Goal: Task Accomplishment & Management: Manage account settings

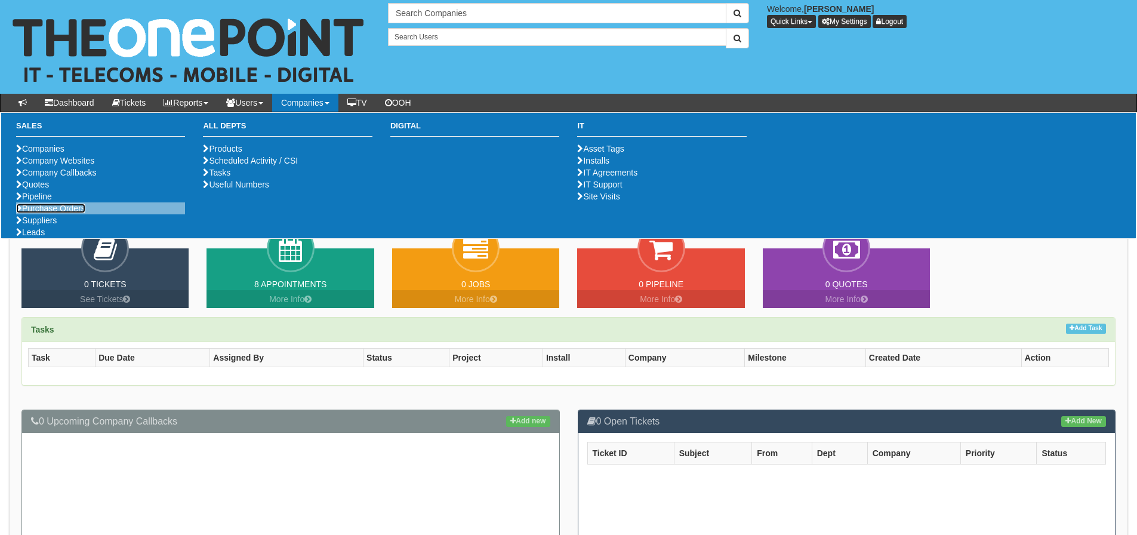
click at [55, 213] on link "Purchase Orders" at bounding box center [50, 209] width 69 height 10
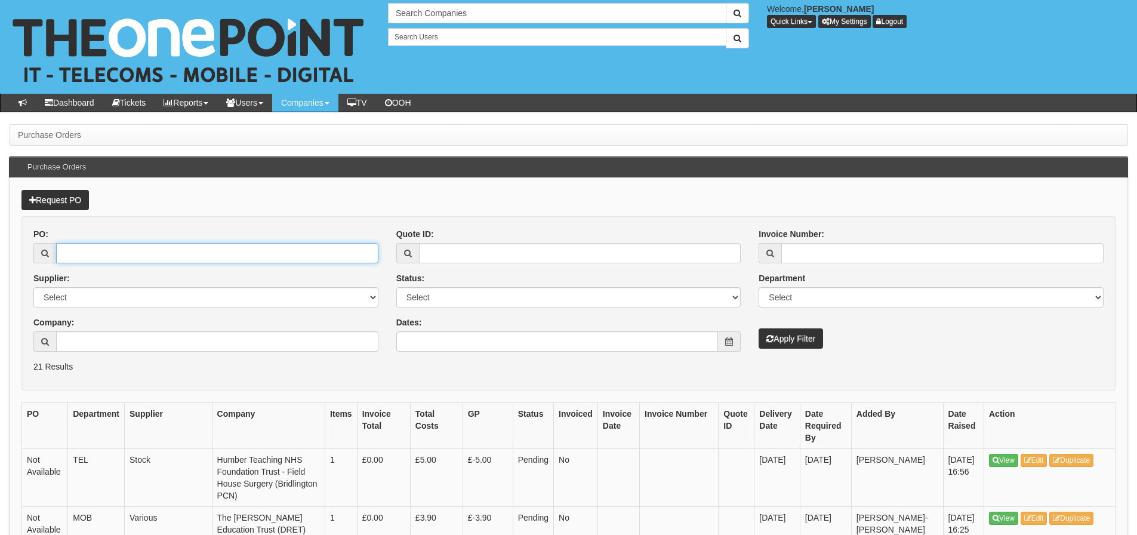
click at [69, 251] on input "PO:" at bounding box center [217, 253] width 322 height 20
type input "9133"
click at [759, 328] on button "Apply Filter" at bounding box center [791, 338] width 64 height 20
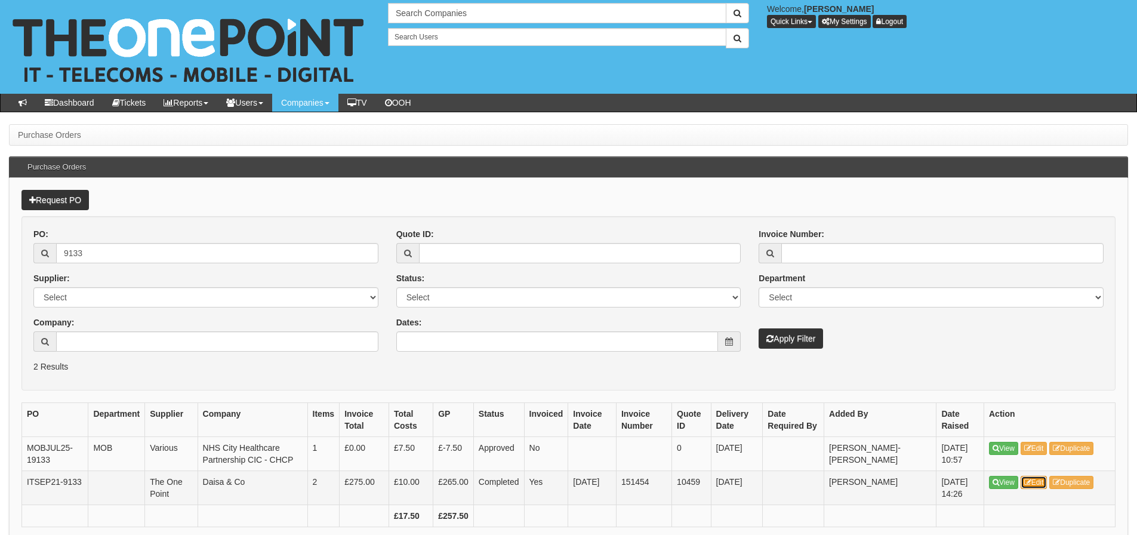
click at [1034, 479] on link "Edit" at bounding box center [1034, 482] width 27 height 13
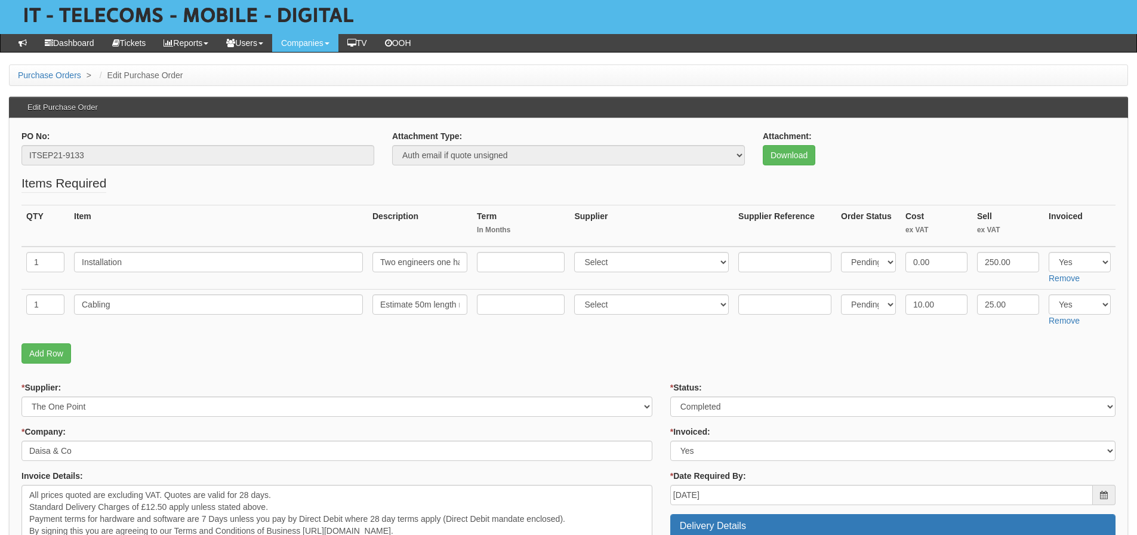
scroll to position [119, 0]
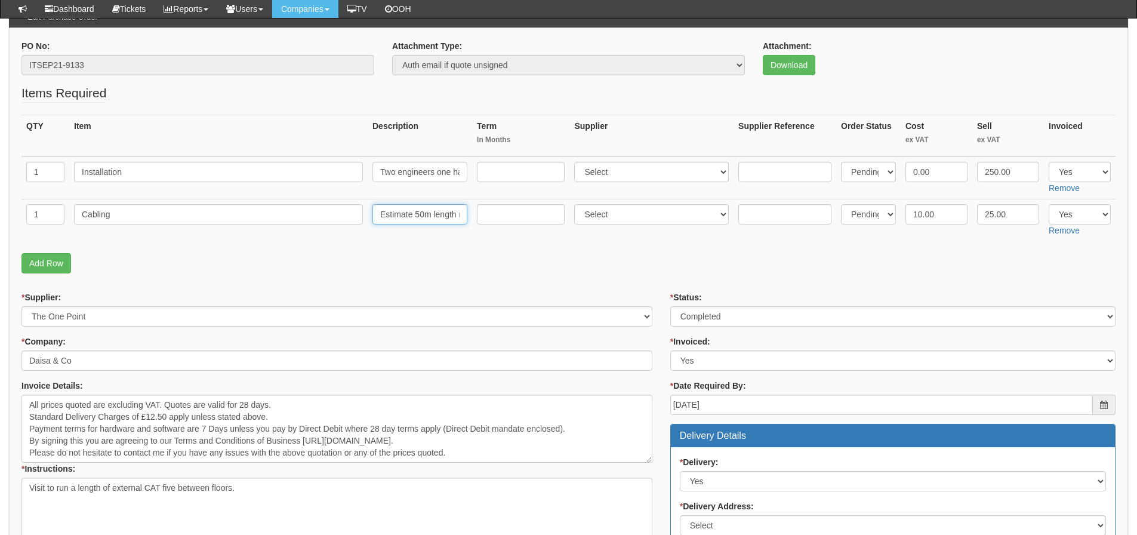
click at [397, 212] on input "Estimate 50m length required. Test and termination at both ends." at bounding box center [420, 214] width 95 height 20
click at [774, 71] on link "Download" at bounding box center [789, 65] width 53 height 20
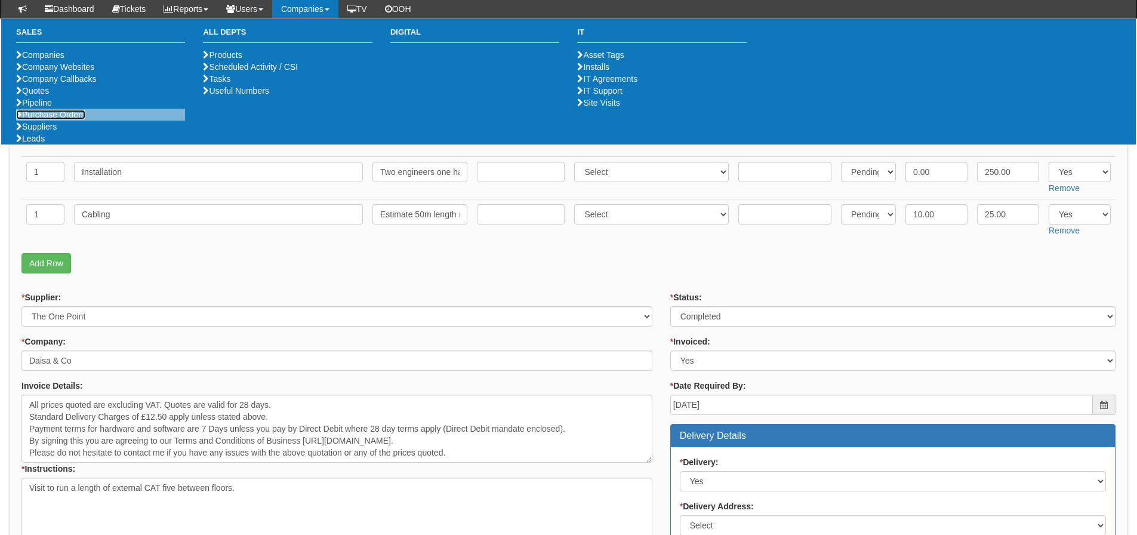
click at [57, 119] on link "Purchase Orders" at bounding box center [50, 115] width 69 height 10
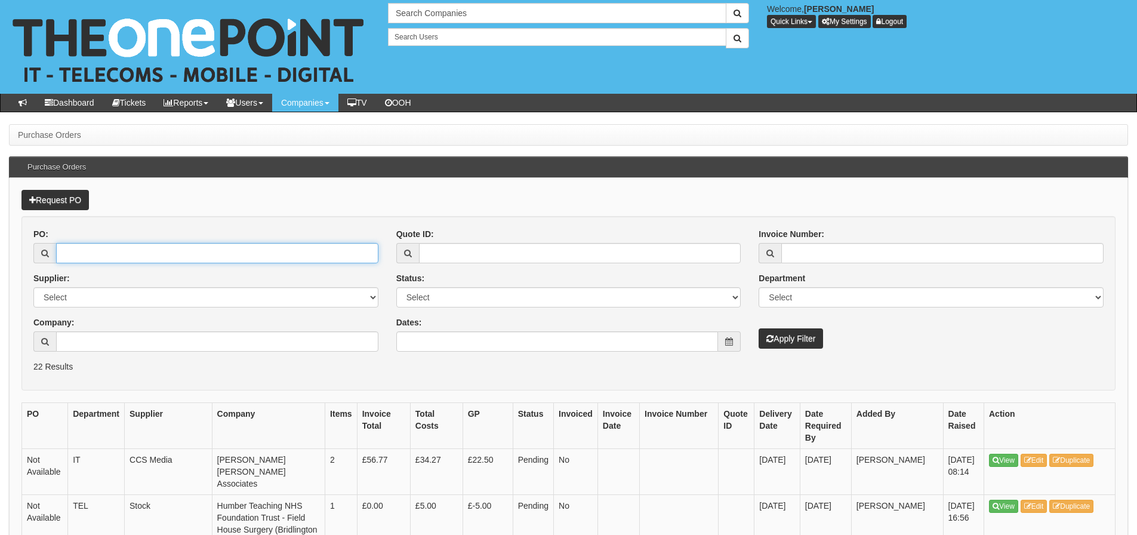
click at [103, 251] on input "PO:" at bounding box center [217, 253] width 322 height 20
type input "8782"
click at [759, 328] on button "Apply Filter" at bounding box center [791, 338] width 64 height 20
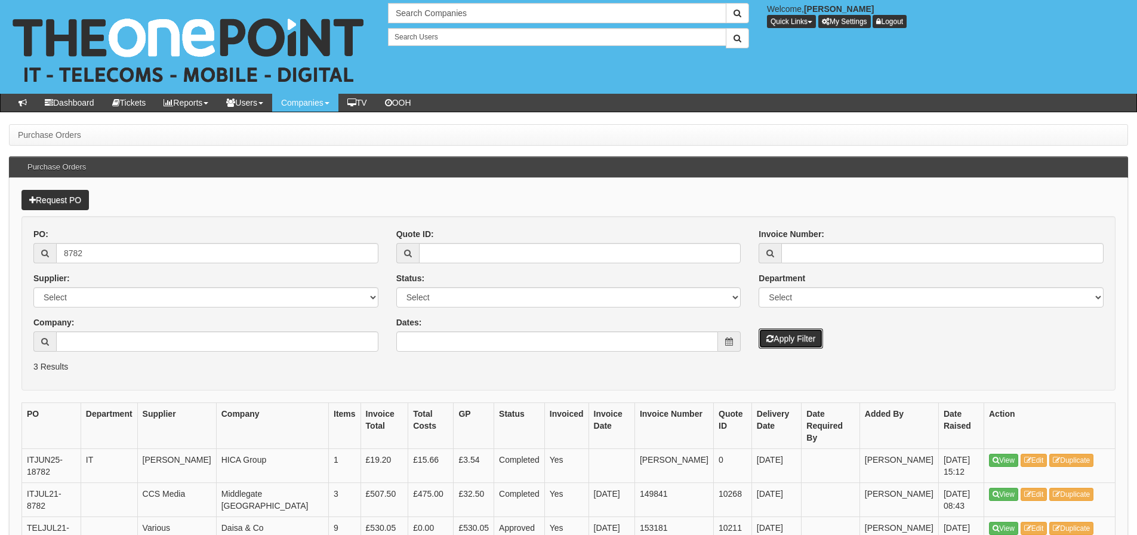
click at [784, 334] on button "Apply Filter" at bounding box center [791, 338] width 64 height 20
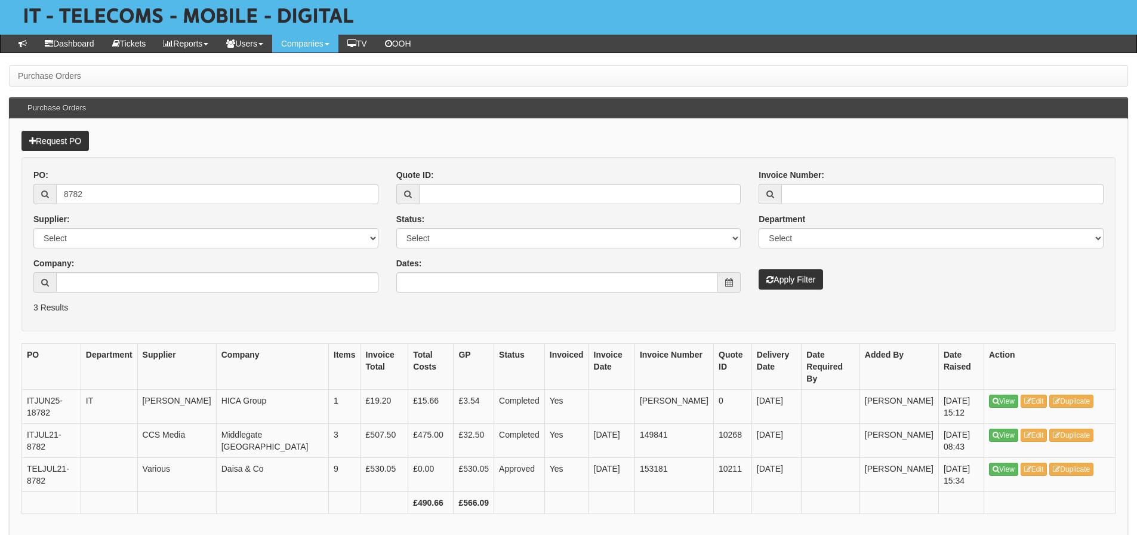
scroll to position [60, 0]
click at [1028, 465] on icon at bounding box center [1028, 468] width 7 height 7
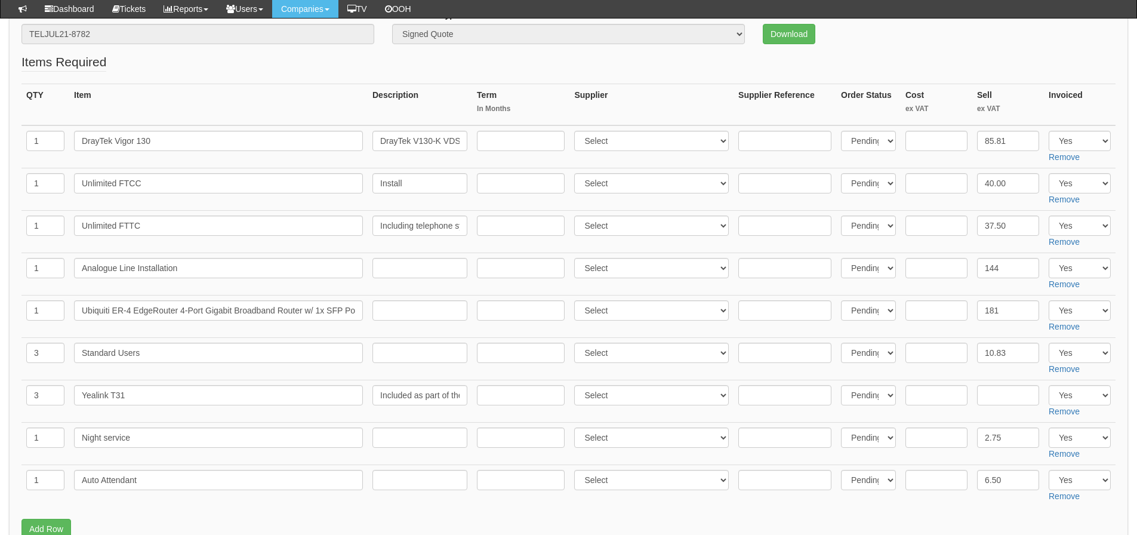
scroll to position [60, 0]
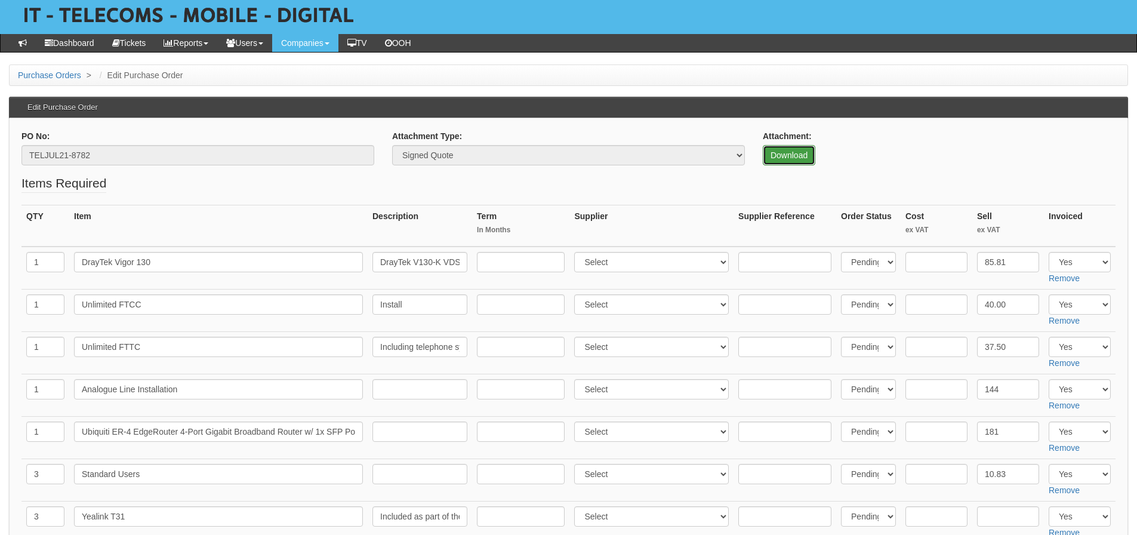
click at [788, 153] on link "Download" at bounding box center [789, 155] width 53 height 20
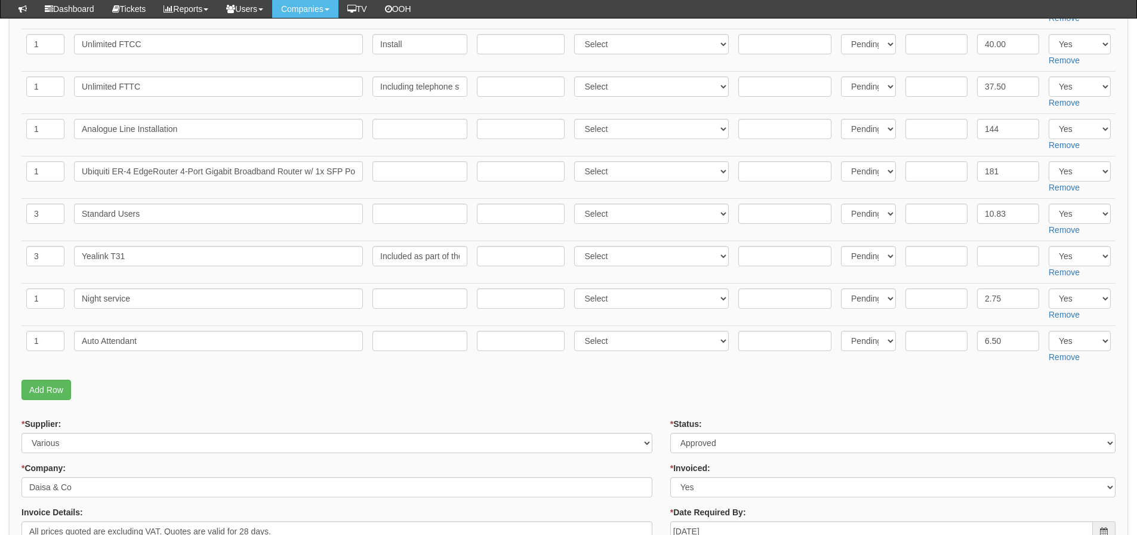
scroll to position [299, 0]
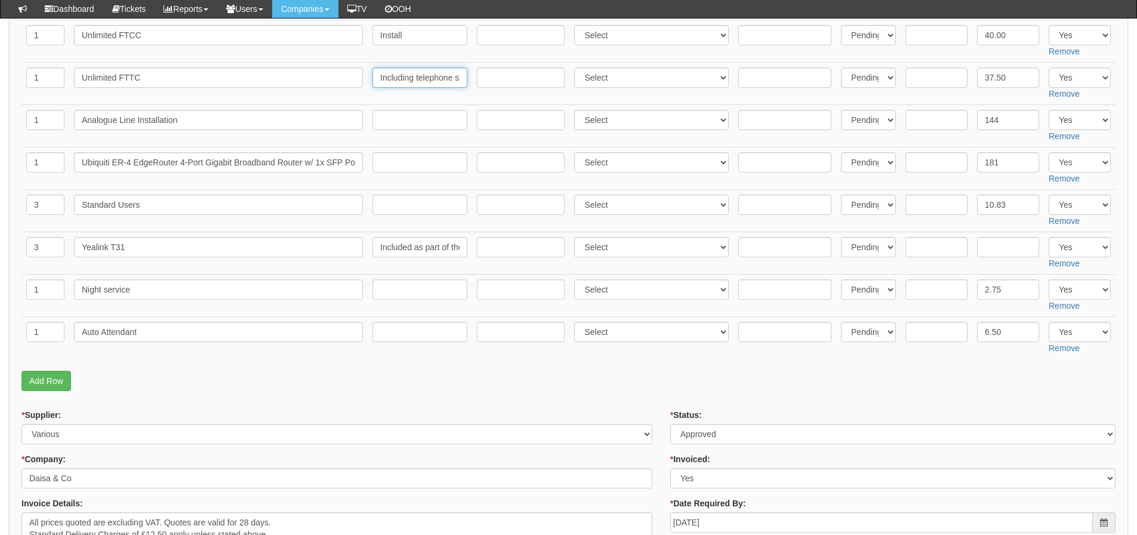
click at [396, 78] on input "Including telephone system charges" at bounding box center [420, 77] width 95 height 20
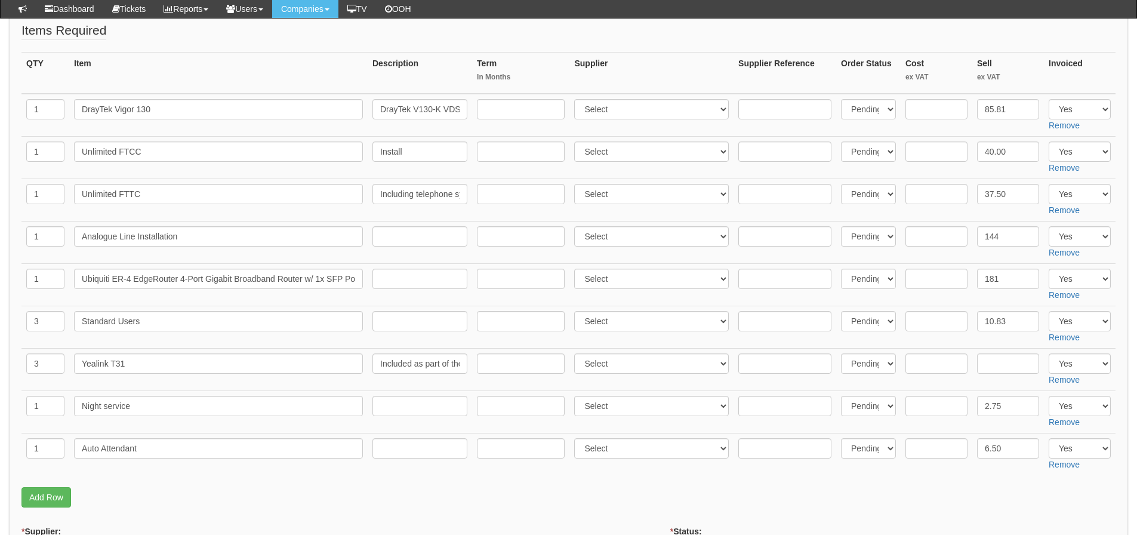
scroll to position [179, 0]
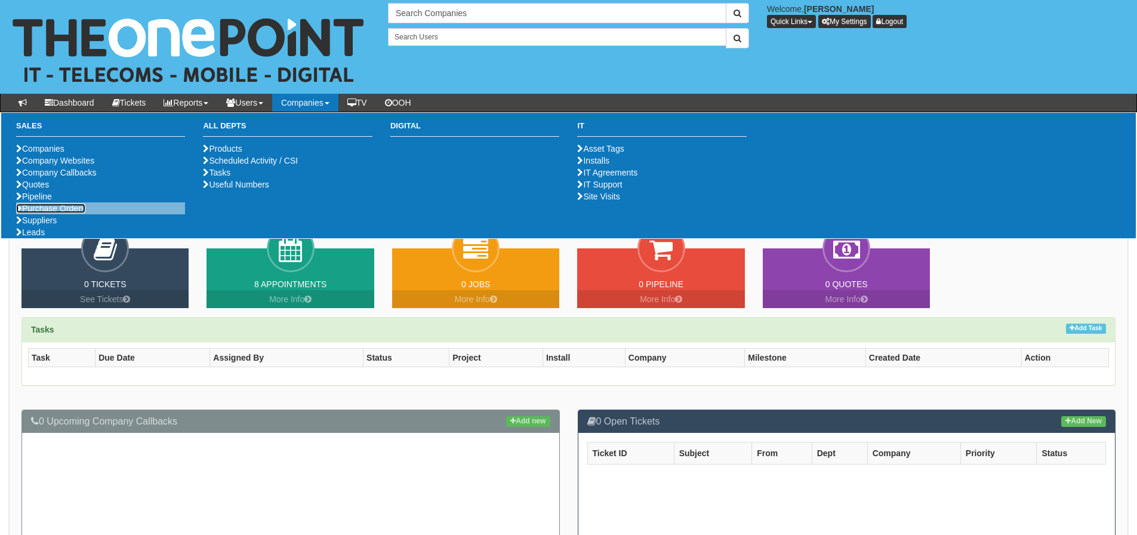
click at [73, 213] on link "Purchase Orders" at bounding box center [50, 209] width 69 height 10
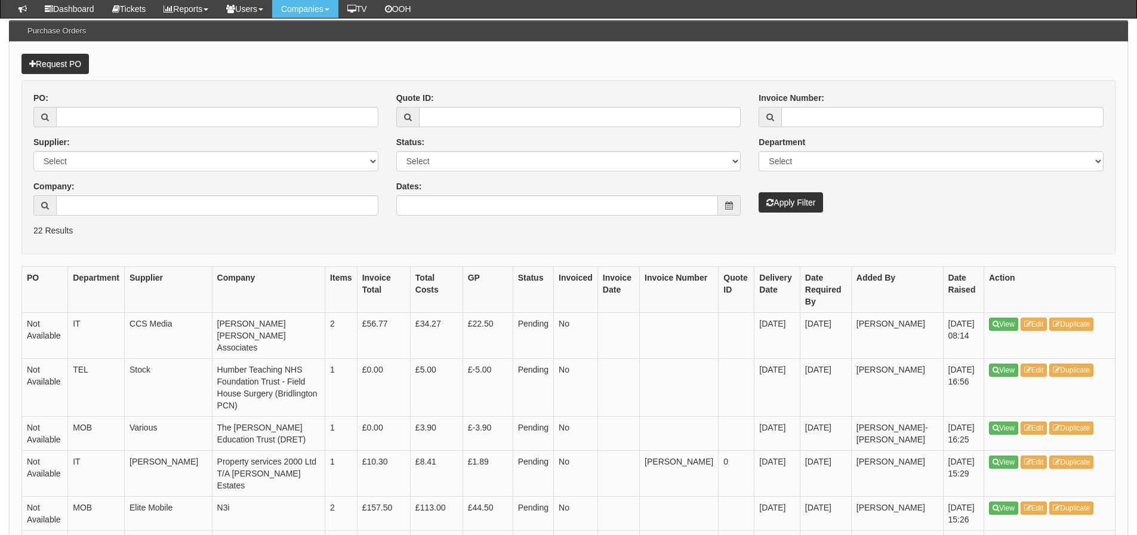
scroll to position [179, 0]
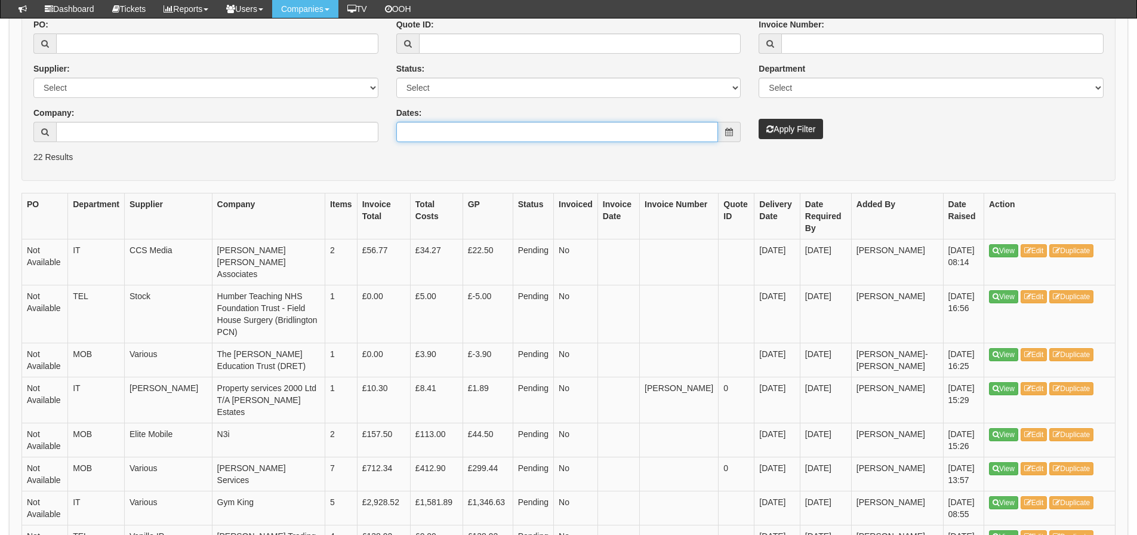
click at [506, 139] on input "Dates:" at bounding box center [557, 132] width 322 height 20
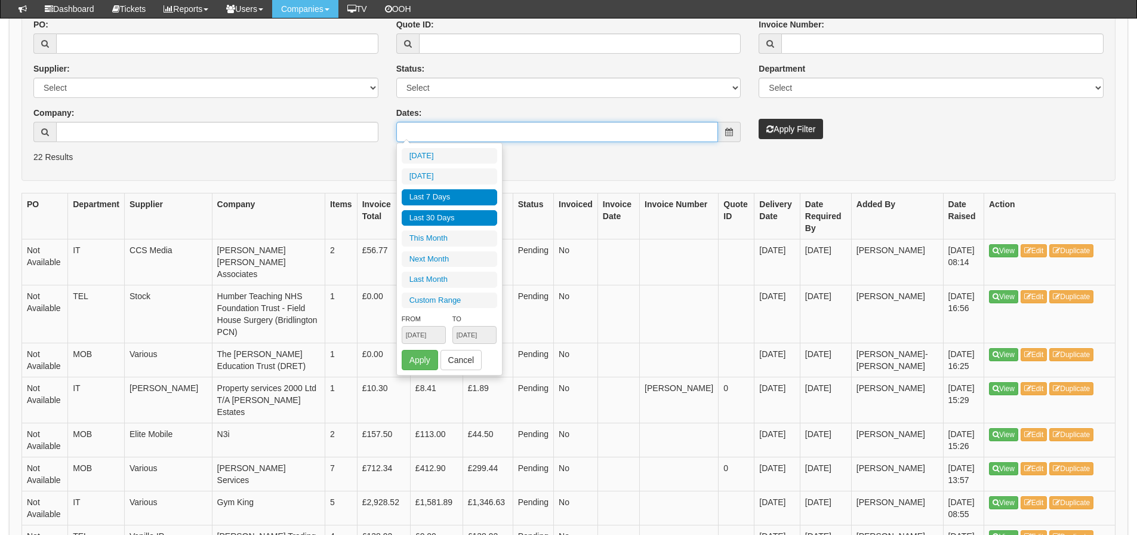
type input "2025-08-26"
type input "[DATE]"
type input "2025-08-01"
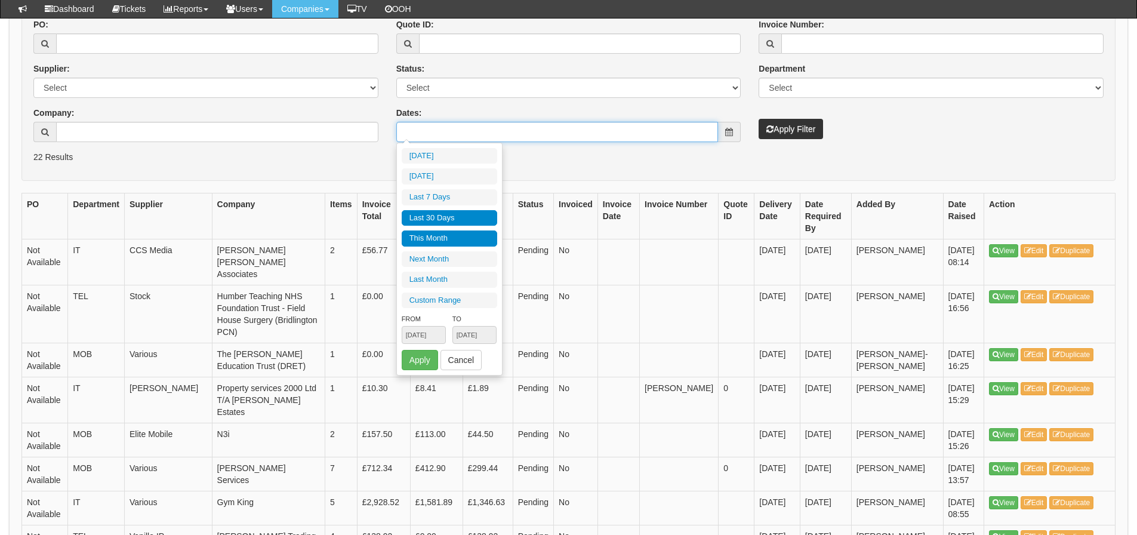
type input "2025-08-31"
type input "[DATE]"
click at [464, 216] on li "Last 30 Days" at bounding box center [450, 218] width 96 height 16
type input "2025-07-29 - 2025-08-27"
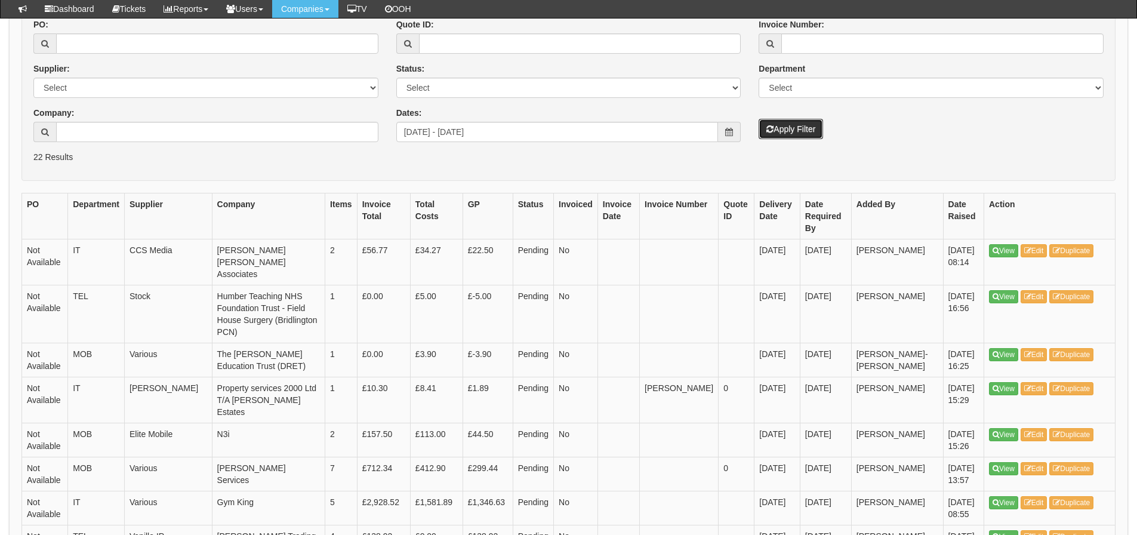
click at [795, 131] on button "Apply Filter" at bounding box center [791, 129] width 64 height 20
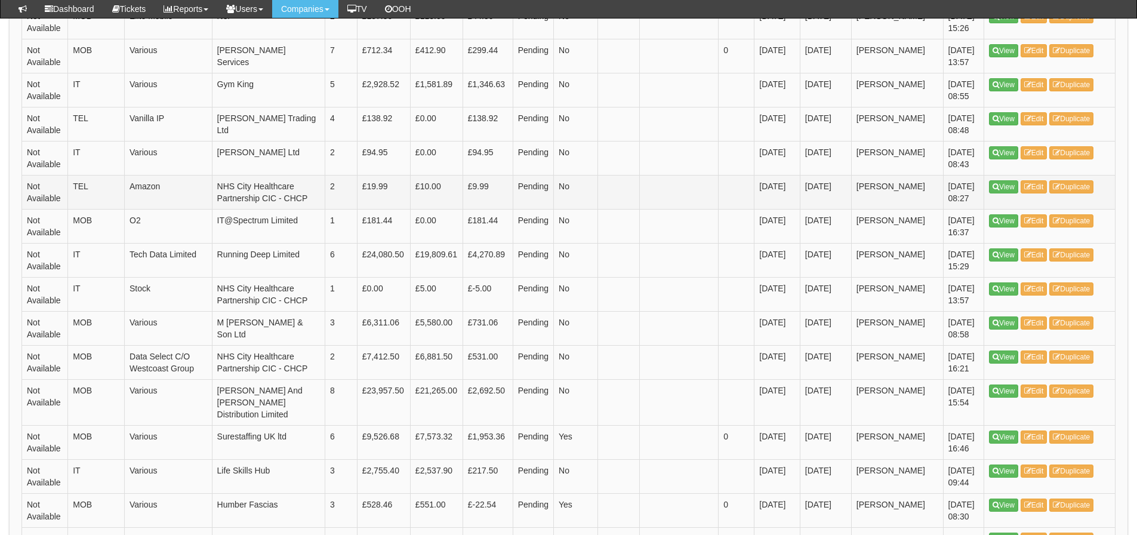
scroll to position [750, 0]
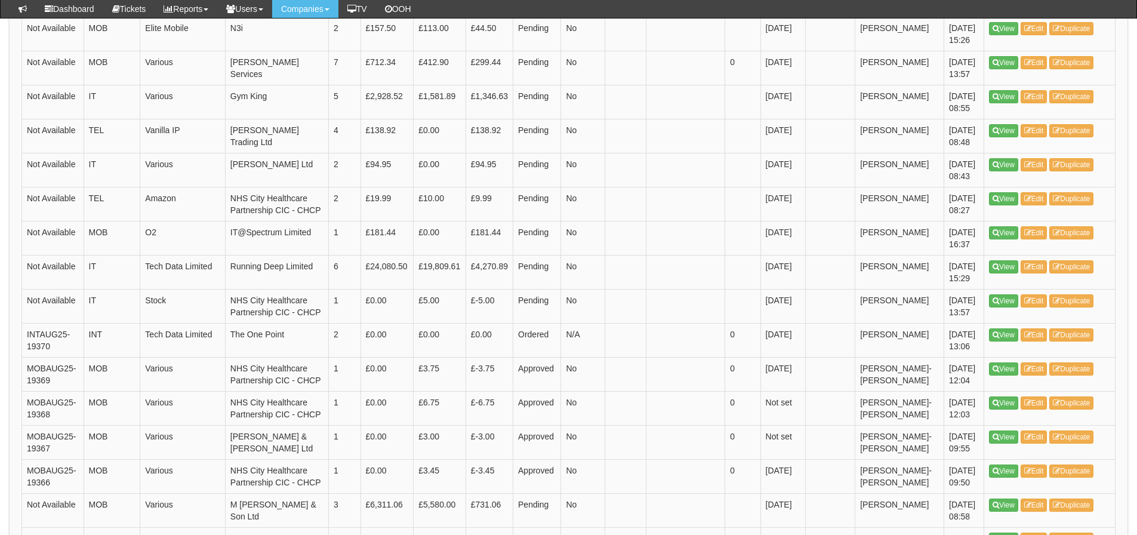
scroll to position [955, 0]
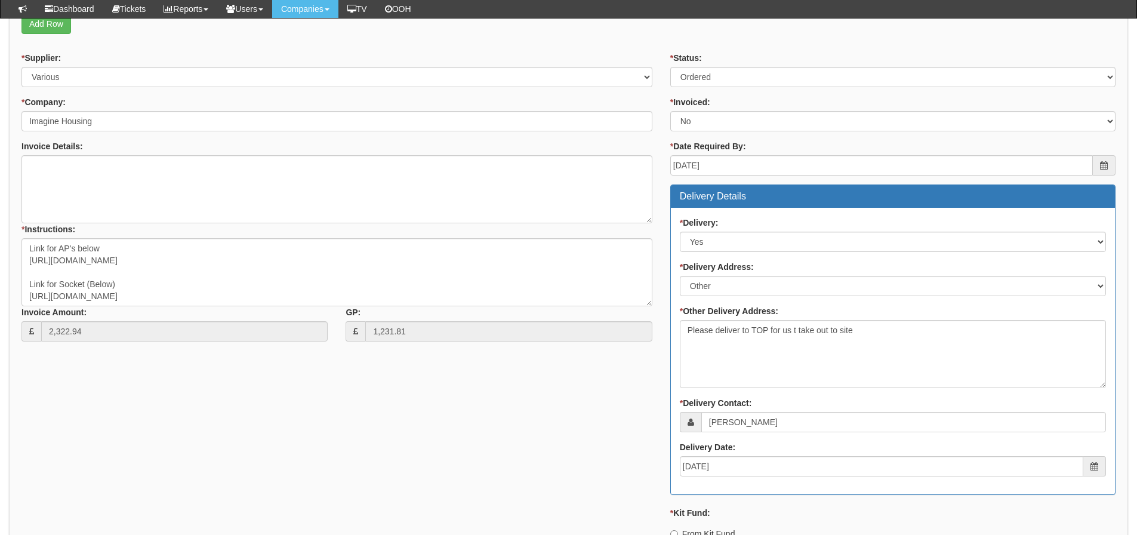
scroll to position [205, 0]
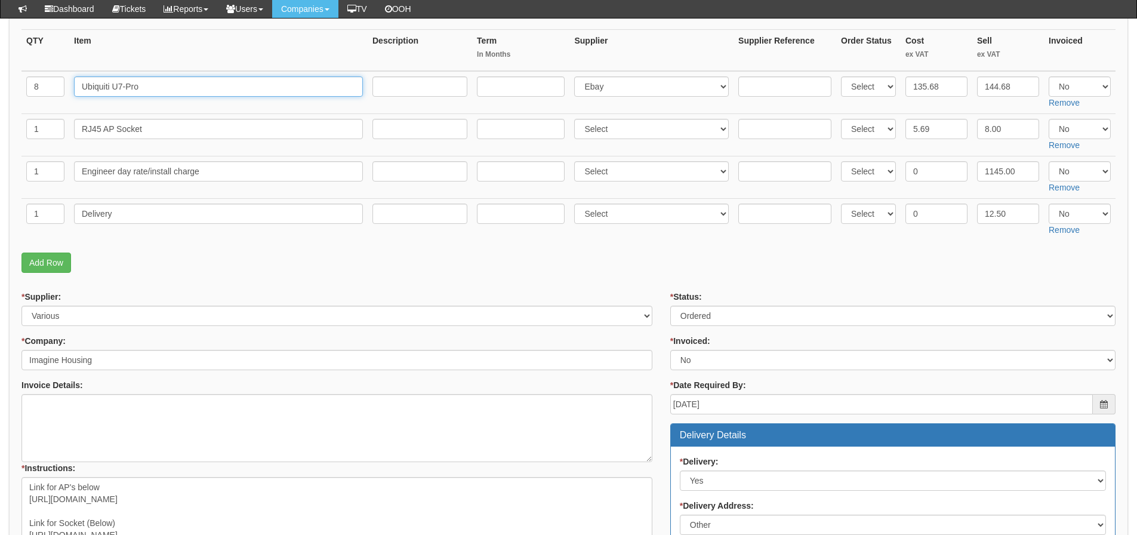
drag, startPoint x: 161, startPoint y: 84, endPoint x: 45, endPoint y: 82, distance: 115.9
click at [45, 82] on tr "8 Ubiquiti U7-Pro Select 123 REG.co.uk 1Password 3 4Gon AA Jones Electric Ltd A…" at bounding box center [568, 92] width 1094 height 43
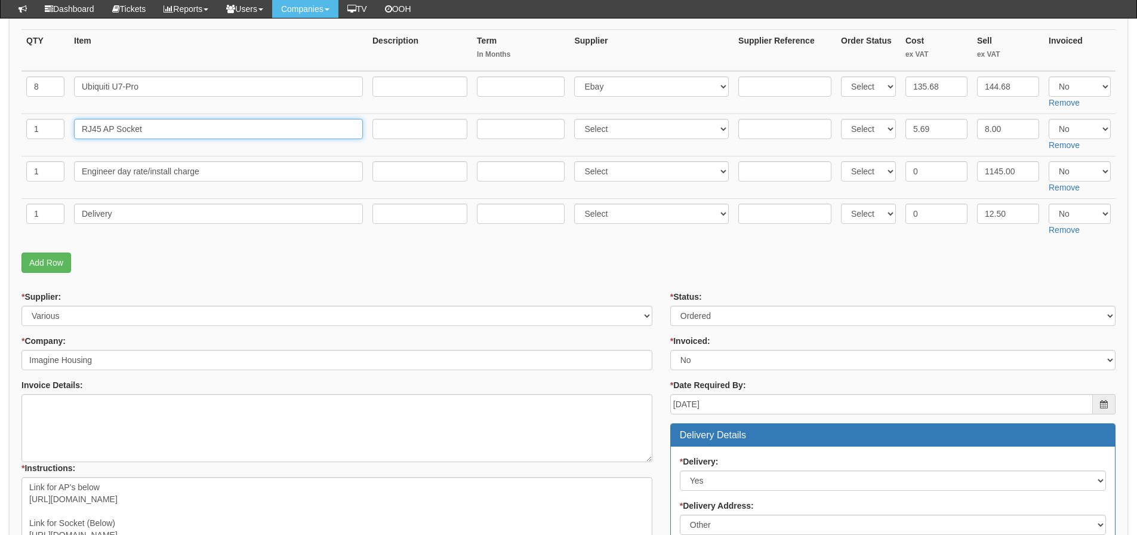
drag, startPoint x: 167, startPoint y: 132, endPoint x: -42, endPoint y: 137, distance: 209.6
click at [0, 137] on html "× Send Email × Add Appointment × Create Ticket × Create Proactive Activity × Ad…" at bounding box center [568, 463] width 1137 height 1337
drag, startPoint x: 129, startPoint y: 222, endPoint x: -14, endPoint y: 232, distance: 143.0
click at [0, 232] on html "× Send Email × Add Appointment × Create Ticket × Create Proactive Activity × Ad…" at bounding box center [568, 463] width 1137 height 1337
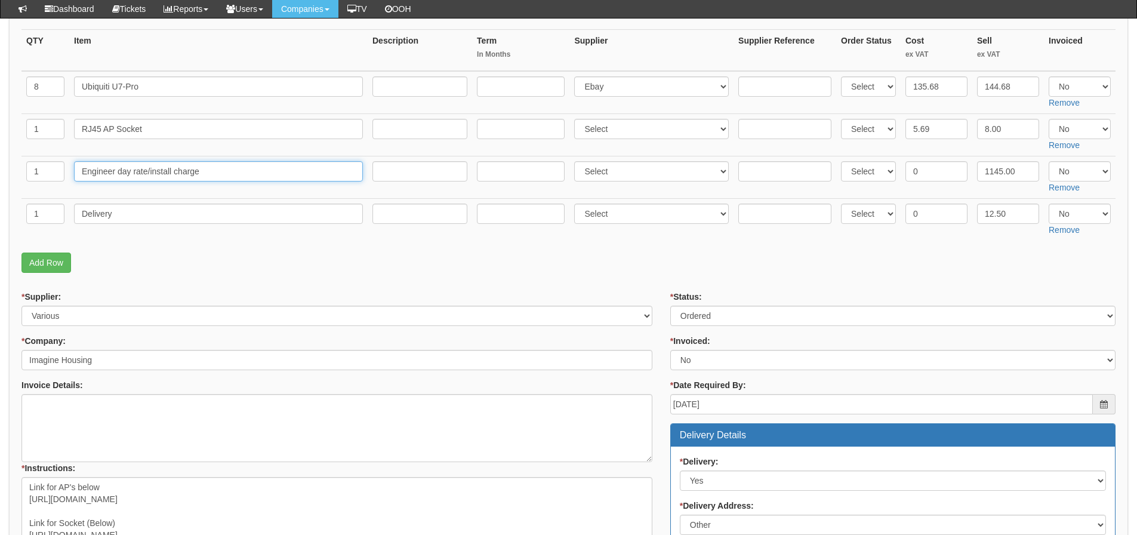
drag, startPoint x: 230, startPoint y: 174, endPoint x: -151, endPoint y: 176, distance: 381.5
click at [0, 176] on html "× Send Email × Add Appointment × Create Ticket × Create Proactive Activity × Ad…" at bounding box center [568, 463] width 1137 height 1337
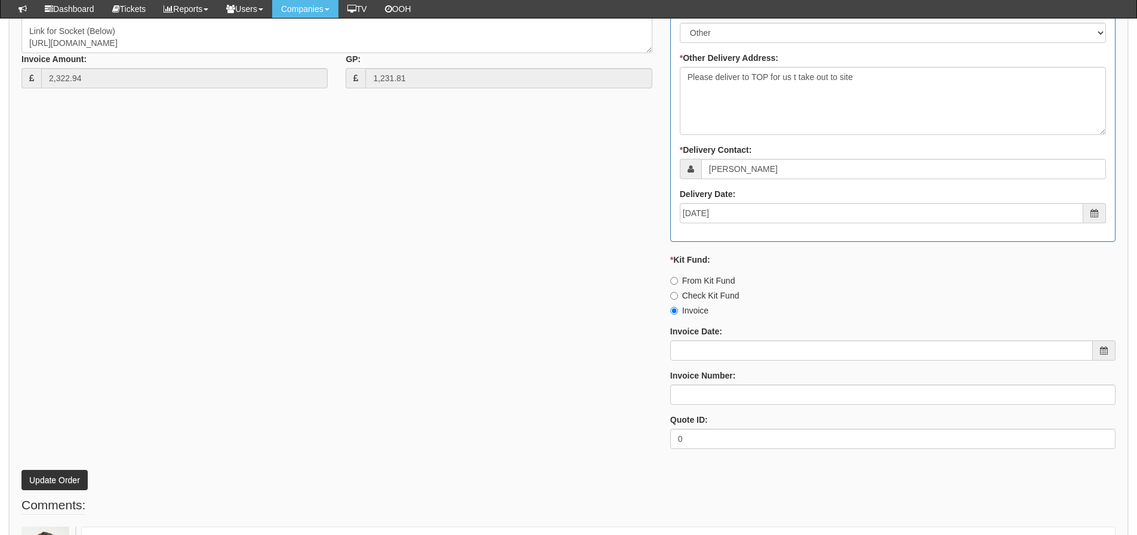
scroll to position [802, 0]
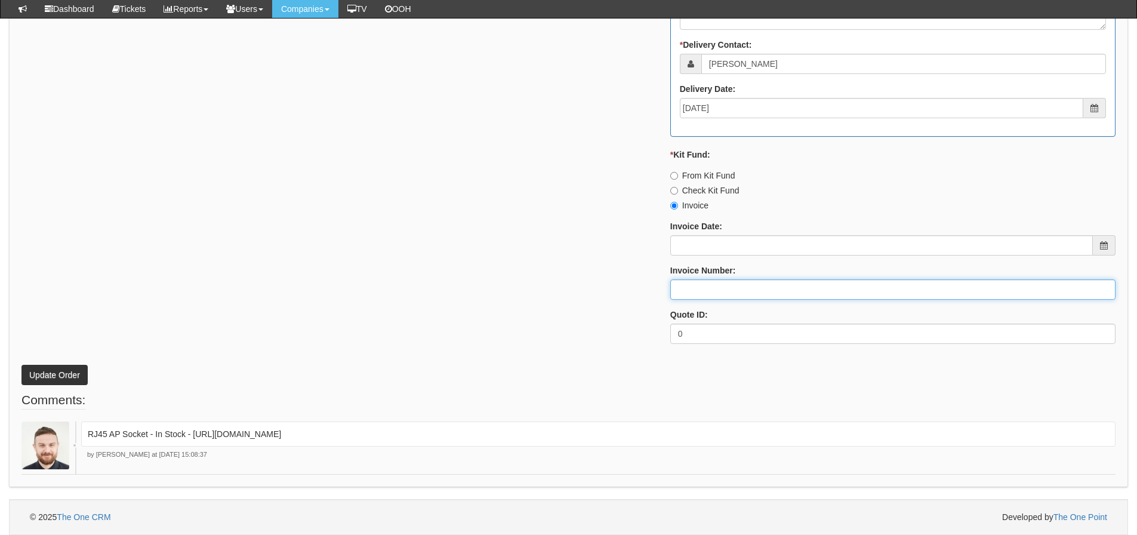
click at [698, 298] on input "Invoice Number:" at bounding box center [892, 289] width 445 height 20
type input "205129 205130"
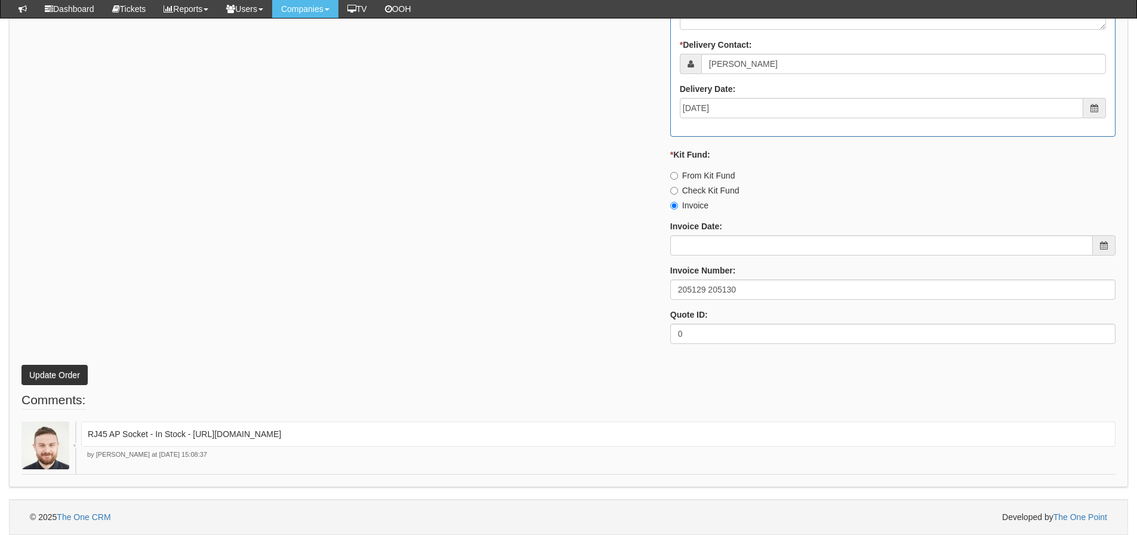
click at [558, 280] on div "* Supplier: Select 123 REG.co.uk 1Password 3 4Gon AA Jones Electric Ltd Abzorb …" at bounding box center [569, 24] width 1112 height 660
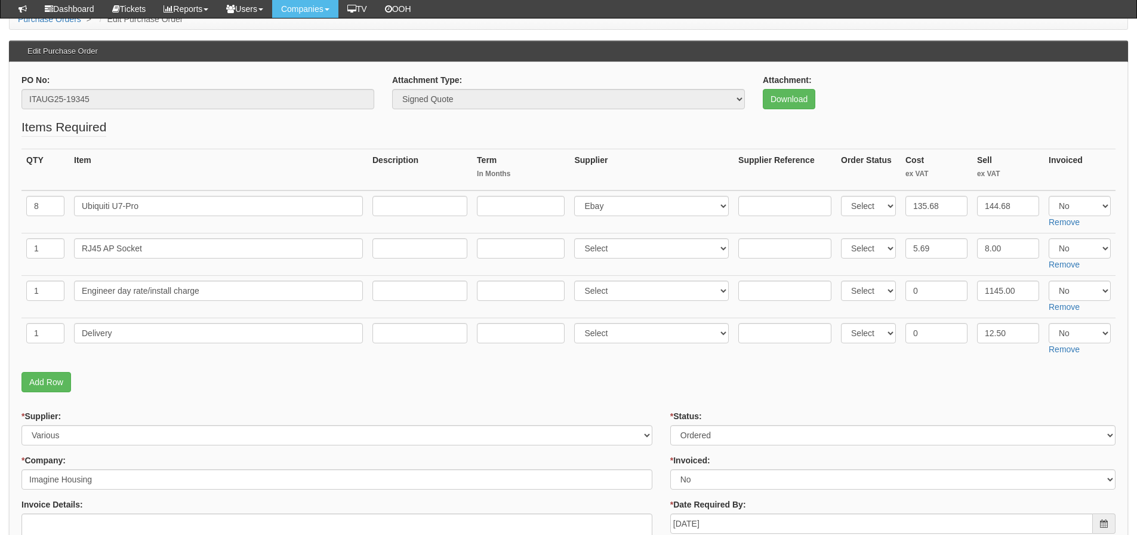
scroll to position [145, 0]
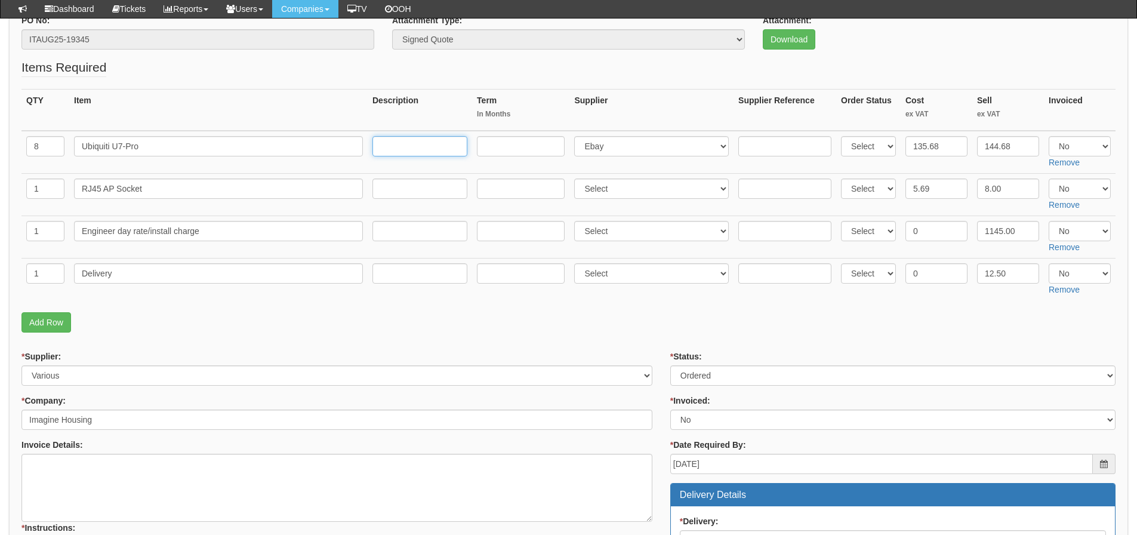
click at [420, 137] on input "text" at bounding box center [420, 146] width 95 height 20
type input "7 x 122"
drag, startPoint x: 930, startPoint y: 275, endPoint x: 791, endPoint y: 288, distance: 139.1
click at [791, 288] on tr "1 Delivery Select 123 REG.co.uk 1Password 3 4Gon AA Jones Electric Ltd Abzorb A…" at bounding box center [568, 279] width 1094 height 42
type input "5"
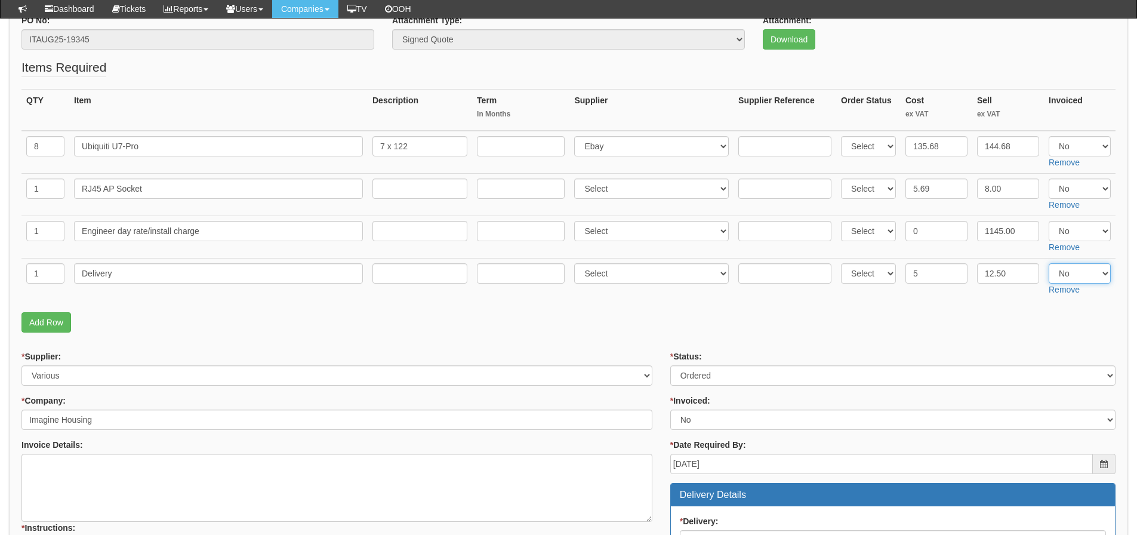
click at [1085, 275] on select "Select Yes No N/A" at bounding box center [1080, 273] width 62 height 20
select select "Yes"
click at [1049, 263] on select "Select Yes No N/A" at bounding box center [1080, 273] width 62 height 20
click at [879, 330] on p "Add Row" at bounding box center [568, 322] width 1094 height 20
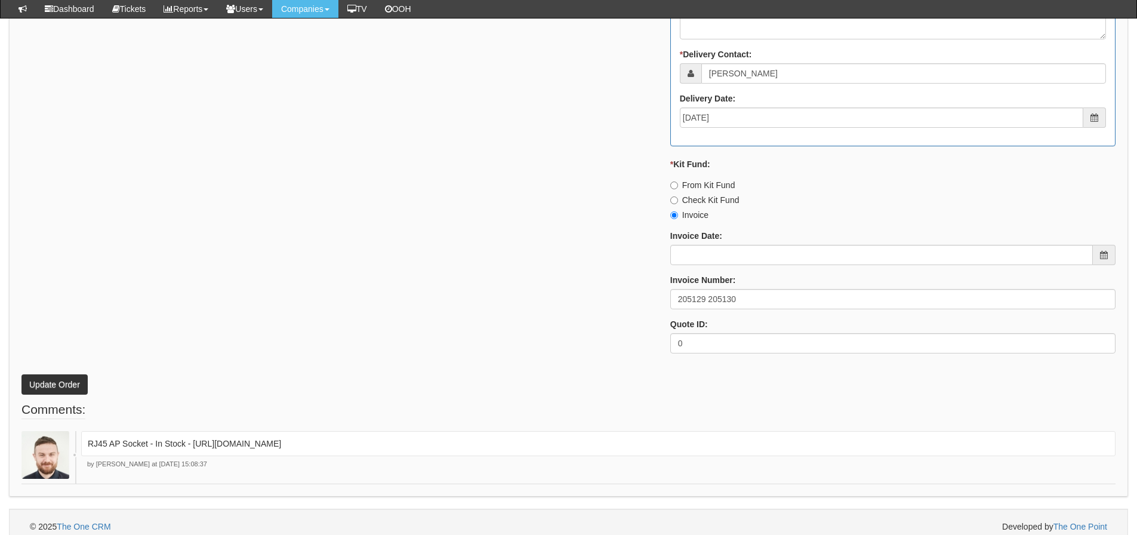
scroll to position [802, 0]
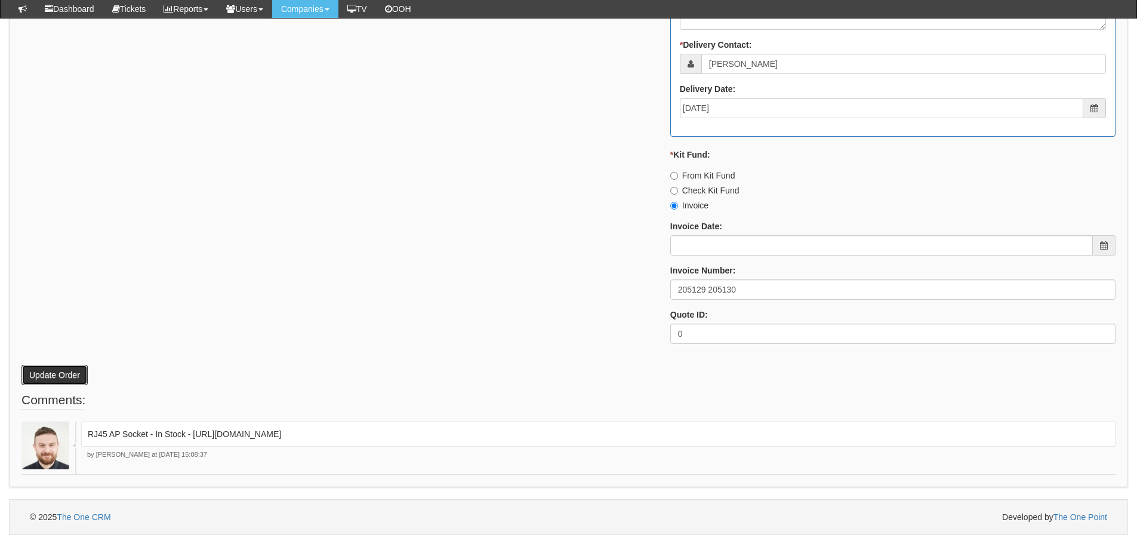
click at [80, 382] on button "Update Order" at bounding box center [54, 375] width 66 height 20
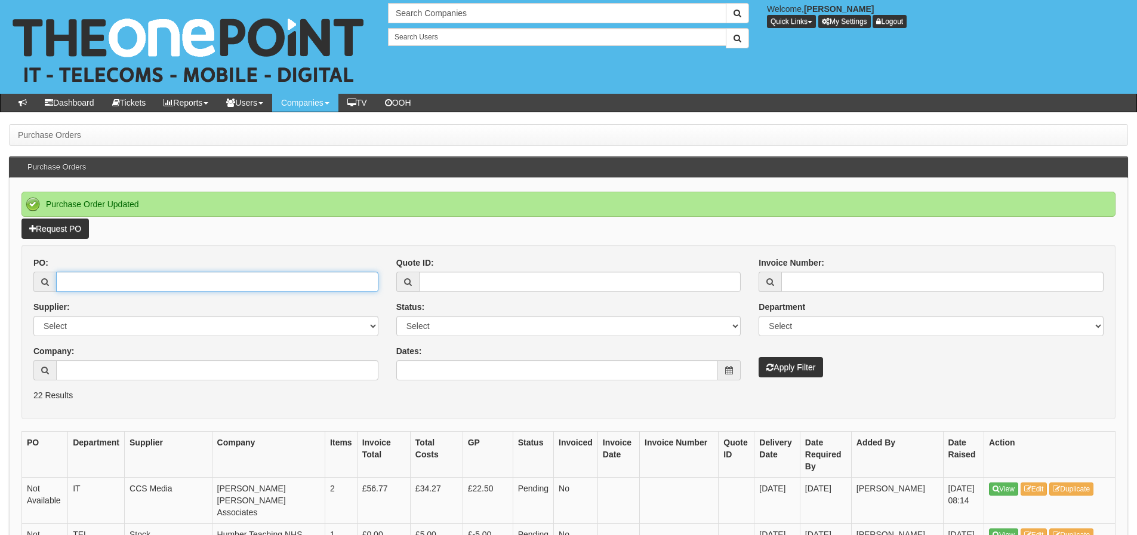
click at [142, 291] on input "PO:" at bounding box center [217, 282] width 322 height 20
type input "19370"
click at [759, 357] on button "Apply Filter" at bounding box center [791, 367] width 64 height 20
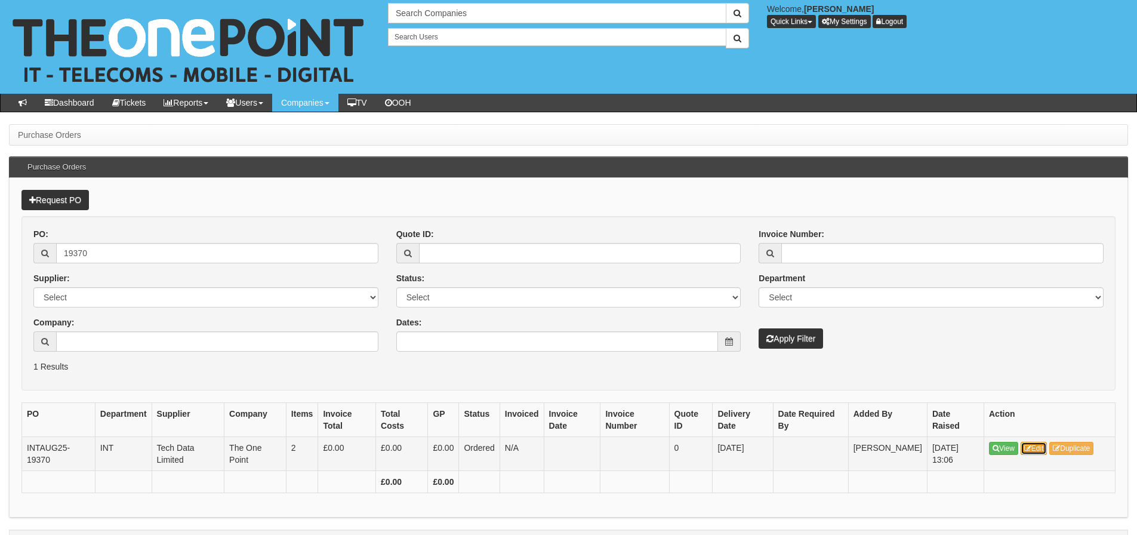
click at [1028, 445] on icon at bounding box center [1028, 448] width 7 height 7
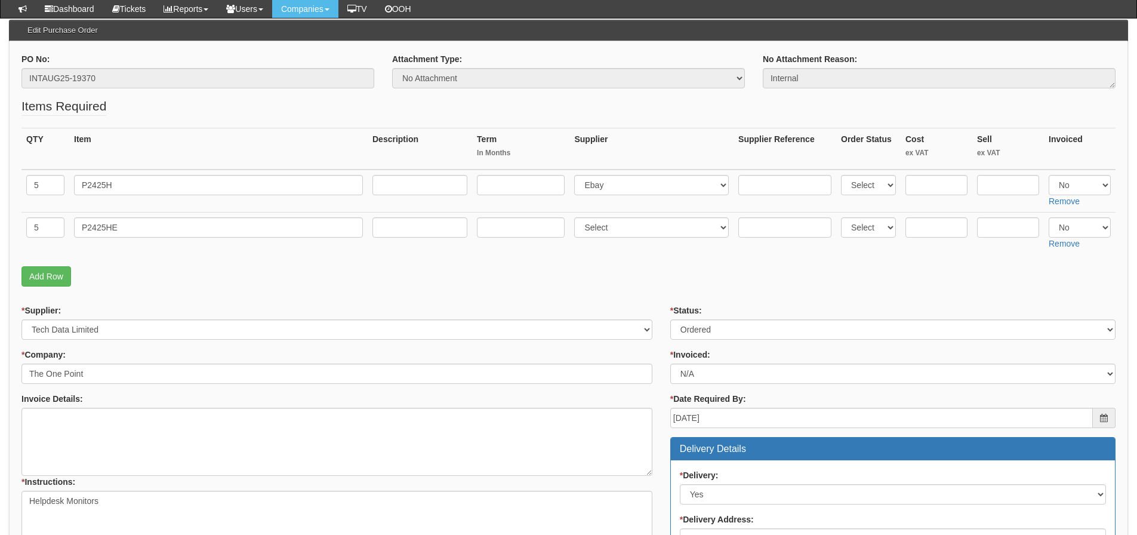
scroll to position [119, 0]
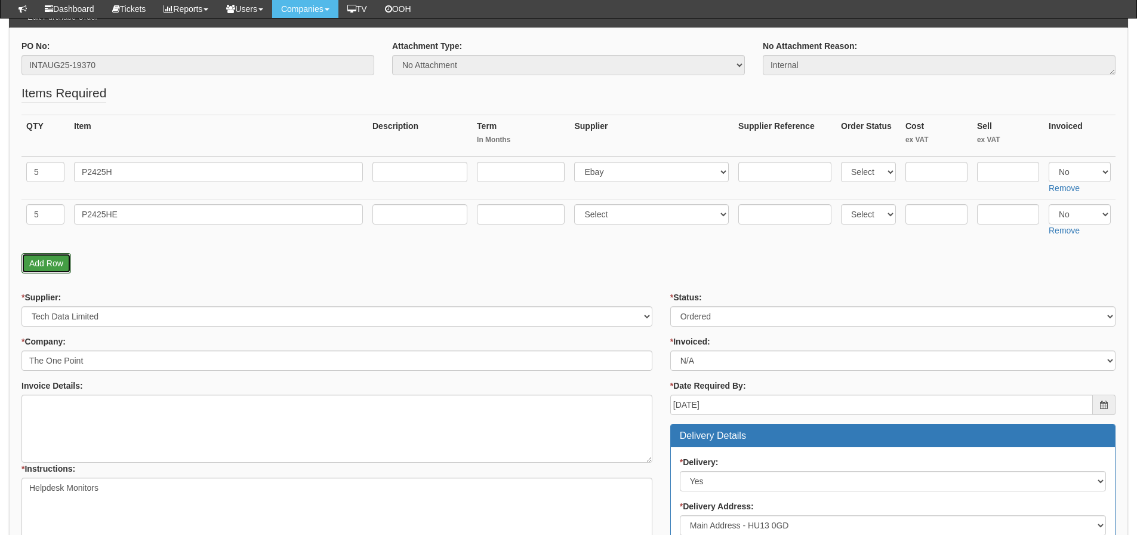
click at [54, 258] on link "Add Row" at bounding box center [46, 263] width 50 height 20
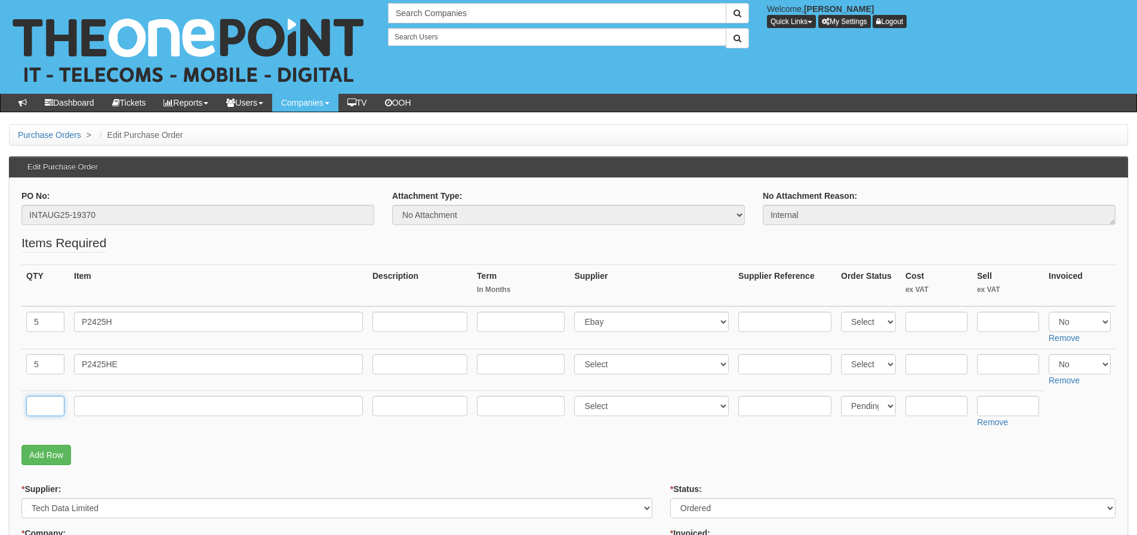
click at [37, 401] on input "text" at bounding box center [45, 406] width 38 height 20
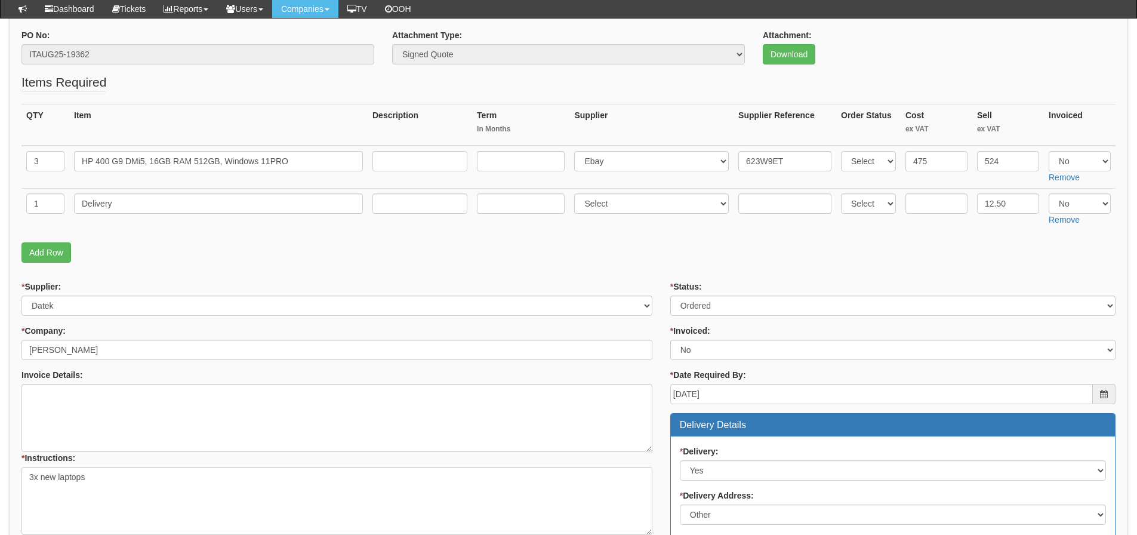
scroll to position [120, 0]
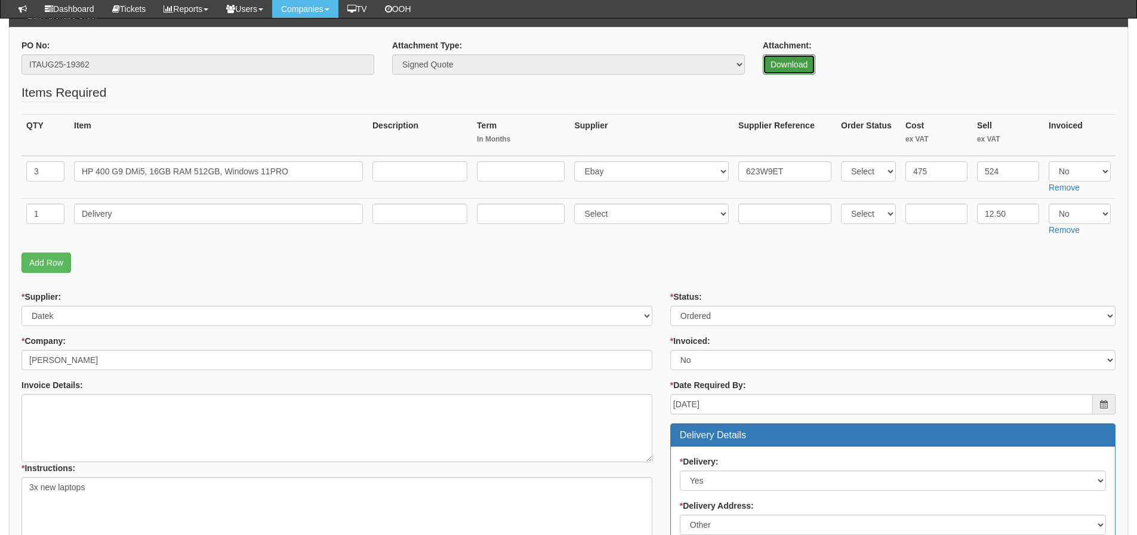
click at [777, 65] on link "Download" at bounding box center [789, 64] width 53 height 20
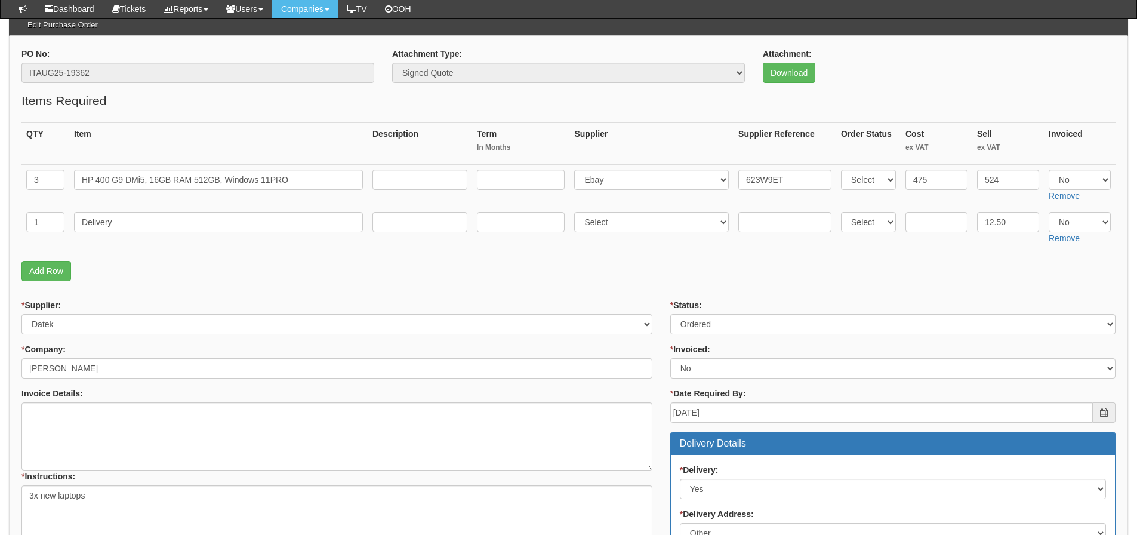
scroll to position [60, 0]
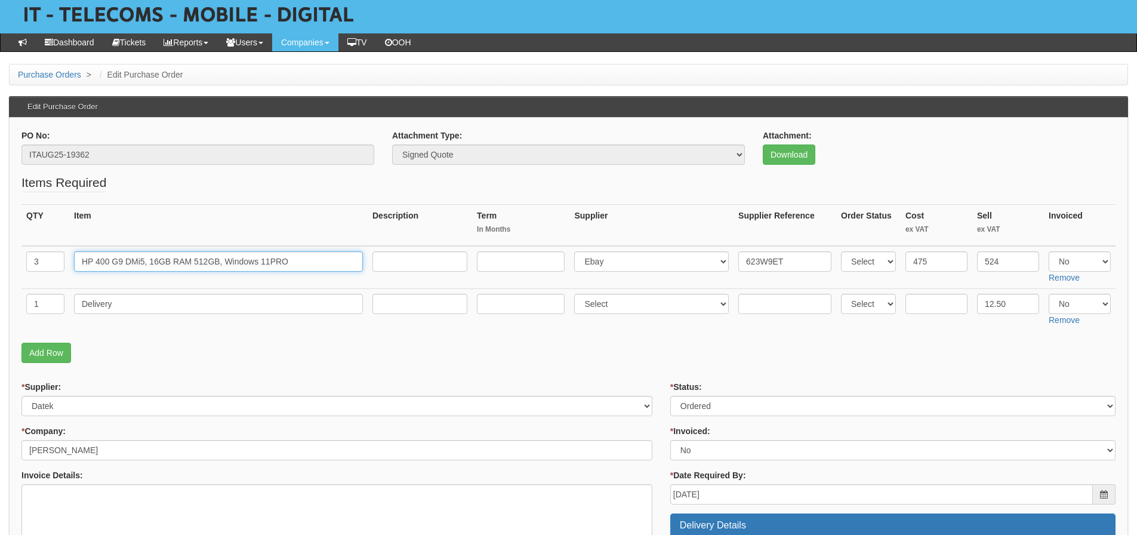
drag, startPoint x: 298, startPoint y: 260, endPoint x: 53, endPoint y: 257, distance: 245.4
click at [53, 257] on tr "3 HP 400 G9 DMi5, 16GB RAM 512GB, Windows 11PRO Select 123 REG.co.uk 1Password …" at bounding box center [568, 267] width 1094 height 43
drag, startPoint x: 126, startPoint y: 302, endPoint x: -5, endPoint y: 303, distance: 131.4
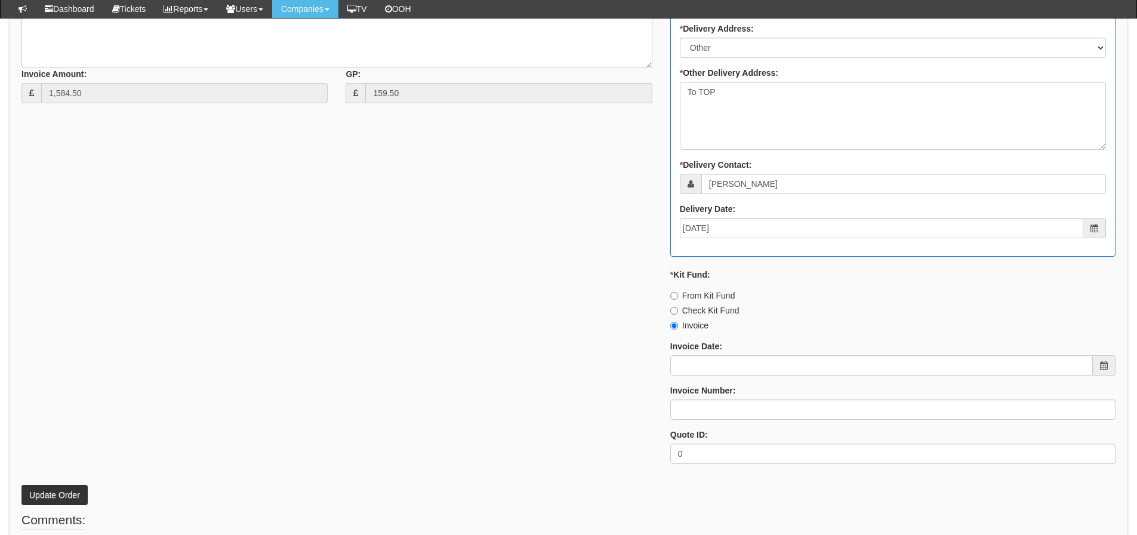
scroll to position [717, 0]
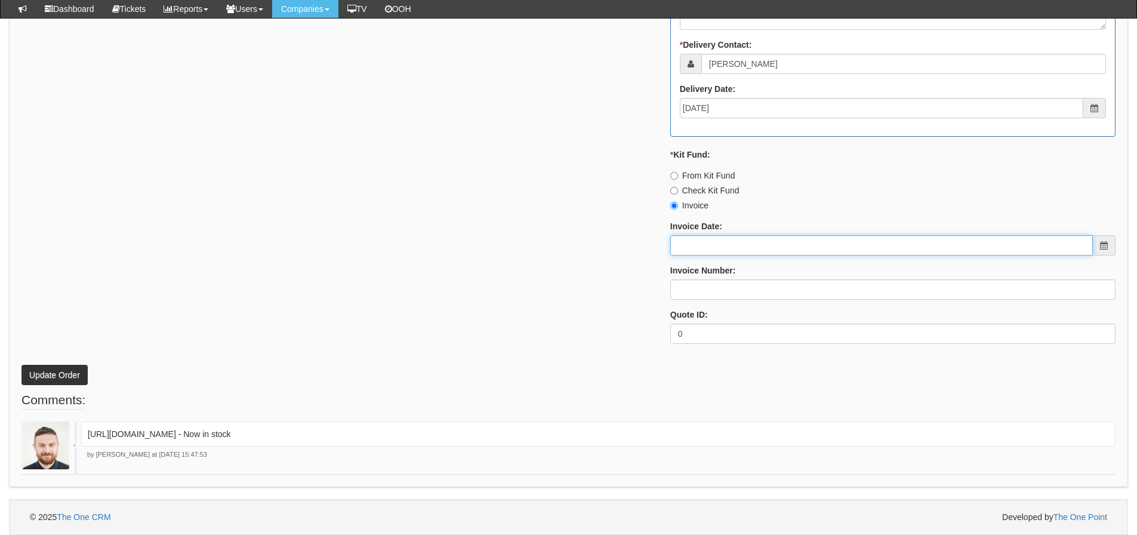
click at [722, 248] on input "Invoice Date:" at bounding box center [881, 245] width 423 height 20
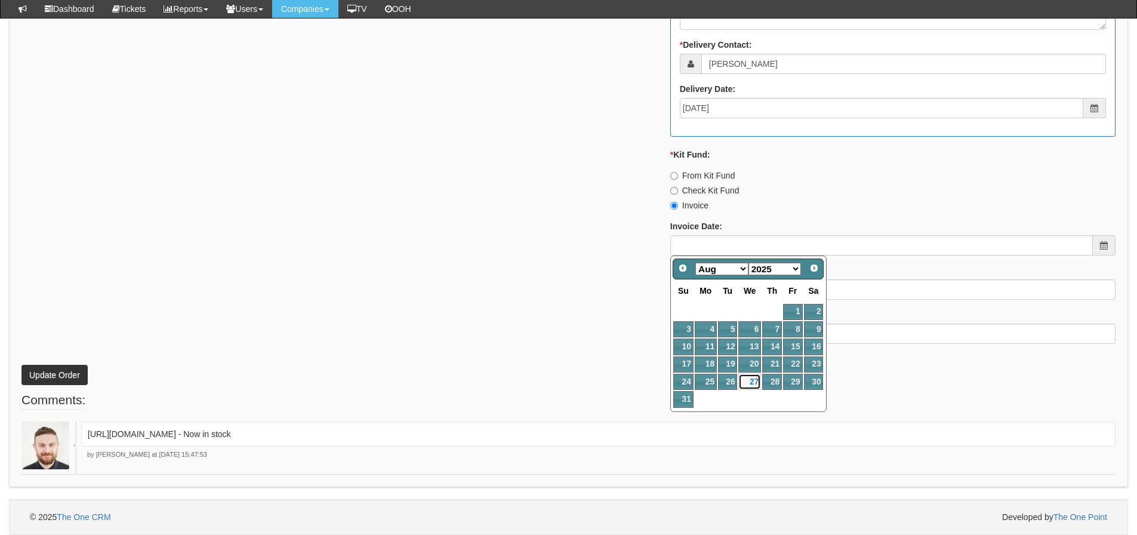
click at [750, 380] on link "27" at bounding box center [750, 382] width 23 height 16
type input "[DATE]"
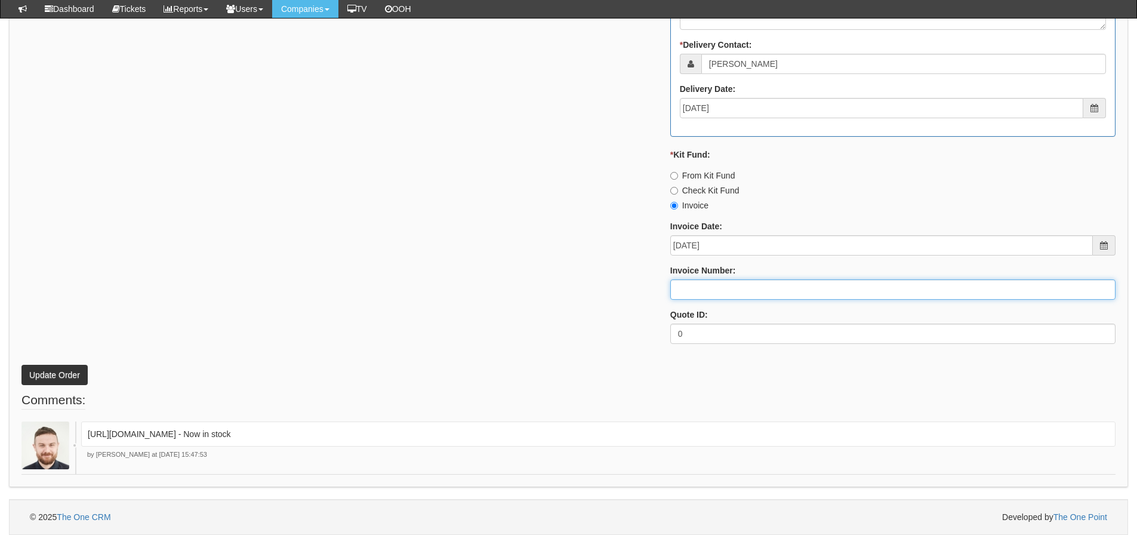
click at [723, 297] on input "Invoice Number:" at bounding box center [892, 289] width 445 height 20
type input "205131"
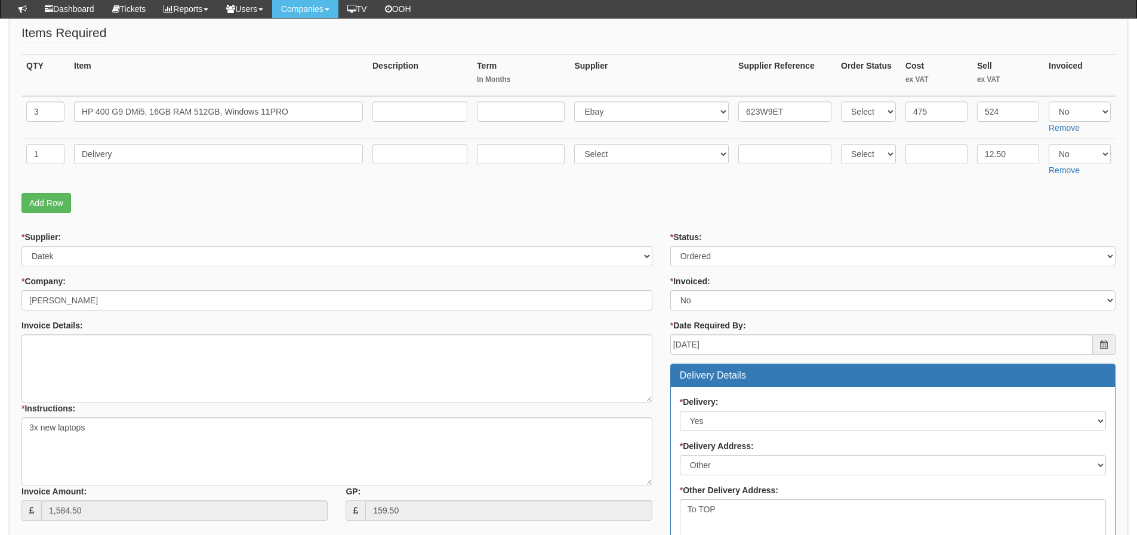
scroll to position [120, 0]
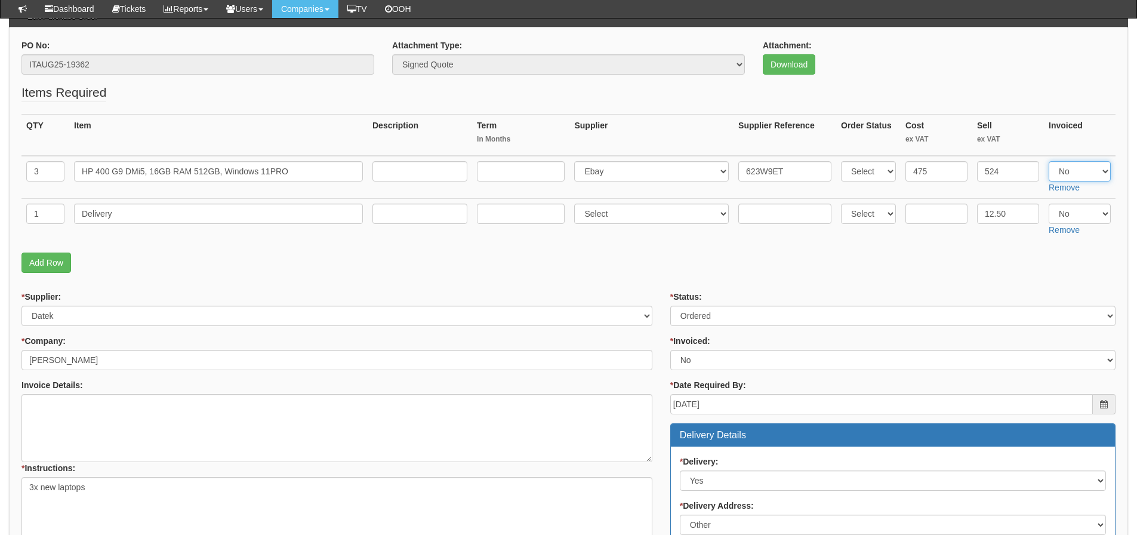
click at [1064, 164] on select "Select Yes No N/A" at bounding box center [1080, 171] width 62 height 20
select select "Yes"
click at [1049, 161] on select "Select Yes No N/A" at bounding box center [1080, 171] width 62 height 20
click at [1065, 217] on select "Select Yes No N/A" at bounding box center [1080, 214] width 62 height 20
select select "Yes"
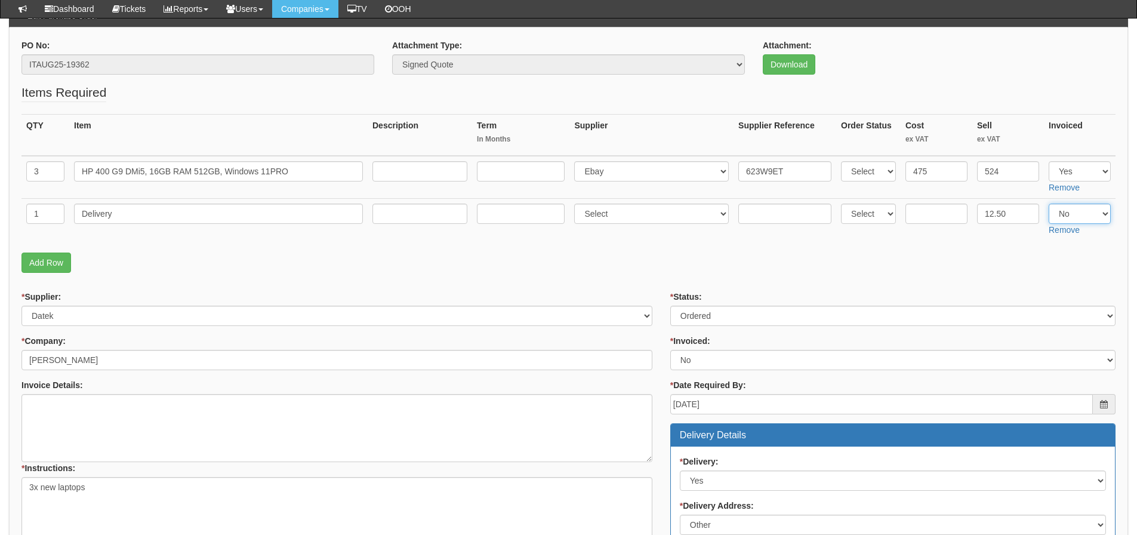
click at [1049, 204] on select "Select Yes No N/A" at bounding box center [1080, 214] width 62 height 20
click at [875, 282] on form "PO No: ITAUG25-19362 Attachment Type: Select Signed Quote Auth email if quote u…" at bounding box center [568, 510] width 1094 height 943
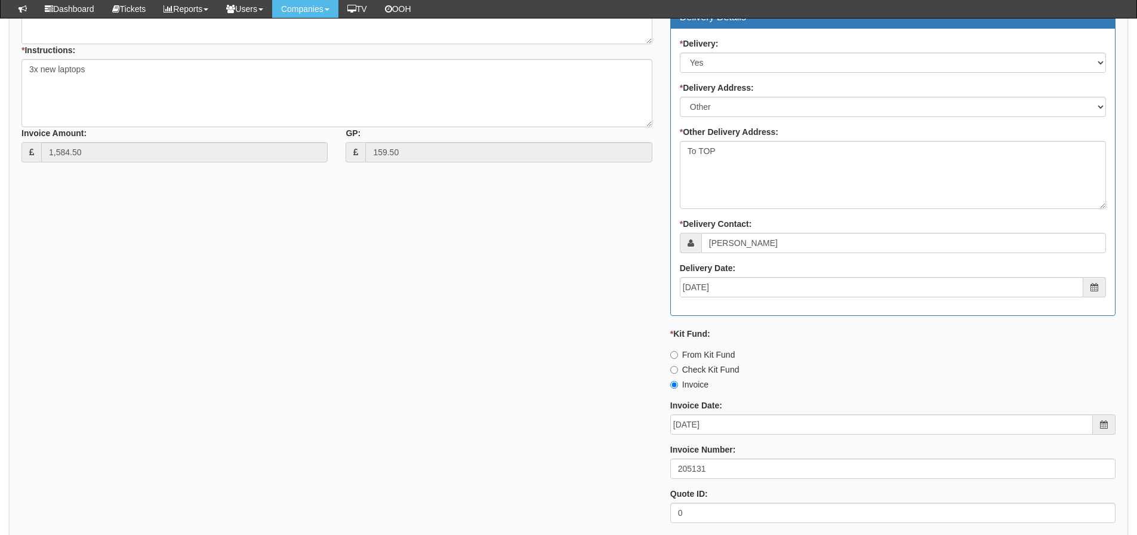
scroll to position [717, 0]
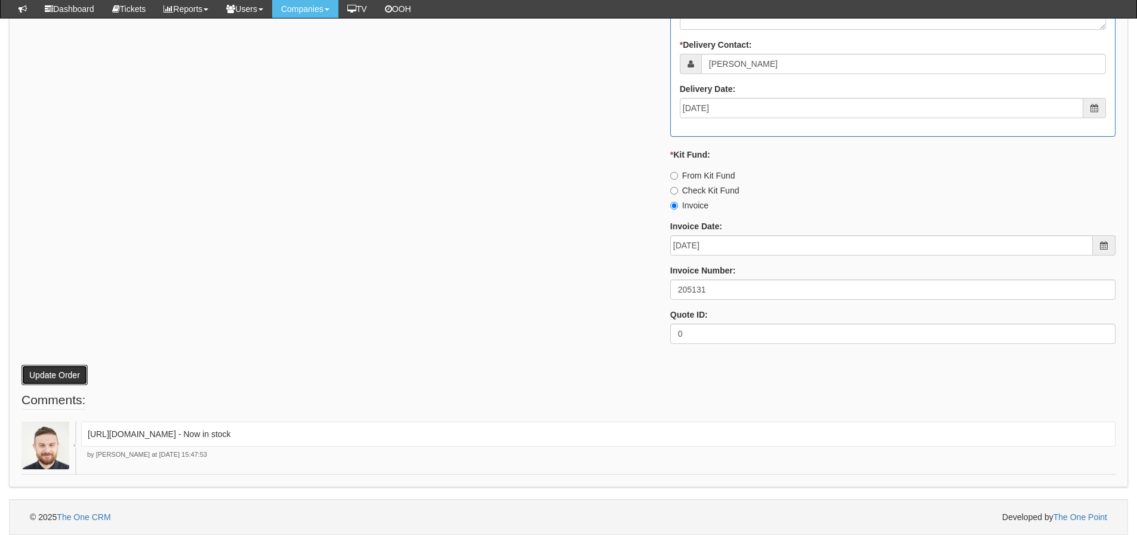
click at [53, 374] on button "Update Order" at bounding box center [54, 375] width 66 height 20
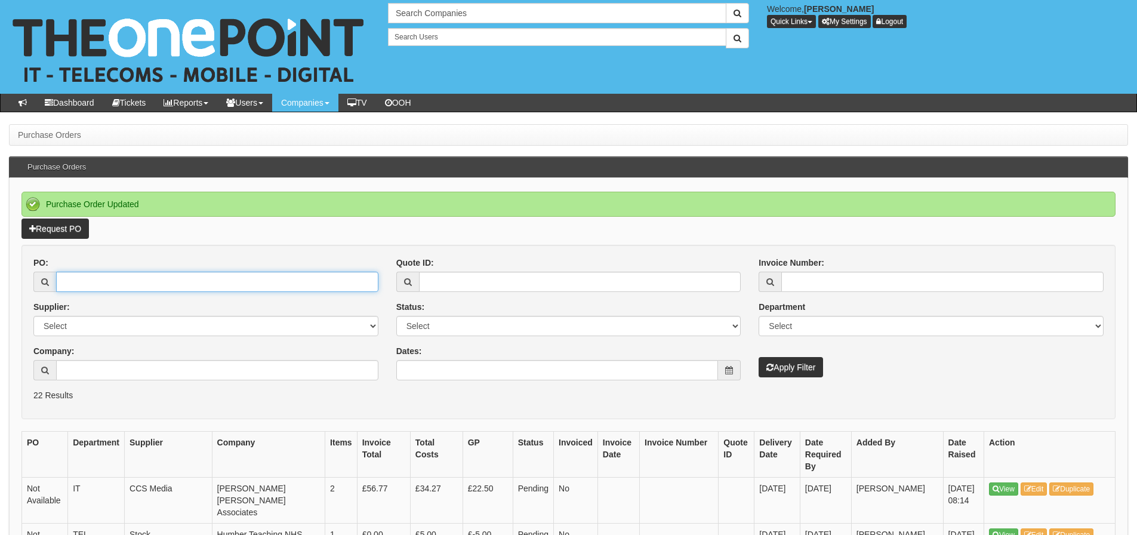
click at [249, 276] on input "PO:" at bounding box center [217, 282] width 322 height 20
type input "19350"
click at [759, 357] on button "Apply Filter" at bounding box center [791, 367] width 64 height 20
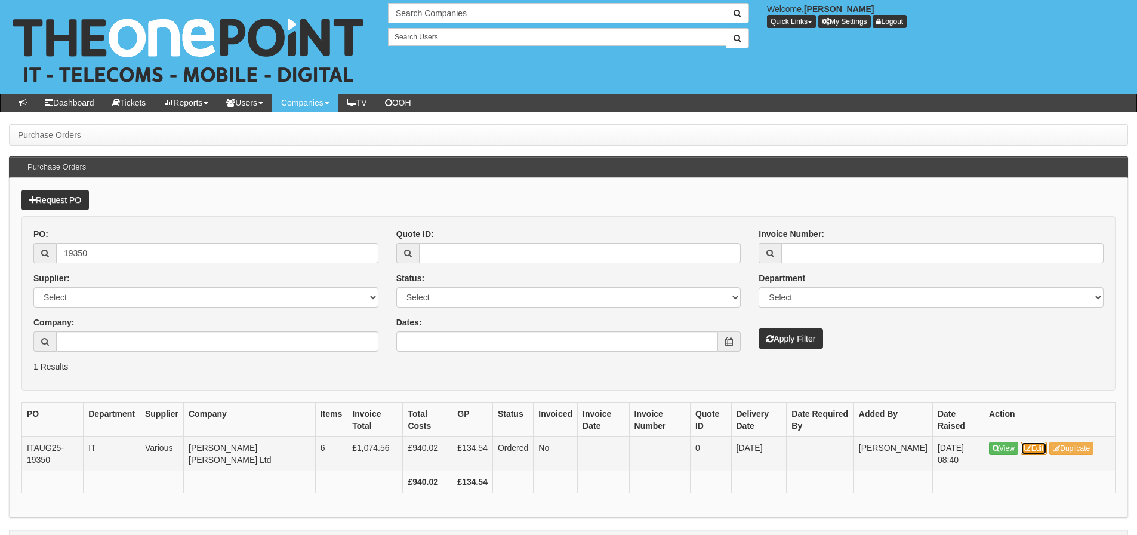
click at [1040, 450] on link "Edit" at bounding box center [1034, 448] width 27 height 13
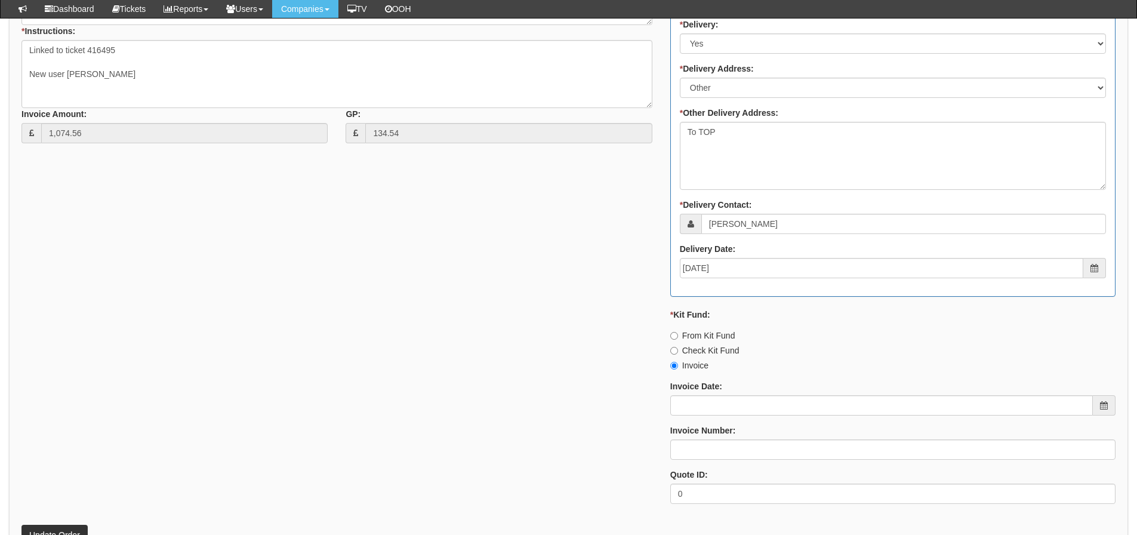
scroll to position [836, 0]
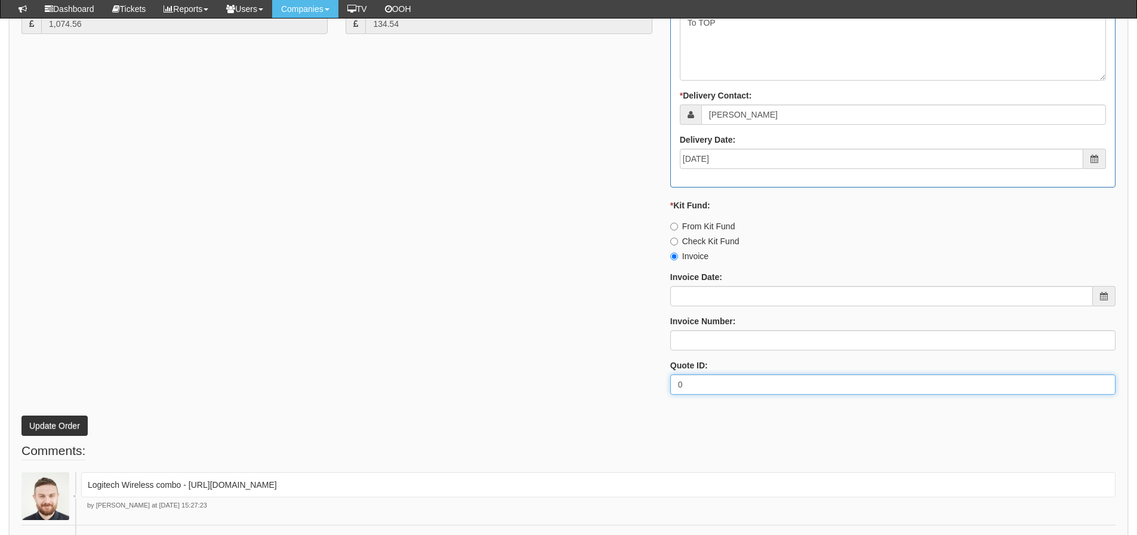
click at [171, 333] on div "* Supplier: Select 123 REG.co.uk 1Password 3 4Gon AA Jones Electric Ltd Abzorb …" at bounding box center [569, 74] width 1112 height 660
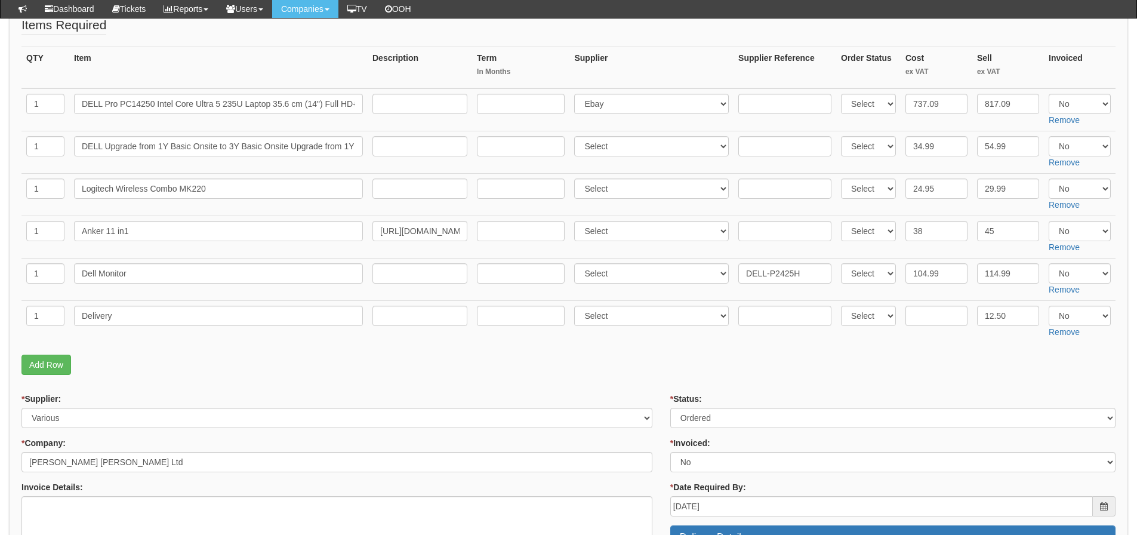
scroll to position [179, 0]
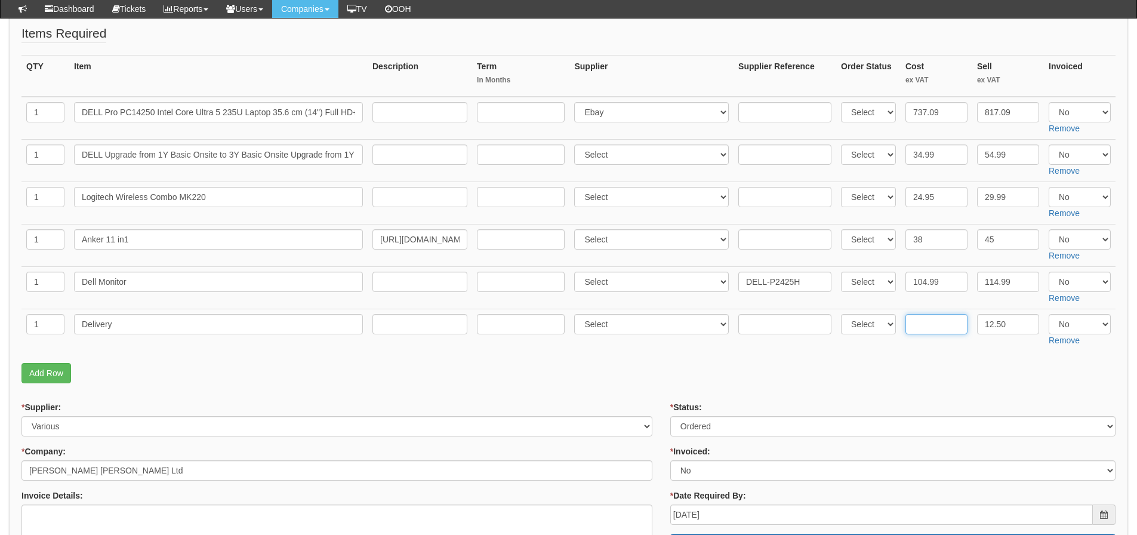
click at [937, 327] on input "text" at bounding box center [937, 324] width 62 height 20
type input "6.50"
click at [1073, 280] on select "Select Yes No N/A" at bounding box center [1080, 282] width 62 height 20
select select "Yes"
click at [1049, 272] on select "Select Yes No N/A" at bounding box center [1080, 282] width 62 height 20
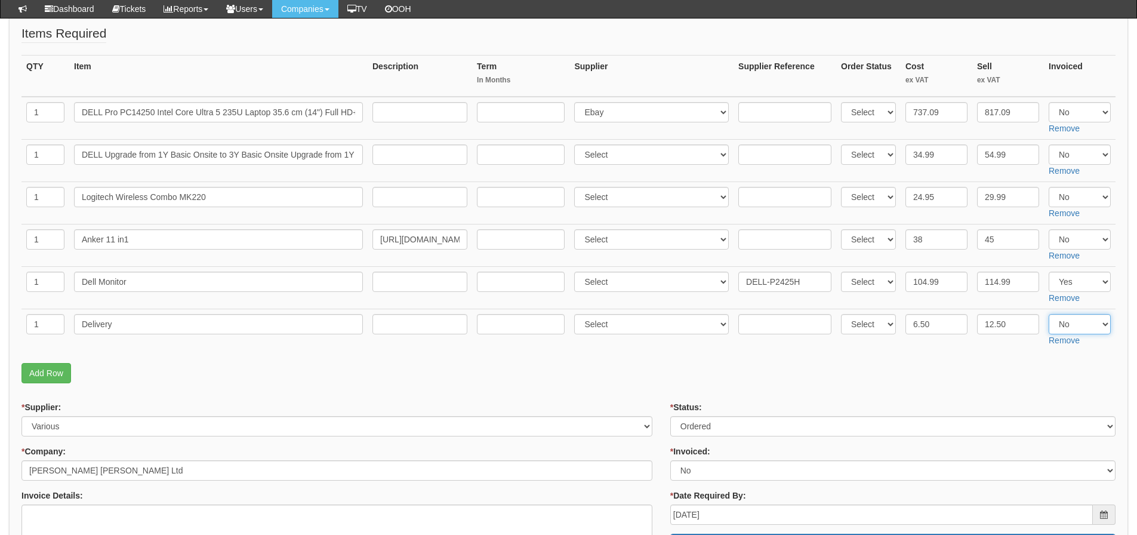
click at [1073, 327] on select "Select Yes No N/A" at bounding box center [1080, 324] width 62 height 20
select select "Yes"
click at [1049, 314] on select "Select Yes No N/A" at bounding box center [1080, 324] width 62 height 20
click at [848, 393] on form "PO No: ITAUG25-19350 Attachment Type: Select Signed Quote Auth email if quote u…" at bounding box center [568, 536] width 1094 height 1113
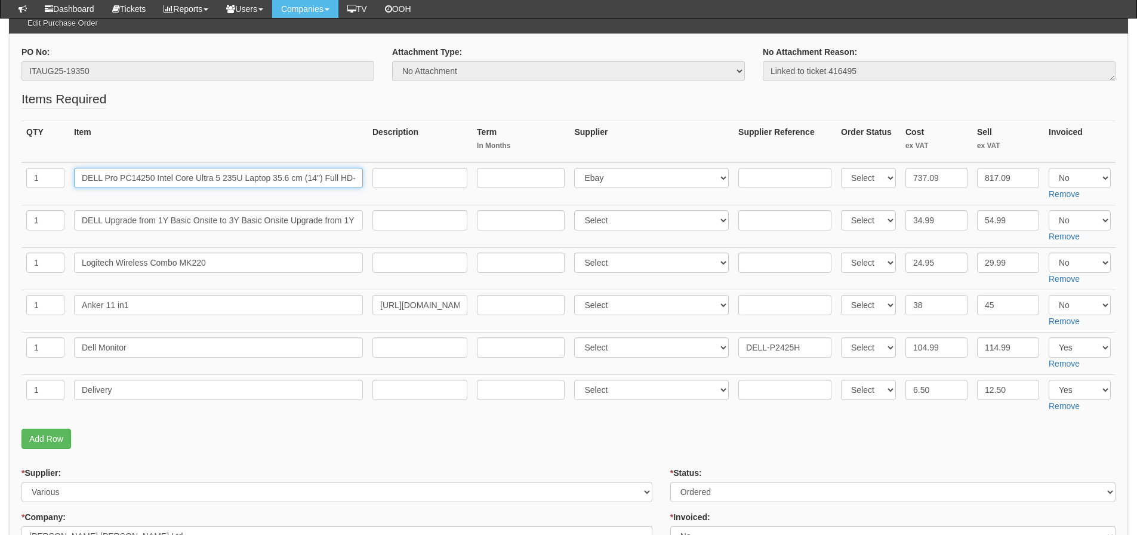
scroll to position [0, 137]
drag, startPoint x: 81, startPoint y: 179, endPoint x: 527, endPoint y: 203, distance: 446.6
click at [527, 203] on tr "1 DELL Pro PC14250 Intel Core Ultra 5 235U Laptop 35.6 cm (14") Full HD+ 16 GB …" at bounding box center [568, 183] width 1094 height 43
drag, startPoint x: 83, startPoint y: 223, endPoint x: 553, endPoint y: 235, distance: 470.6
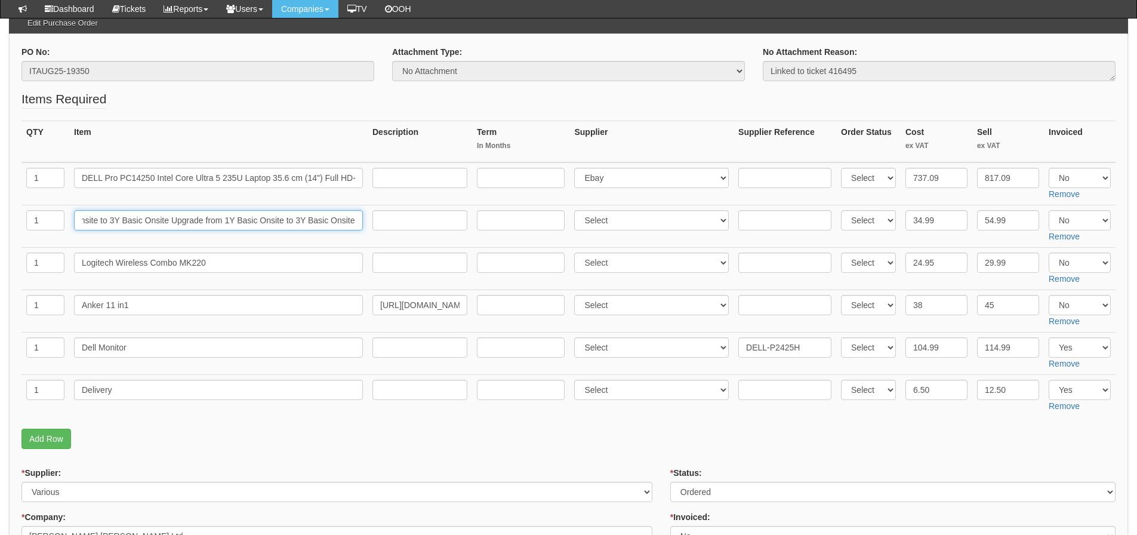
click at [553, 235] on tr "1 DELL Upgrade from 1Y Basic Onsite to 3Y Basic Onsite Upgrade from 1Y Basic On…" at bounding box center [568, 226] width 1094 height 42
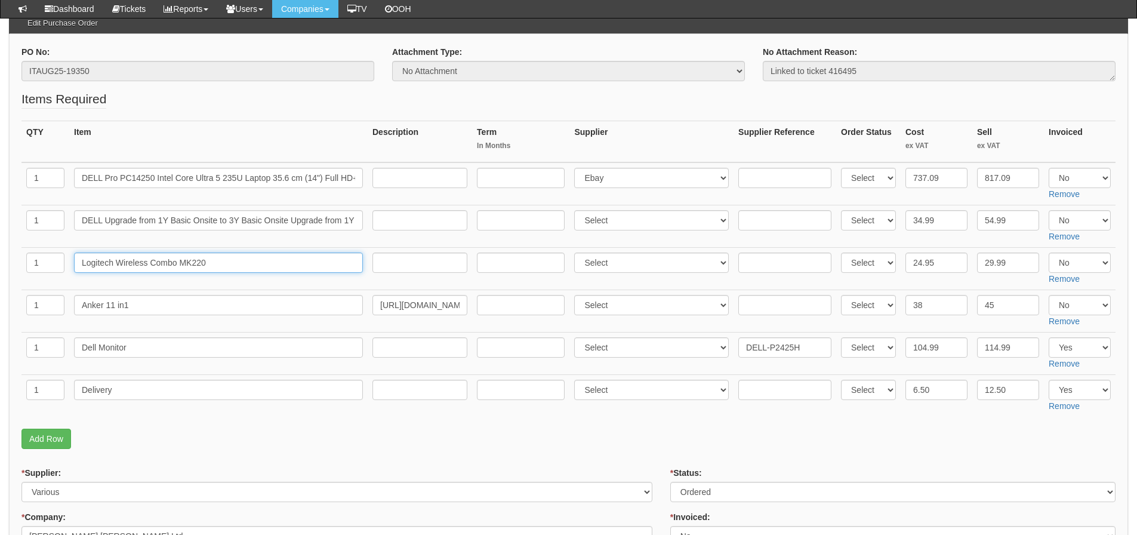
drag, startPoint x: 223, startPoint y: 263, endPoint x: -8, endPoint y: 275, distance: 231.4
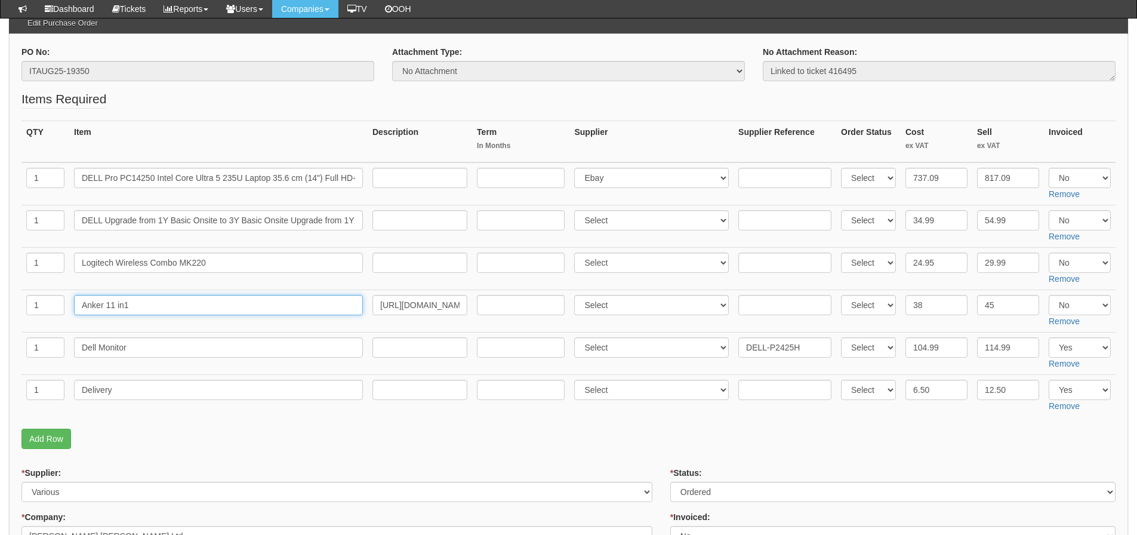
drag, startPoint x: 136, startPoint y: 313, endPoint x: 2, endPoint y: 316, distance: 133.8
click at [23, 316] on tr "1 Anker 11 in1 https://www.amazon.co.uk/dp/B09Q5V9G5P/?tag=ceukreviews-22266964…" at bounding box center [568, 311] width 1094 height 42
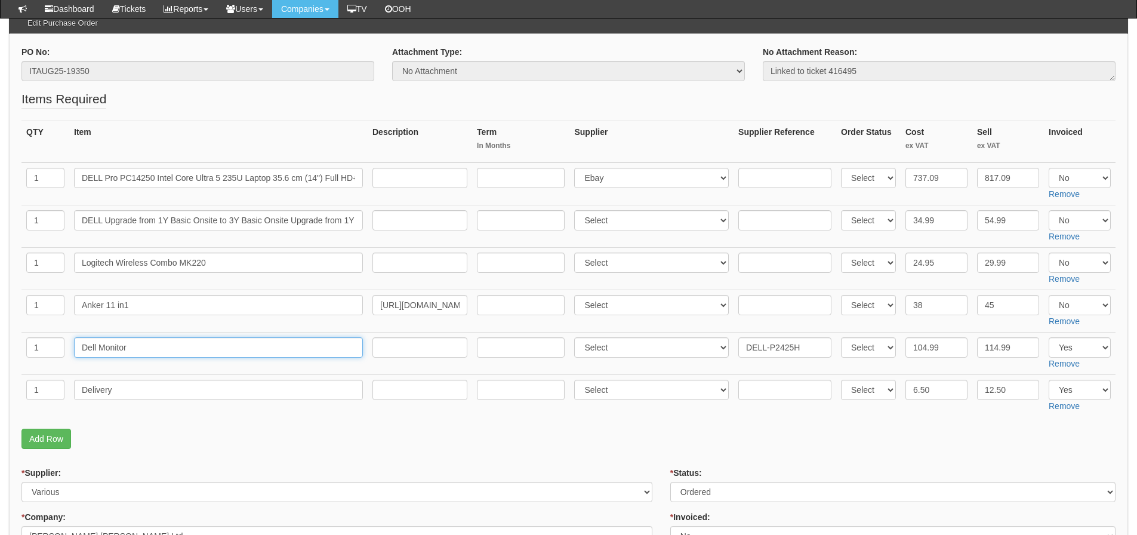
drag, startPoint x: 132, startPoint y: 354, endPoint x: 58, endPoint y: 357, distance: 74.1
click at [58, 357] on tr "1 Dell Monitor Select 123 REG.co.uk 1Password 3 4Gon AA Jones Electric Ltd Abzo…" at bounding box center [568, 353] width 1094 height 42
drag, startPoint x: 116, startPoint y: 390, endPoint x: -22, endPoint y: 402, distance: 139.0
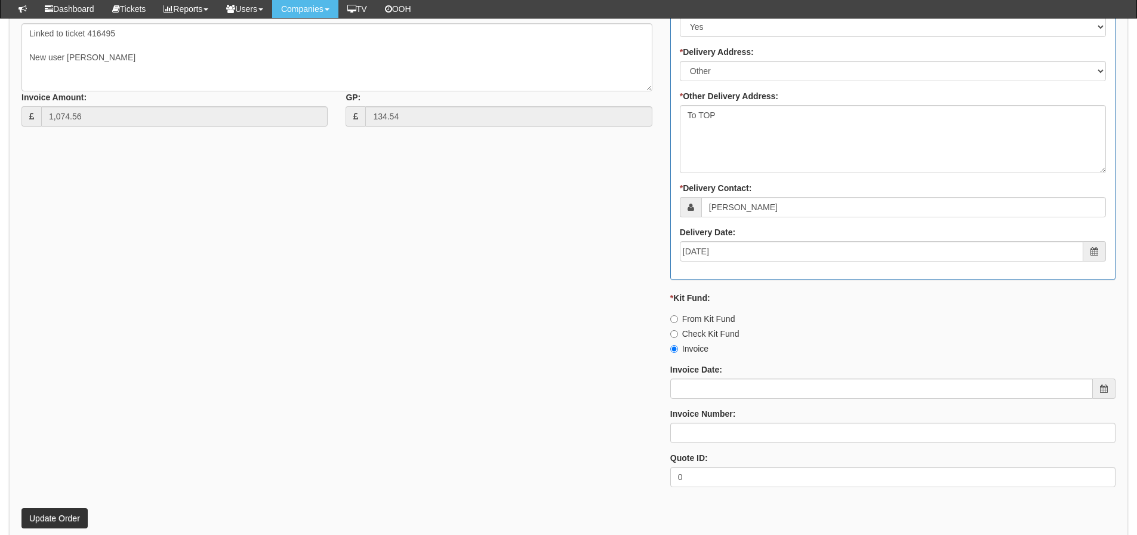
scroll to position [770, 0]
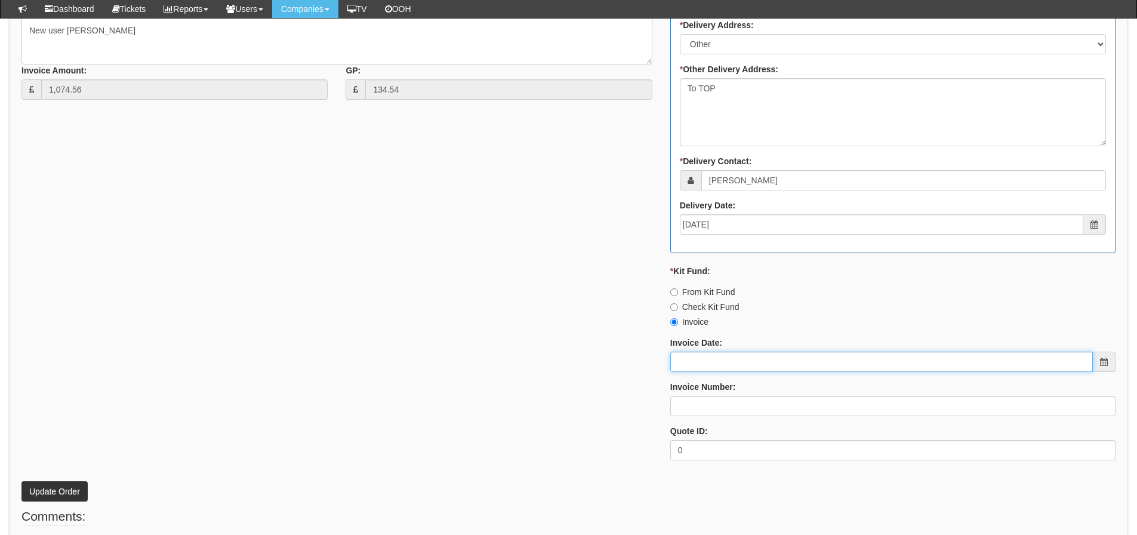
click at [690, 359] on input "Invoice Date:" at bounding box center [881, 362] width 423 height 20
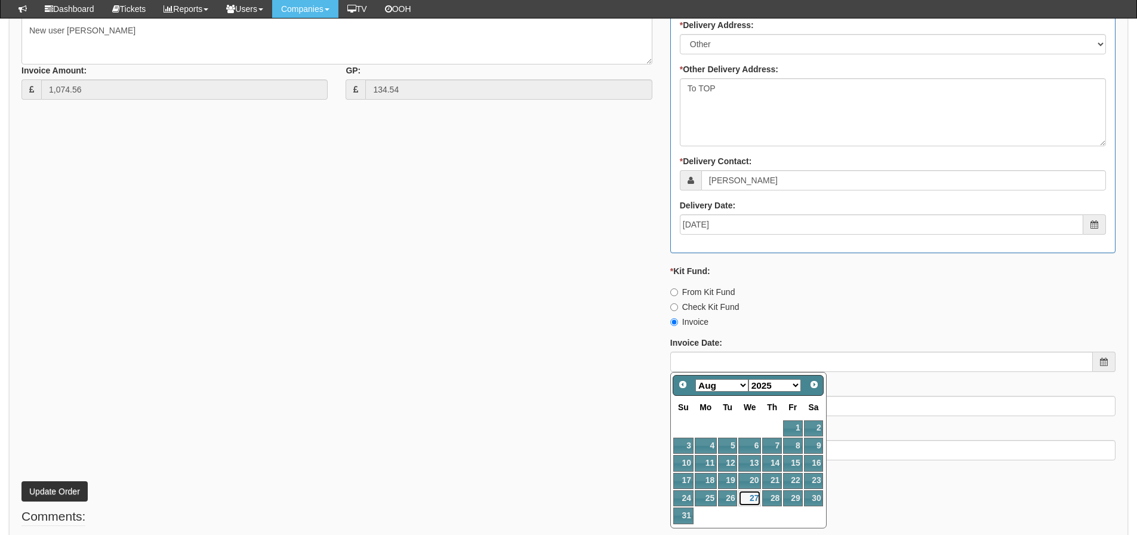
drag, startPoint x: 748, startPoint y: 498, endPoint x: 734, endPoint y: 445, distance: 54.2
click at [748, 498] on link "27" at bounding box center [750, 498] width 23 height 16
type input "[DATE]"
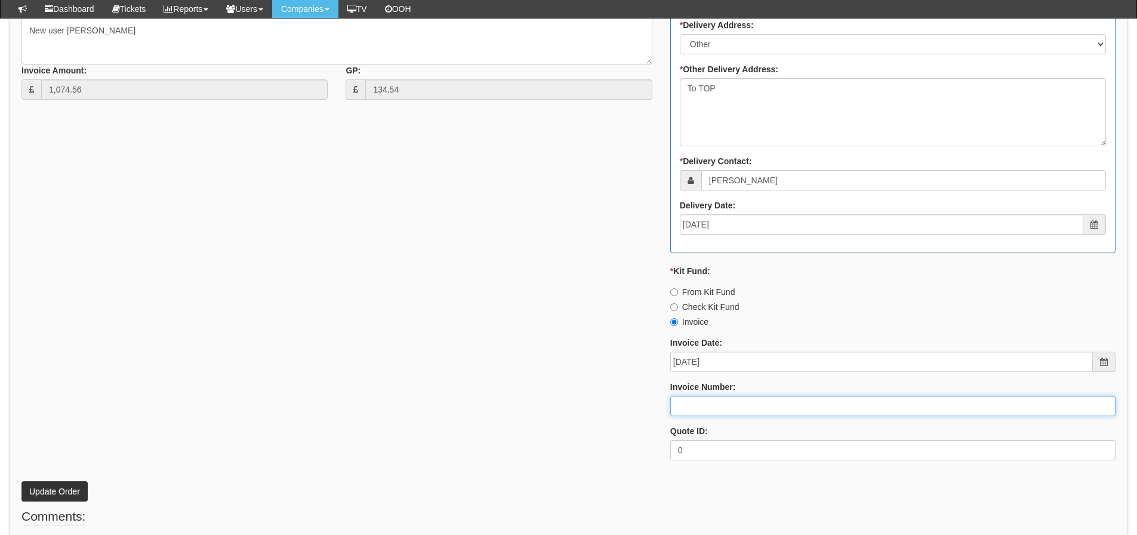
click at [716, 405] on input "Invoice Number:" at bounding box center [892, 406] width 445 height 20
drag, startPoint x: 716, startPoint y: 405, endPoint x: 564, endPoint y: 411, distance: 153.0
click at [564, 411] on div "* Supplier: Select 123 [DOMAIN_NAME] 1Password 3 4Gon [PERSON_NAME] Electric Lt…" at bounding box center [569, 140] width 1112 height 660
type input "205132"
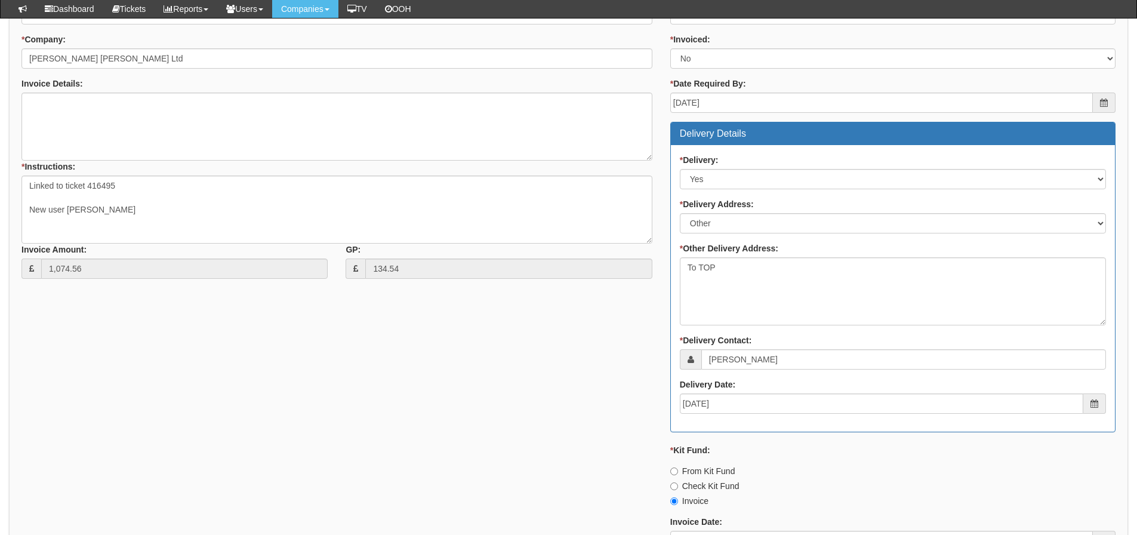
scroll to position [949, 0]
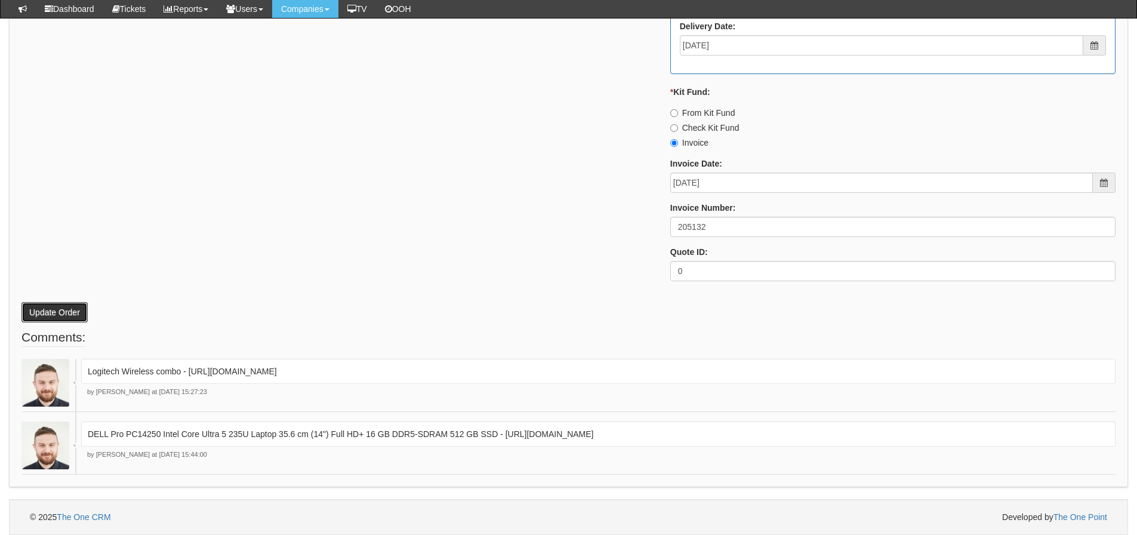
click at [42, 309] on button "Update Order" at bounding box center [54, 312] width 66 height 20
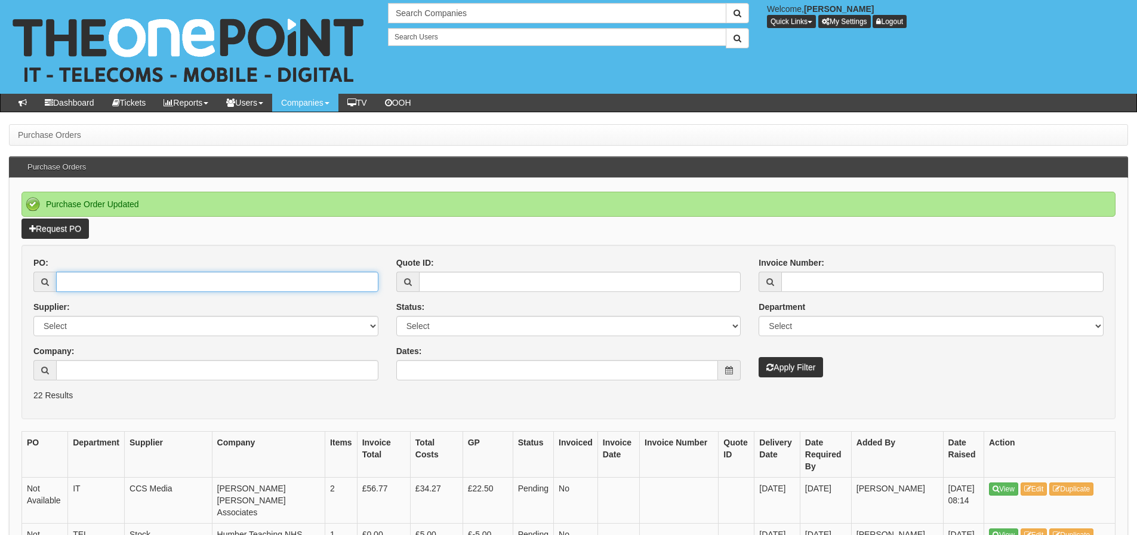
click at [201, 287] on input "PO:" at bounding box center [217, 282] width 322 height 20
type input "19363"
click at [759, 357] on button "Apply Filter" at bounding box center [791, 367] width 64 height 20
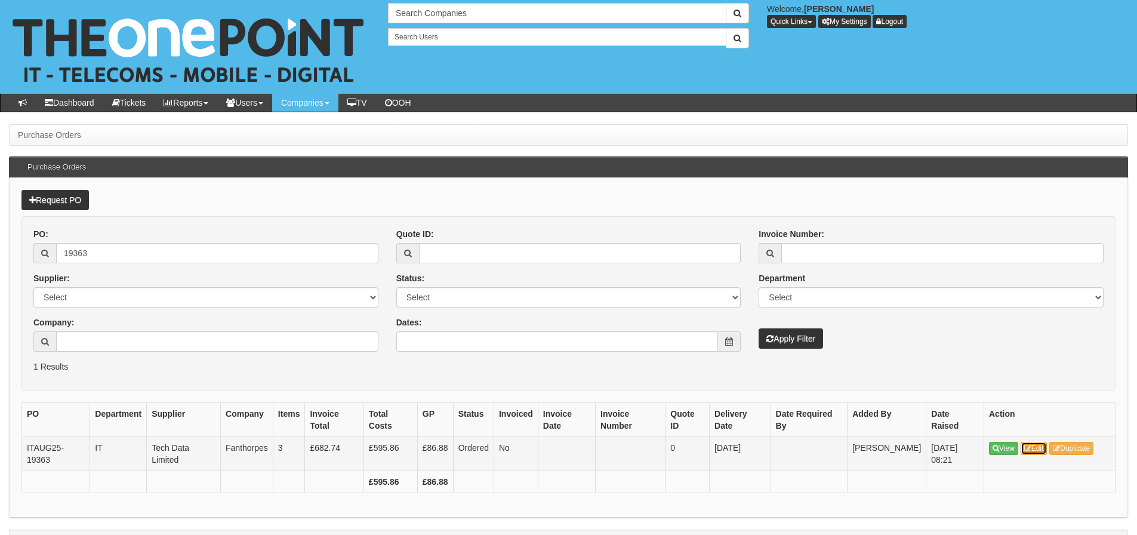
click at [1046, 451] on link "Edit" at bounding box center [1034, 448] width 27 height 13
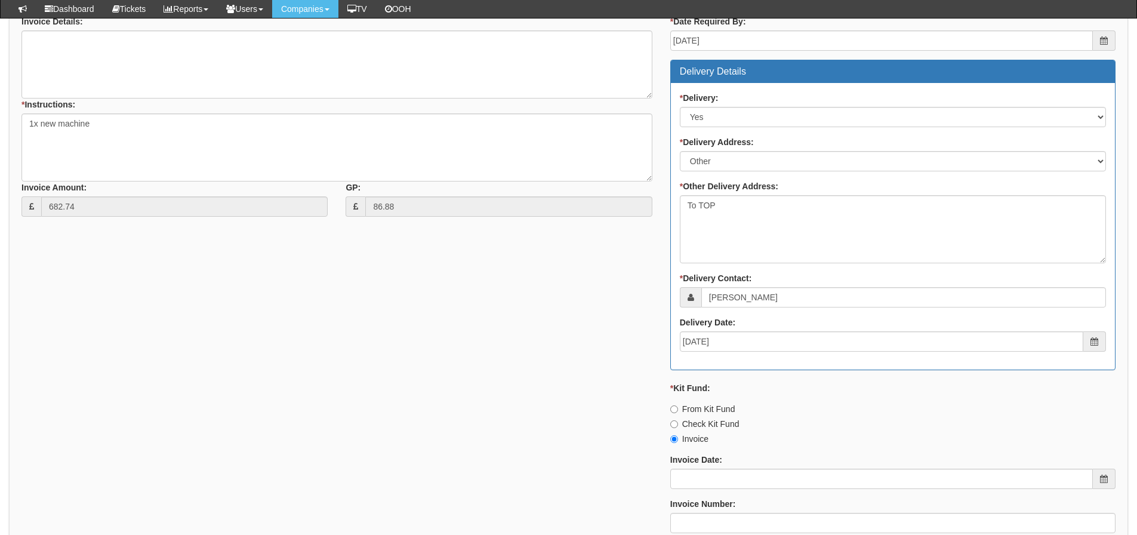
scroll to position [597, 0]
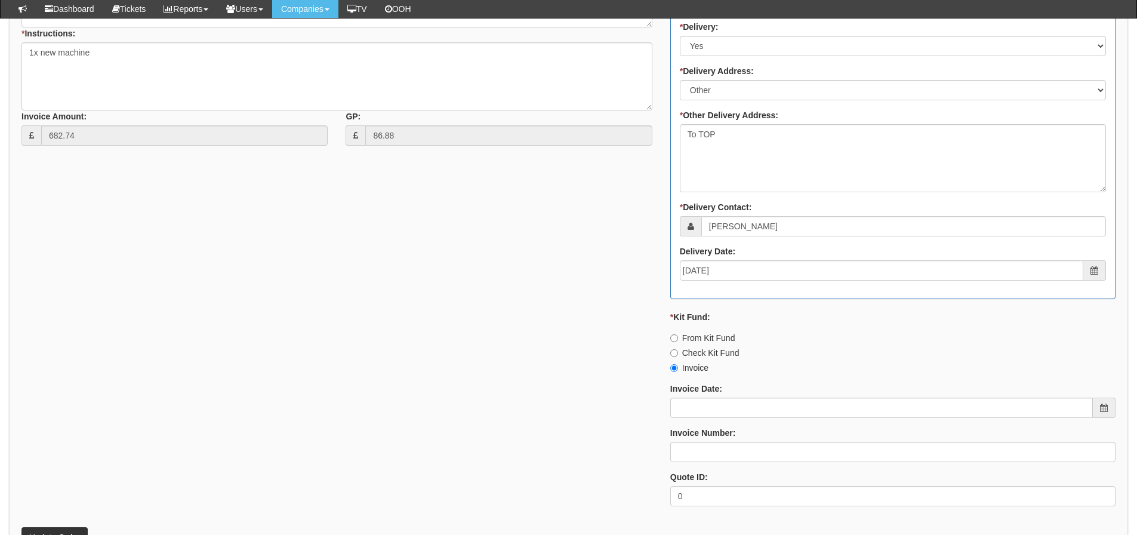
drag, startPoint x: 1045, startPoint y: 451, endPoint x: 442, endPoint y: 386, distance: 606.6
click at [442, 386] on div "* Supplier: Select 123 [DOMAIN_NAME] 1Password 3 4Gon [PERSON_NAME] Electric Lt…" at bounding box center [569, 186] width 1112 height 660
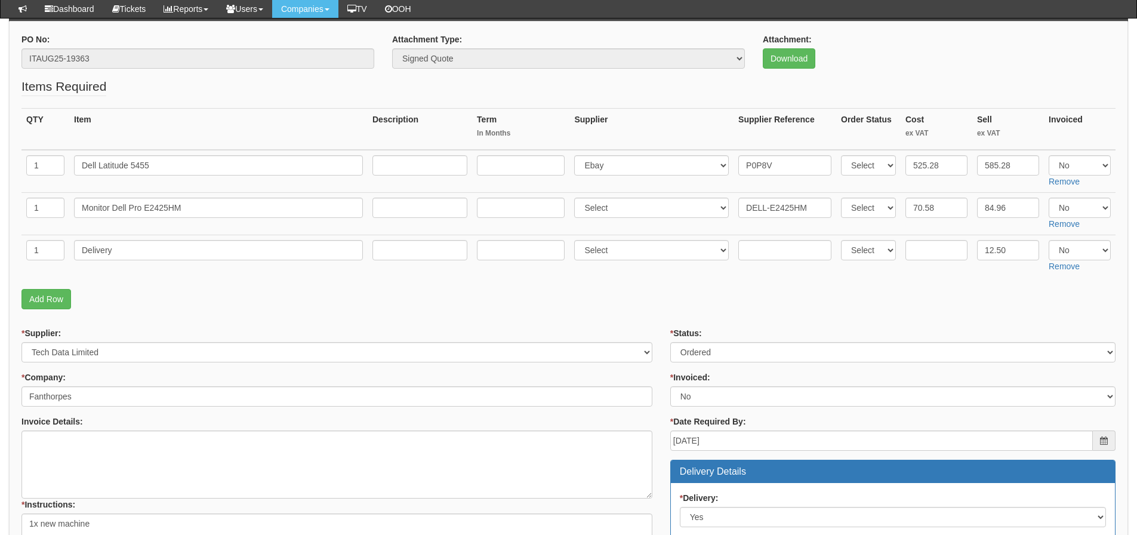
scroll to position [106, 0]
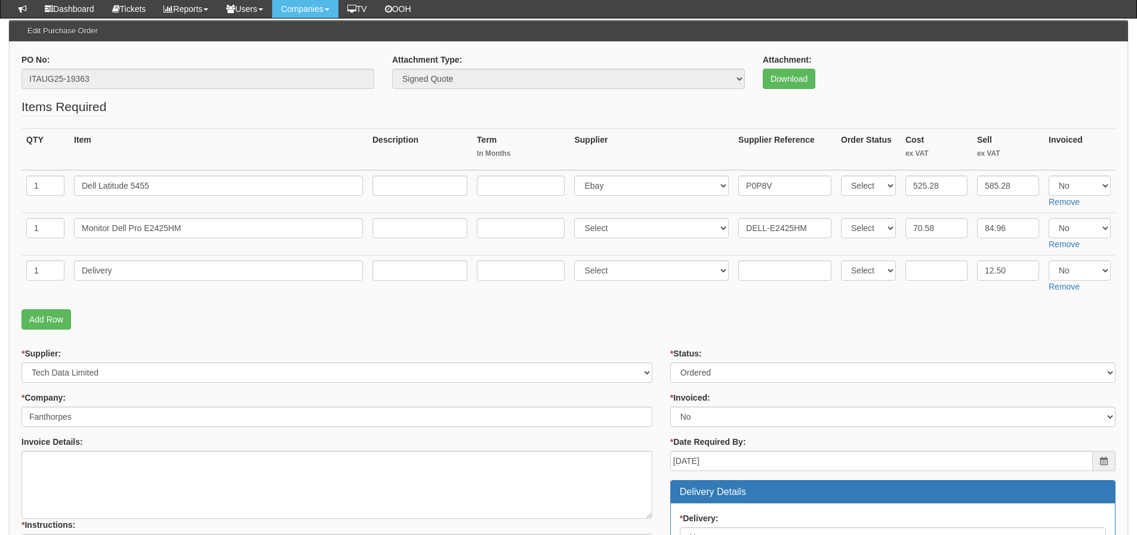
click at [220, 196] on td "Dell Latitude 5455" at bounding box center [218, 191] width 299 height 43
drag, startPoint x: 207, startPoint y: 186, endPoint x: -12, endPoint y: 185, distance: 218.5
drag, startPoint x: 202, startPoint y: 226, endPoint x: 17, endPoint y: 233, distance: 185.2
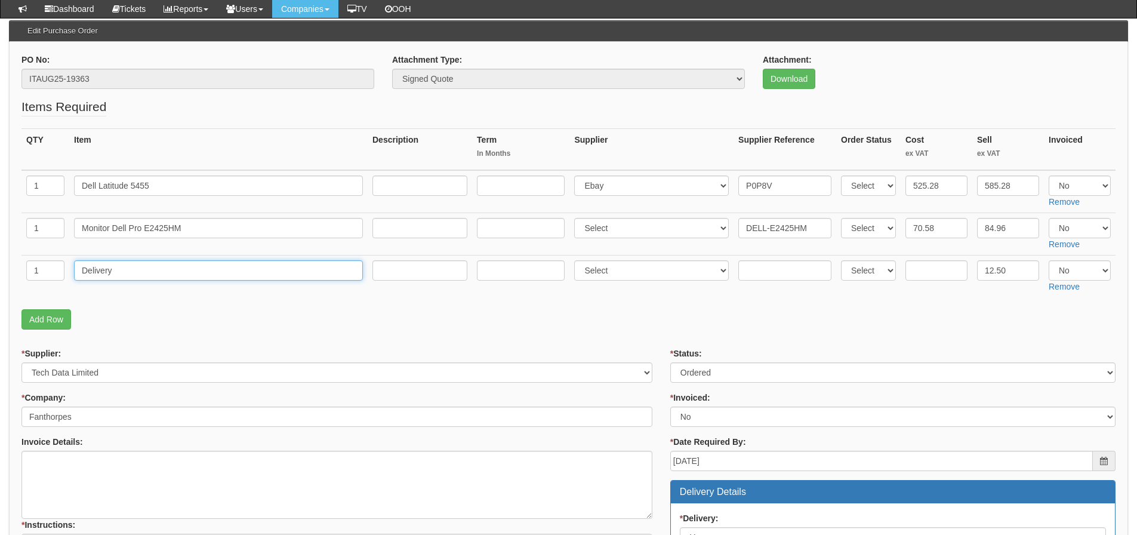
drag, startPoint x: 146, startPoint y: 273, endPoint x: -38, endPoint y: 284, distance: 184.2
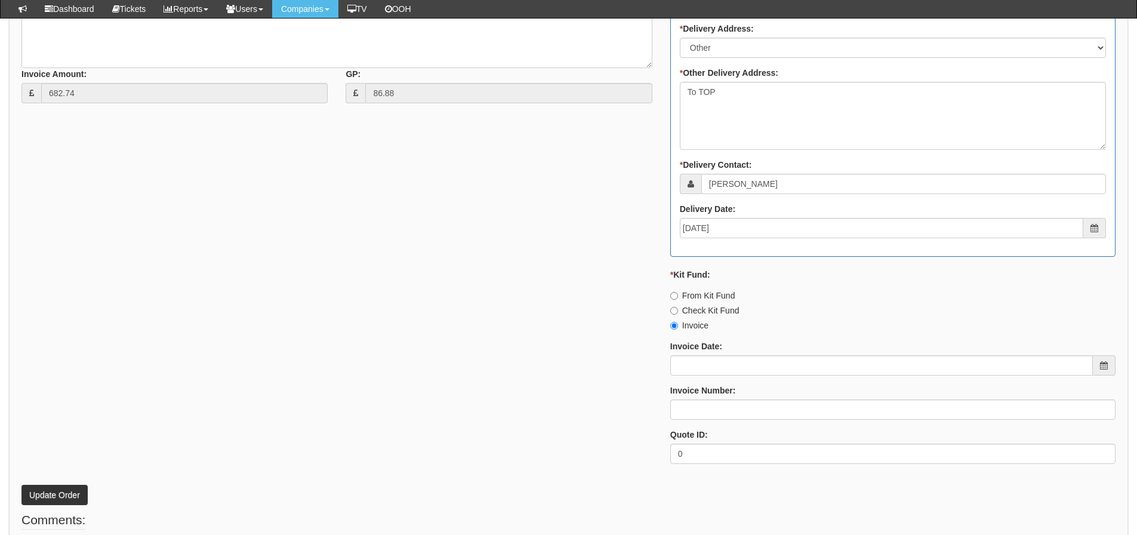
scroll to position [643, 0]
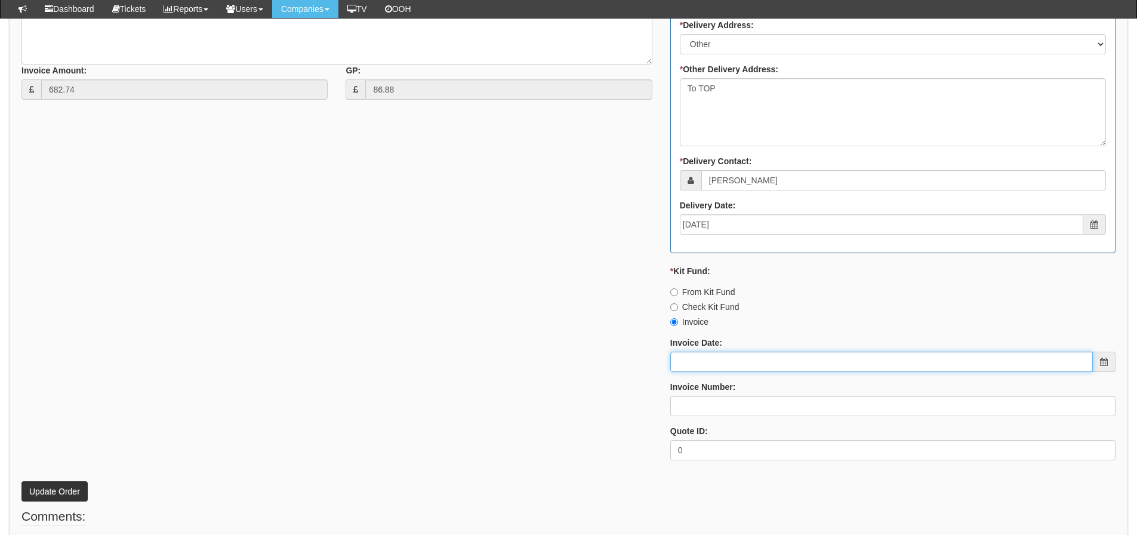
click at [719, 365] on input "Invoice Date:" at bounding box center [881, 362] width 423 height 20
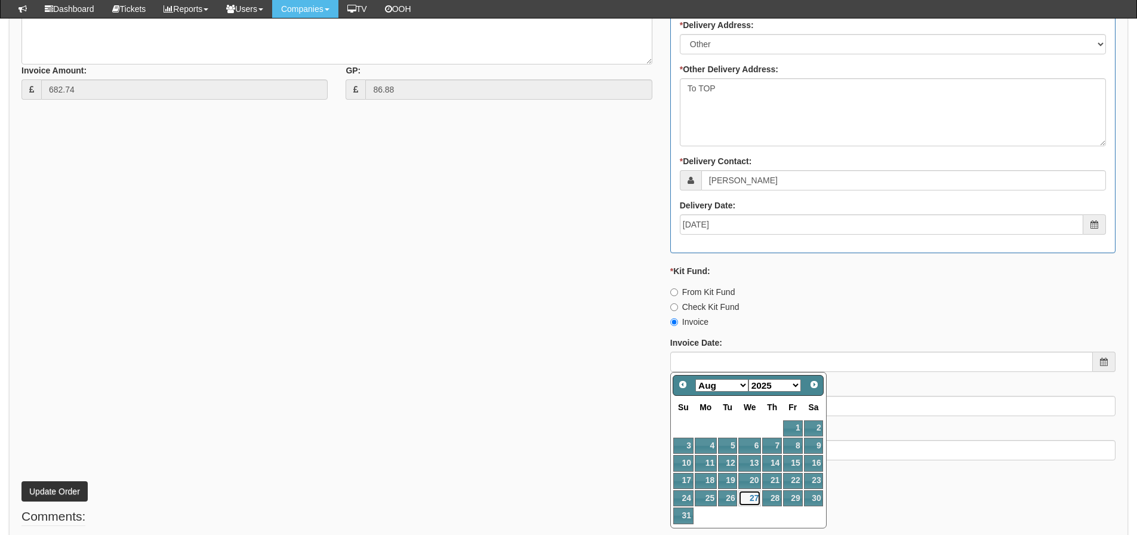
click at [751, 502] on link "27" at bounding box center [750, 498] width 23 height 16
type input "[DATE]"
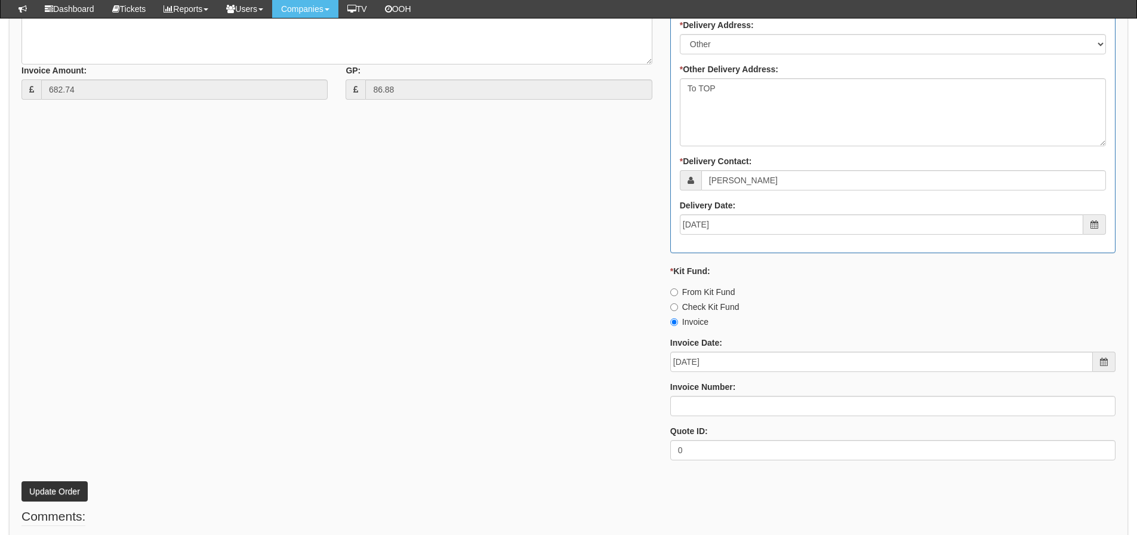
click at [732, 390] on label "Invoice Number:" at bounding box center [703, 387] width 66 height 12
click at [732, 396] on input "Invoice Number:" at bounding box center [892, 406] width 445 height 20
click at [719, 418] on div "* Status: Select Approved Completed Delivered Invoiced Ordered Ordered to site …" at bounding box center [893, 140] width 463 height 660
click at [719, 414] on input "Invoice Number:" at bounding box center [892, 406] width 445 height 20
type input "205133"
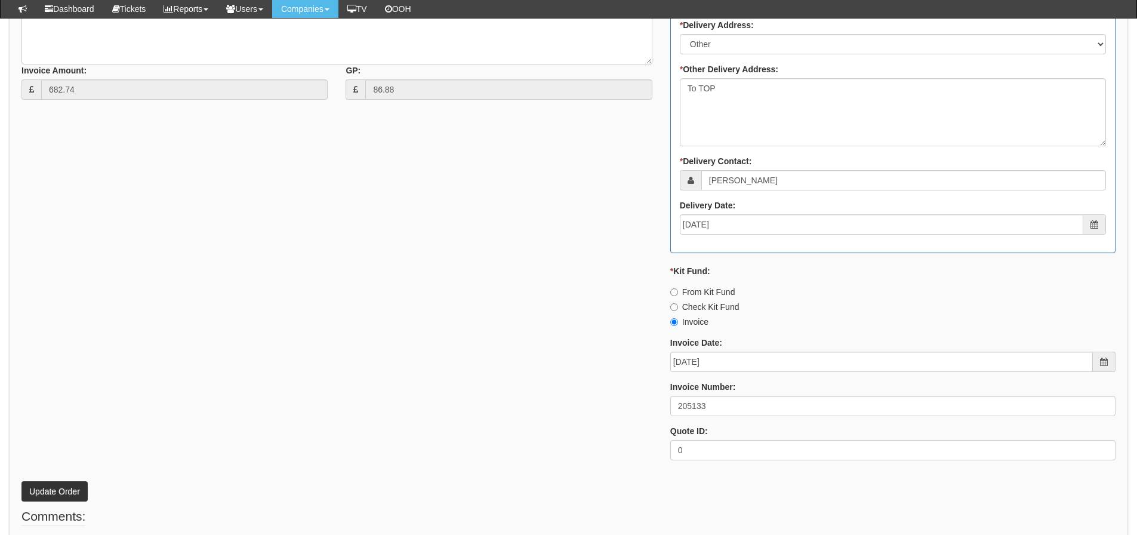
click at [622, 391] on div "* Supplier: Select 123 REG.co.uk 1Password 3 4Gon AA Jones Electric Ltd Abzorb …" at bounding box center [569, 140] width 1112 height 660
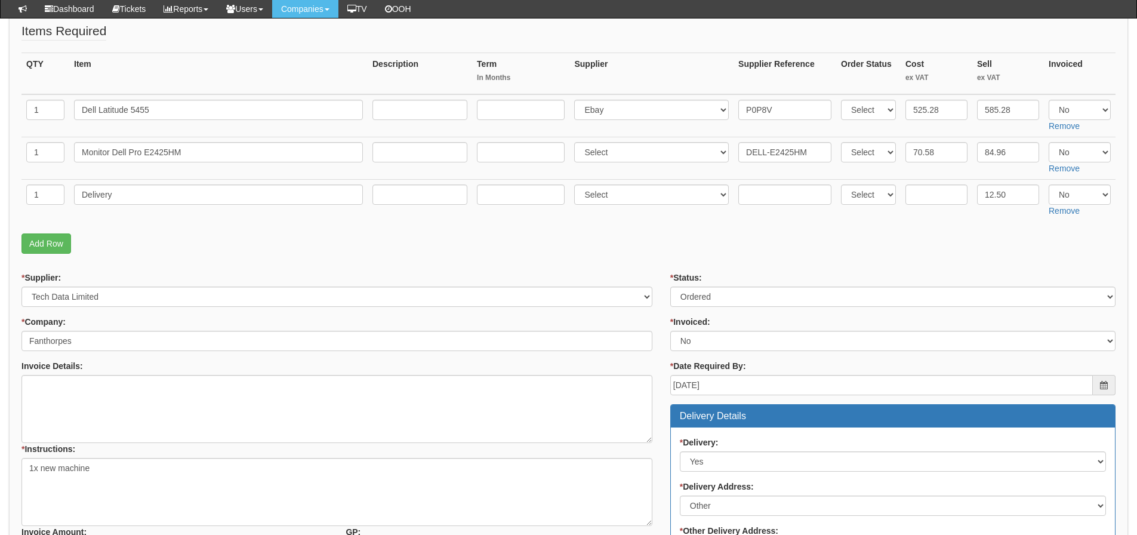
scroll to position [165, 0]
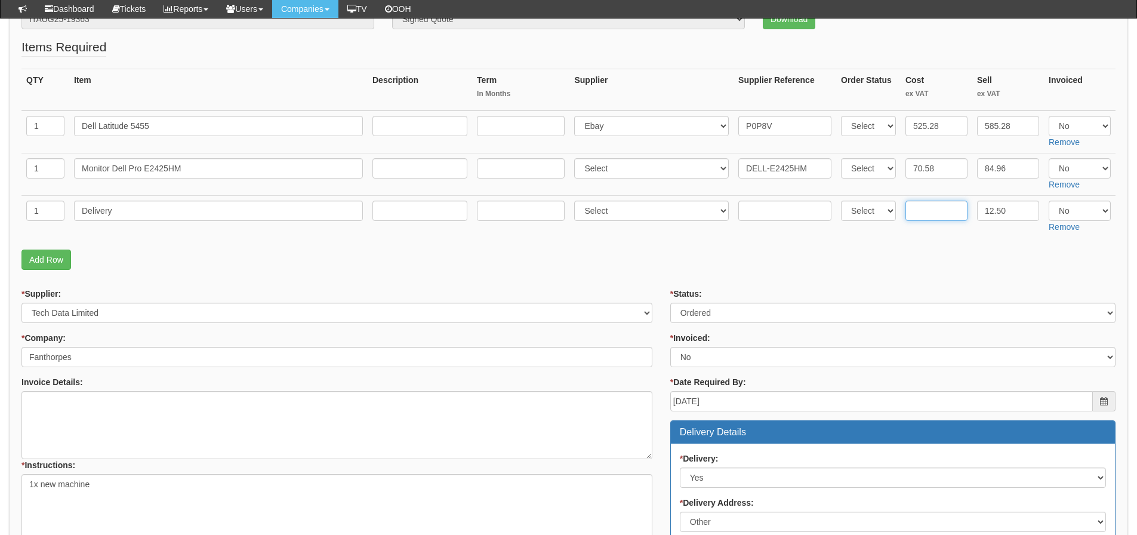
click at [929, 217] on input "text" at bounding box center [937, 211] width 62 height 20
type input "4.95"
click at [1063, 130] on select "Select Yes No N/A" at bounding box center [1080, 126] width 62 height 20
select select "Yes"
click at [1049, 116] on select "Select Yes No N/A" at bounding box center [1080, 126] width 62 height 20
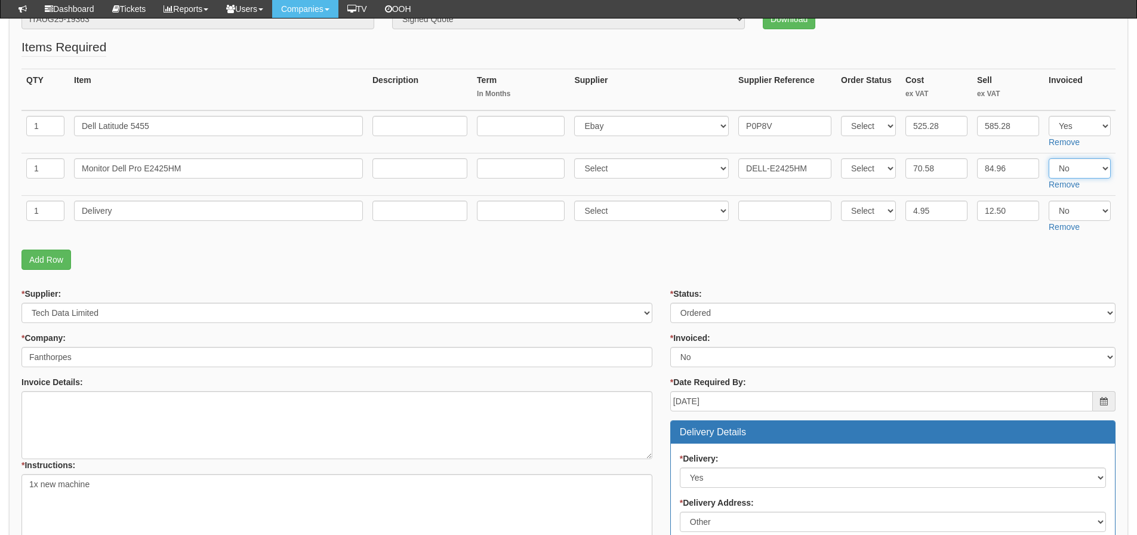
click at [1066, 173] on select "Select Yes No N/A" at bounding box center [1080, 168] width 62 height 20
click at [1049, 158] on select "Select Yes No N/A" at bounding box center [1080, 168] width 62 height 20
click at [1081, 168] on select "Select Yes No N/A" at bounding box center [1080, 168] width 62 height 20
select select "Yes"
click at [1049, 158] on select "Select Yes No N/A" at bounding box center [1080, 168] width 62 height 20
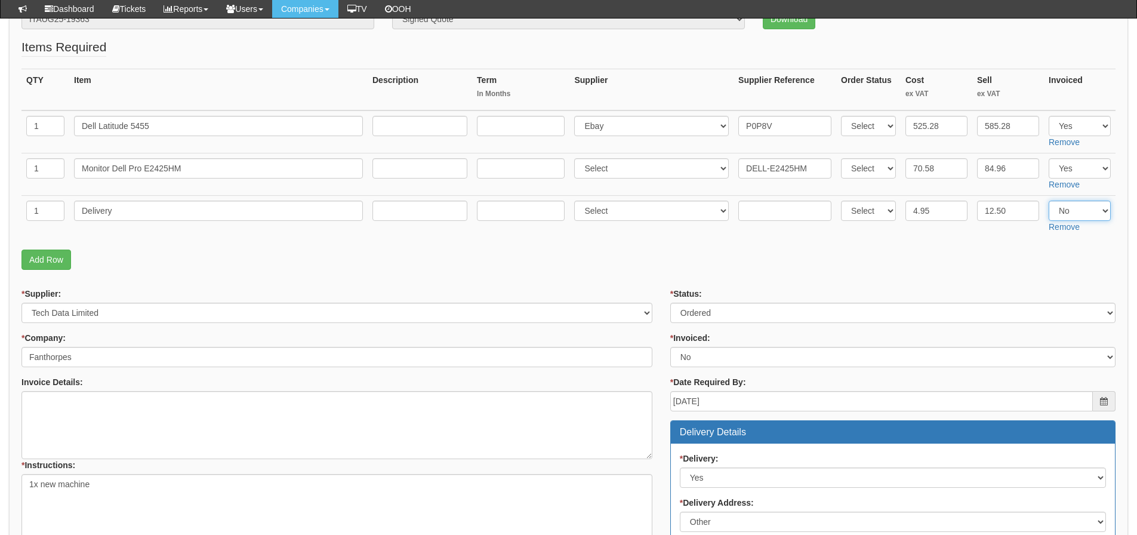
click at [1054, 214] on select "Select Yes No N/A" at bounding box center [1080, 211] width 62 height 20
select select "Yes"
click at [1049, 201] on select "Select Yes No N/A" at bounding box center [1080, 211] width 62 height 20
click at [1010, 252] on p "Add Row" at bounding box center [568, 260] width 1094 height 20
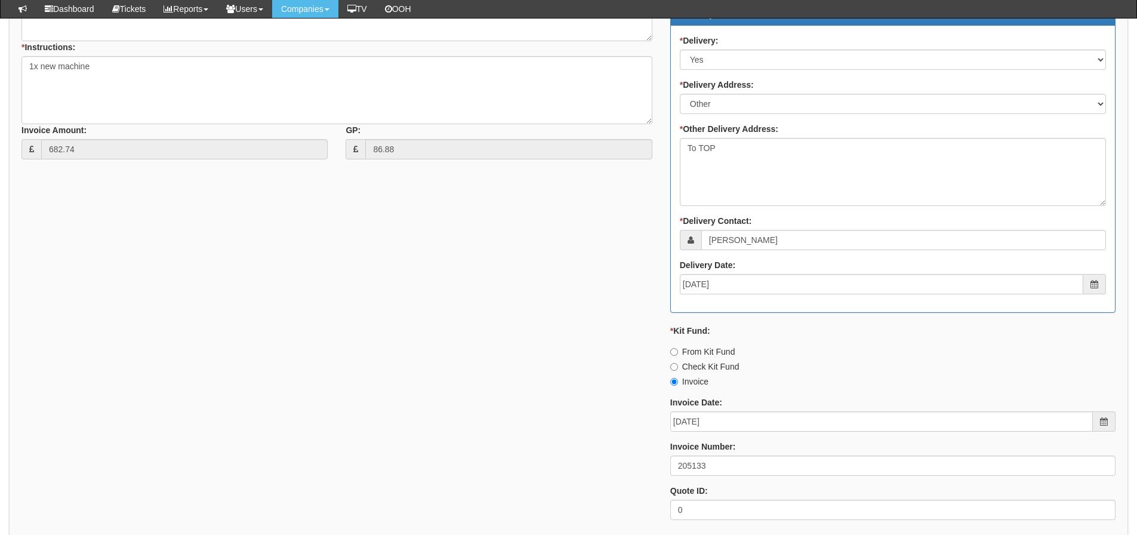
scroll to position [762, 0]
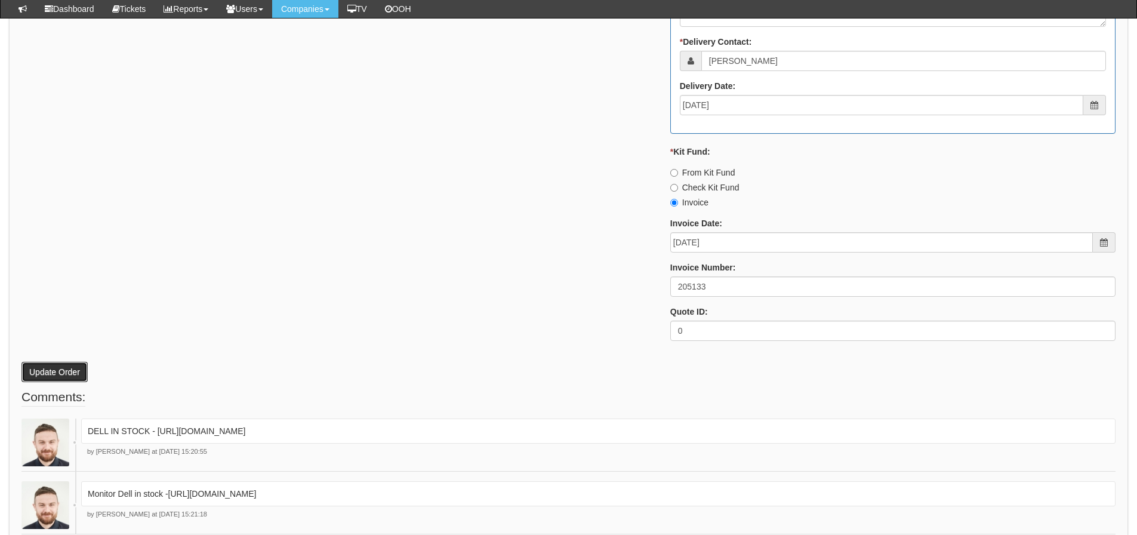
click at [57, 367] on button "Update Order" at bounding box center [54, 372] width 66 height 20
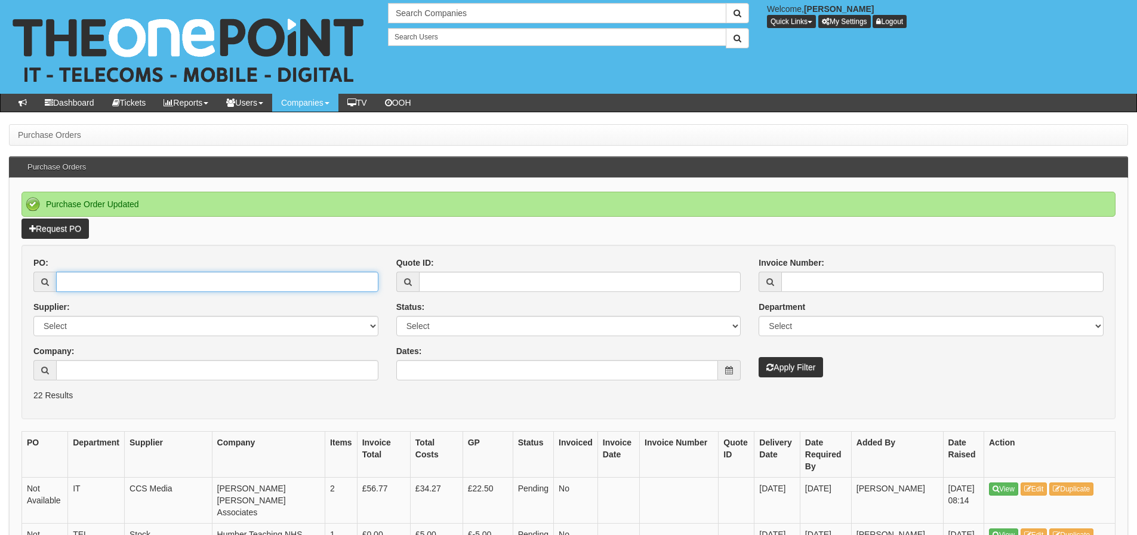
click at [142, 285] on input "PO:" at bounding box center [217, 282] width 322 height 20
type input "19350"
click at [759, 357] on button "Apply Filter" at bounding box center [791, 367] width 64 height 20
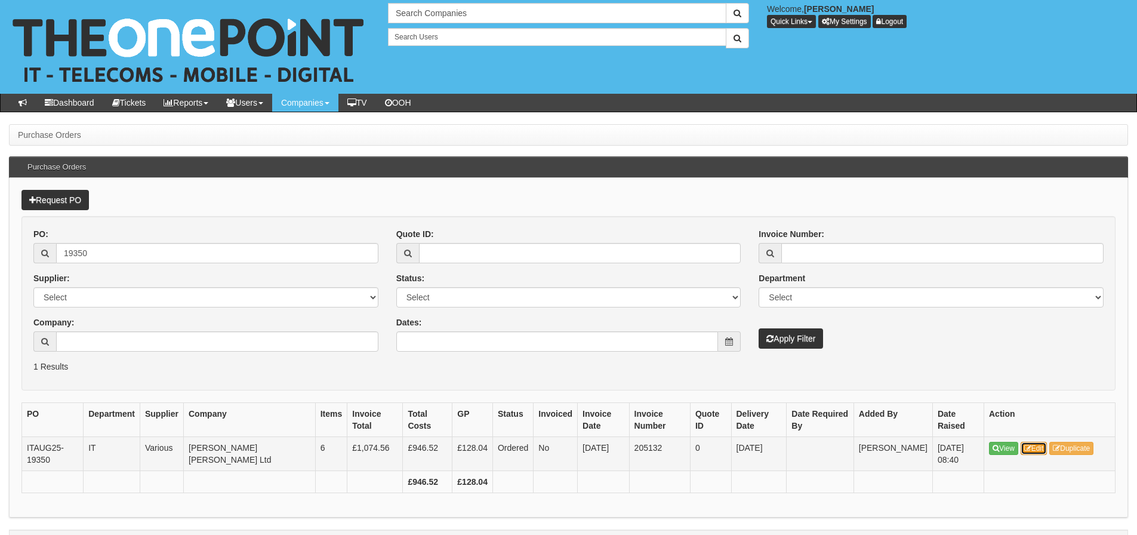
click at [1034, 451] on link "Edit" at bounding box center [1034, 448] width 27 height 13
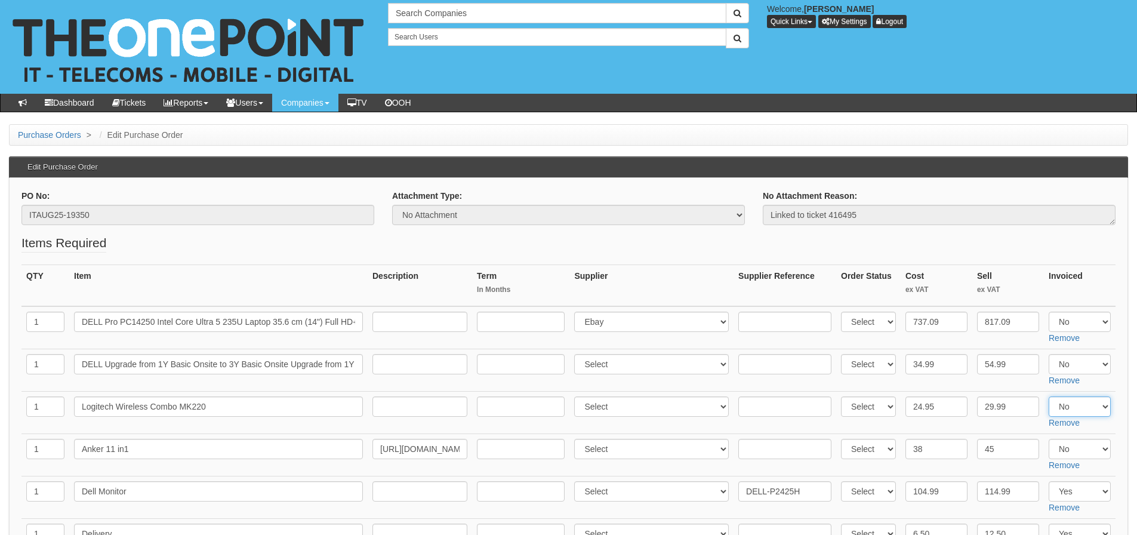
click at [1077, 406] on select "Select Yes No N/A" at bounding box center [1080, 406] width 62 height 20
select select "Yes"
click at [1049, 396] on select "Select Yes No N/A" at bounding box center [1080, 406] width 62 height 20
click at [964, 248] on fieldset "Items Required QTY Item Description Term In Months Supplier Supplier Reference …" at bounding box center [568, 416] width 1094 height 365
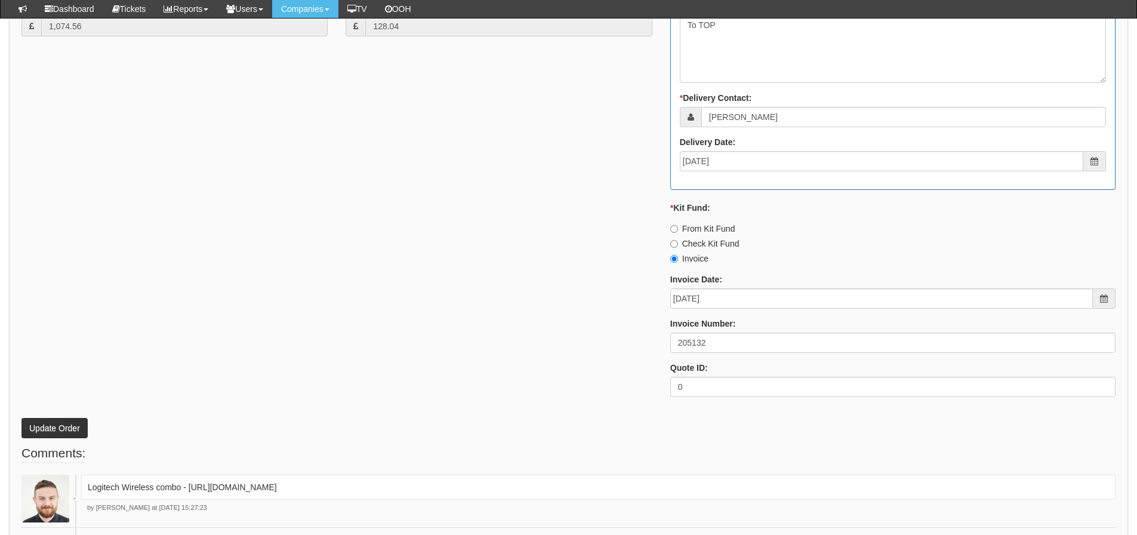
scroll to position [836, 0]
click at [41, 421] on button "Update Order" at bounding box center [54, 426] width 66 height 20
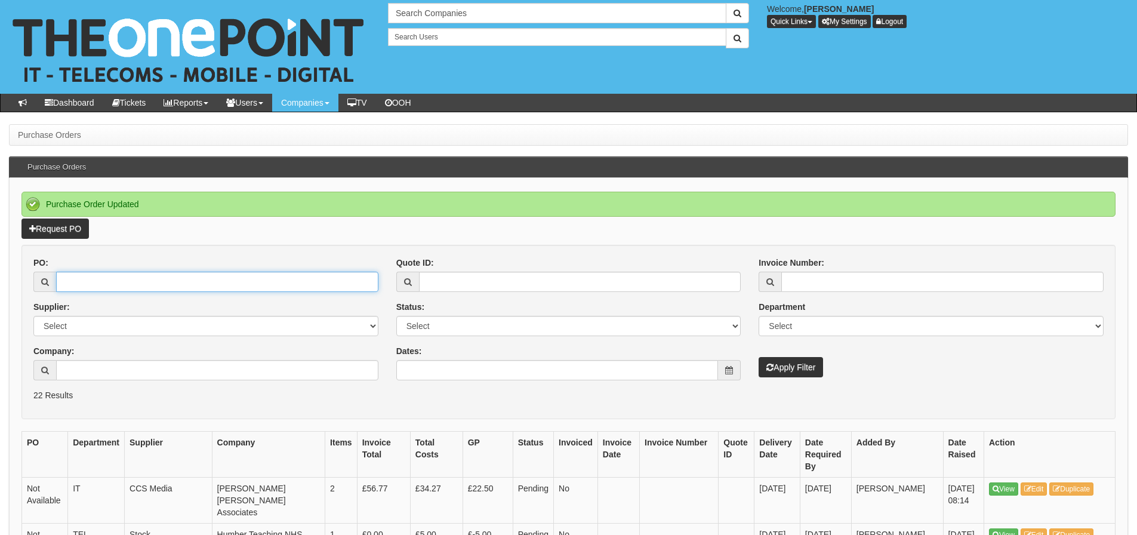
click at [200, 282] on input "PO:" at bounding box center [217, 282] width 322 height 20
type input "19347"
click at [759, 357] on button "Apply Filter" at bounding box center [791, 367] width 64 height 20
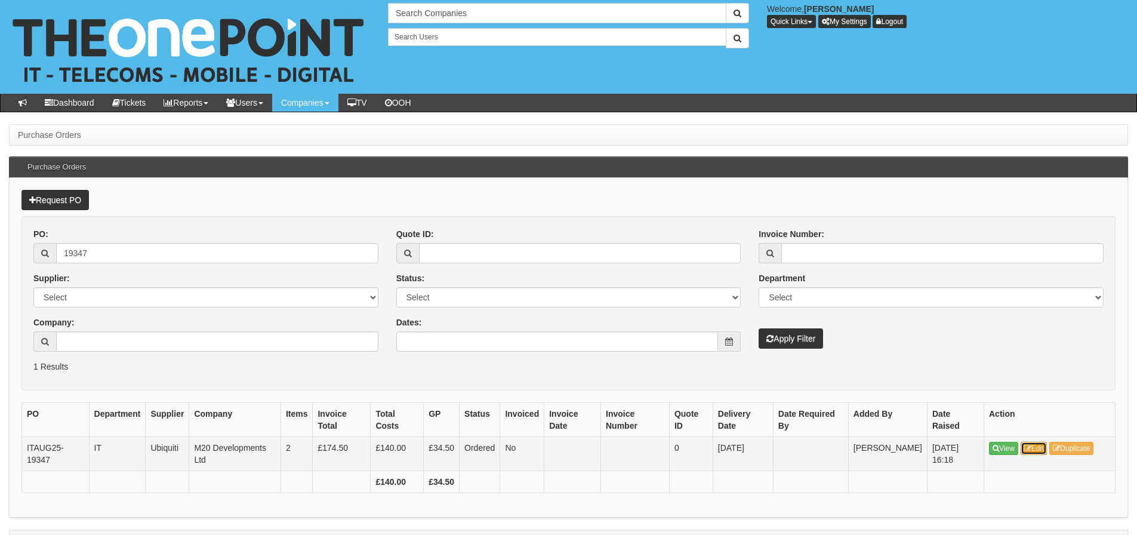
click at [1033, 450] on link "Edit" at bounding box center [1034, 448] width 27 height 13
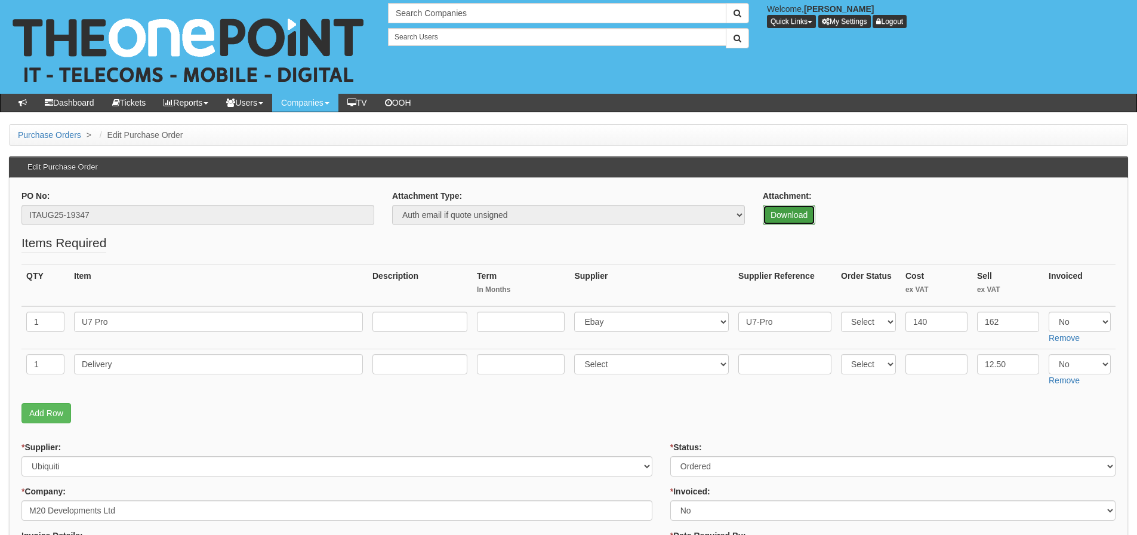
click at [786, 214] on link "Download" at bounding box center [789, 215] width 53 height 20
drag, startPoint x: 110, startPoint y: 314, endPoint x: 5, endPoint y: 313, distance: 105.1
drag, startPoint x: 119, startPoint y: 368, endPoint x: -32, endPoint y: 364, distance: 151.1
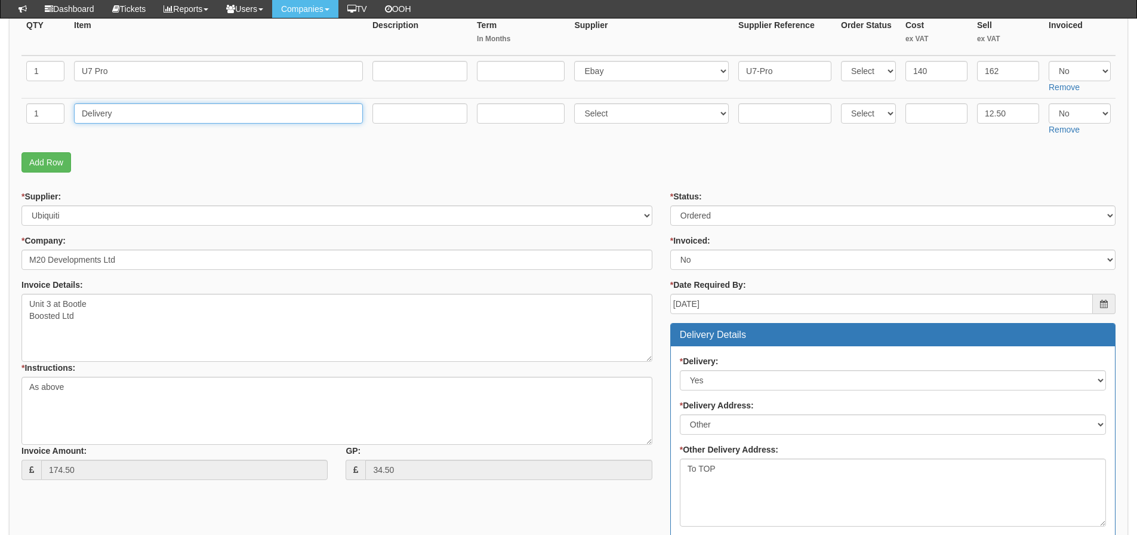
scroll to position [537, 0]
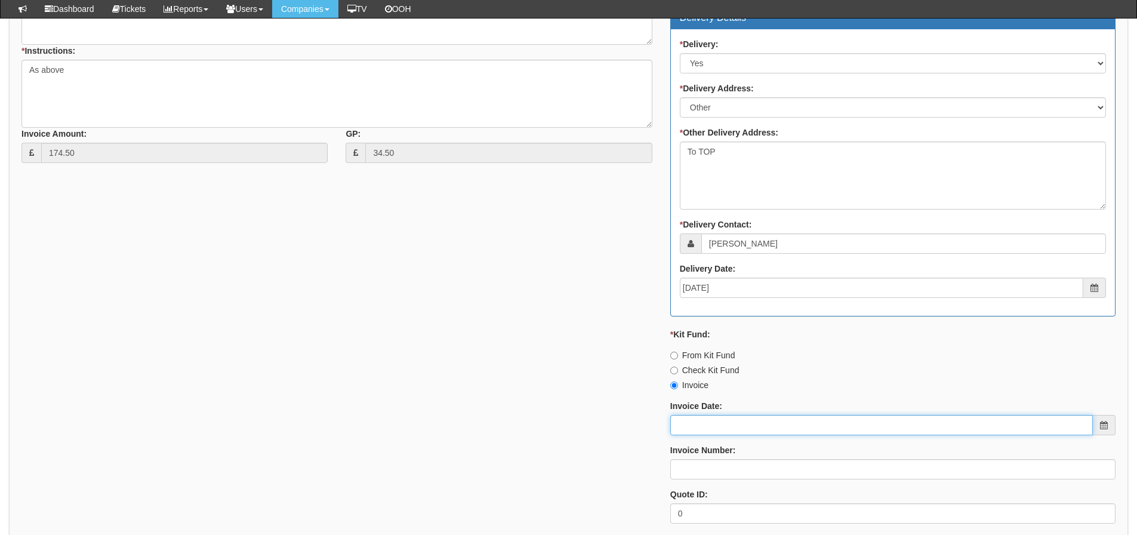
click at [696, 420] on input "Invoice Date:" at bounding box center [881, 425] width 423 height 20
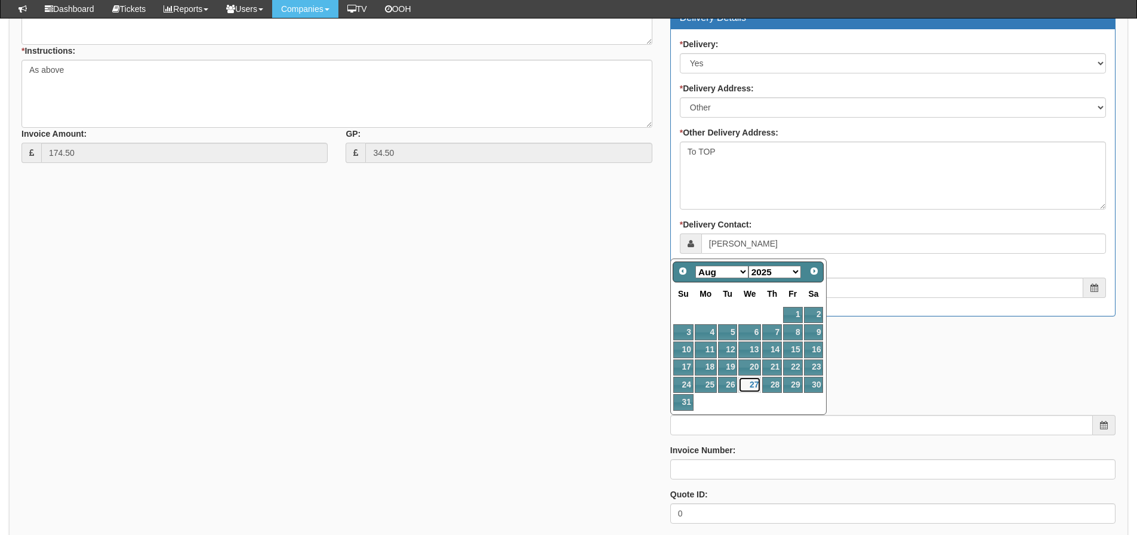
click at [750, 384] on link "27" at bounding box center [750, 385] width 23 height 16
type input "[DATE]"
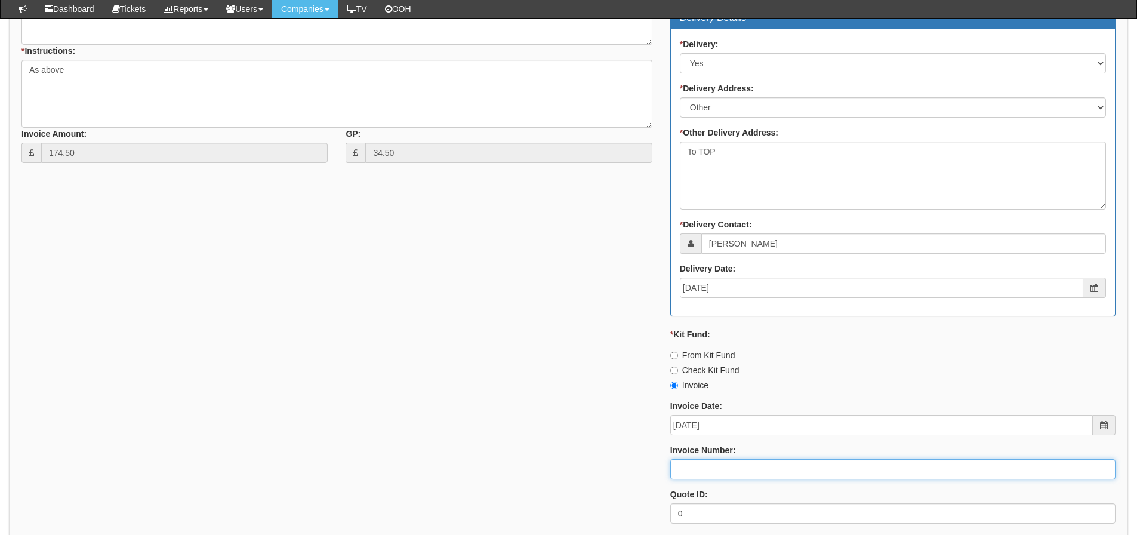
click at [736, 475] on input "Invoice Number:" at bounding box center [892, 469] width 445 height 20
type input "205134"
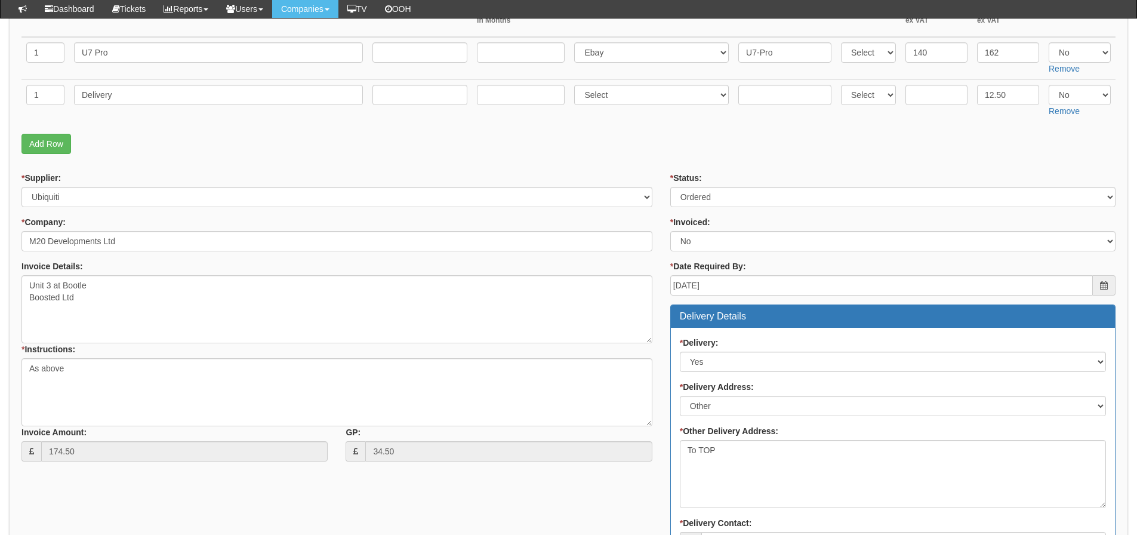
scroll to position [179, 0]
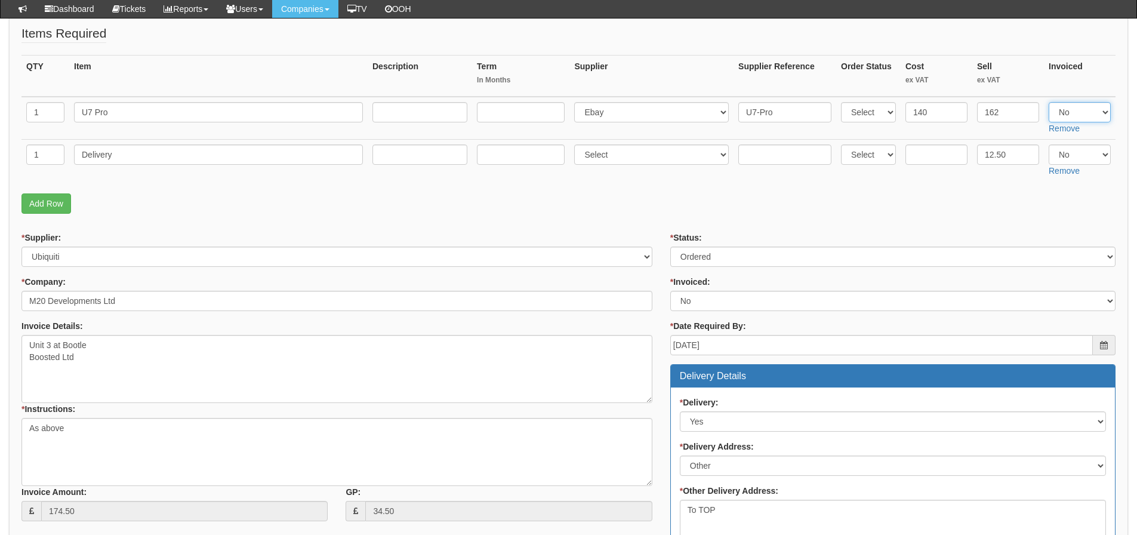
click at [1064, 116] on select "Select Yes No N/A" at bounding box center [1080, 112] width 62 height 20
select select "Yes"
click at [1049, 102] on select "Select Yes No N/A" at bounding box center [1080, 112] width 62 height 20
click at [1062, 153] on select "Select Yes No N/A" at bounding box center [1080, 154] width 62 height 20
select select "Yes"
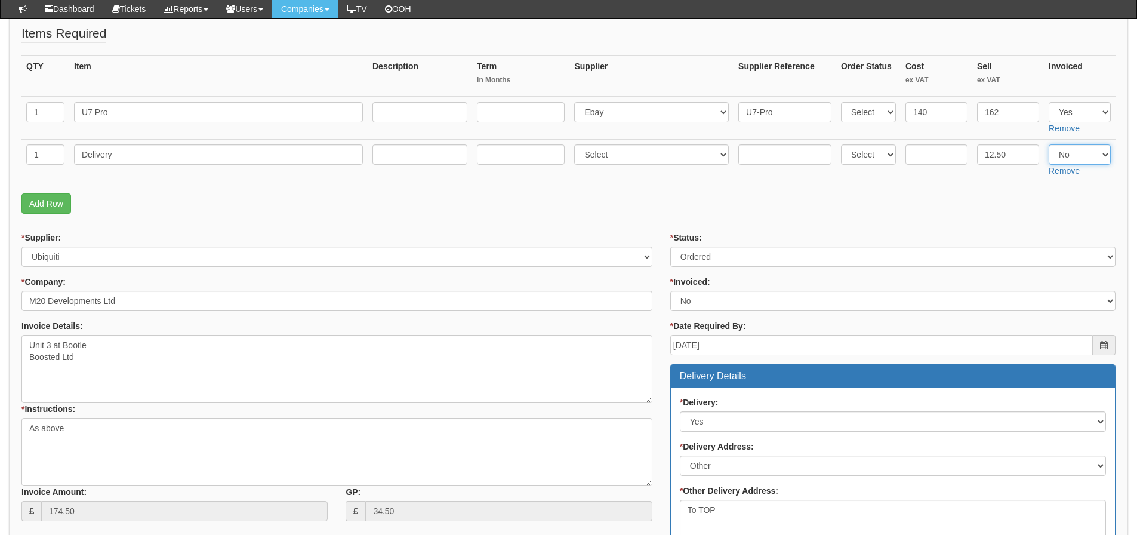
click at [1049, 144] on select "Select Yes No N/A" at bounding box center [1080, 154] width 62 height 20
click at [940, 207] on p "Add Row" at bounding box center [568, 203] width 1094 height 20
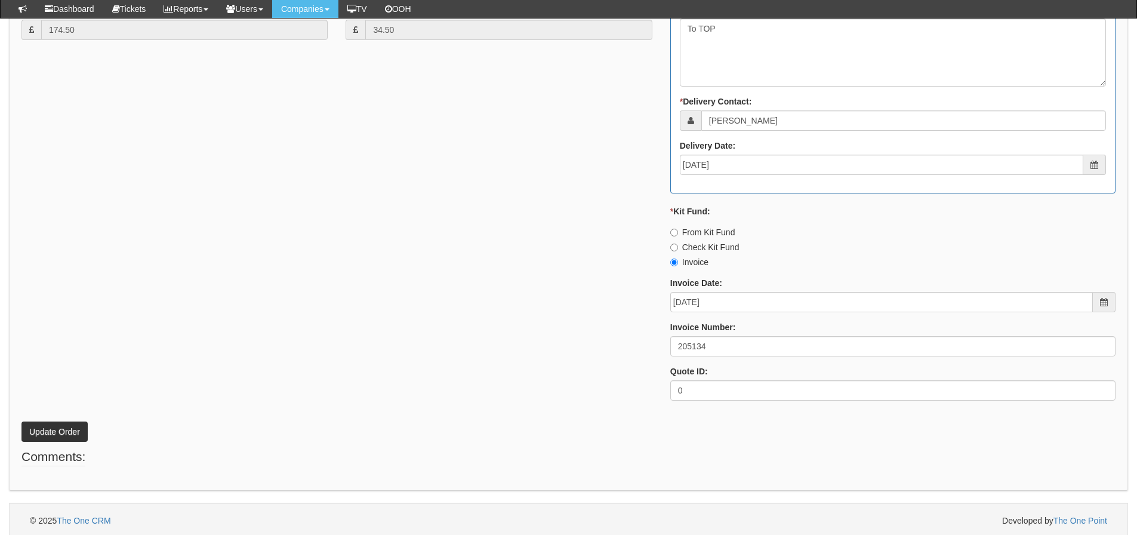
scroll to position [664, 0]
click at [67, 435] on button "Update Order" at bounding box center [54, 428] width 66 height 20
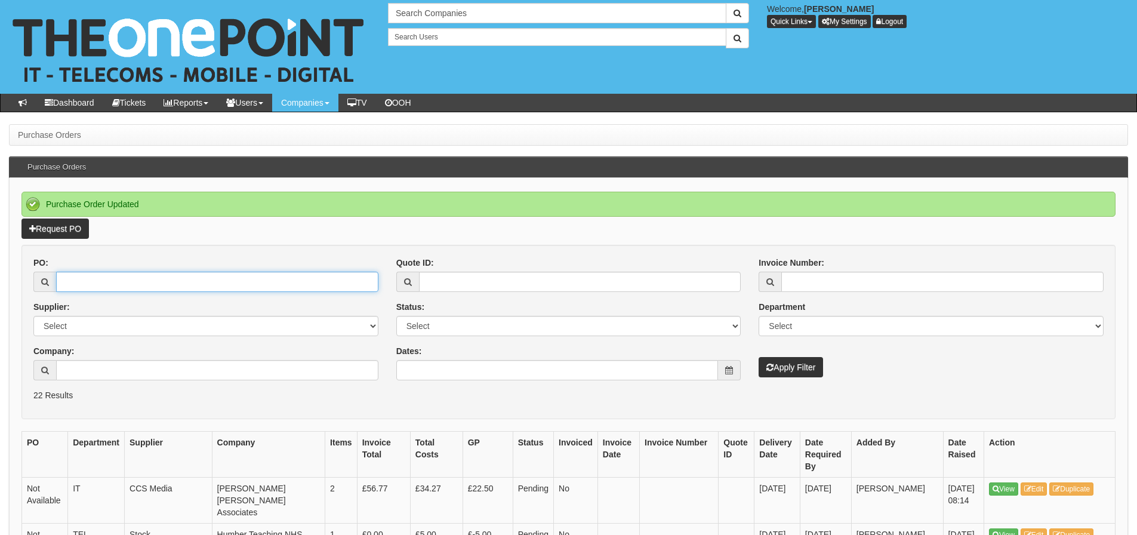
click at [156, 281] on input "PO:" at bounding box center [217, 282] width 322 height 20
type input "19331"
click at [759, 357] on button "Apply Filter" at bounding box center [791, 367] width 64 height 20
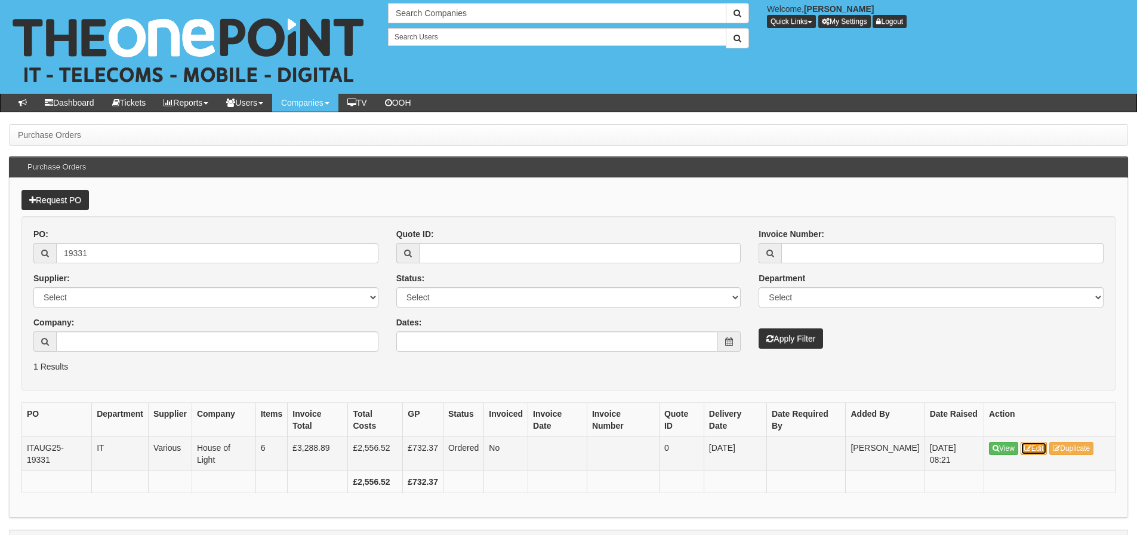
click at [1031, 454] on link "Edit" at bounding box center [1034, 448] width 27 height 13
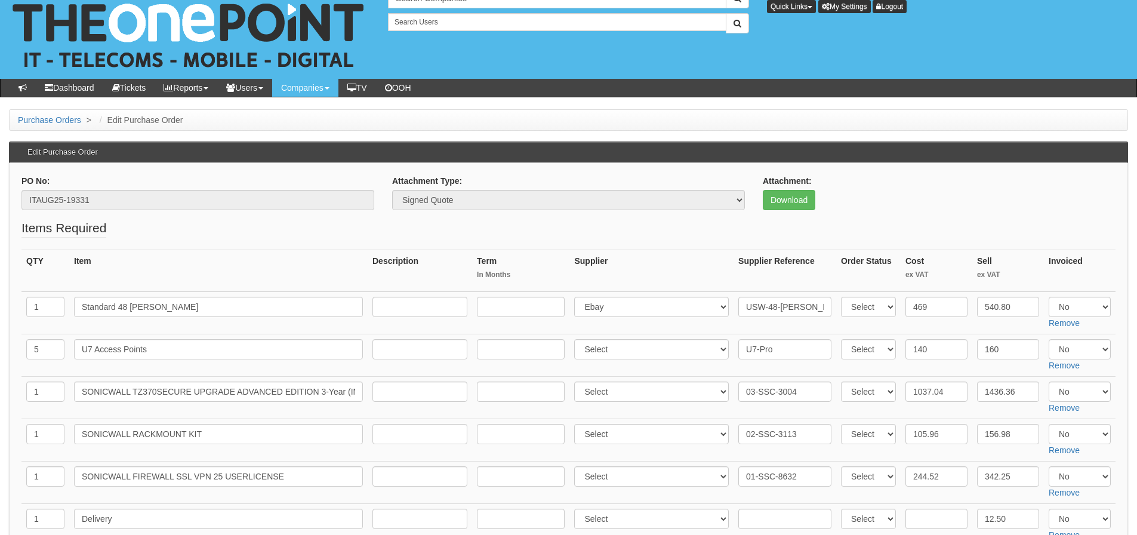
scroll to position [14, 0]
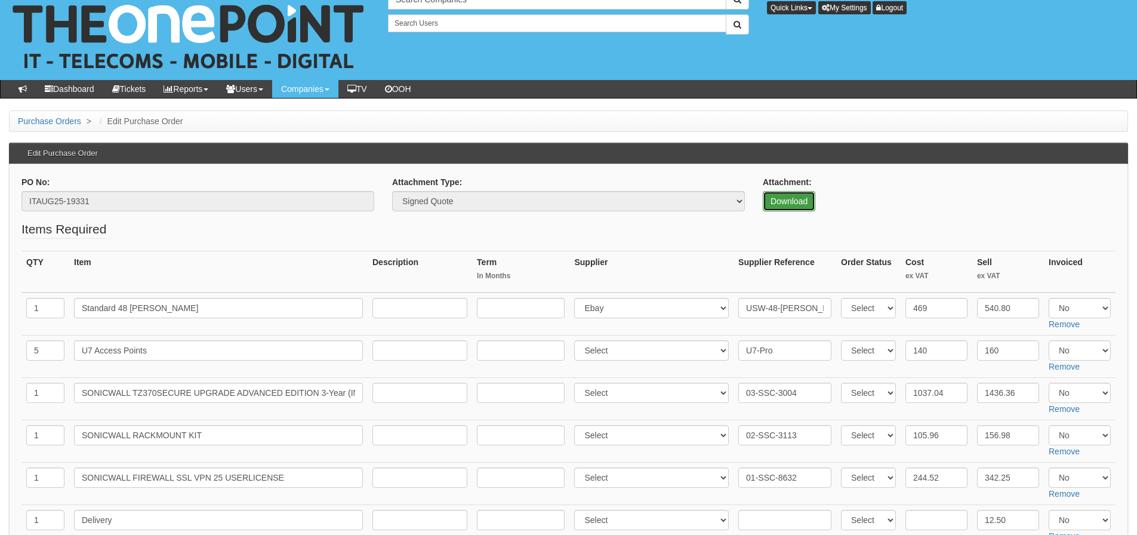
click at [777, 201] on link "Download" at bounding box center [789, 201] width 53 height 20
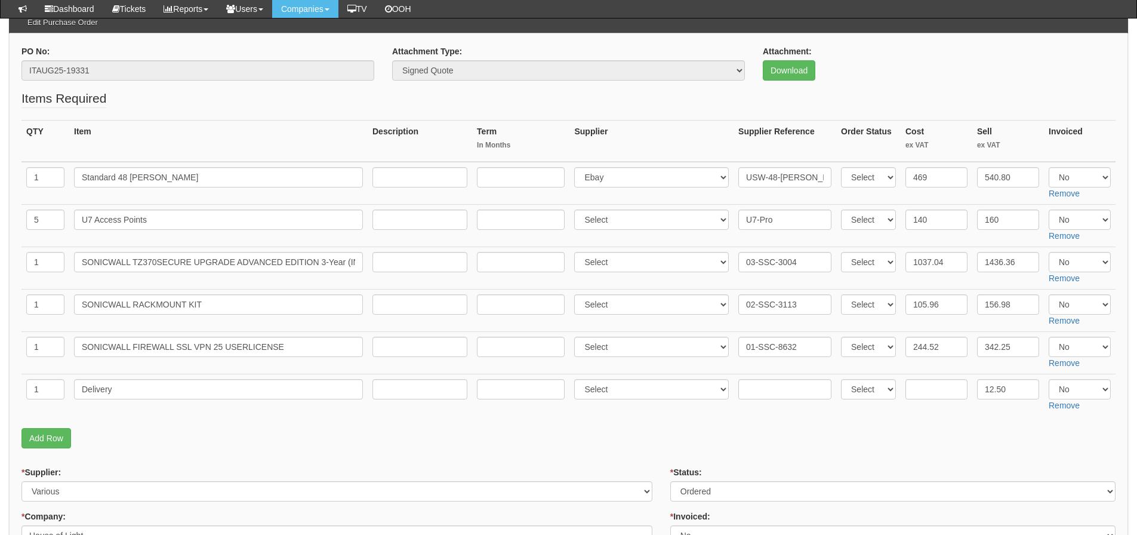
scroll to position [133, 0]
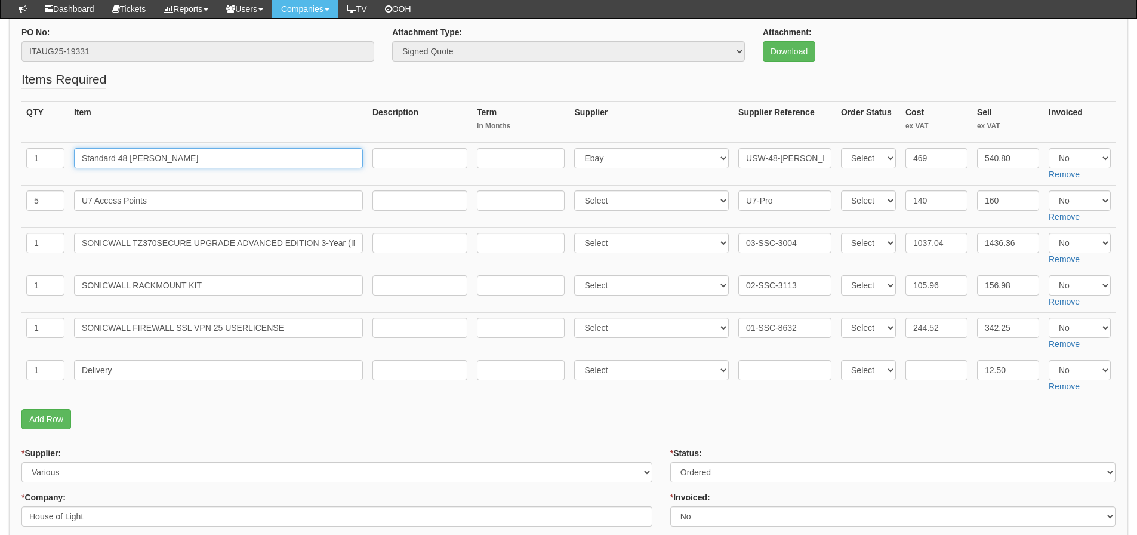
drag, startPoint x: 156, startPoint y: 158, endPoint x: 7, endPoint y: 186, distance: 151.9
click at [33, 171] on tr "1 Standard 48 PoE Select 123 REG.co.uk 1Password 3 4Gon AA Jones Electric Ltd A…" at bounding box center [568, 164] width 1094 height 43
drag, startPoint x: 204, startPoint y: 204, endPoint x: -213, endPoint y: 217, distance: 417.0
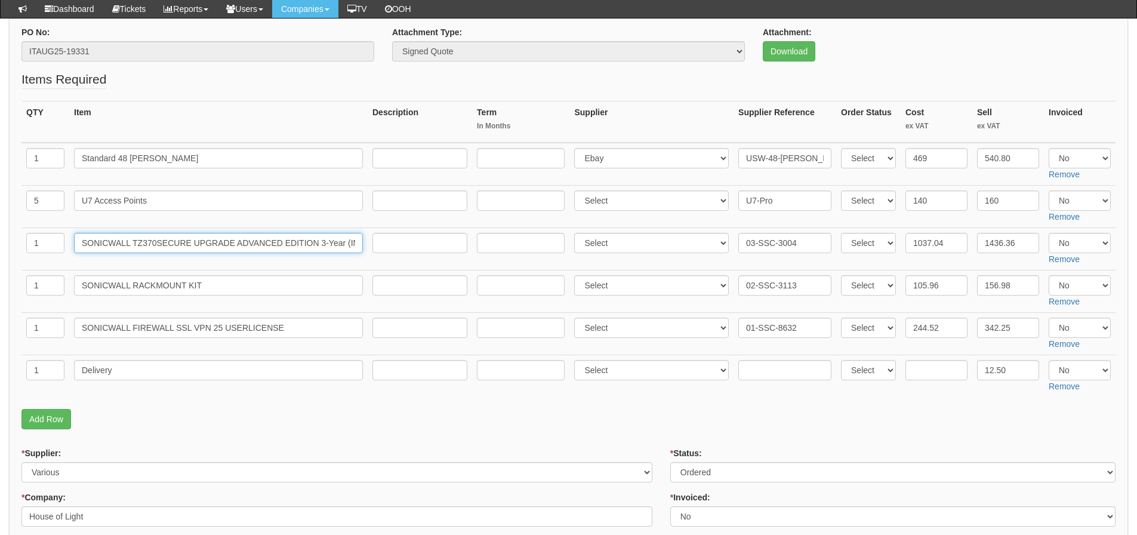
scroll to position [0, 87]
drag, startPoint x: 83, startPoint y: 248, endPoint x: 560, endPoint y: 304, distance: 480.4
click at [560, 304] on tbody "1 Standard 48 PoE Select 123 REG.co.uk 1Password 3 4Gon AA Jones Electric Ltd A…" at bounding box center [568, 270] width 1094 height 254
drag, startPoint x: 222, startPoint y: 273, endPoint x: 214, endPoint y: 289, distance: 17.4
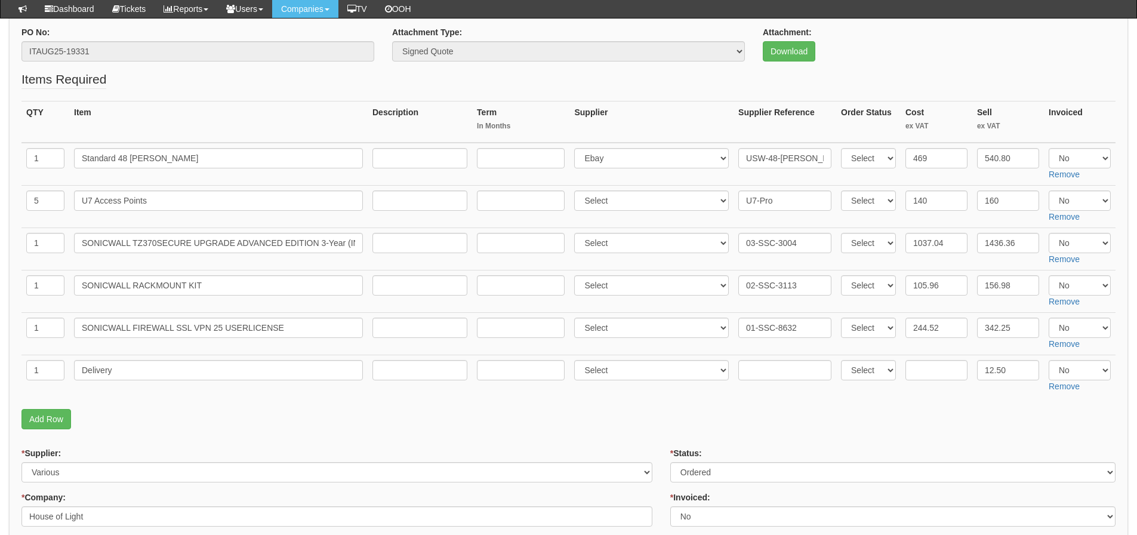
click at [222, 273] on td "SONICWALL RACKMOUNT KIT" at bounding box center [218, 291] width 299 height 42
drag, startPoint x: 214, startPoint y: 290, endPoint x: -90, endPoint y: 299, distance: 303.5
drag, startPoint x: 289, startPoint y: 321, endPoint x: -113, endPoint y: 315, distance: 402.5
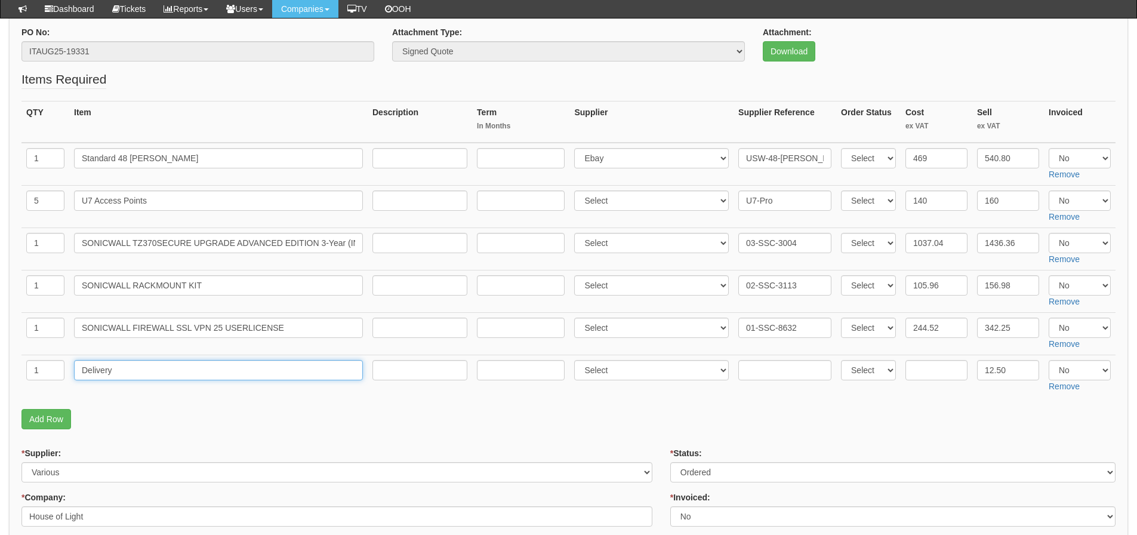
drag, startPoint x: 128, startPoint y: 368, endPoint x: 1, endPoint y: 376, distance: 126.8
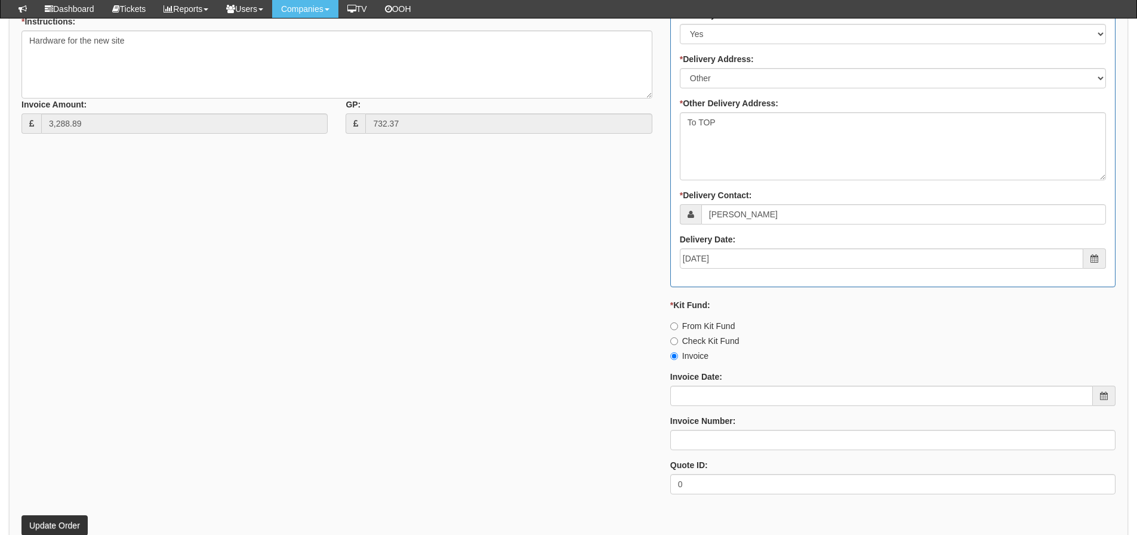
scroll to position [850, 0]
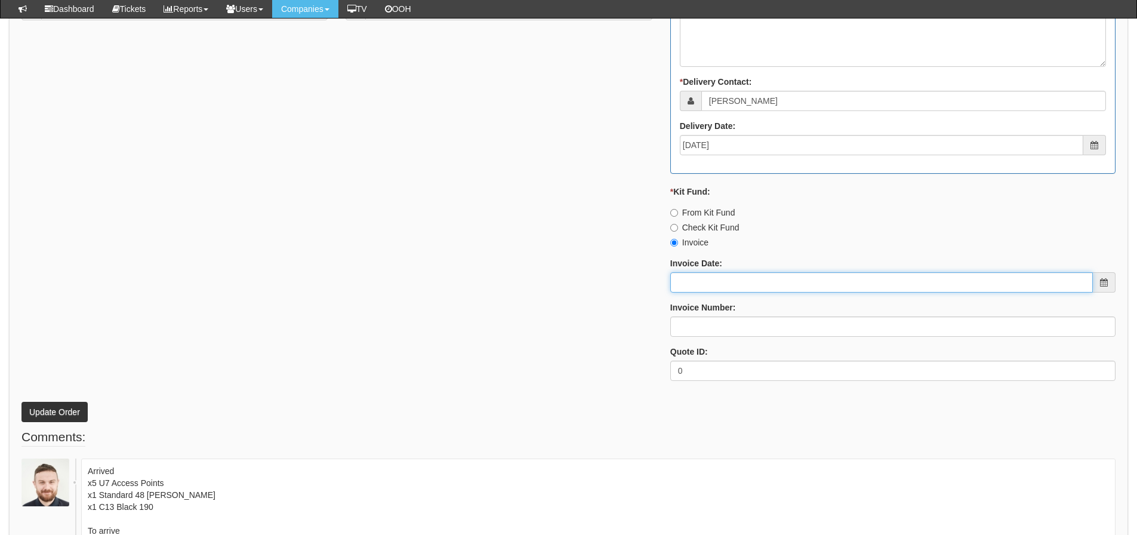
click at [708, 282] on input "Invoice Date:" at bounding box center [881, 282] width 423 height 20
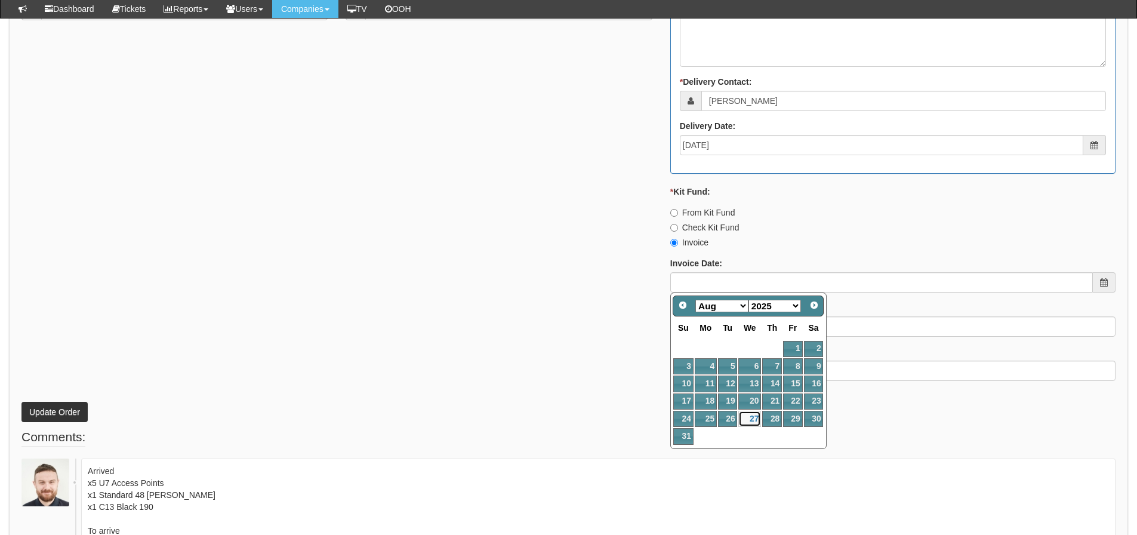
click at [757, 419] on link "27" at bounding box center [750, 419] width 23 height 16
type input "[DATE]"
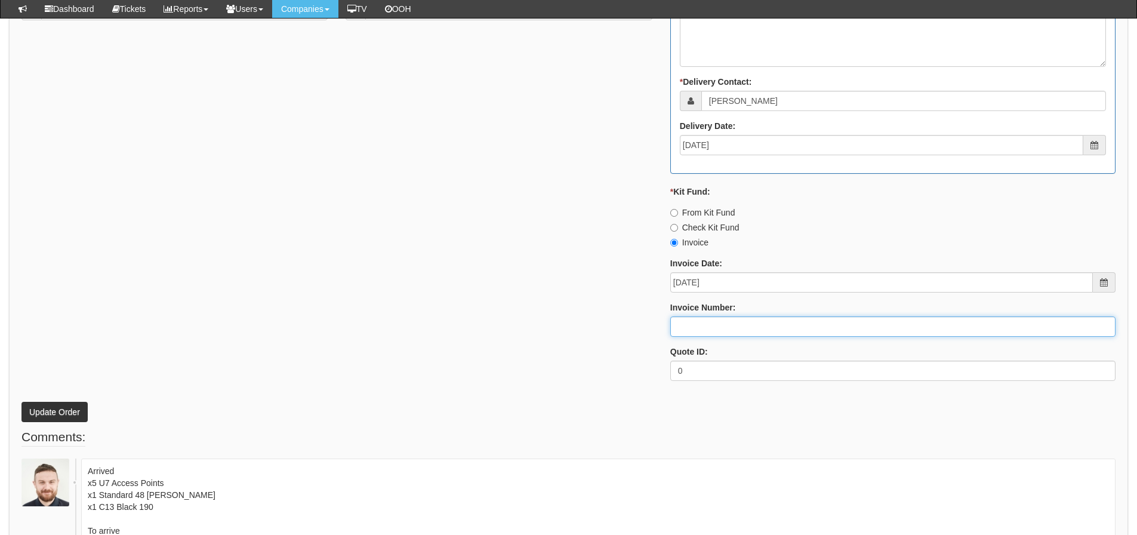
click at [722, 322] on input "Invoice Number:" at bounding box center [892, 326] width 445 height 20
type input "205135"
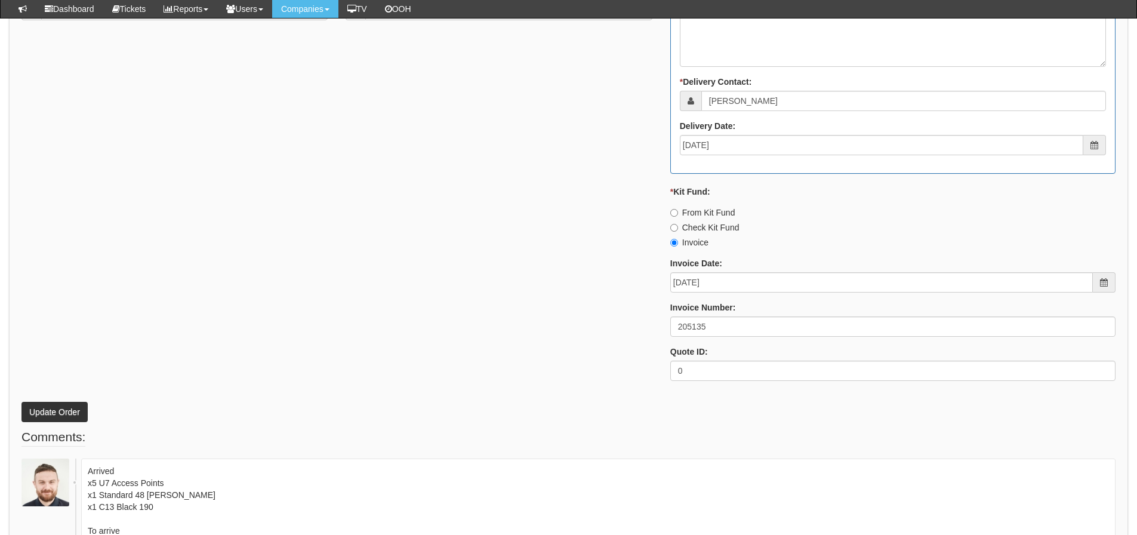
click at [629, 315] on div "* Supplier: Select 123 [DOMAIN_NAME] 1Password 3 4Gon [PERSON_NAME] Electric Lt…" at bounding box center [569, 61] width 1112 height 660
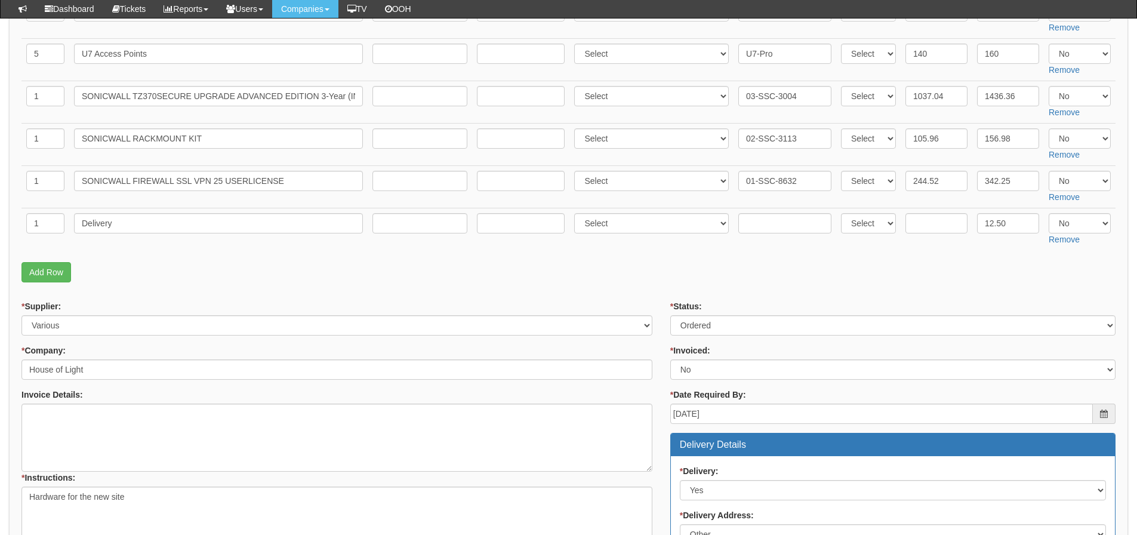
scroll to position [193, 0]
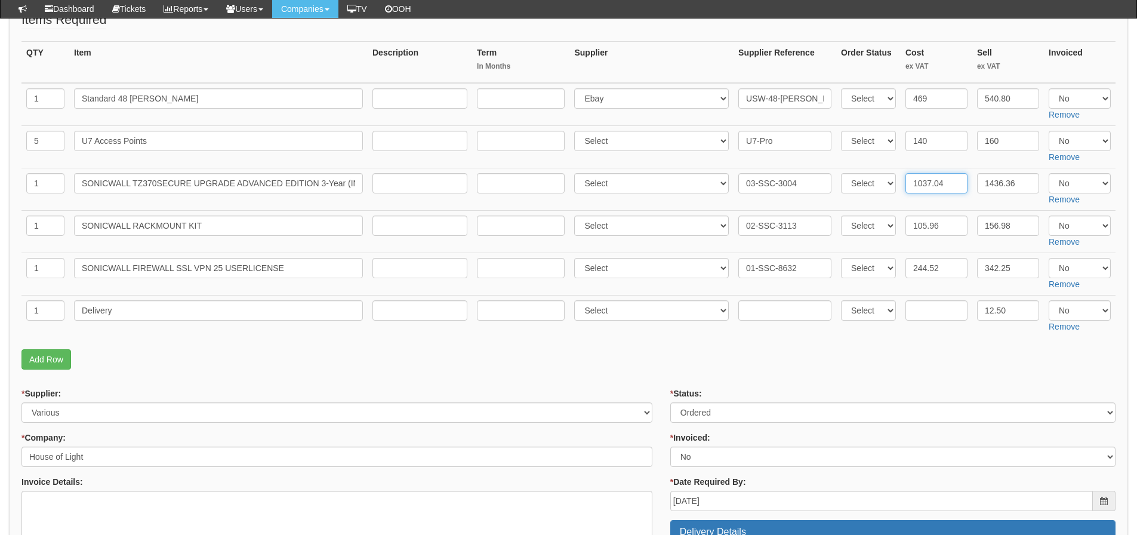
drag, startPoint x: 952, startPoint y: 177, endPoint x: 853, endPoint y: 193, distance: 100.9
click at [853, 193] on tr "1 SONICWALL TZ370SECURE UPGRADE ADVANCED EDITION 3-Year (INCLUDES 1-Year CSE) S…" at bounding box center [568, 189] width 1094 height 42
type input "1042.88"
click at [1103, 184] on select "Select Yes No N/A" at bounding box center [1080, 183] width 62 height 20
select select "Yes"
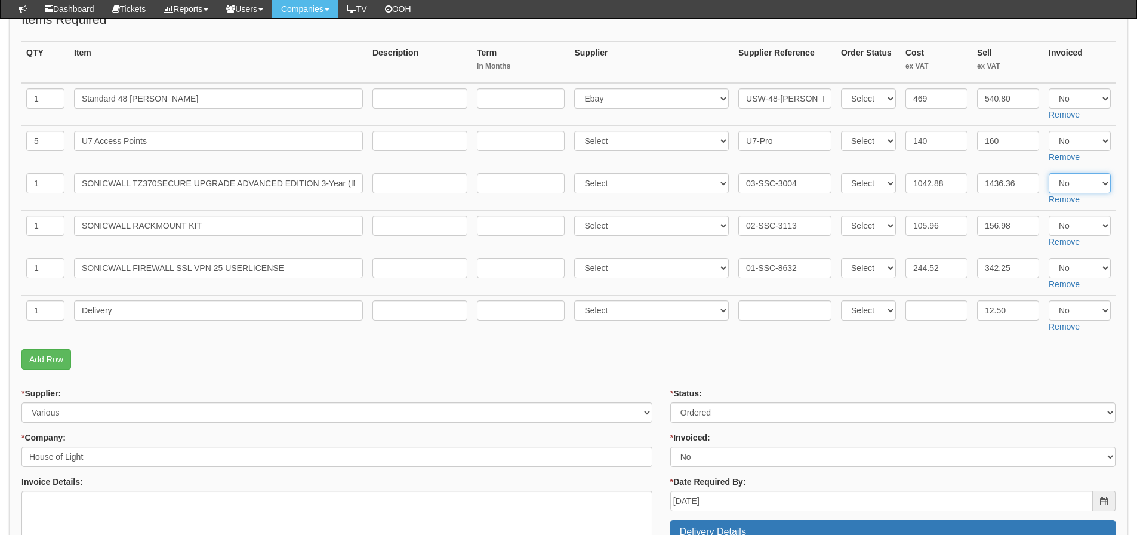
click at [1049, 173] on select "Select Yes No N/A" at bounding box center [1080, 183] width 62 height 20
click at [647, 337] on td "Select 123 REG.co.uk 1Password 3 4Gon AA Jones Electric Ltd Abzorb Access Group…" at bounding box center [652, 316] width 164 height 42
drag, startPoint x: 946, startPoint y: 222, endPoint x: 884, endPoint y: 228, distance: 62.4
click at [884, 228] on tr "1 SONICWALL RACKMOUNT KIT Select 123 REG.co.uk 1Password 3 4Gon AA Jones Electr…" at bounding box center [568, 231] width 1094 height 42
type input "106.56"
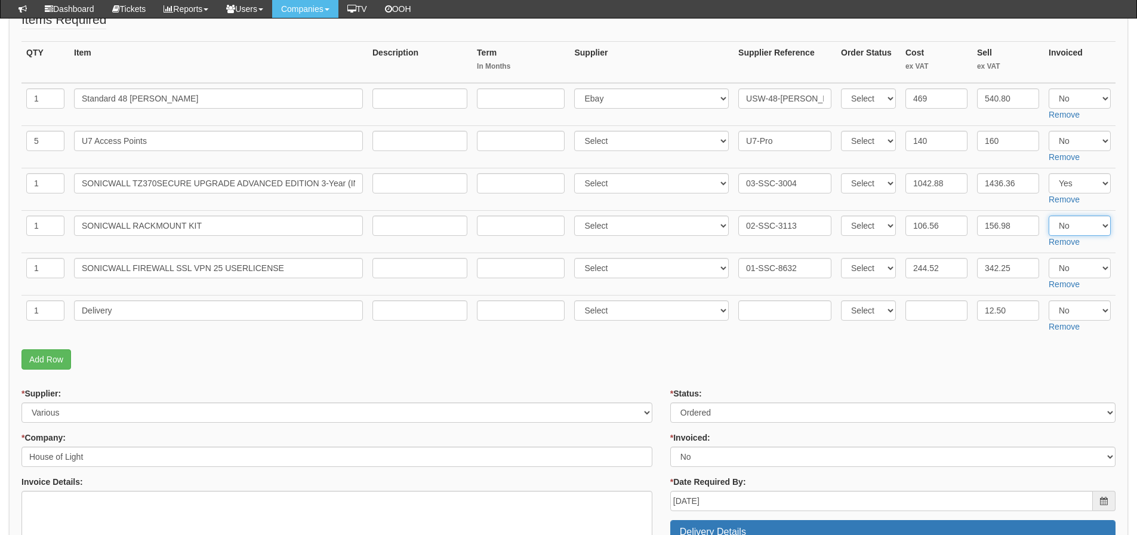
click at [1090, 228] on select "Select Yes No N/A" at bounding box center [1080, 226] width 62 height 20
select select "Yes"
click at [1049, 216] on select "Select Yes No N/A" at bounding box center [1080, 226] width 62 height 20
click at [750, 348] on fieldset "Items Required QTY Item Description Term In Months Supplier Supplier Reference …" at bounding box center [568, 193] width 1094 height 365
click at [1081, 272] on select "Select Yes No N/A" at bounding box center [1080, 268] width 62 height 20
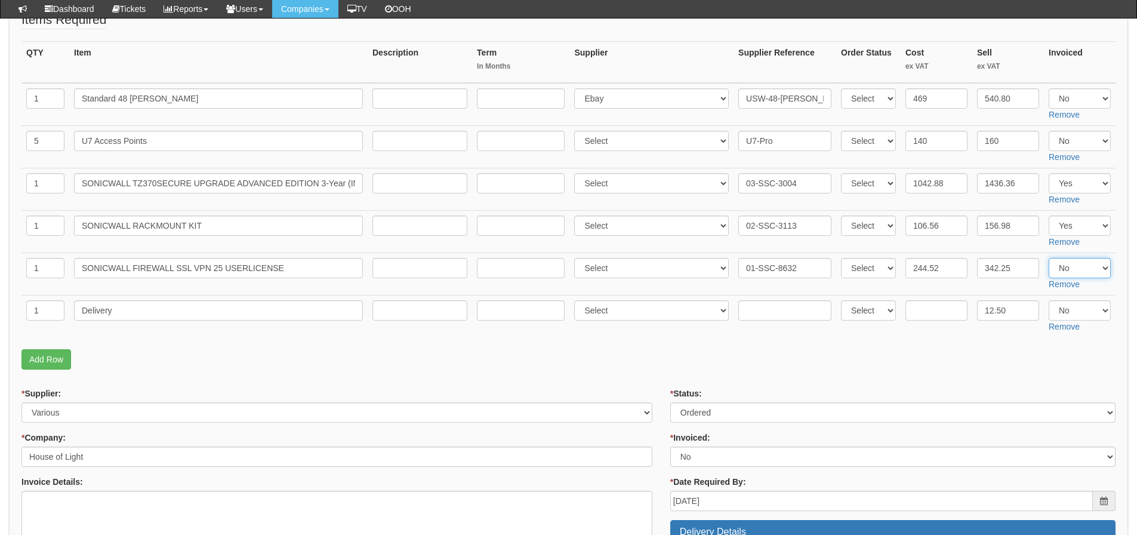
select select "Yes"
click at [1049, 258] on select "Select Yes No N/A" at bounding box center [1080, 268] width 62 height 20
click at [931, 316] on input "text" at bounding box center [937, 310] width 62 height 20
type input "8.73"
click at [1063, 304] on select "Select Yes No N/A" at bounding box center [1080, 310] width 62 height 20
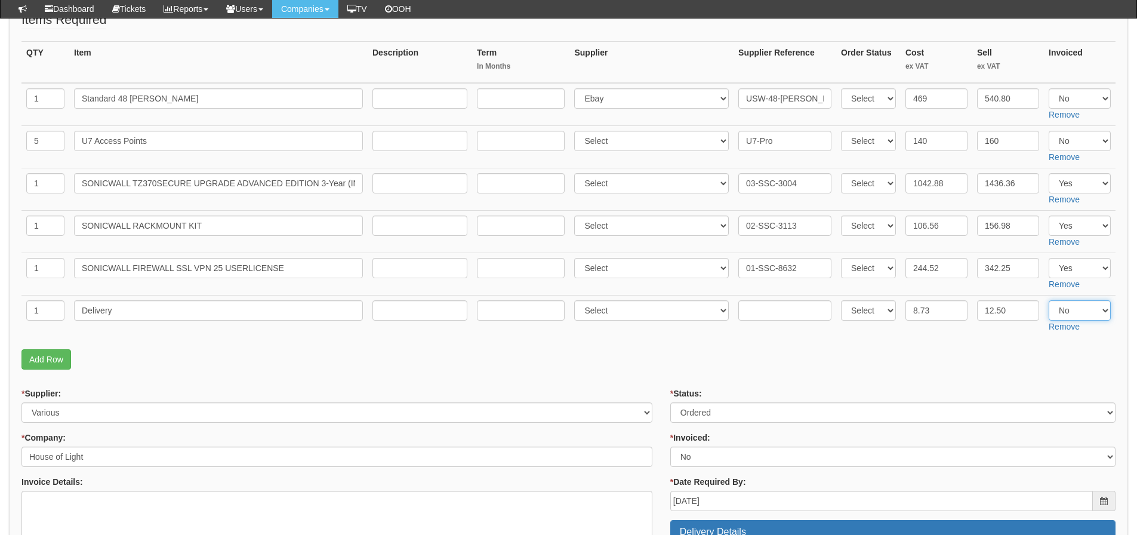
select select "Yes"
click at [1049, 300] on select "Select Yes No N/A" at bounding box center [1080, 310] width 62 height 20
click at [752, 355] on p "Add Row" at bounding box center [568, 359] width 1094 height 20
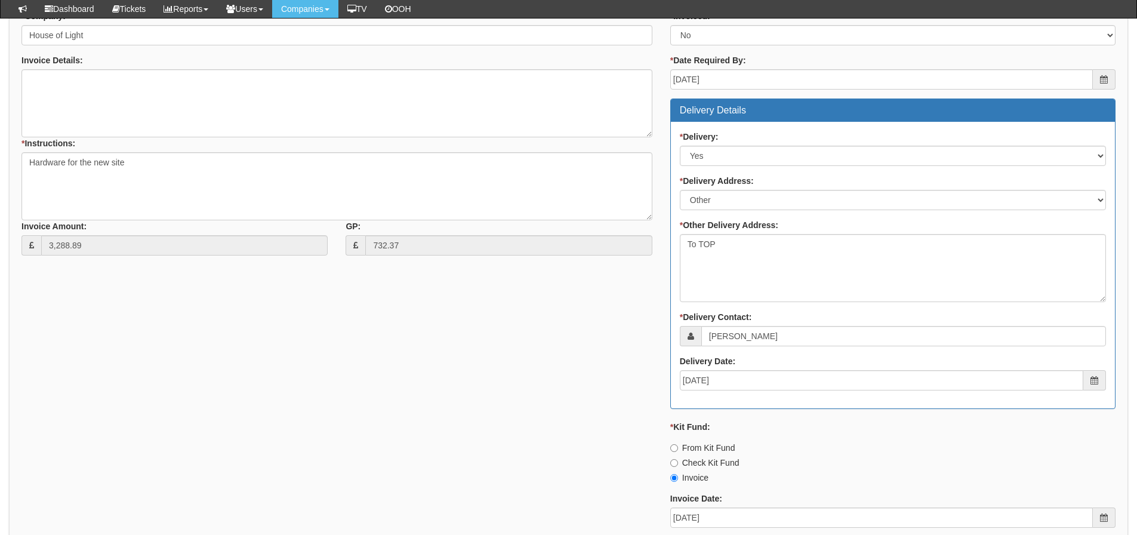
scroll to position [909, 0]
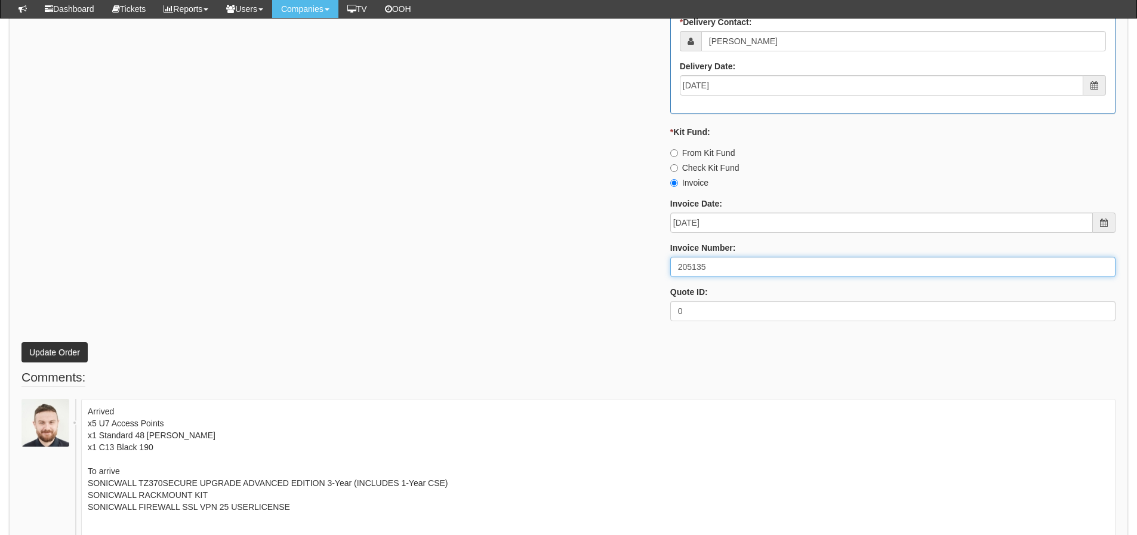
drag, startPoint x: 722, startPoint y: 263, endPoint x: 535, endPoint y: 262, distance: 187.5
click at [535, 262] on div "* Supplier: Select 123 REG.co.uk 1Password 3 4Gon AA Jones Electric Ltd Abzorb …" at bounding box center [569, 1] width 1112 height 660
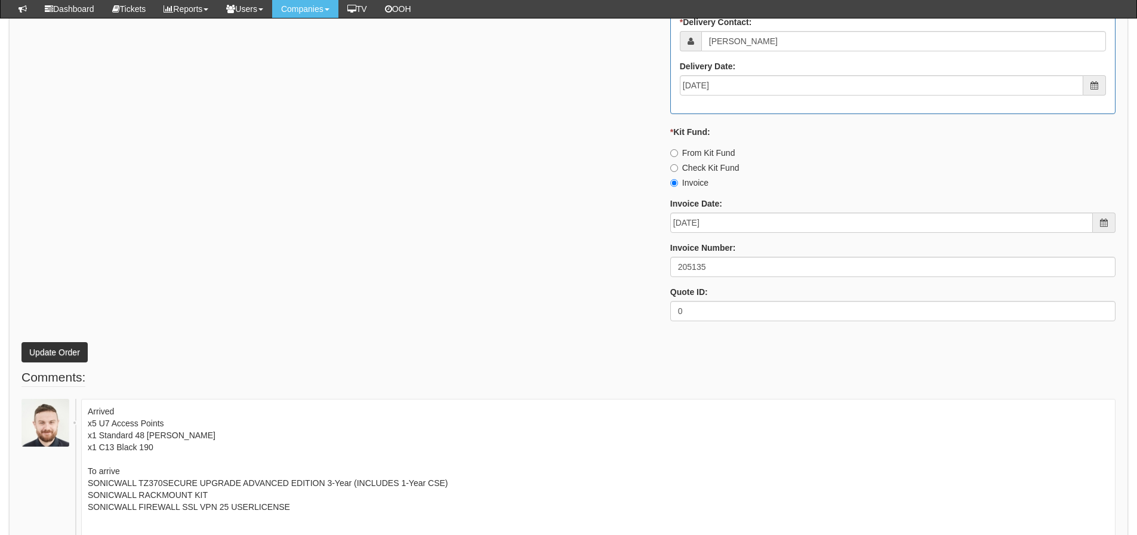
click at [125, 146] on div "* Supplier: Select 123 REG.co.uk 1Password 3 4Gon AA Jones Electric Ltd Abzorb …" at bounding box center [569, 1] width 1112 height 660
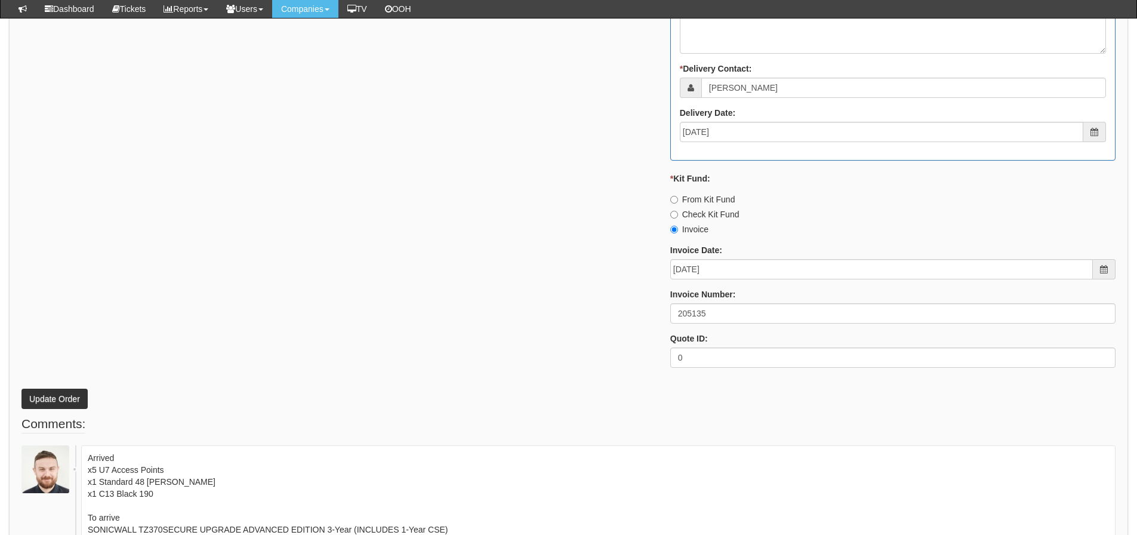
scroll to position [1029, 0]
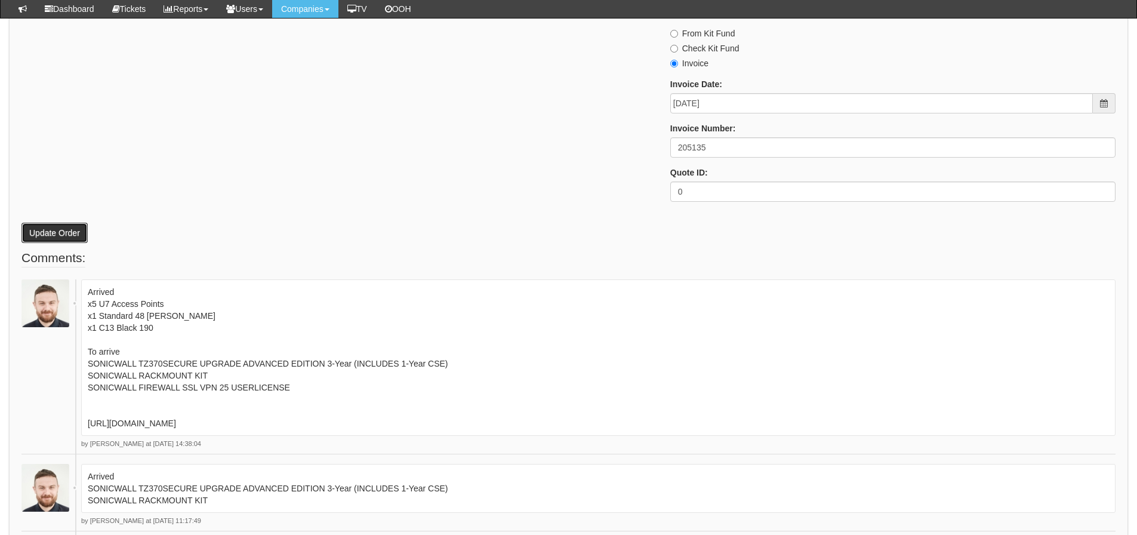
click at [52, 226] on button "Update Order" at bounding box center [54, 233] width 66 height 20
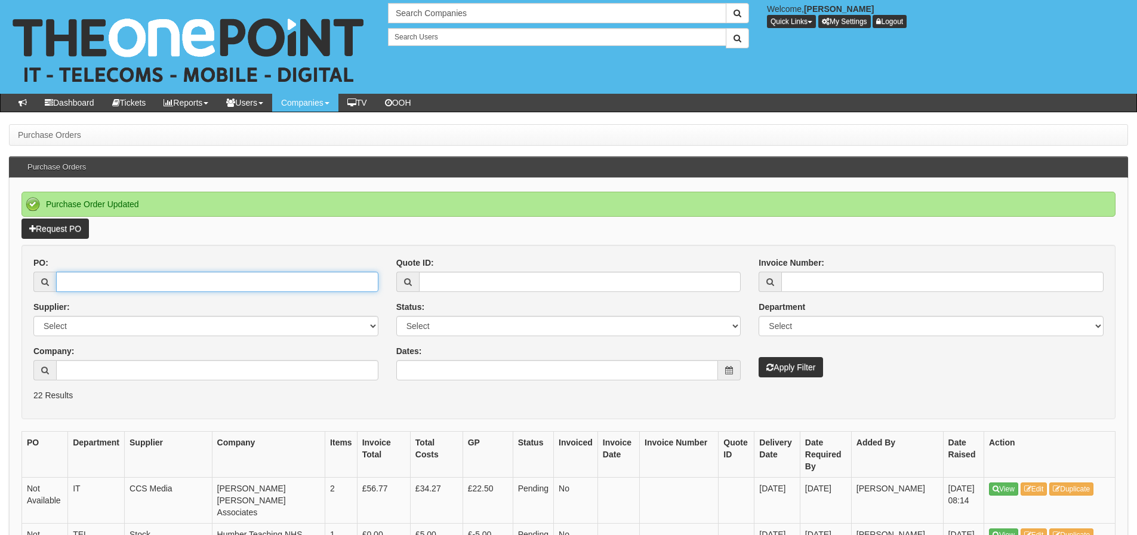
click at [83, 278] on input "PO:" at bounding box center [217, 282] width 322 height 20
type input "19354"
click at [759, 357] on button "Apply Filter" at bounding box center [791, 367] width 64 height 20
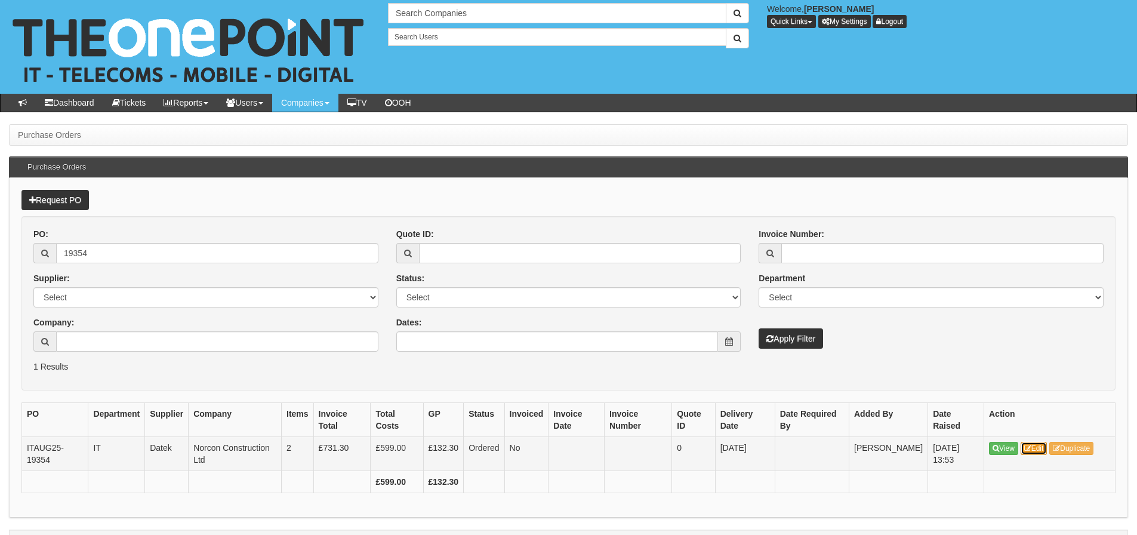
click at [1044, 447] on link "Edit" at bounding box center [1034, 448] width 27 height 13
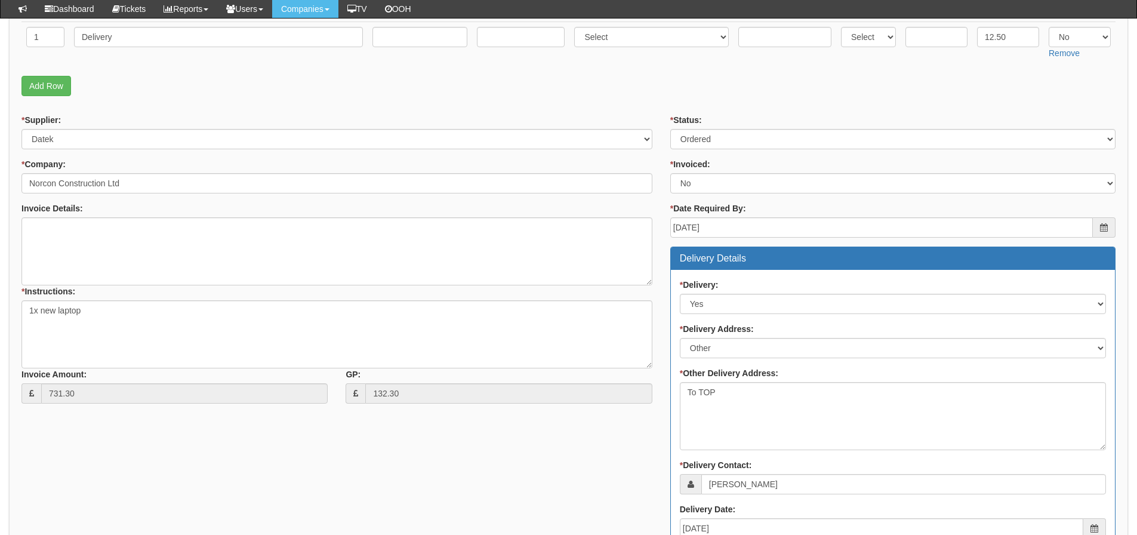
scroll to position [186, 0]
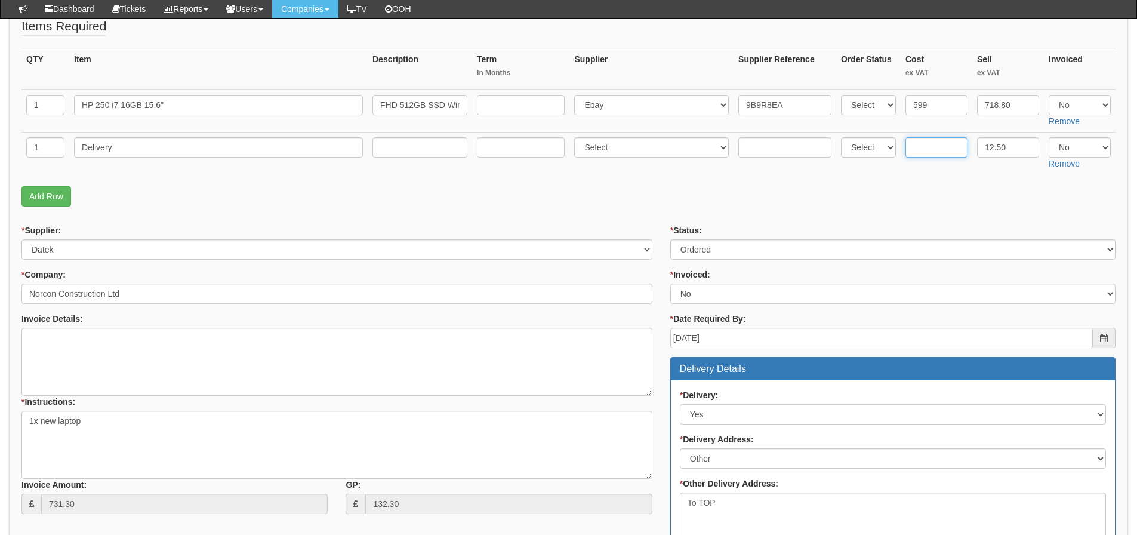
click at [938, 155] on input "text" at bounding box center [937, 147] width 62 height 20
type input "6.5"
click at [1073, 109] on select "Select Yes No N/A" at bounding box center [1080, 105] width 62 height 20
select select "Yes"
click at [1049, 95] on select "Select Yes No N/A" at bounding box center [1080, 105] width 62 height 20
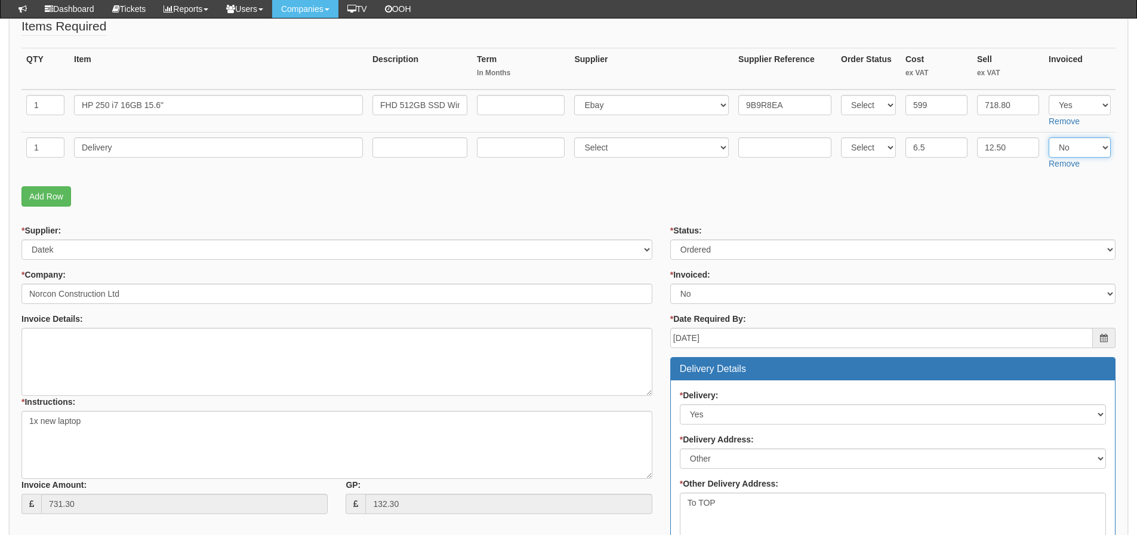
click at [1066, 149] on select "Select Yes No N/A" at bounding box center [1080, 147] width 62 height 20
click at [1047, 183] on fieldset "Items Required QTY Item Description Term In Months Supplier Supplier Reference …" at bounding box center [568, 114] width 1094 height 195
click at [975, 208] on fieldset "Items Required QTY Item Description Term In Months Supplier Supplier Reference …" at bounding box center [568, 114] width 1094 height 195
click at [1076, 151] on select "Select Yes No N/A" at bounding box center [1080, 147] width 62 height 20
select select "Yes"
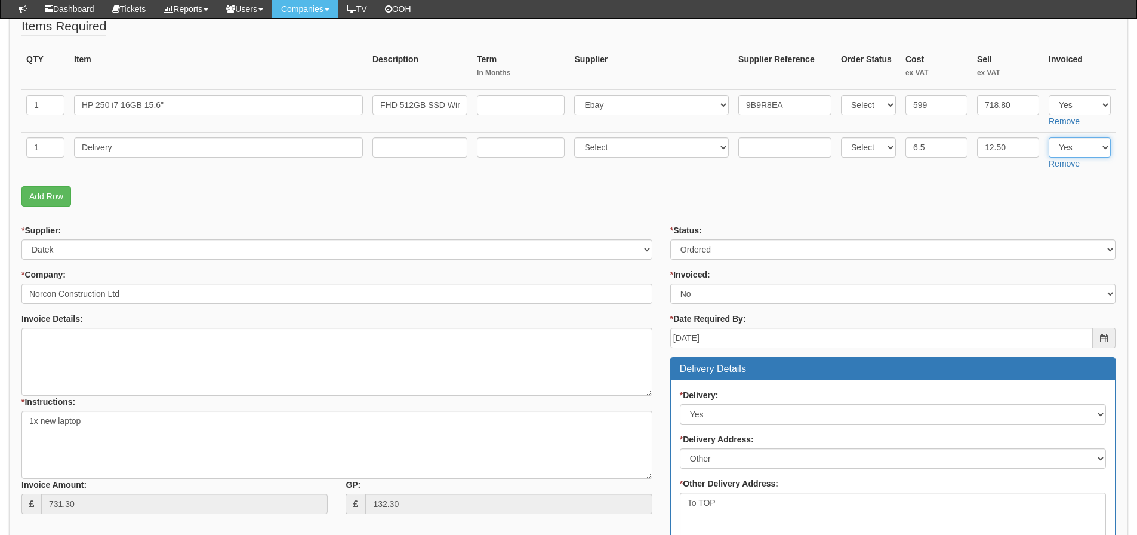
click at [1049, 137] on select "Select Yes No N/A" at bounding box center [1080, 147] width 62 height 20
click at [964, 193] on p "Add Row" at bounding box center [568, 196] width 1094 height 20
drag, startPoint x: 199, startPoint y: 107, endPoint x: -11, endPoint y: 106, distance: 210.2
click at [0, 106] on html "× Send Email × Add Appointment × Create Ticket × Create Proactive Activity × Ad…" at bounding box center [568, 413] width 1137 height 1199
click at [142, 132] on td "Delivery" at bounding box center [218, 153] width 299 height 42
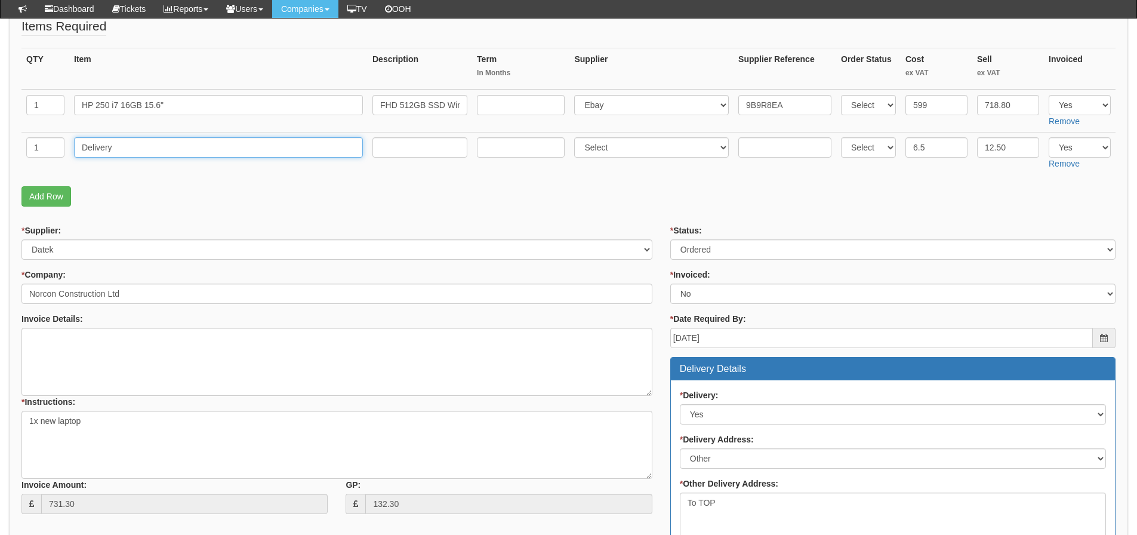
drag, startPoint x: 121, startPoint y: 145, endPoint x: -8, endPoint y: 156, distance: 129.4
click at [0, 156] on html "× Send Email × Add Appointment × Create Ticket × Create Proactive Activity × Ad…" at bounding box center [568, 413] width 1137 height 1199
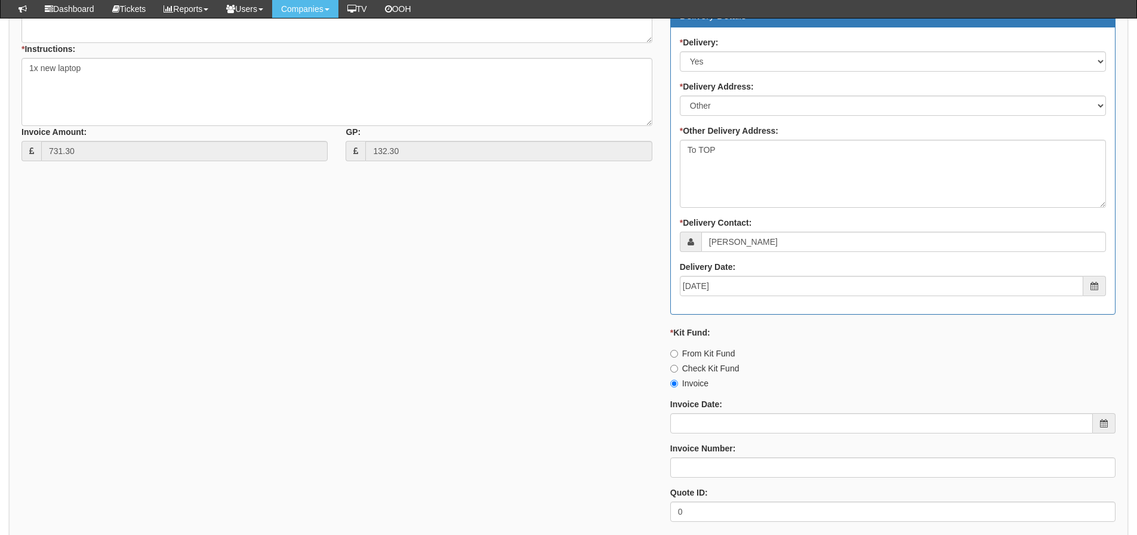
scroll to position [604, 0]
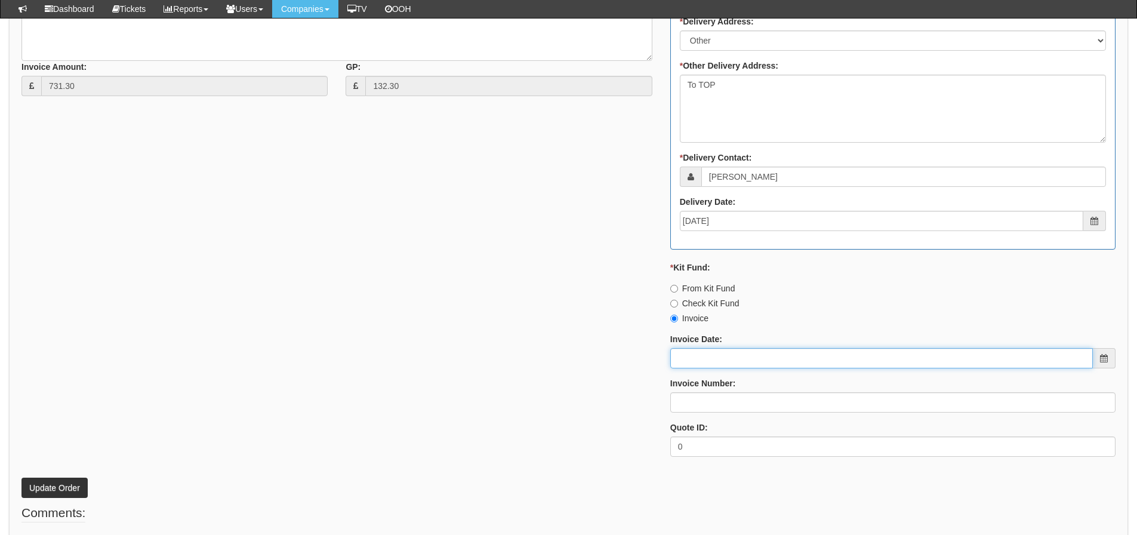
click at [725, 349] on input "Invoice Date:" at bounding box center [881, 358] width 423 height 20
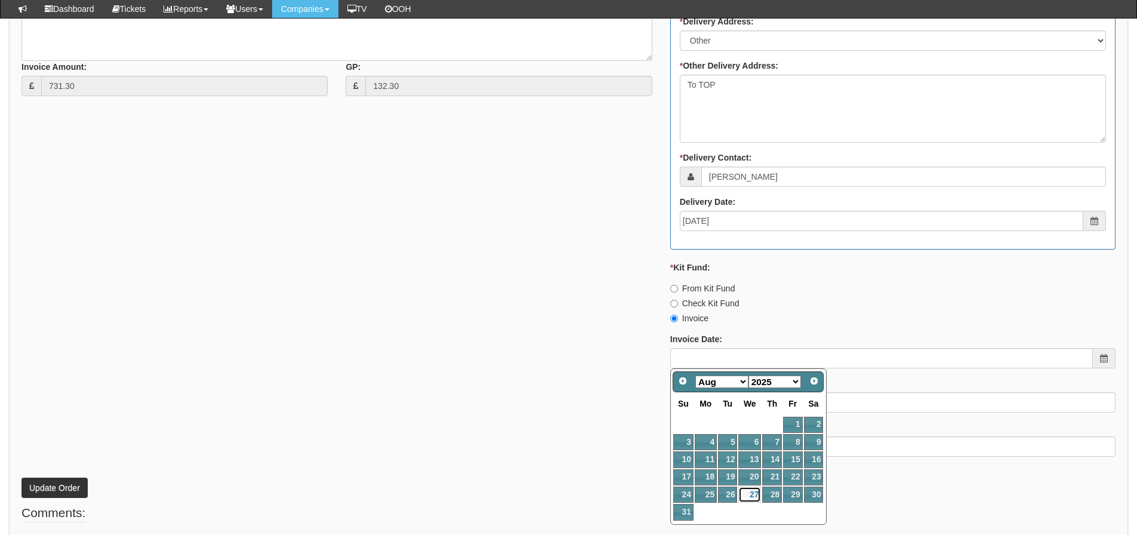
drag, startPoint x: 745, startPoint y: 492, endPoint x: 748, endPoint y: 482, distance: 10.6
click at [745, 492] on link "27" at bounding box center [750, 495] width 23 height 16
type input "[DATE]"
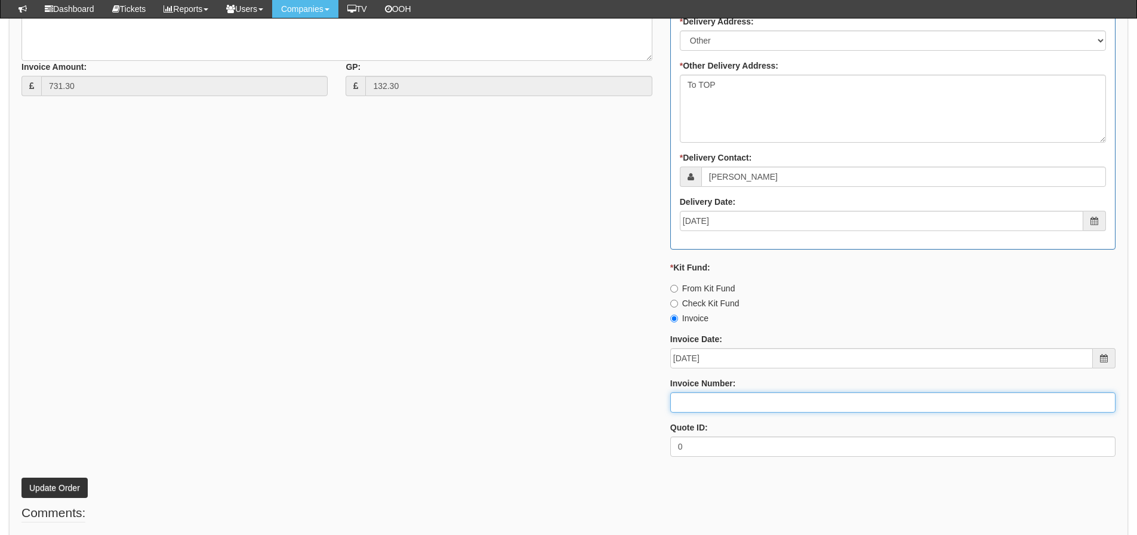
click at [727, 401] on input "Invoice Number:" at bounding box center [892, 402] width 445 height 20
type input "205136"
click at [623, 352] on div "* Supplier: Select 123 REG.co.uk 1Password 3 4Gon AA Jones Electric Ltd Abzorb …" at bounding box center [569, 137] width 1112 height 660
drag, startPoint x: 734, startPoint y: 395, endPoint x: 643, endPoint y: 395, distance: 90.8
click at [643, 395] on div "* Supplier: Select 123 REG.co.uk 1Password 3 4Gon AA Jones Electric Ltd Abzorb …" at bounding box center [569, 137] width 1112 height 660
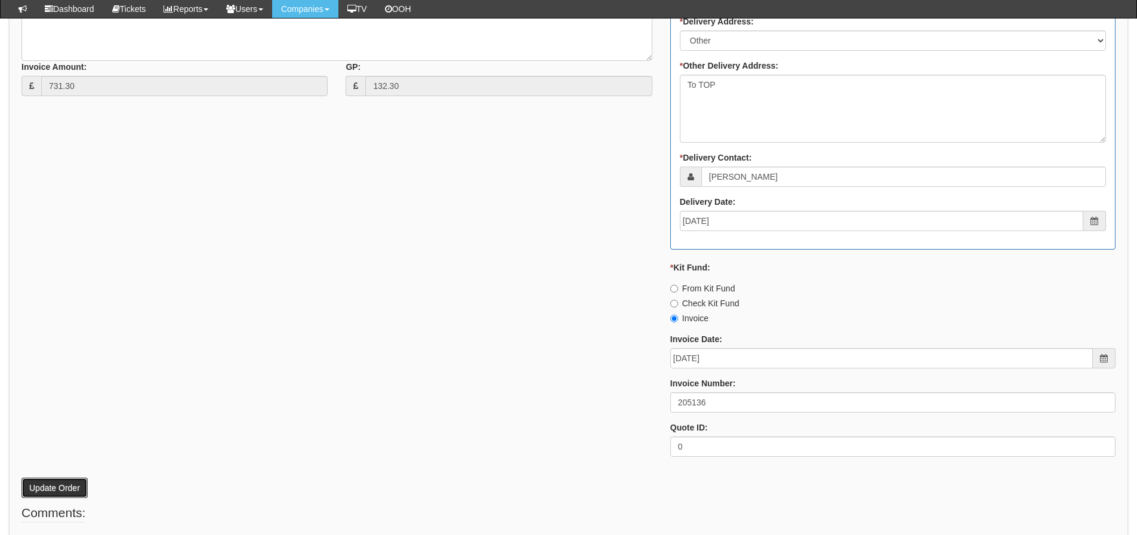
click at [67, 481] on button "Update Order" at bounding box center [54, 488] width 66 height 20
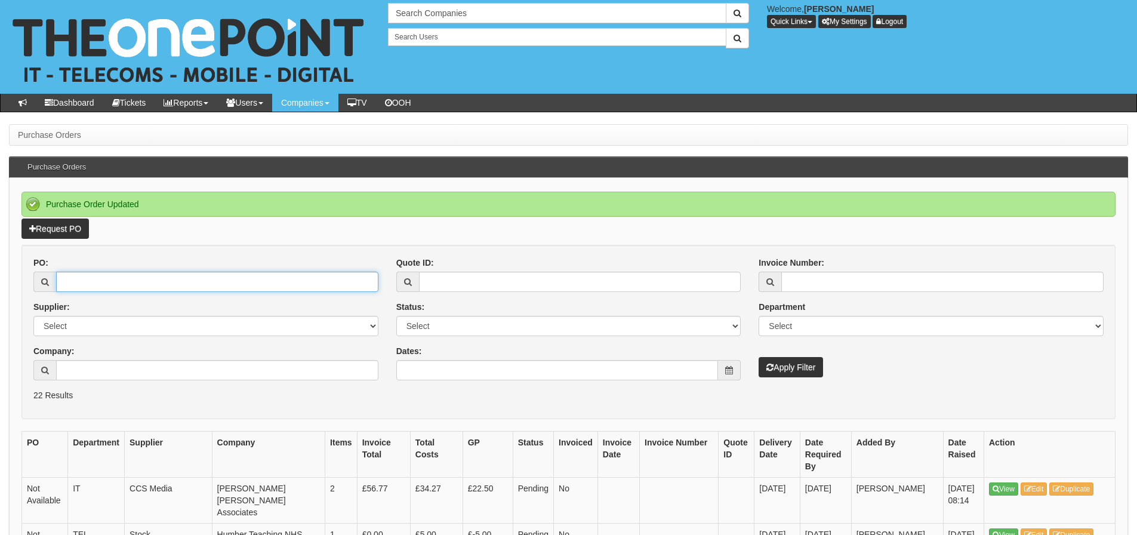
click at [93, 277] on input "PO:" at bounding box center [217, 282] width 322 height 20
type input "19353"
click at [759, 357] on button "Apply Filter" at bounding box center [791, 367] width 64 height 20
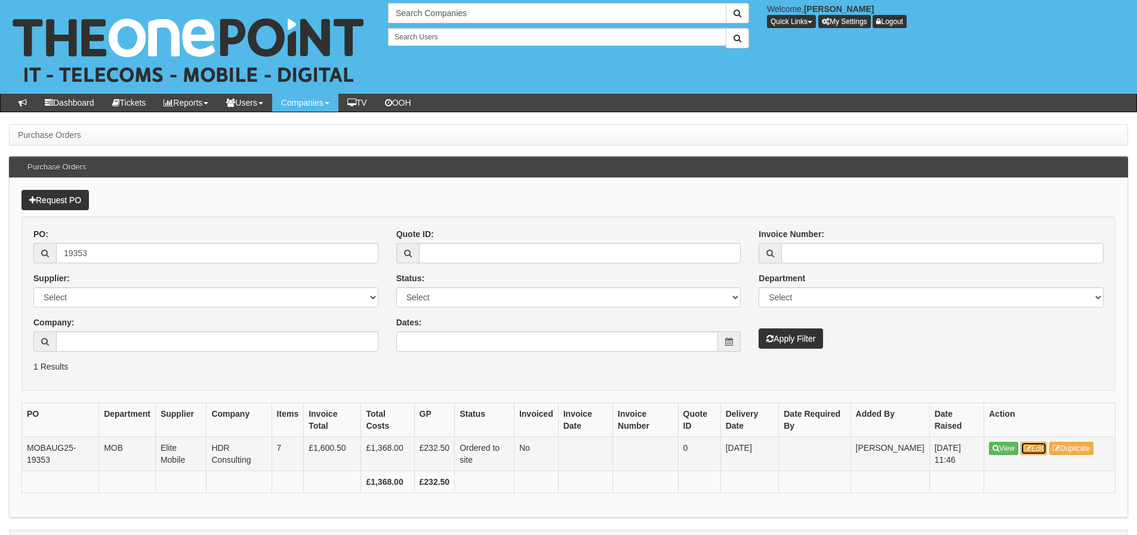
click at [1035, 448] on link "Edit" at bounding box center [1034, 448] width 27 height 13
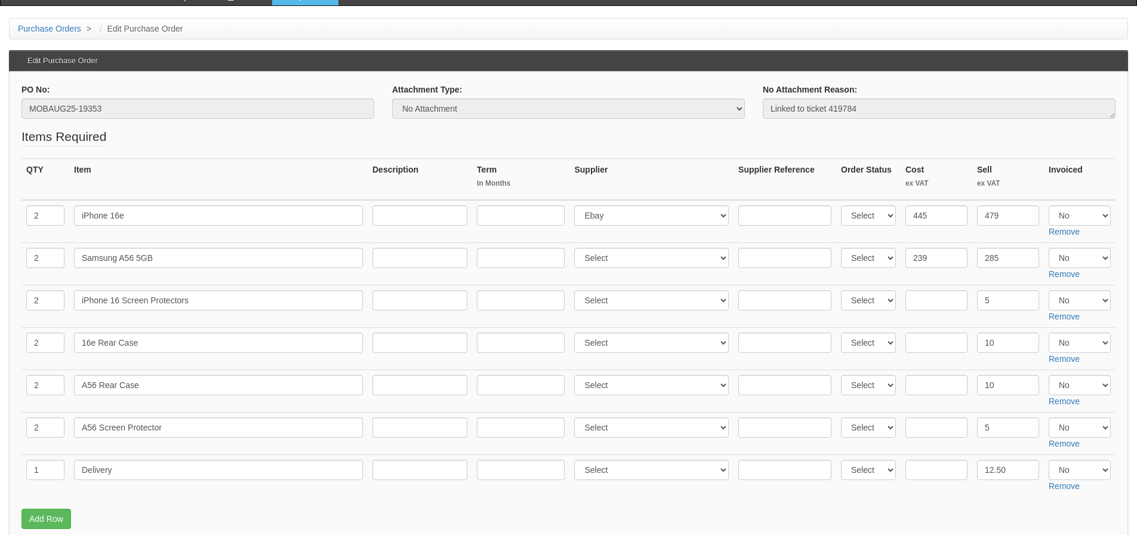
scroll to position [127, 0]
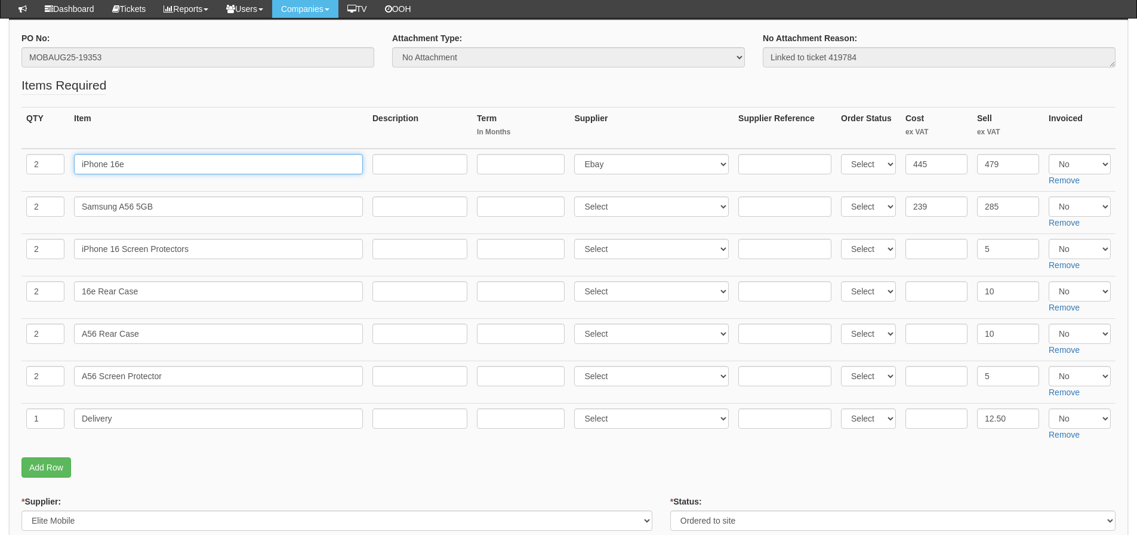
drag, startPoint x: 200, startPoint y: 164, endPoint x: 22, endPoint y: 168, distance: 178.0
click at [22, 168] on tr "2 iPhone 16e Select 123 [DOMAIN_NAME] 1Password 3 4Gon [PERSON_NAME] Electric L…" at bounding box center [568, 170] width 1094 height 43
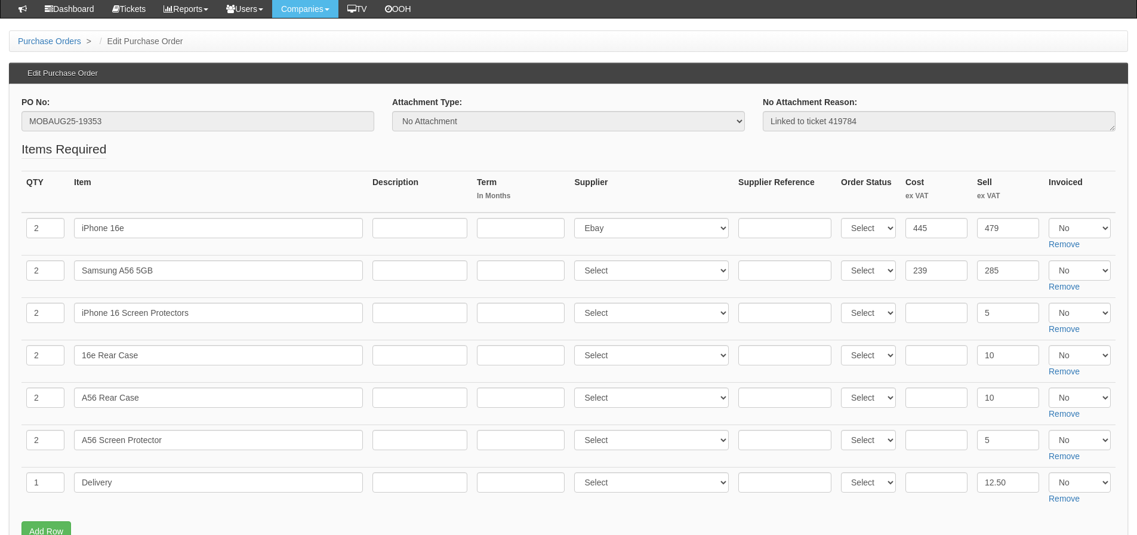
scroll to position [0, 0]
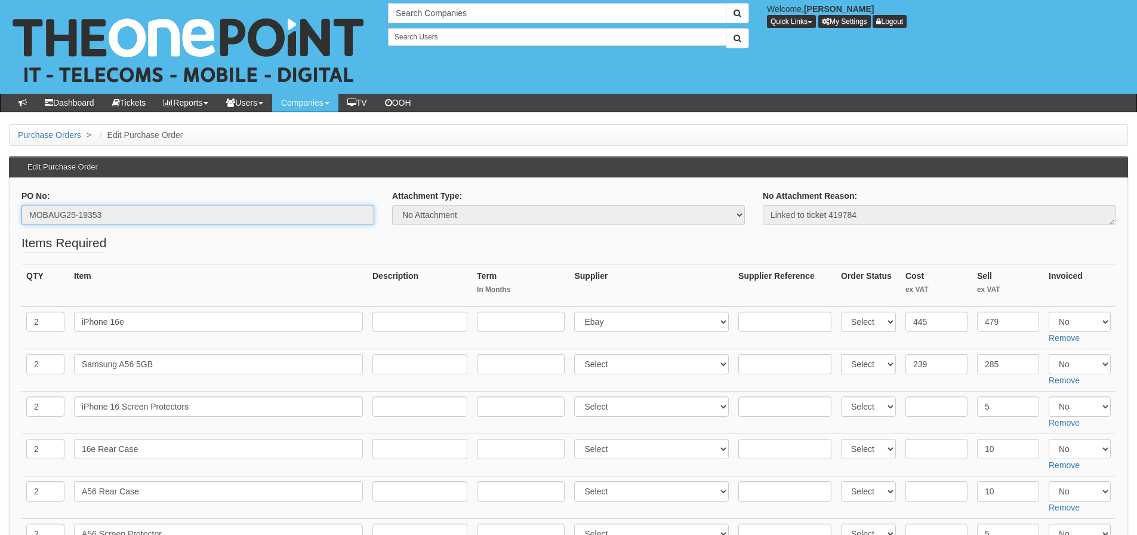
drag, startPoint x: 122, startPoint y: 213, endPoint x: -53, endPoint y: 213, distance: 174.3
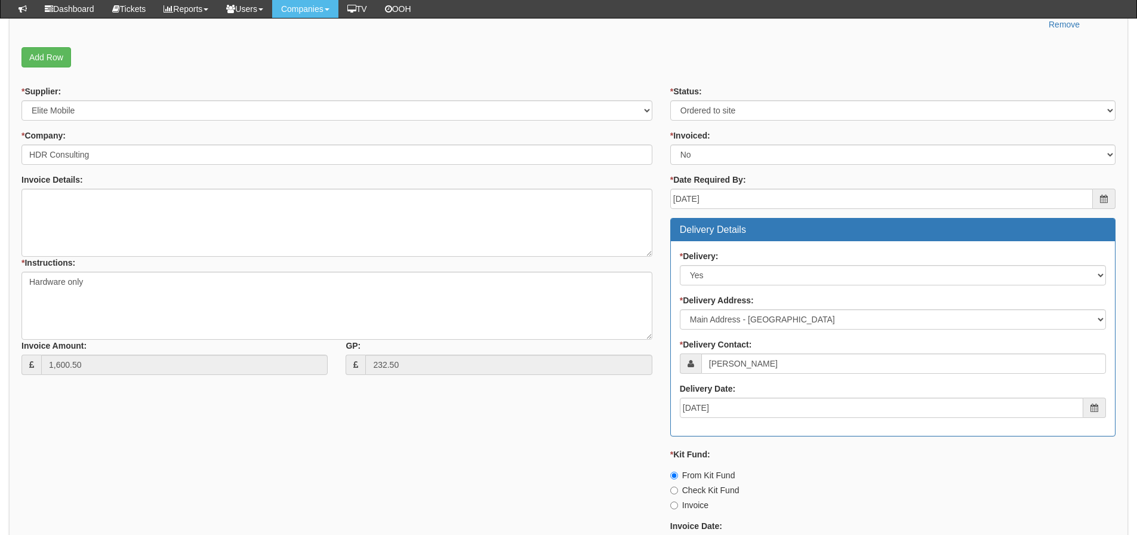
scroll to position [776, 0]
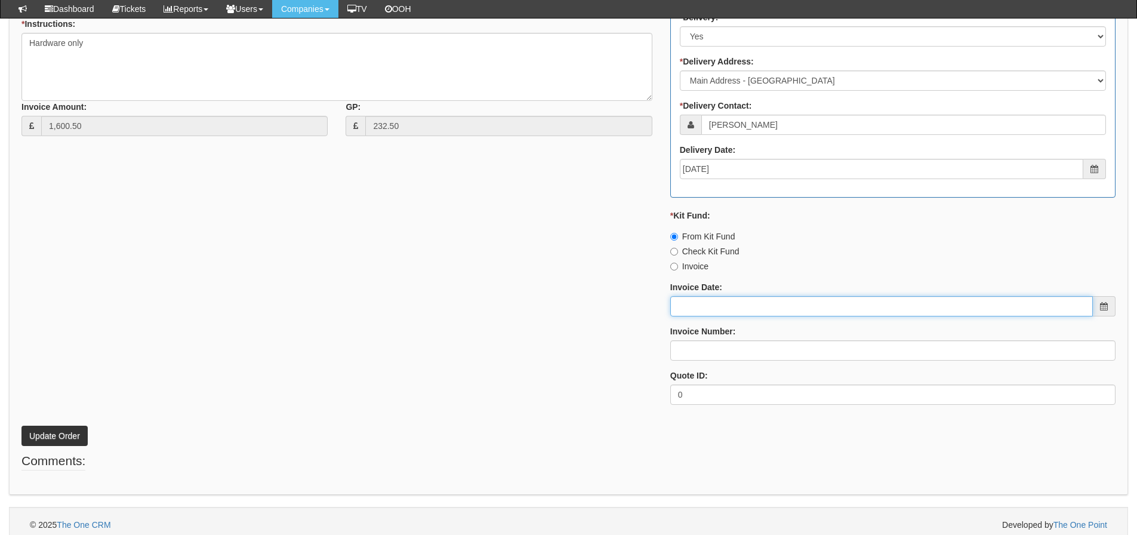
click at [753, 309] on input "Invoice Date:" at bounding box center [881, 306] width 423 height 20
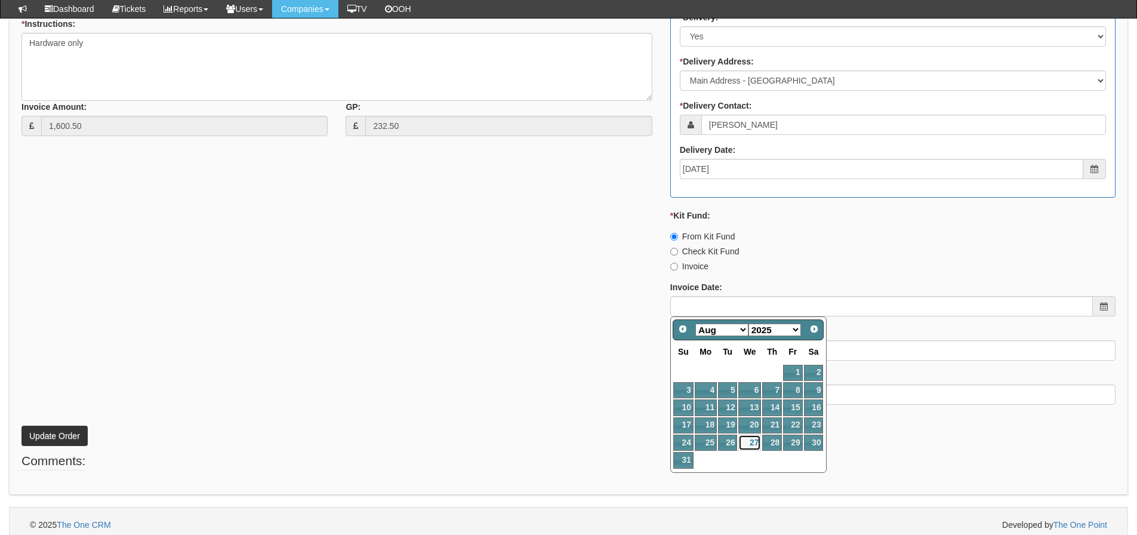
click at [742, 443] on link "27" at bounding box center [750, 443] width 23 height 16
type input "2025-08-27"
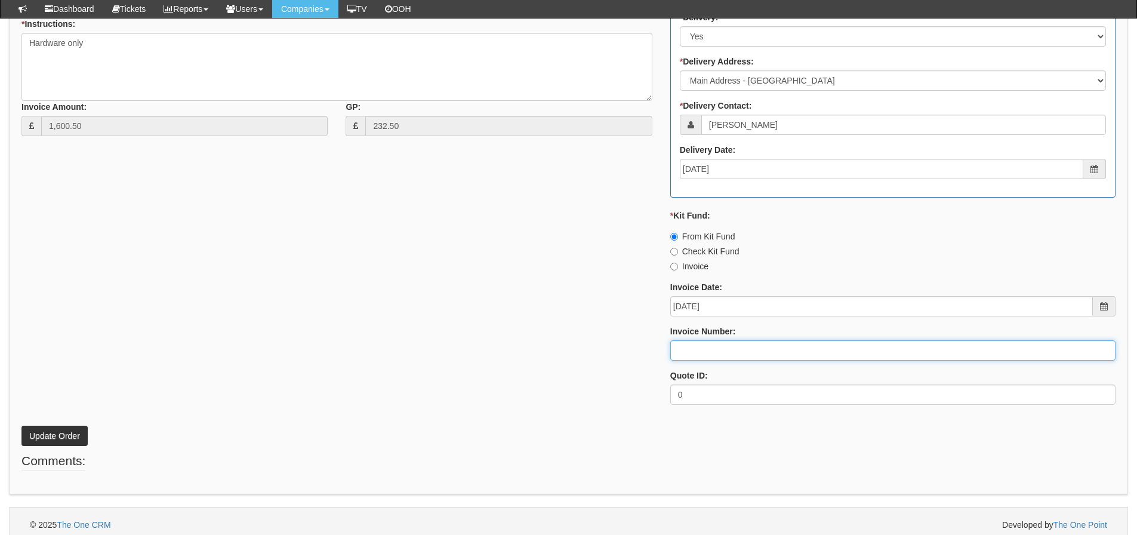
click at [710, 350] on input "Invoice Number:" at bounding box center [892, 350] width 445 height 20
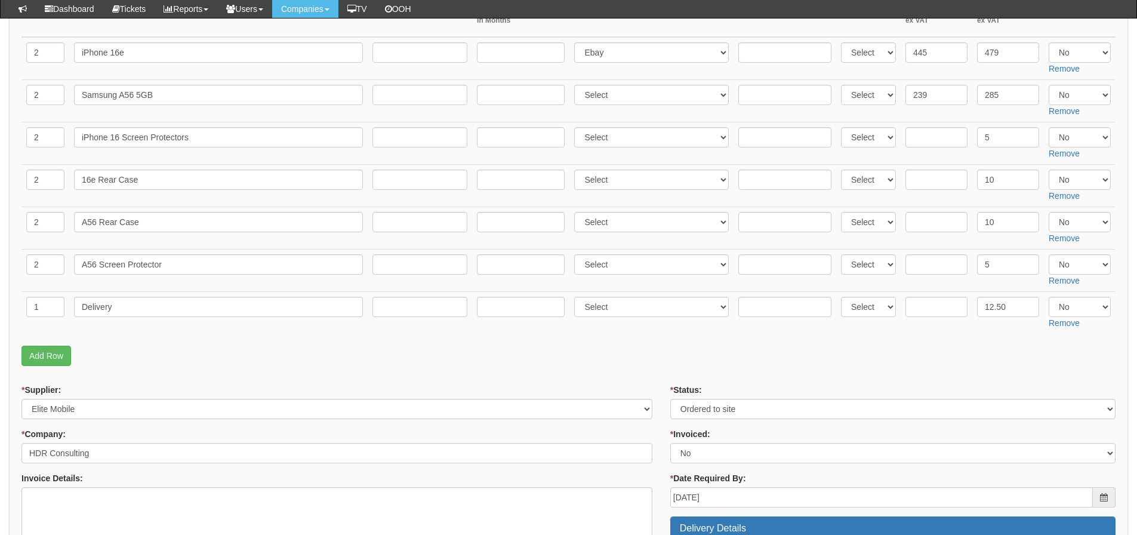
scroll to position [179, 0]
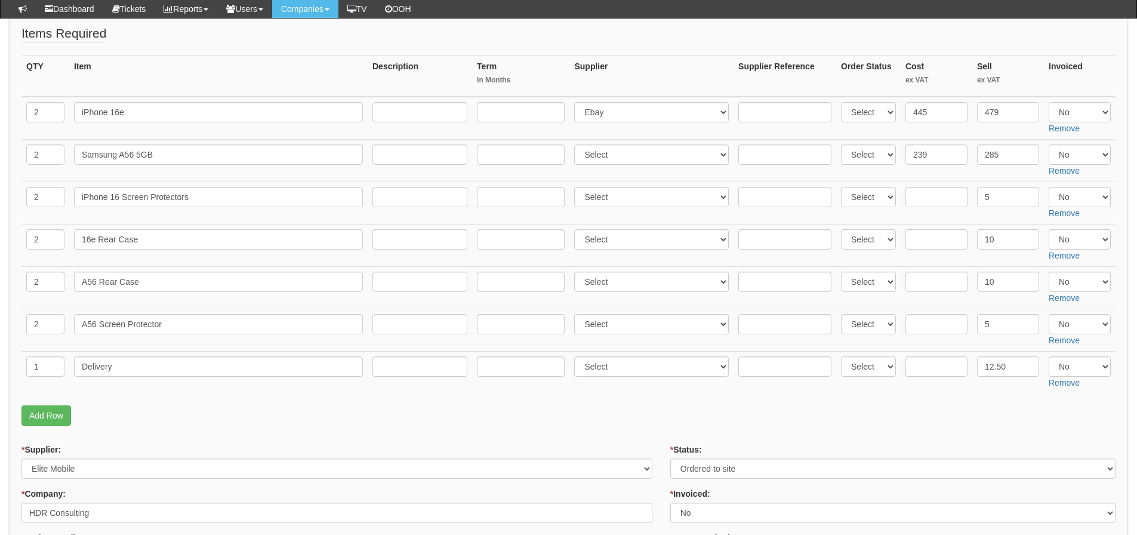
type input "205137 Kit Fund"
click at [1063, 114] on select "Select Yes No N/A" at bounding box center [1080, 112] width 62 height 20
select select "Yes"
click at [1049, 102] on select "Select Yes No N/A" at bounding box center [1080, 112] width 62 height 20
click at [1073, 159] on select "Select Yes No N/A" at bounding box center [1080, 154] width 62 height 20
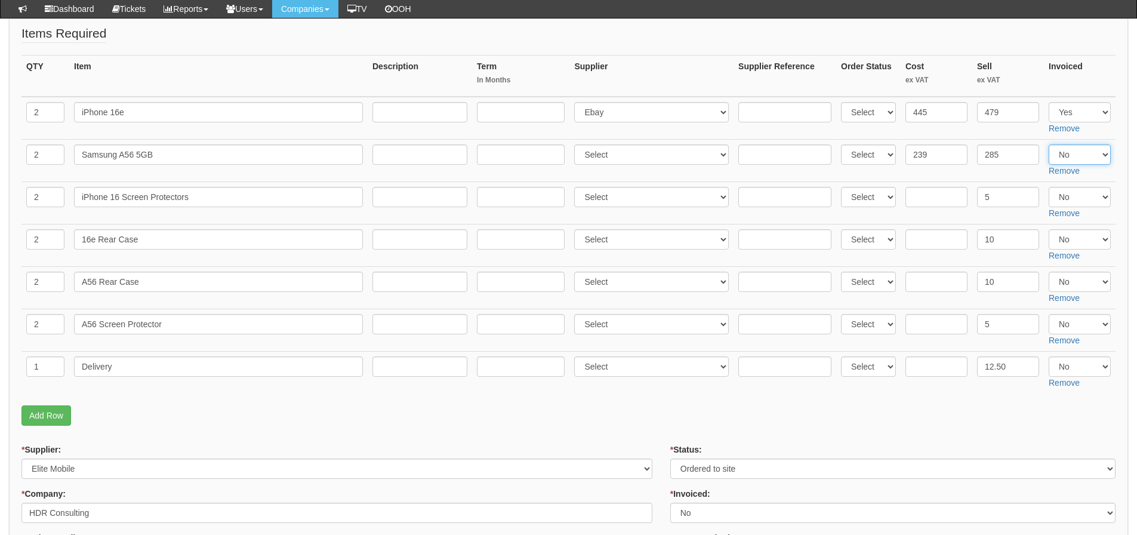
select select "Yes"
click at [1049, 144] on select "Select Yes No N/A" at bounding box center [1080, 154] width 62 height 20
click at [933, 202] on input "text" at bounding box center [937, 197] width 62 height 20
type input "2.50"
click at [922, 238] on input "text" at bounding box center [937, 239] width 62 height 20
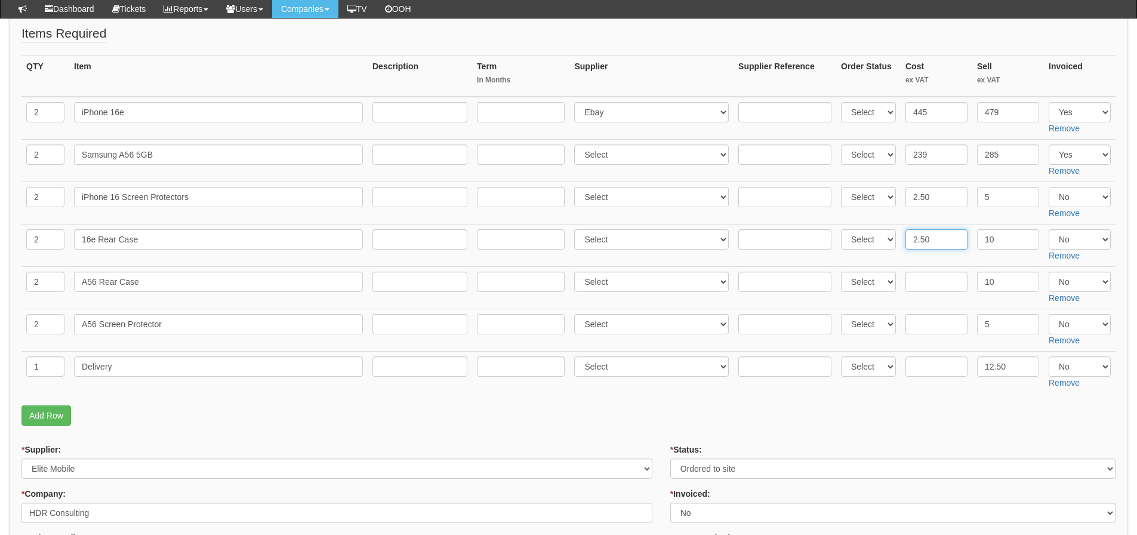
type input "2.50"
click at [928, 278] on input "text" at bounding box center [937, 282] width 62 height 20
type input "2.50"
click at [939, 326] on input "text" at bounding box center [937, 324] width 62 height 20
type input "2.50"
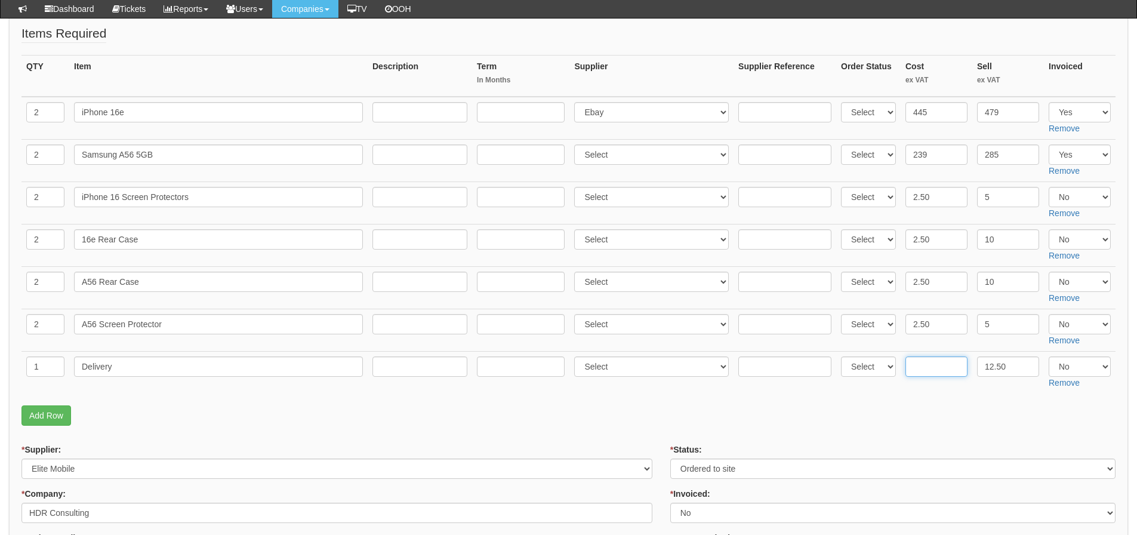
click at [934, 367] on input "text" at bounding box center [937, 366] width 62 height 20
type input "6"
click at [902, 423] on p "Add Row" at bounding box center [568, 415] width 1094 height 20
click at [1076, 198] on select "Select Yes No N/A" at bounding box center [1080, 197] width 62 height 20
select select "Yes"
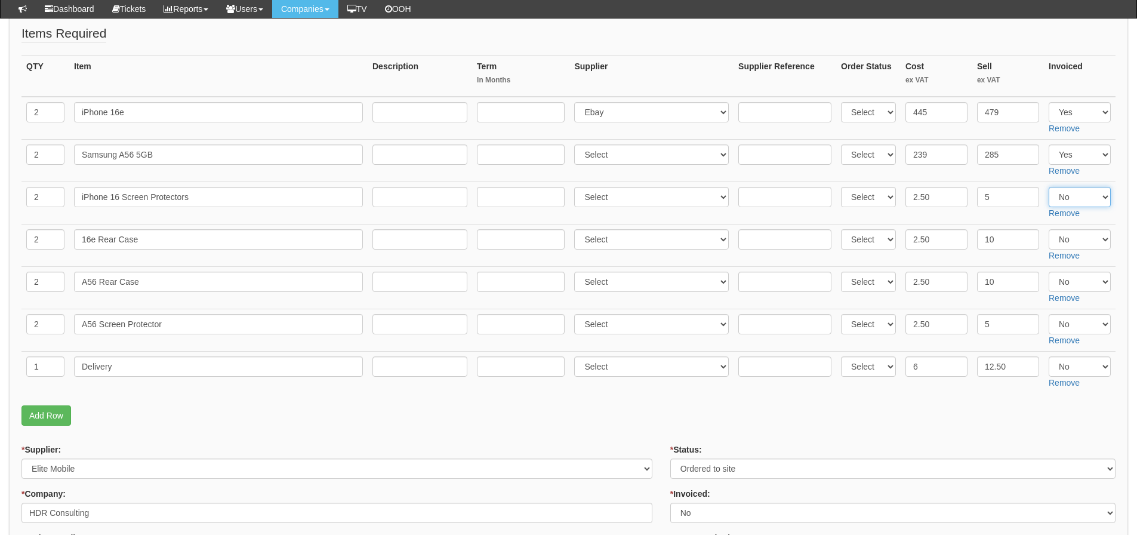
click at [1049, 187] on select "Select Yes No N/A" at bounding box center [1080, 197] width 62 height 20
click at [1071, 237] on select "Select Yes No N/A" at bounding box center [1080, 239] width 62 height 20
select select "Yes"
click at [1049, 229] on select "Select Yes No N/A" at bounding box center [1080, 239] width 62 height 20
click at [1071, 277] on select "Select Yes No N/A" at bounding box center [1080, 282] width 62 height 20
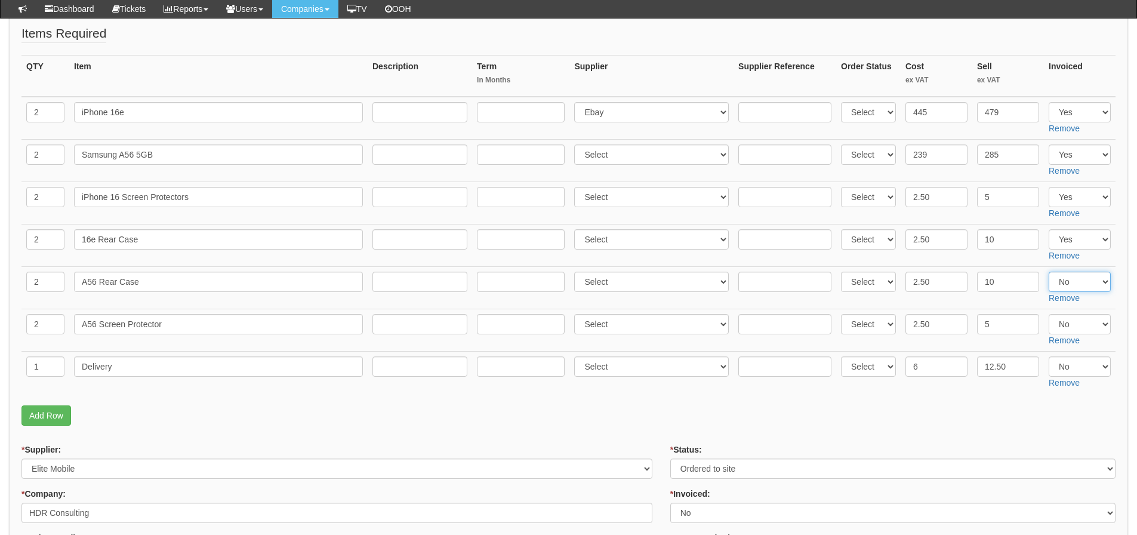
select select "Yes"
click at [1049, 272] on select "Select Yes No N/A" at bounding box center [1080, 282] width 62 height 20
drag, startPoint x: 1072, startPoint y: 318, endPoint x: 1073, endPoint y: 327, distance: 9.1
click at [1071, 318] on select "Select Yes No N/A" at bounding box center [1080, 324] width 62 height 20
select select "Yes"
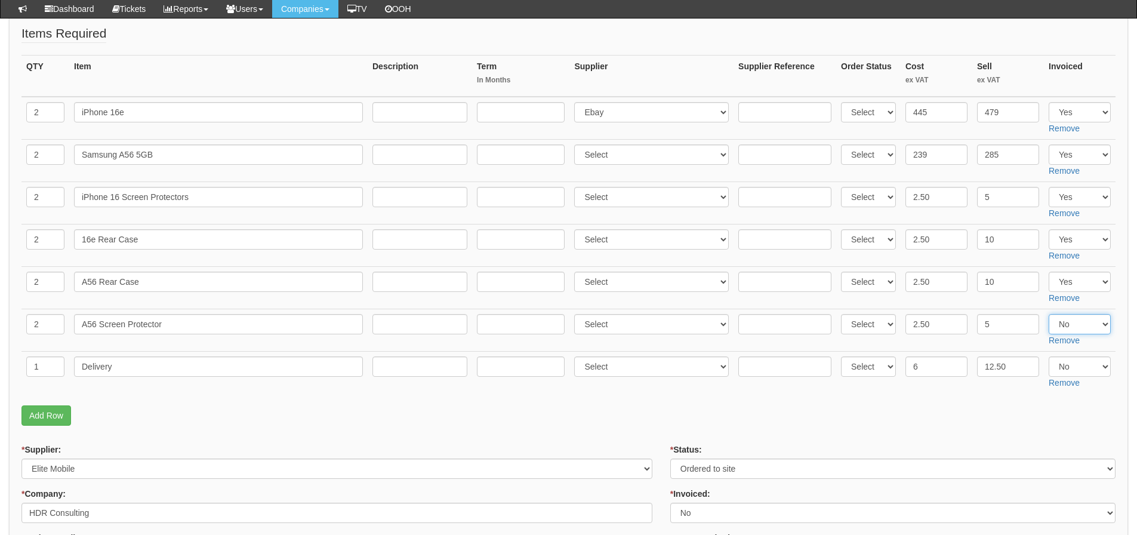
click at [1049, 314] on select "Select Yes No N/A" at bounding box center [1080, 324] width 62 height 20
drag, startPoint x: 1073, startPoint y: 365, endPoint x: 1071, endPoint y: 373, distance: 7.8
click at [1073, 365] on select "Select Yes No N/A" at bounding box center [1080, 366] width 62 height 20
select select "Yes"
click at [1049, 356] on select "Select Yes No N/A" at bounding box center [1080, 366] width 62 height 20
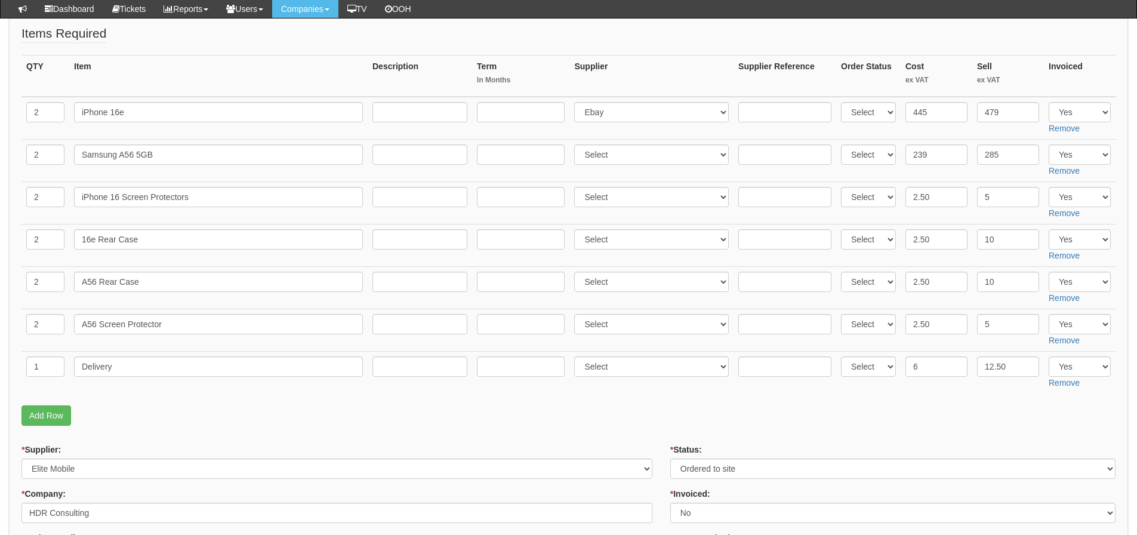
click at [980, 435] on form "PO No: MOBAUG25-19353 Attachment Type: Select Signed Quote Auth email if quote …" at bounding box center [568, 511] width 1094 height 1063
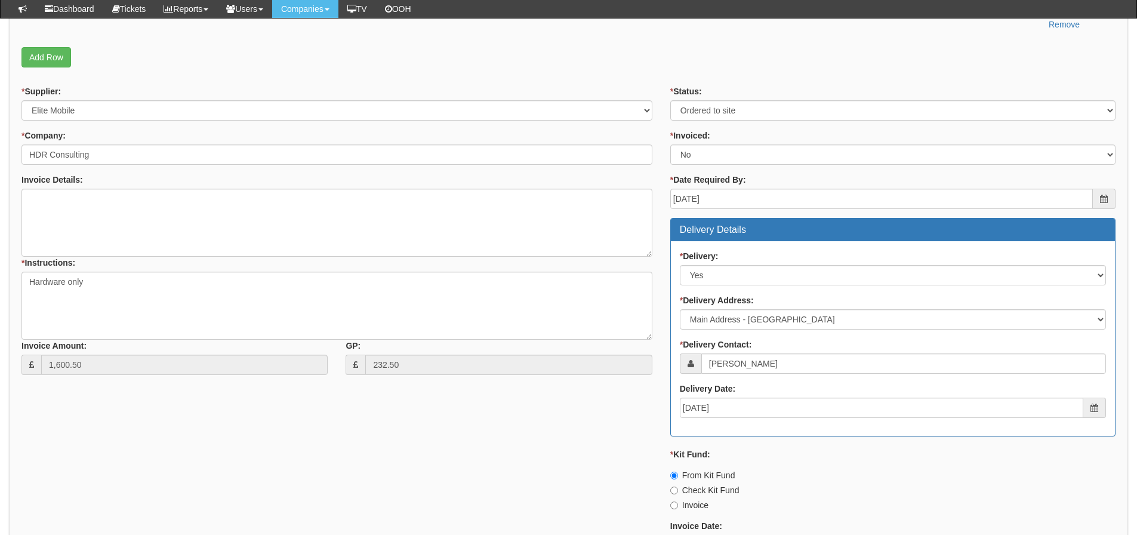
scroll to position [784, 0]
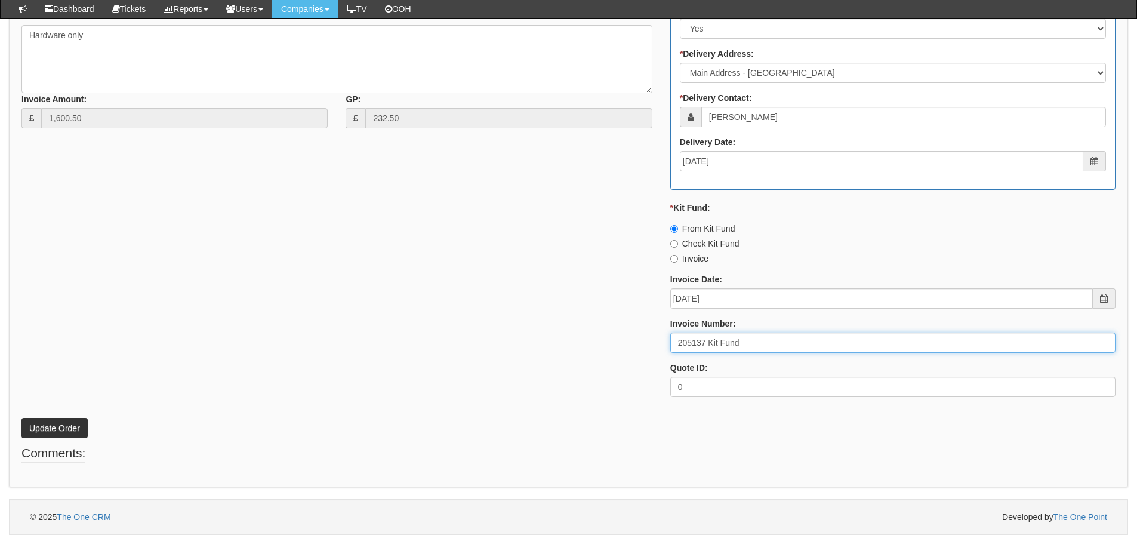
drag, startPoint x: 773, startPoint y: 341, endPoint x: 577, endPoint y: 343, distance: 195.2
click at [577, 343] on div "* Supplier: Select 123 REG.co.uk 1Password 3 4Gon AA Jones Electric Ltd Abzorb …" at bounding box center [569, 123] width 1112 height 568
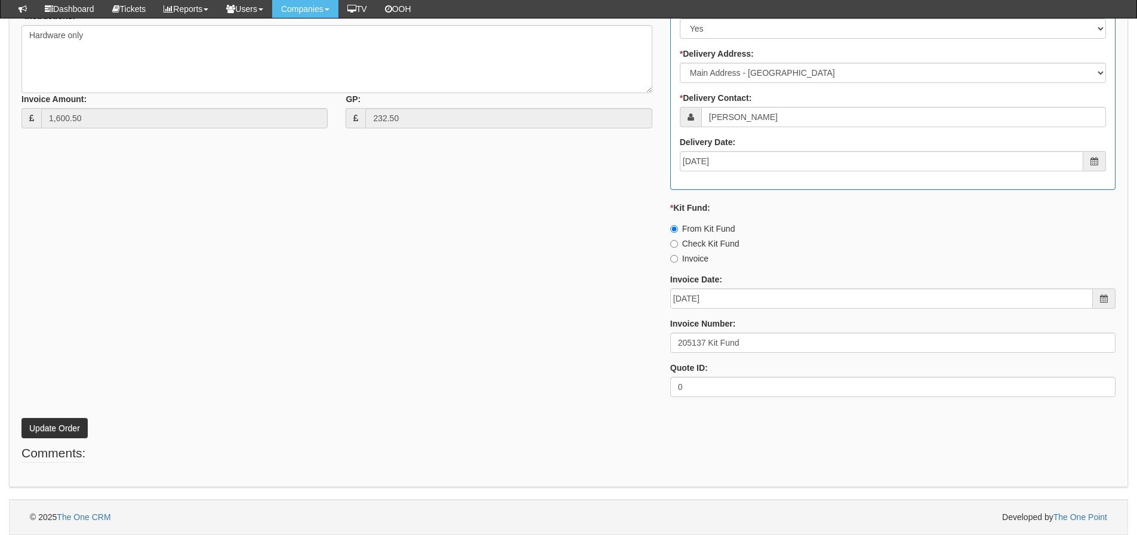
click at [277, 316] on div "* Supplier: Select 123 REG.co.uk 1Password 3 4Gon AA Jones Electric Ltd Abzorb …" at bounding box center [569, 123] width 1112 height 568
click at [79, 425] on button "Update Order" at bounding box center [54, 428] width 66 height 20
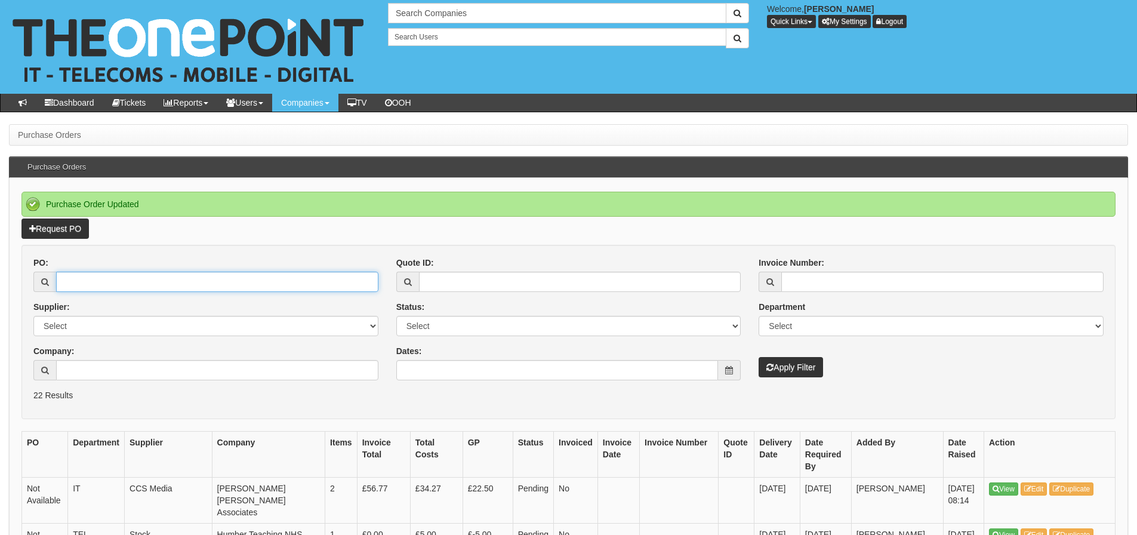
click at [199, 282] on input "PO:" at bounding box center [217, 282] width 322 height 20
type input "19352"
click at [759, 357] on button "Apply Filter" at bounding box center [791, 367] width 64 height 20
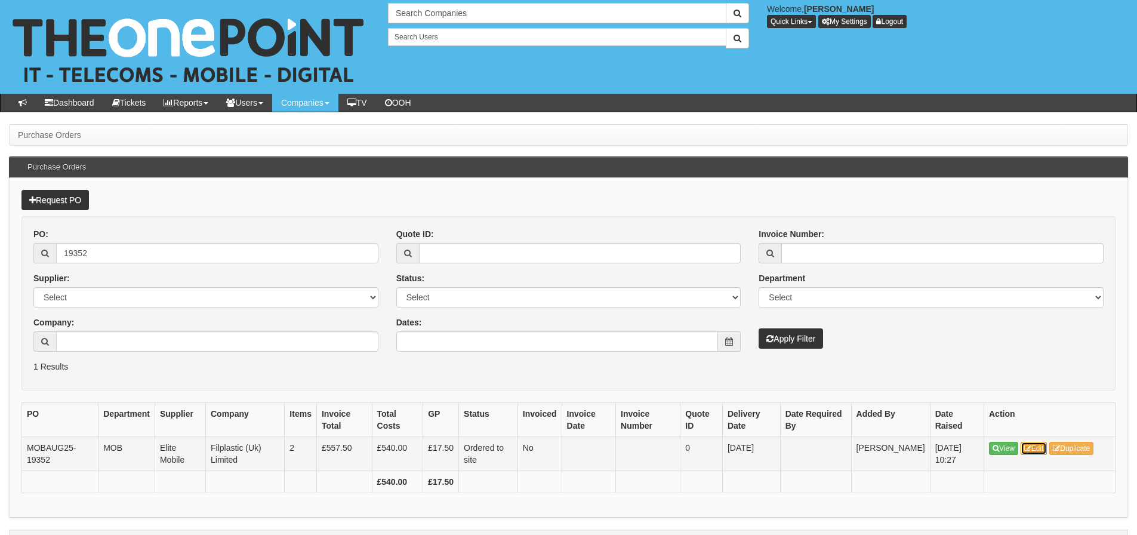
click at [1031, 451] on icon at bounding box center [1028, 448] width 7 height 7
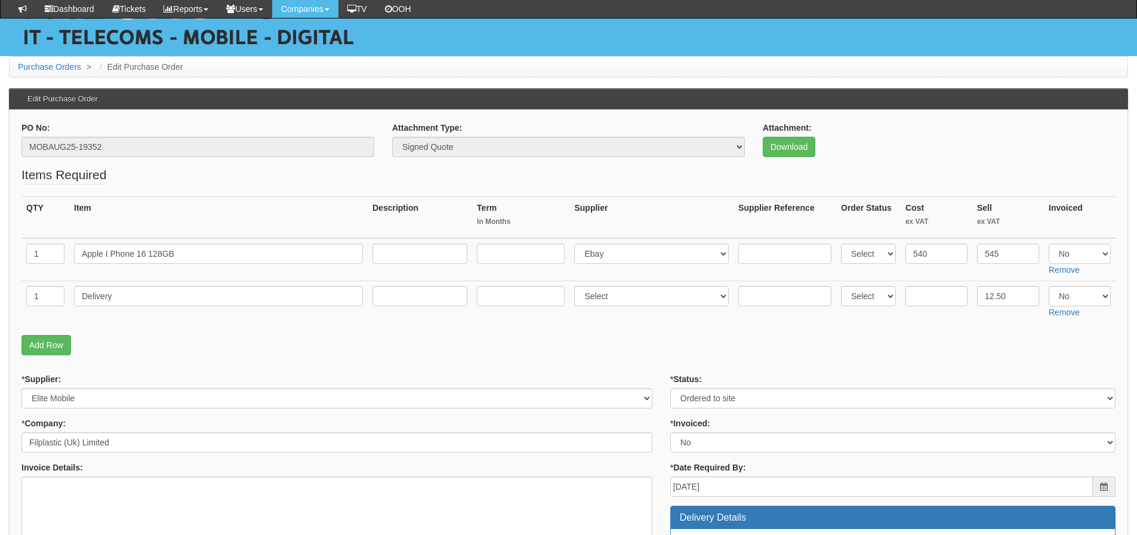
scroll to position [35, 0]
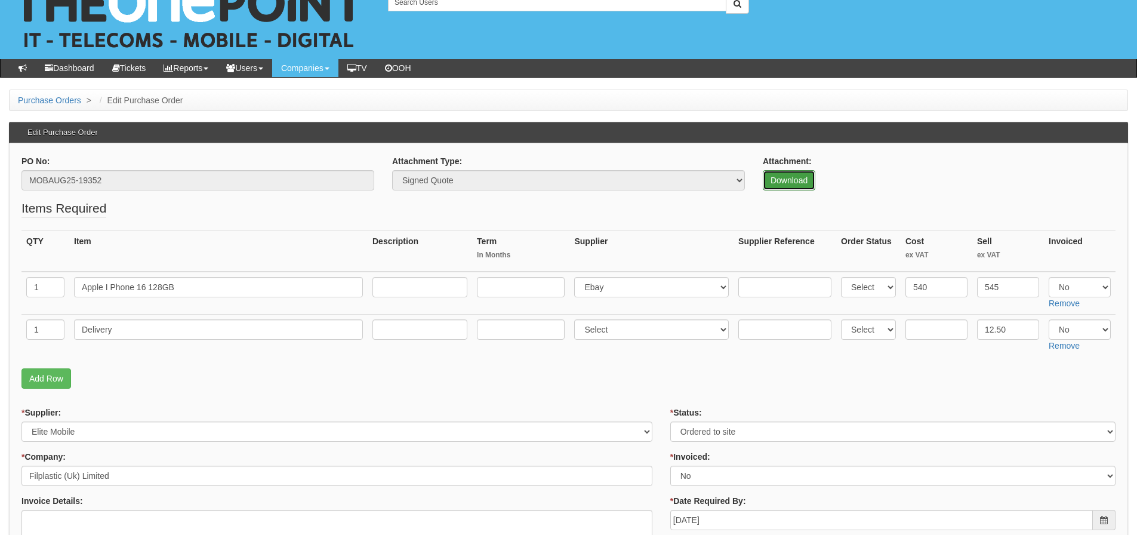
click at [803, 184] on link "Download" at bounding box center [789, 180] width 53 height 20
click at [942, 336] on input "text" at bounding box center [937, 329] width 62 height 20
type input "6"
click at [1071, 283] on select "Select Yes No N/A" at bounding box center [1080, 287] width 62 height 20
select select "Yes"
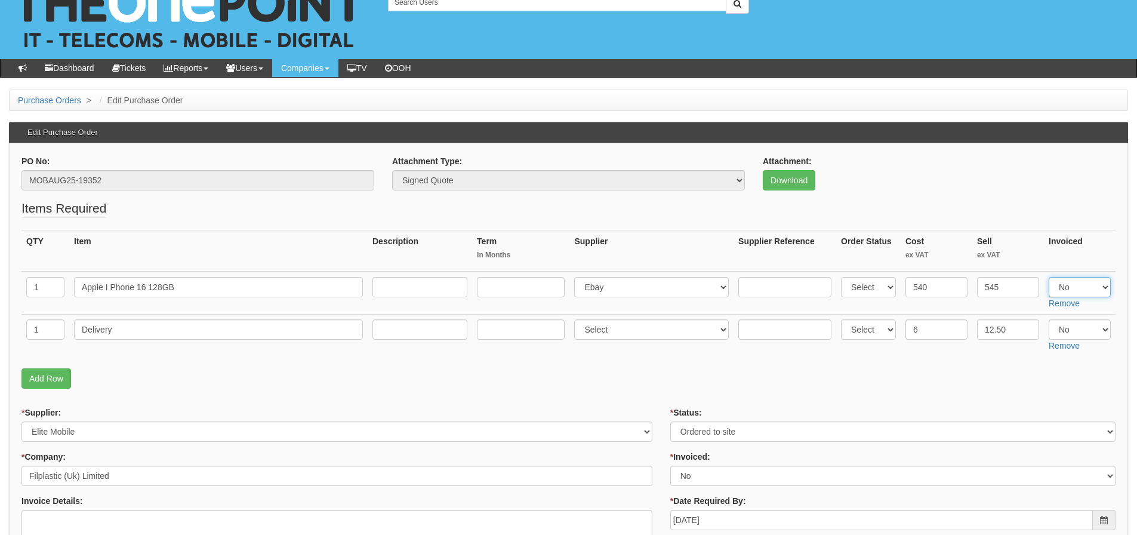
click at [1049, 277] on select "Select Yes No N/A" at bounding box center [1080, 287] width 62 height 20
click at [1072, 330] on select "Select Yes No N/A" at bounding box center [1080, 329] width 62 height 20
select select "Yes"
click at [1049, 319] on select "Select Yes No N/A" at bounding box center [1080, 329] width 62 height 20
click at [928, 370] on p "Add Row" at bounding box center [568, 378] width 1094 height 20
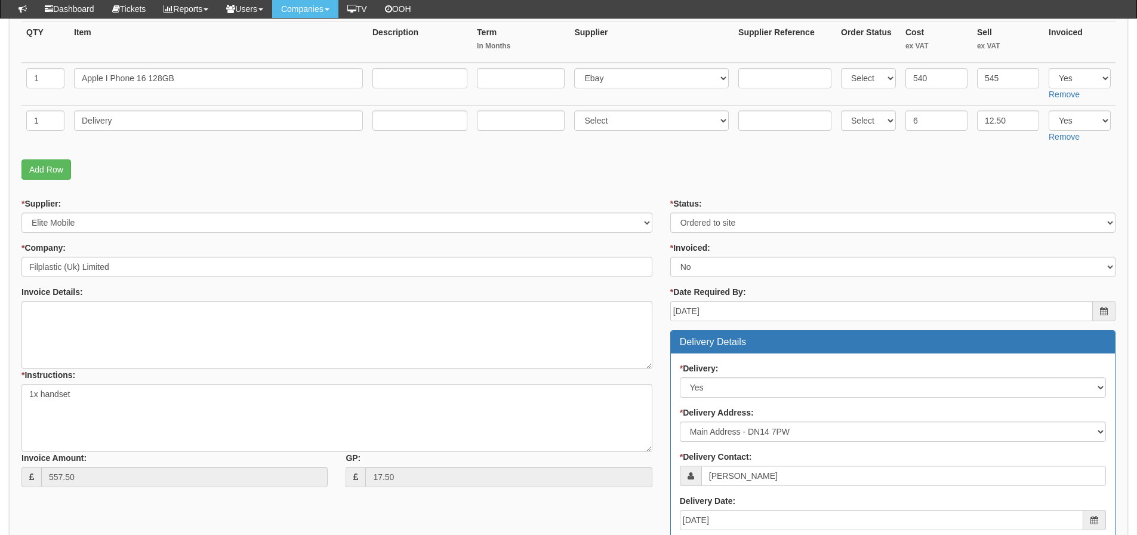
scroll to position [214, 0]
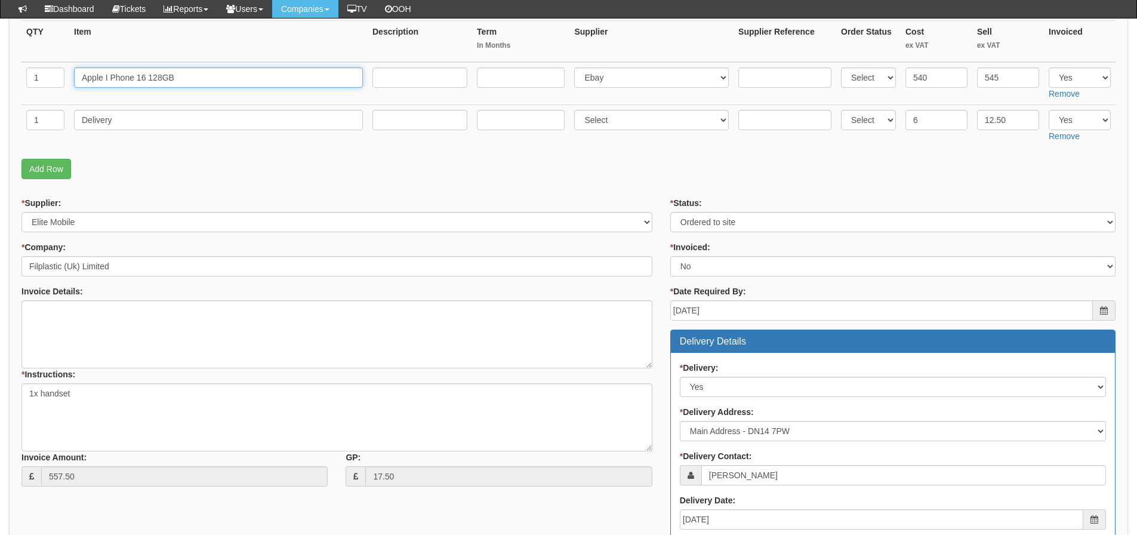
drag, startPoint x: 199, startPoint y: 79, endPoint x: 110, endPoint y: 91, distance: 90.3
click at [110, 91] on td "Apple I Phone 16 128GB" at bounding box center [218, 83] width 299 height 43
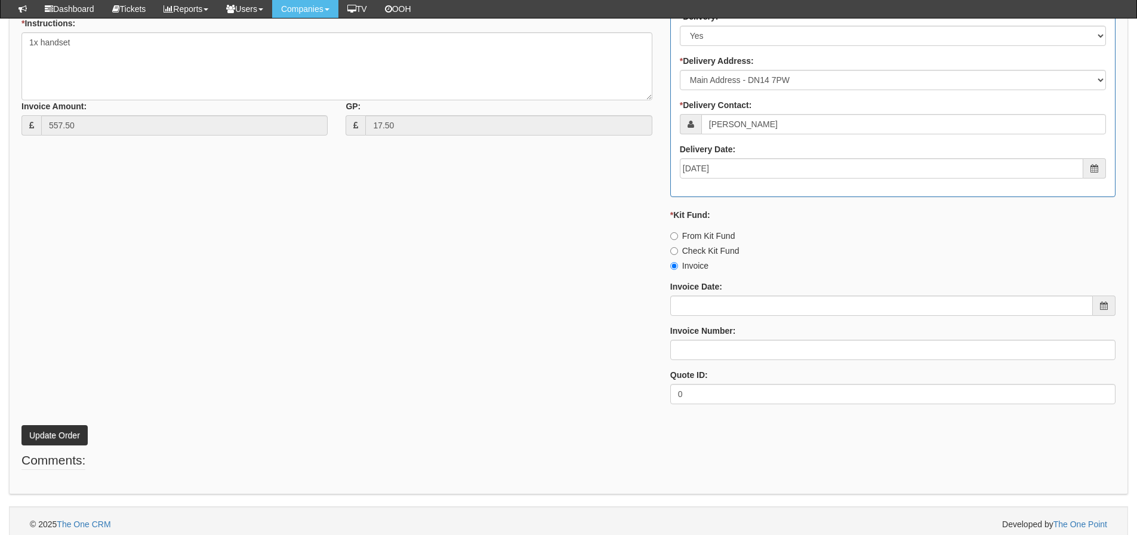
scroll to position [572, 0]
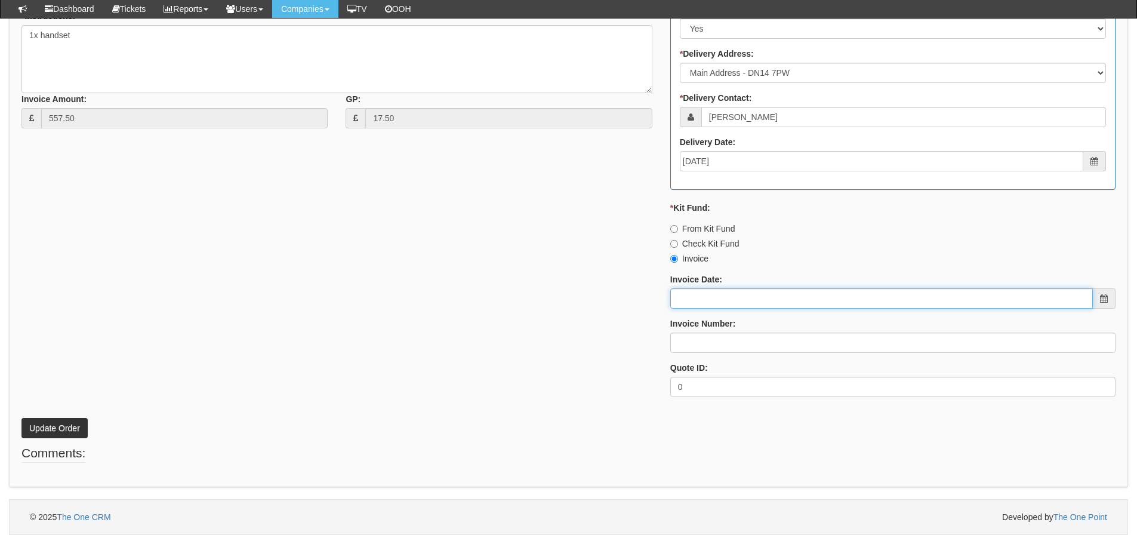
click at [700, 301] on input "Invoice Date:" at bounding box center [881, 298] width 423 height 20
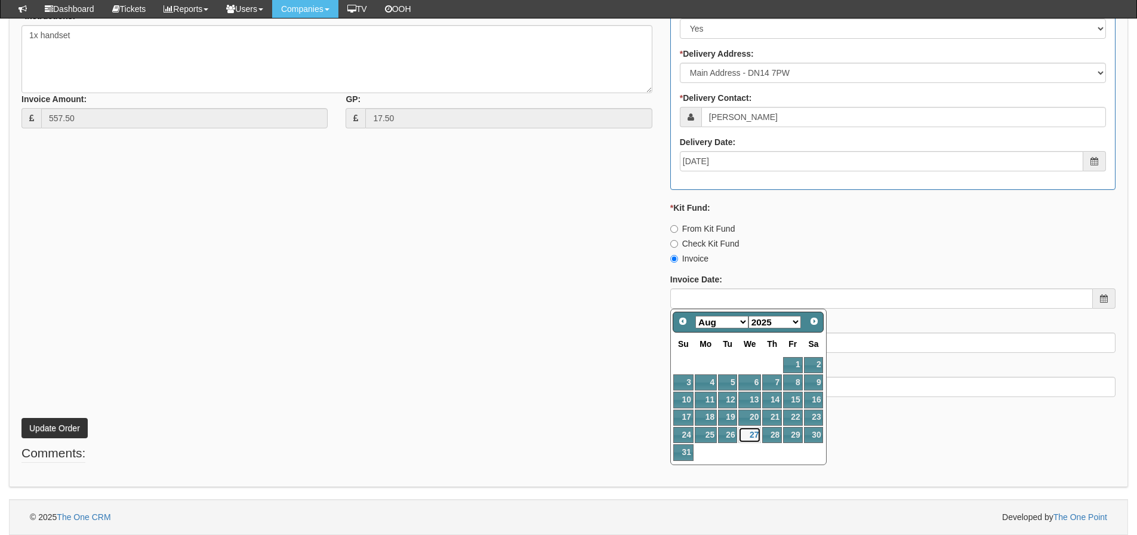
click at [749, 439] on link "27" at bounding box center [750, 435] width 23 height 16
type input "2025-08-27"
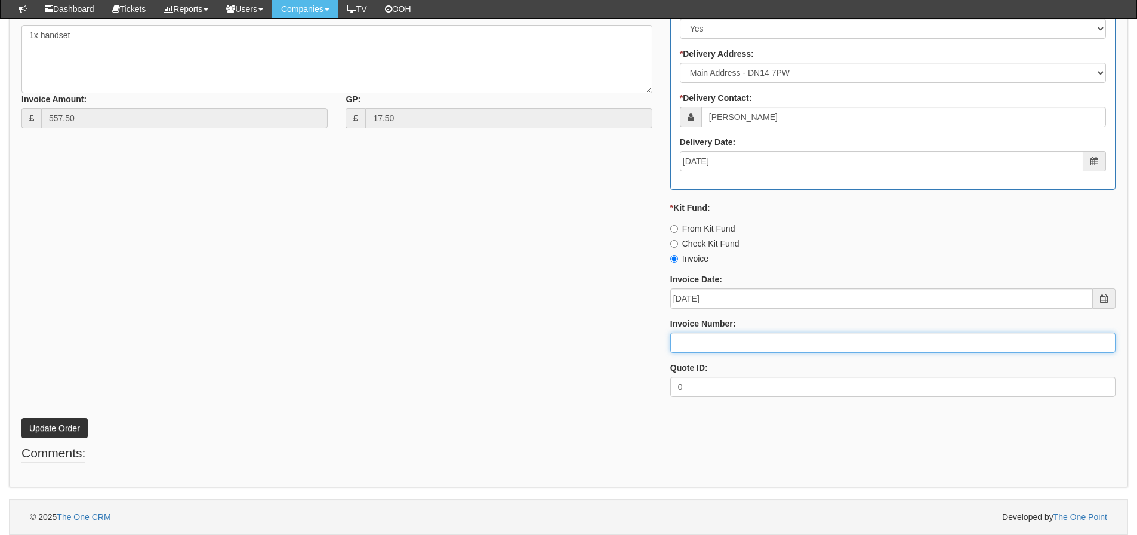
click at [756, 340] on input "Invoice Number:" at bounding box center [892, 343] width 445 height 20
type input "205138"
drag, startPoint x: 717, startPoint y: 344, endPoint x: 484, endPoint y: 335, distance: 233.6
click at [484, 336] on div "* Supplier: Select 123 [DOMAIN_NAME] 1Password 3 4Gon [PERSON_NAME] Electric Lt…" at bounding box center [569, 123] width 1112 height 568
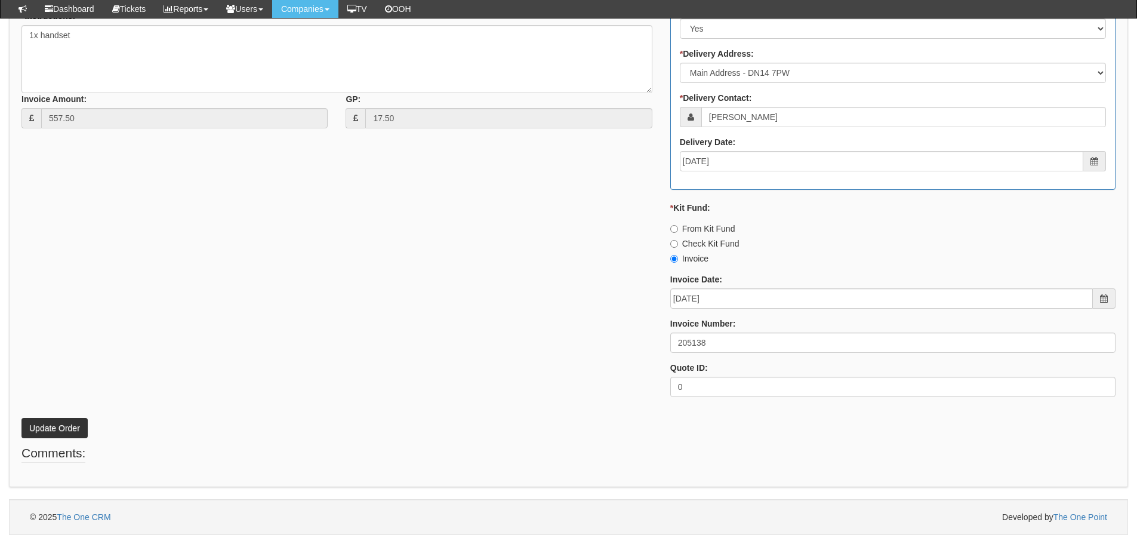
click at [355, 256] on div "* Supplier: Select 123 [DOMAIN_NAME] 1Password 3 4Gon [PERSON_NAME] Electric Lt…" at bounding box center [569, 123] width 1112 height 568
click at [43, 433] on button "Update Order" at bounding box center [54, 428] width 66 height 20
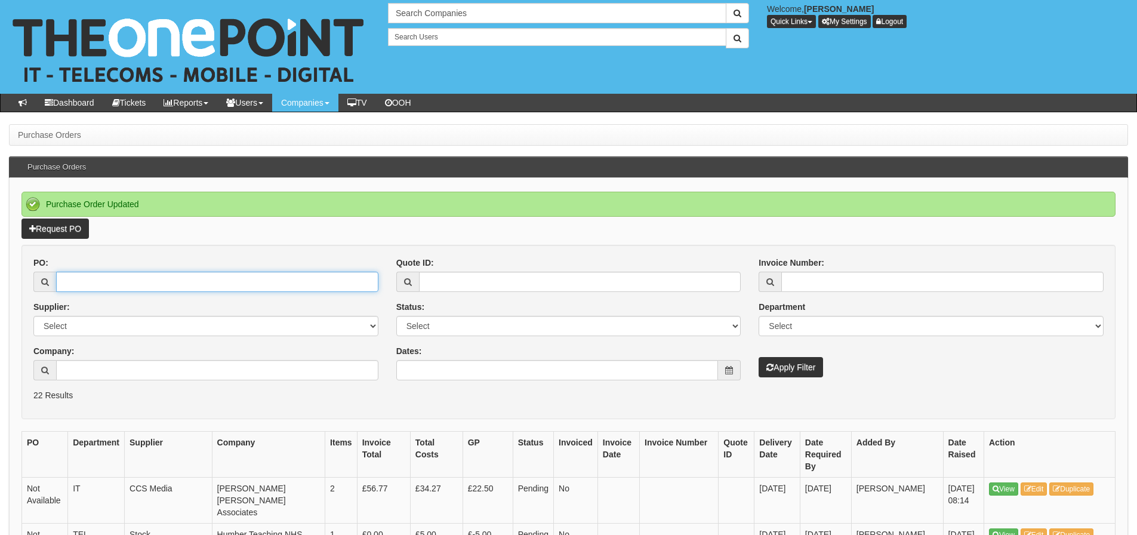
click at [311, 284] on input "PO:" at bounding box center [217, 282] width 322 height 20
type input "19276"
click at [759, 357] on button "Apply Filter" at bounding box center [791, 367] width 64 height 20
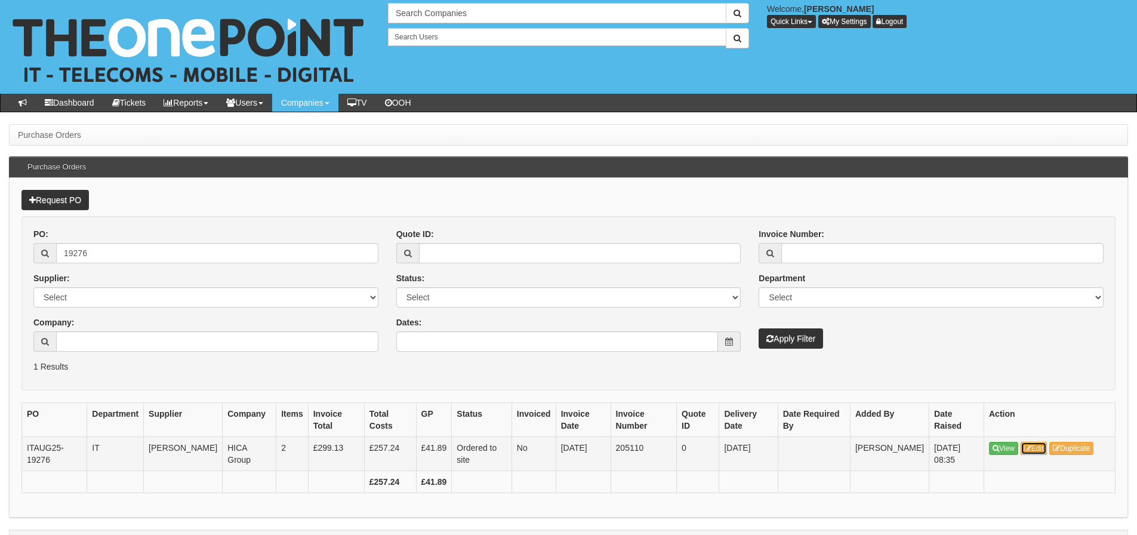
click at [1033, 448] on link "Edit" at bounding box center [1034, 448] width 27 height 13
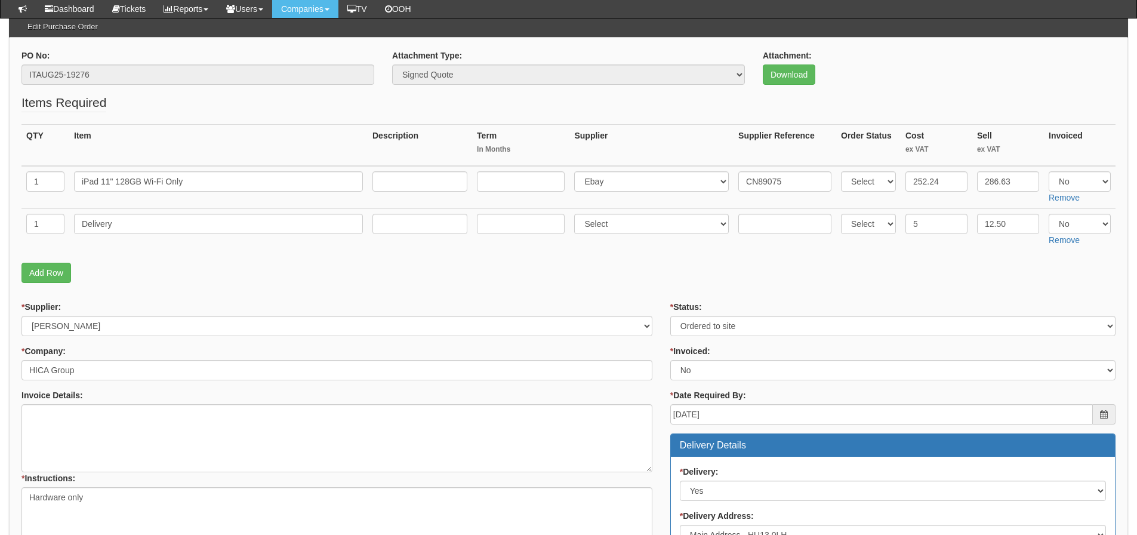
scroll to position [94, 0]
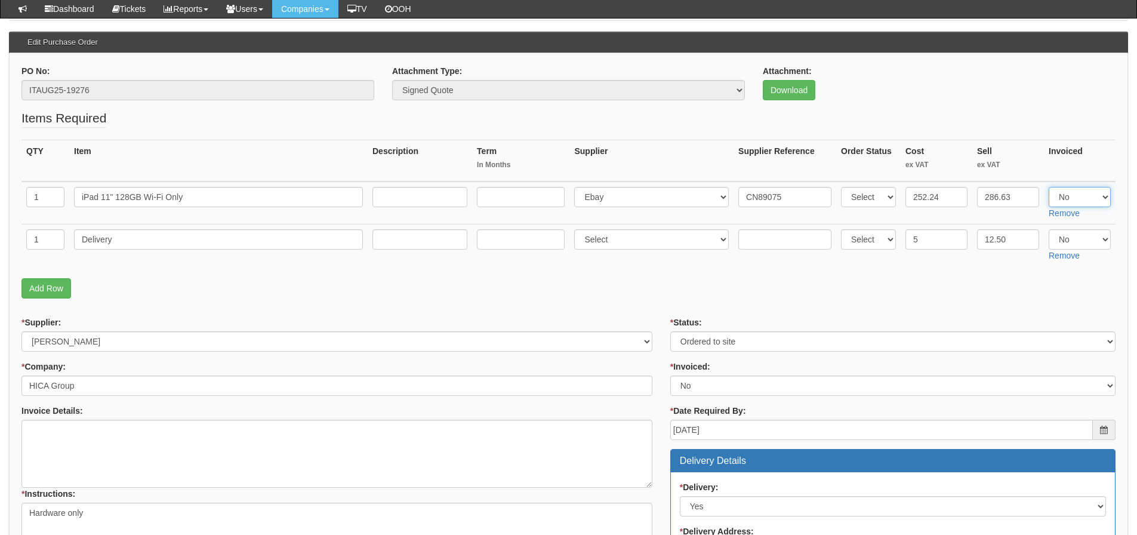
click at [1073, 202] on select "Select Yes No N/A" at bounding box center [1080, 197] width 62 height 20
select select "Yes"
click at [1049, 187] on select "Select Yes No N/A" at bounding box center [1080, 197] width 62 height 20
drag, startPoint x: 1069, startPoint y: 240, endPoint x: 1071, endPoint y: 248, distance: 8.4
click at [1069, 240] on select "Select Yes No N/A" at bounding box center [1080, 239] width 62 height 20
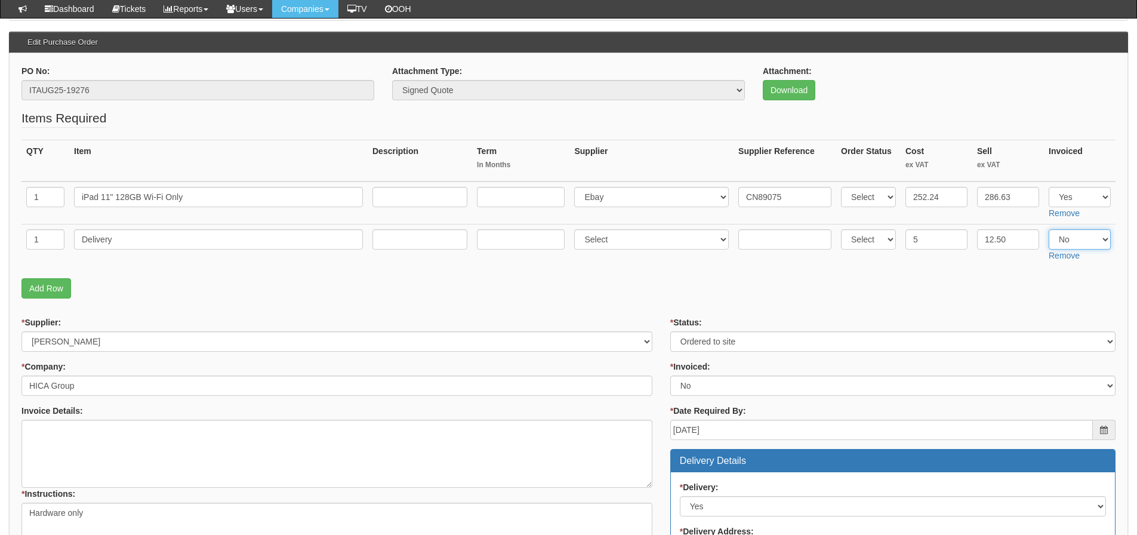
select select "Yes"
click at [1049, 229] on select "Select Yes No N/A" at bounding box center [1080, 239] width 62 height 20
drag, startPoint x: 1029, startPoint y: 285, endPoint x: 1018, endPoint y: 302, distance: 20.2
click at [1029, 284] on p "Add Row" at bounding box center [568, 288] width 1094 height 20
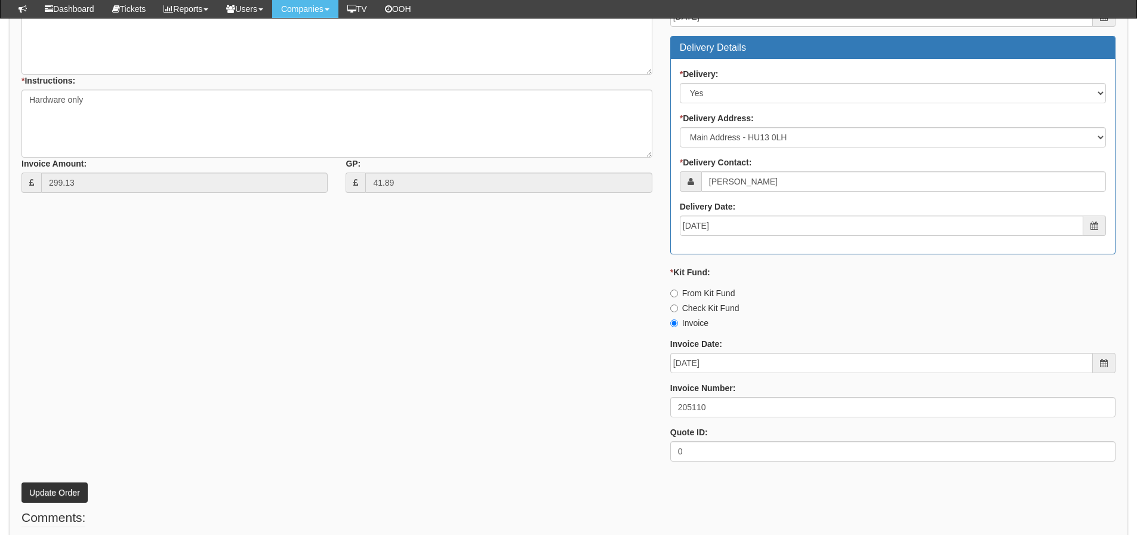
scroll to position [572, 0]
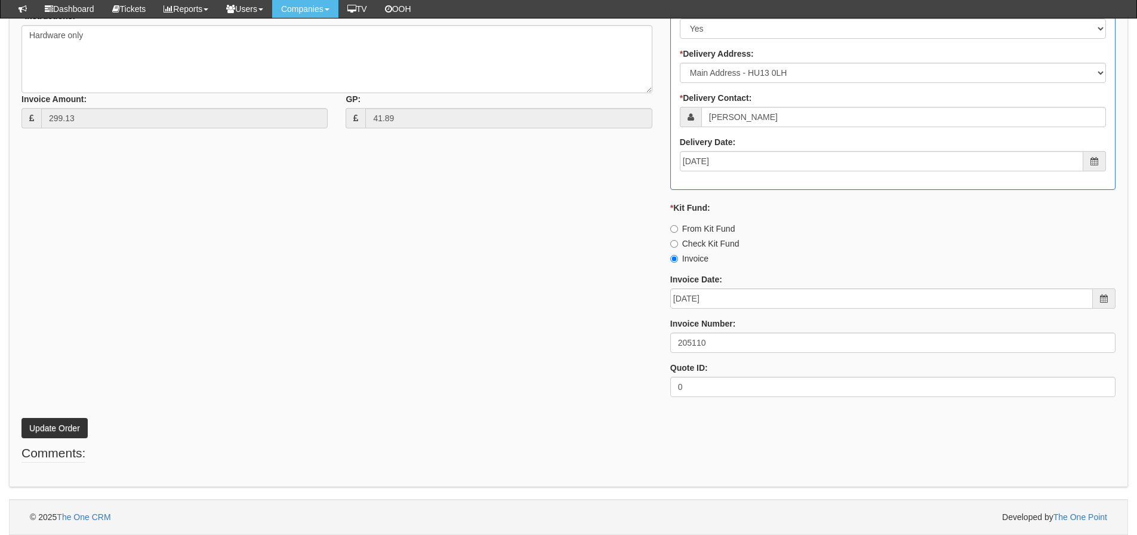
drag, startPoint x: 716, startPoint y: 332, endPoint x: 746, endPoint y: 325, distance: 31.1
click at [713, 333] on div "Invoice Number: 205110" at bounding box center [892, 335] width 445 height 35
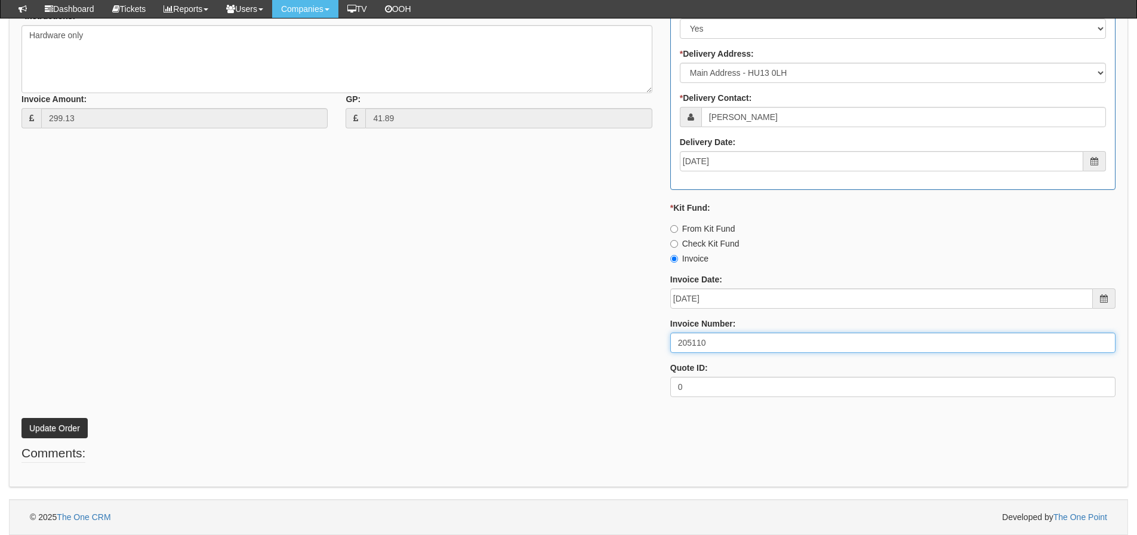
drag, startPoint x: 741, startPoint y: 333, endPoint x: 555, endPoint y: 336, distance: 185.7
click at [555, 336] on div "* Supplier: Select 123 [DOMAIN_NAME] 1Password 3 4Gon [PERSON_NAME] Electric Lt…" at bounding box center [569, 123] width 1112 height 568
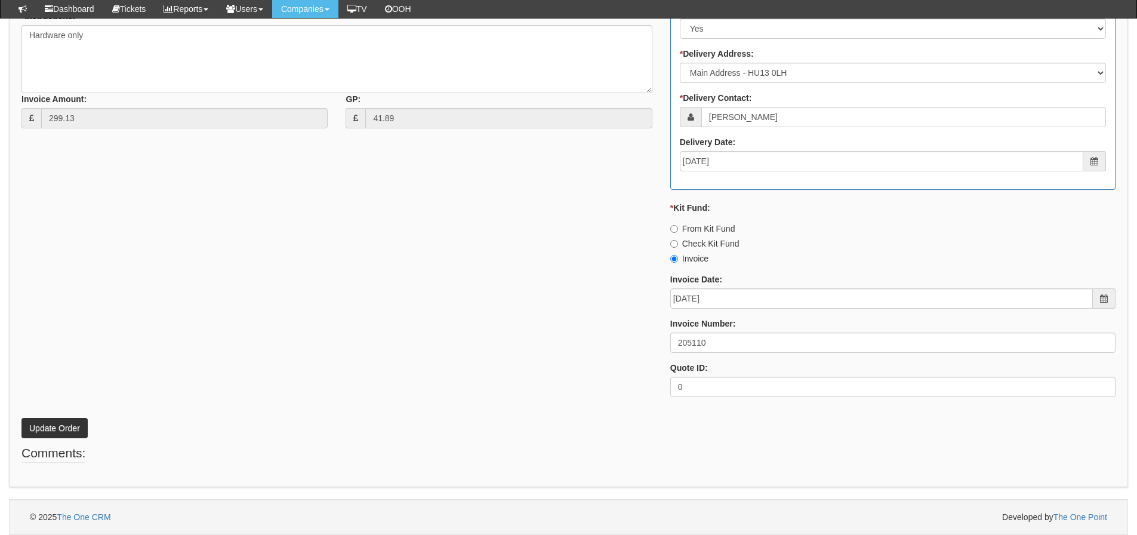
click at [490, 291] on div "* Supplier: Select 123 REG.co.uk 1Password 3 4Gon AA Jones Electric Ltd Abzorb …" at bounding box center [569, 123] width 1112 height 568
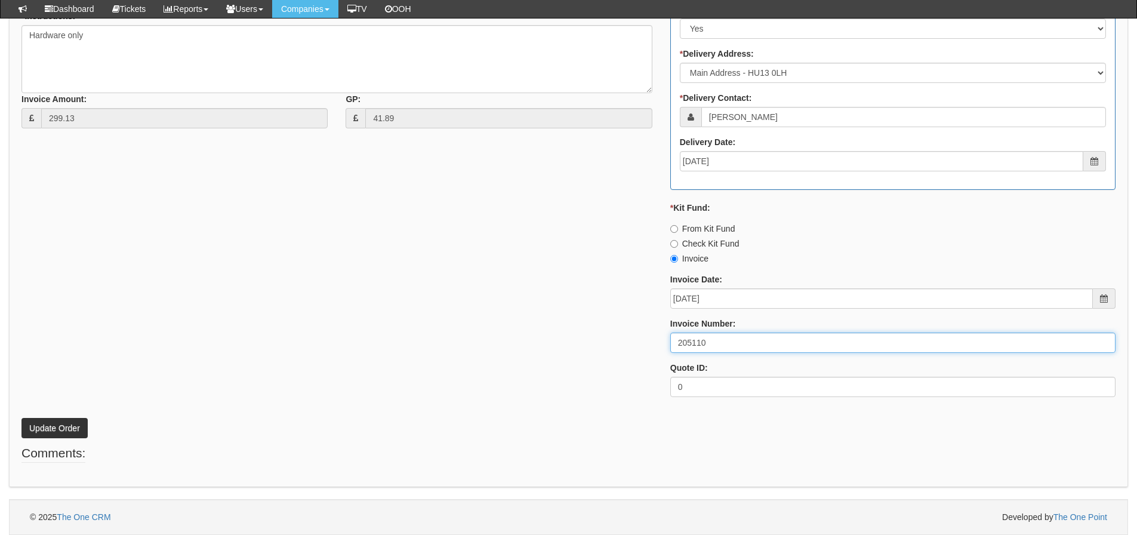
drag, startPoint x: 717, startPoint y: 343, endPoint x: 626, endPoint y: 346, distance: 91.4
click at [635, 345] on div "* Supplier: Select 123 REG.co.uk 1Password 3 4Gon AA Jones Electric Ltd Abzorb …" at bounding box center [569, 123] width 1112 height 568
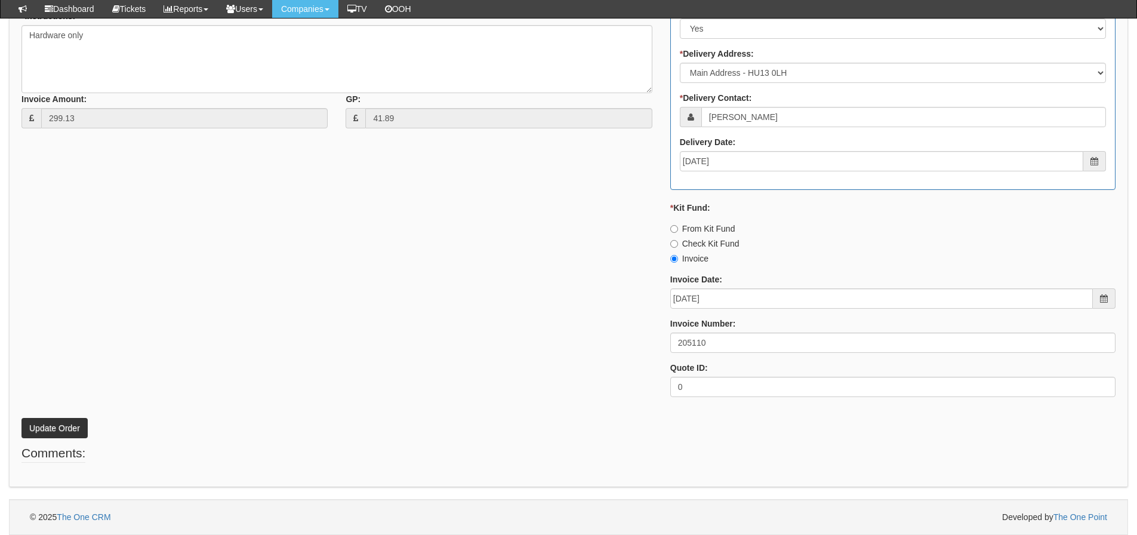
click at [392, 273] on div "* Supplier: Select 123 REG.co.uk 1Password 3 4Gon AA Jones Electric Ltd Abzorb …" at bounding box center [569, 123] width 1112 height 568
click at [77, 433] on button "Update Order" at bounding box center [54, 428] width 66 height 20
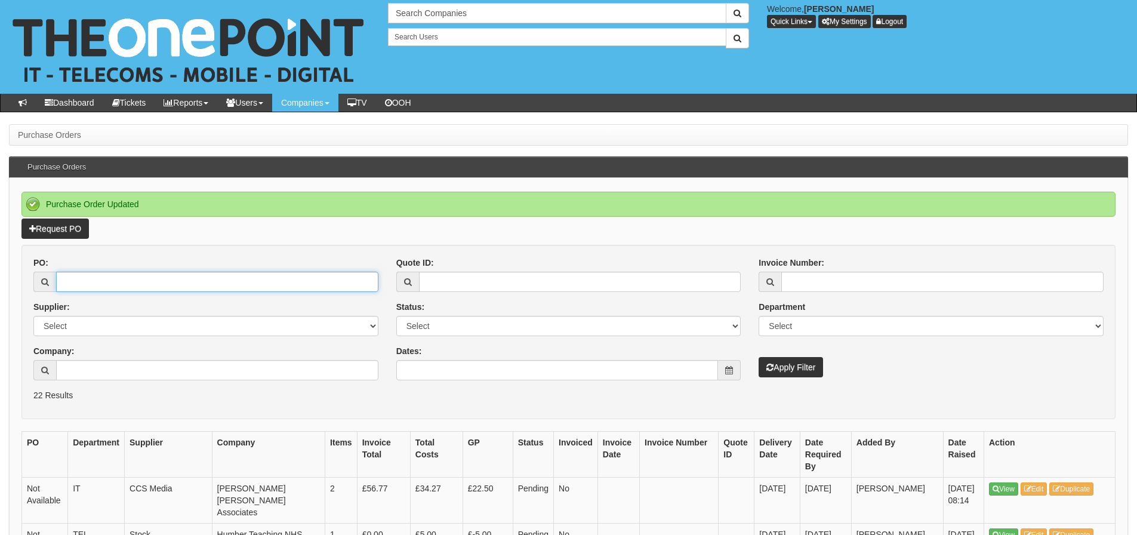
click at [131, 282] on input "PO:" at bounding box center [217, 282] width 322 height 20
type input "19341"
click at [759, 357] on button "Apply Filter" at bounding box center [791, 367] width 64 height 20
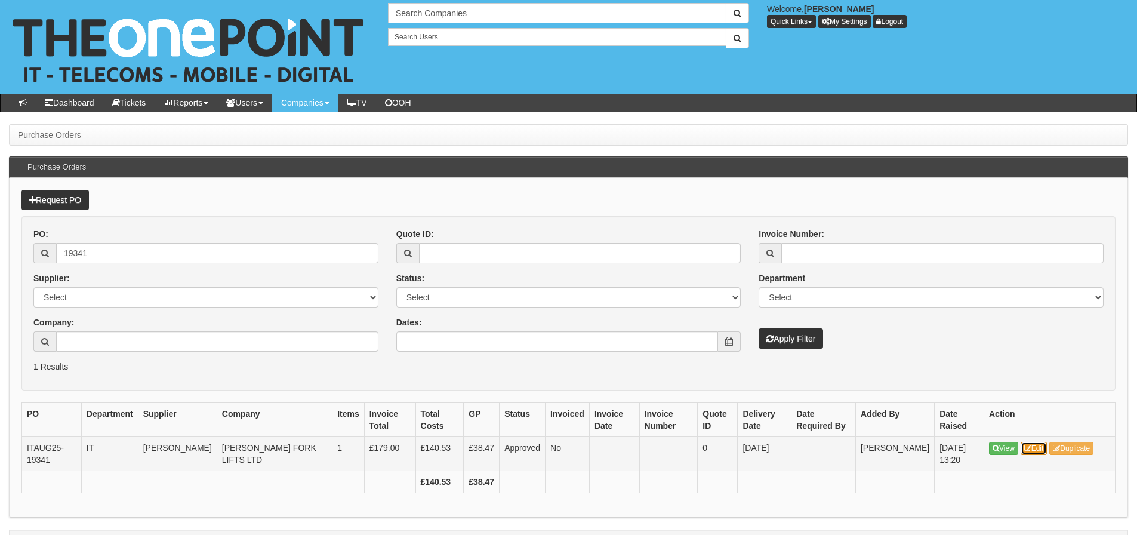
click at [1038, 446] on link "Edit" at bounding box center [1034, 448] width 27 height 13
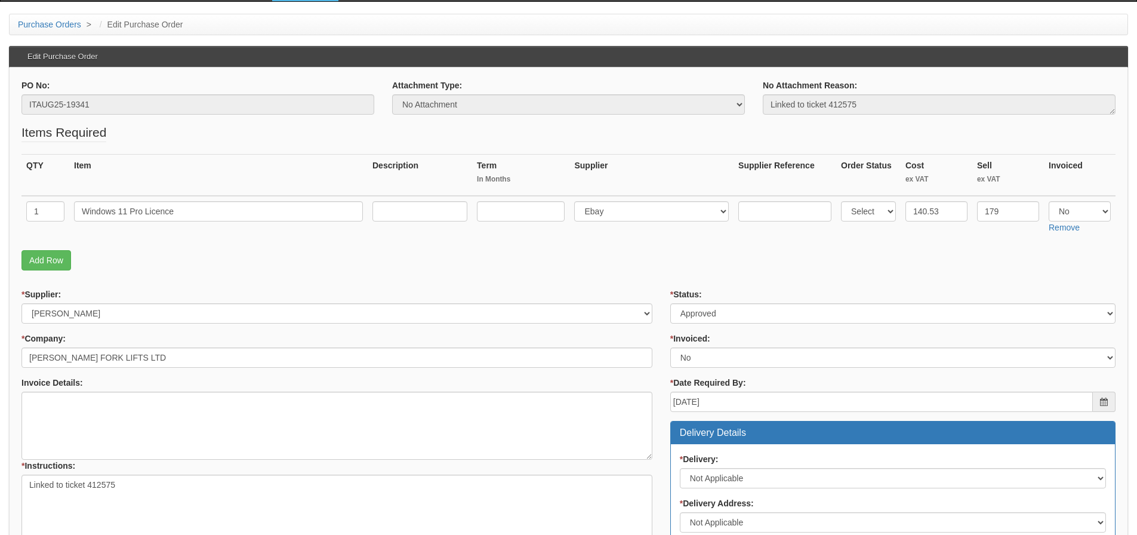
scroll to position [165, 0]
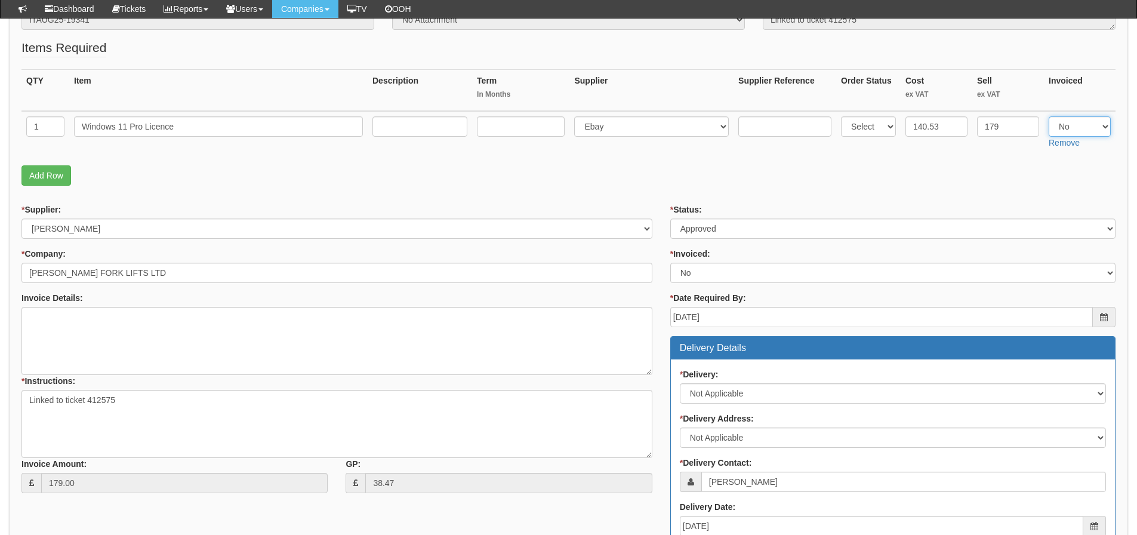
click at [1073, 124] on select "Select Yes No N/A" at bounding box center [1080, 126] width 62 height 20
select select "Yes"
click at [1049, 116] on select "Select Yes No N/A" at bounding box center [1080, 126] width 62 height 20
click at [1015, 164] on fieldset "Items Required QTY Item Description Term In Months Supplier Supplier Reference …" at bounding box center [568, 115] width 1094 height 153
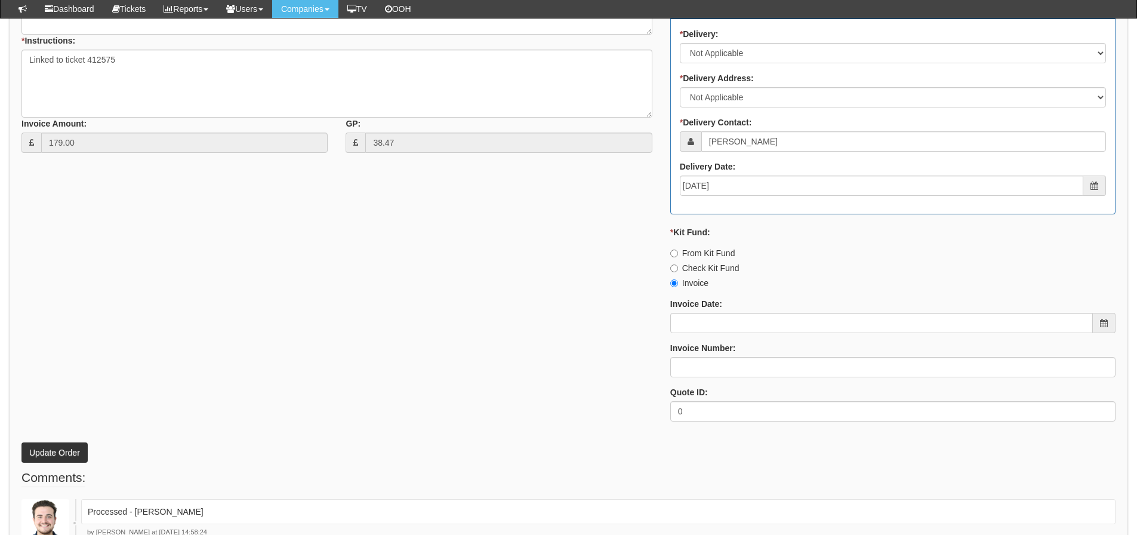
scroll to position [523, 0]
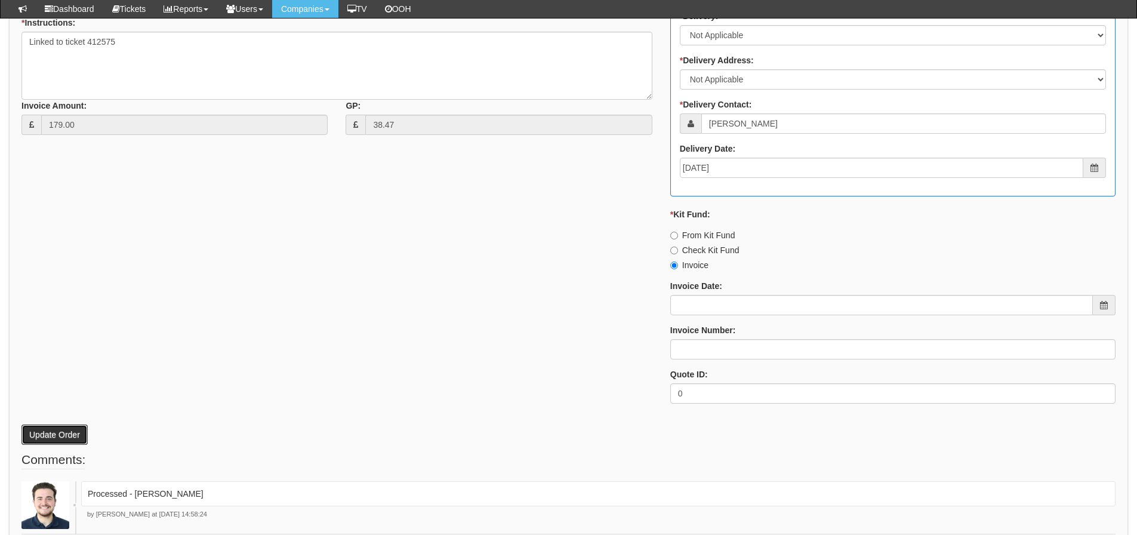
click at [69, 436] on button "Update Order" at bounding box center [54, 435] width 66 height 20
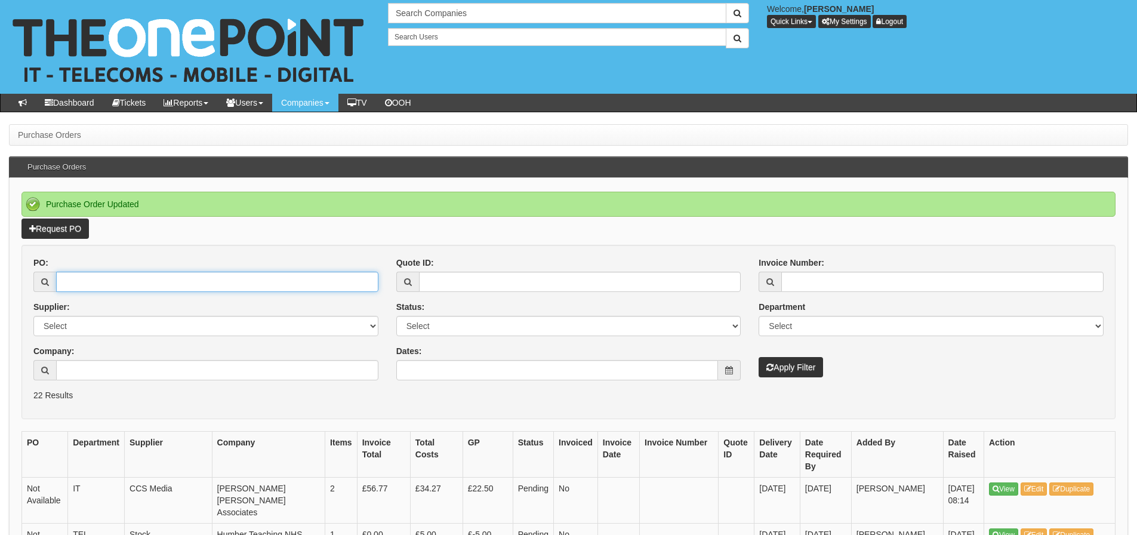
click at [154, 282] on input "PO:" at bounding box center [217, 282] width 322 height 20
type input "19343"
click at [759, 357] on button "Apply Filter" at bounding box center [791, 367] width 64 height 20
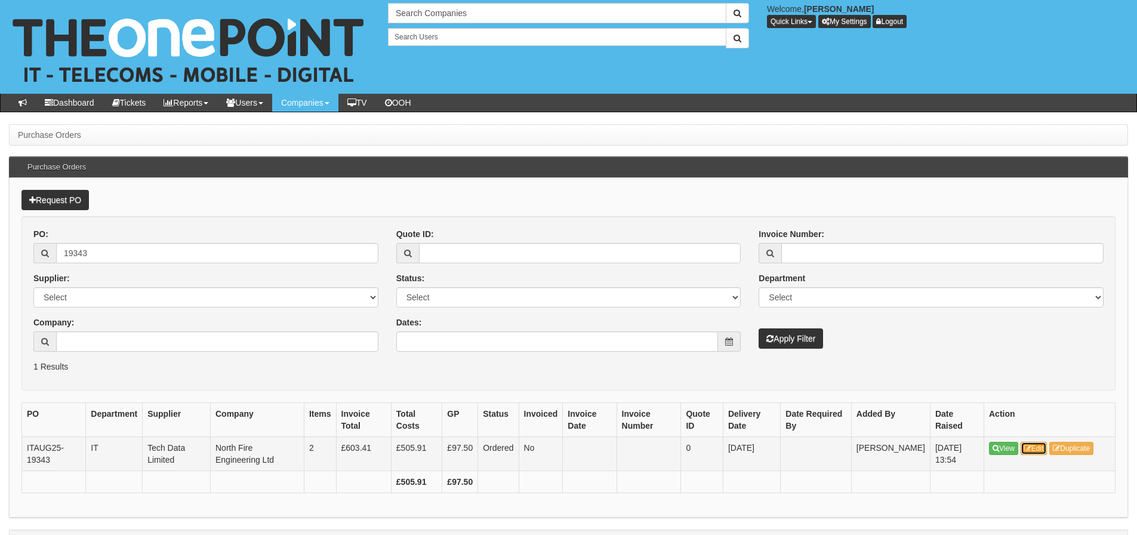
click at [1047, 451] on link "Edit" at bounding box center [1034, 448] width 27 height 13
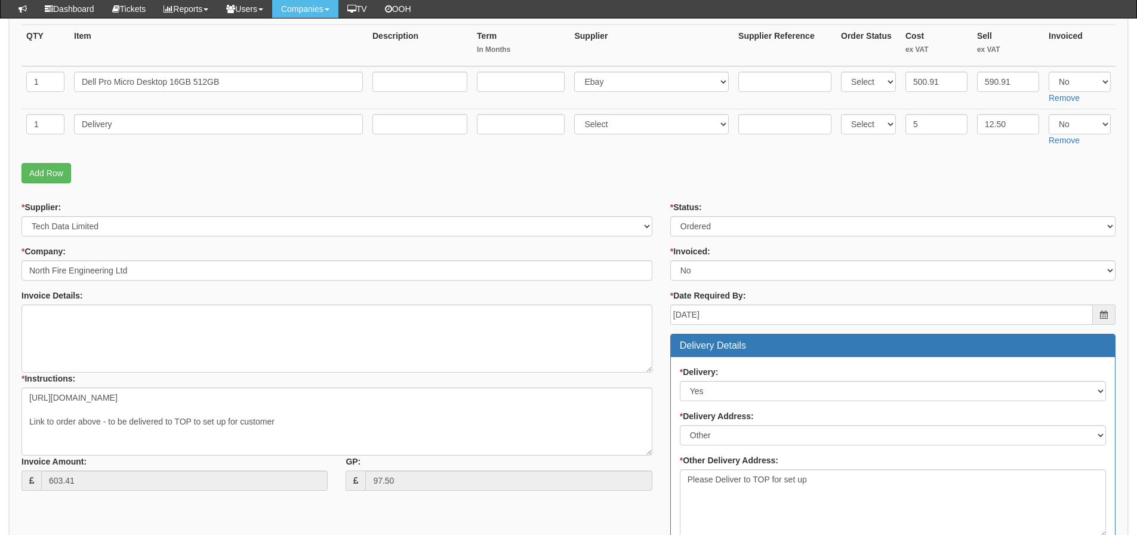
scroll to position [60, 0]
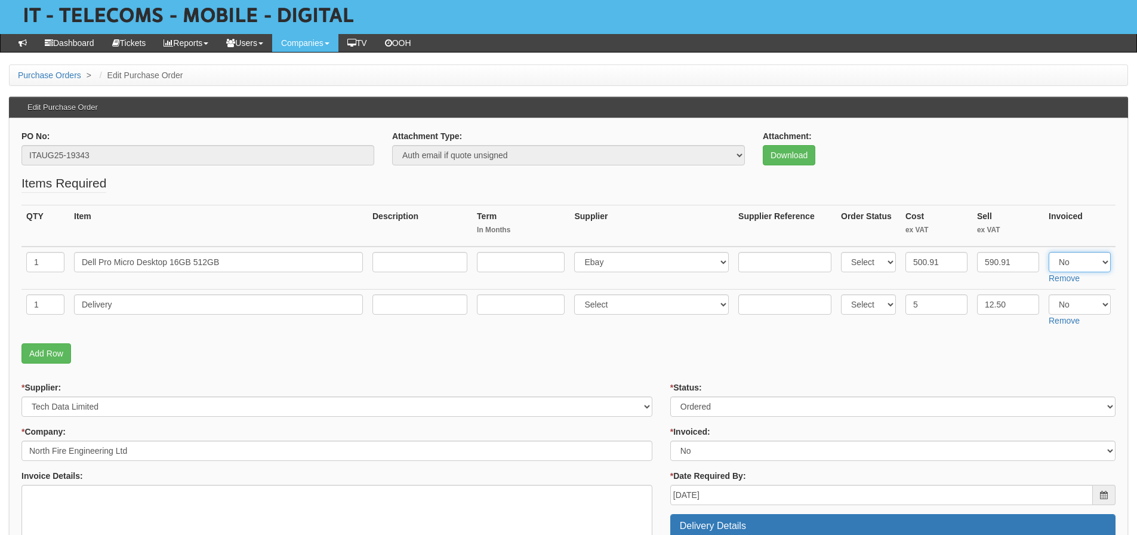
click at [1078, 265] on select "Select Yes No N/A" at bounding box center [1080, 262] width 62 height 20
select select "Yes"
click at [1049, 252] on select "Select Yes No N/A" at bounding box center [1080, 262] width 62 height 20
click at [1078, 310] on select "Select Yes No N/A" at bounding box center [1080, 304] width 62 height 20
select select "Yes"
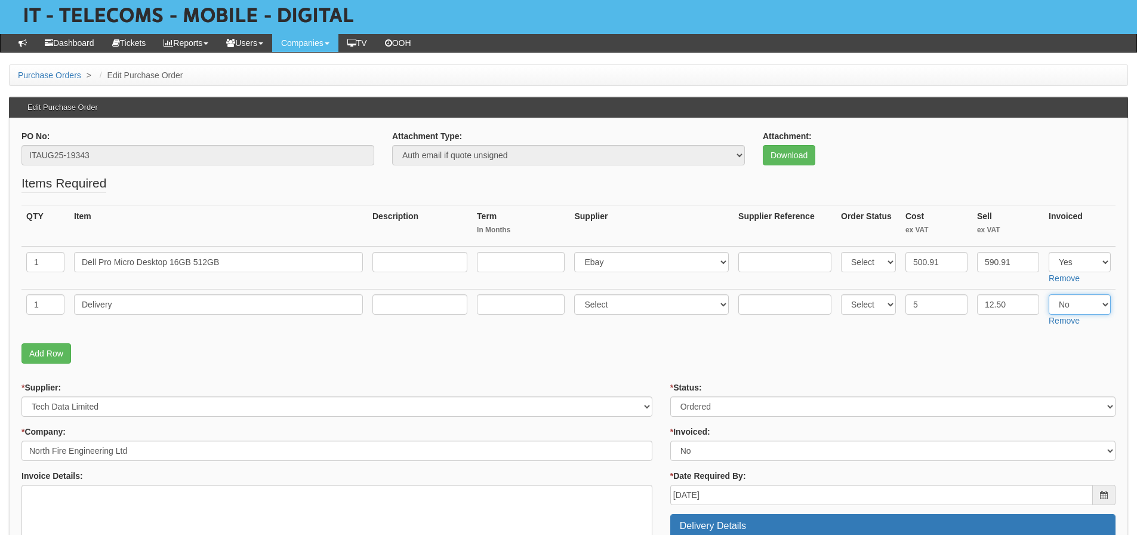
click at [1049, 294] on select "Select Yes No N/A" at bounding box center [1080, 304] width 62 height 20
click at [1003, 364] on fieldset "Items Required QTY Item Description Term In Months Supplier Supplier Reference …" at bounding box center [568, 271] width 1094 height 195
drag, startPoint x: 227, startPoint y: 264, endPoint x: 35, endPoint y: 273, distance: 192.5
click at [35, 273] on tr "1 Dell Pro Micro Desktop 16GB 512GB Select 123 REG.co.uk 1Password 3 4Gon AA Jo…" at bounding box center [568, 268] width 1094 height 43
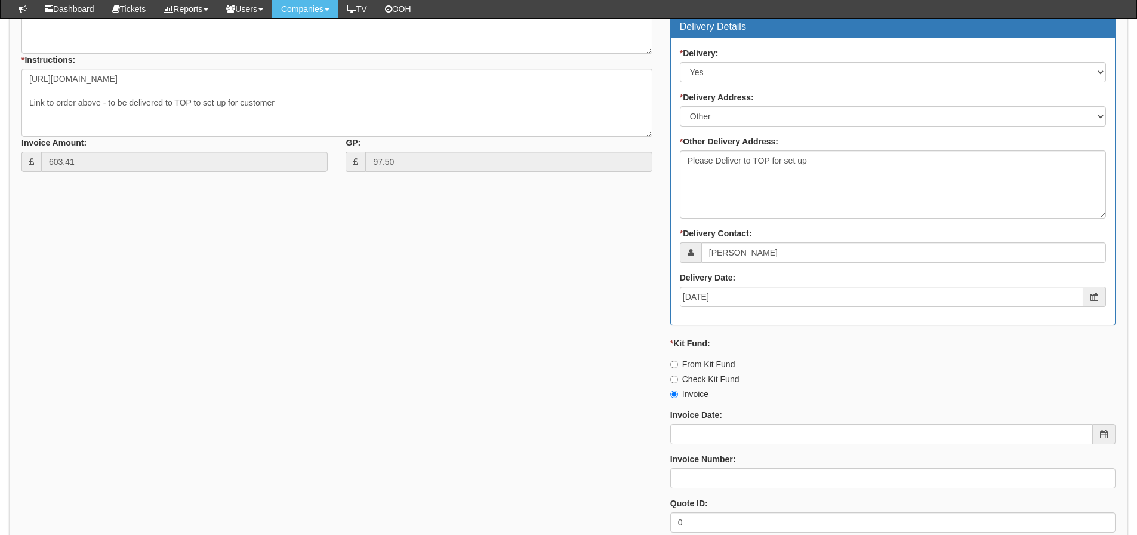
scroll to position [597, 0]
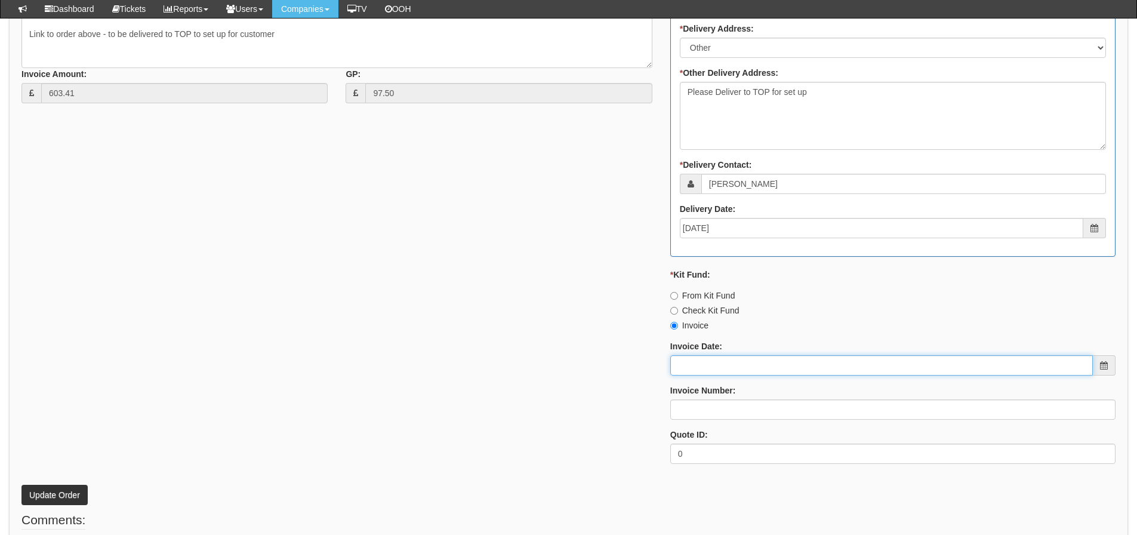
click at [686, 367] on input "Invoice Date:" at bounding box center [881, 365] width 423 height 20
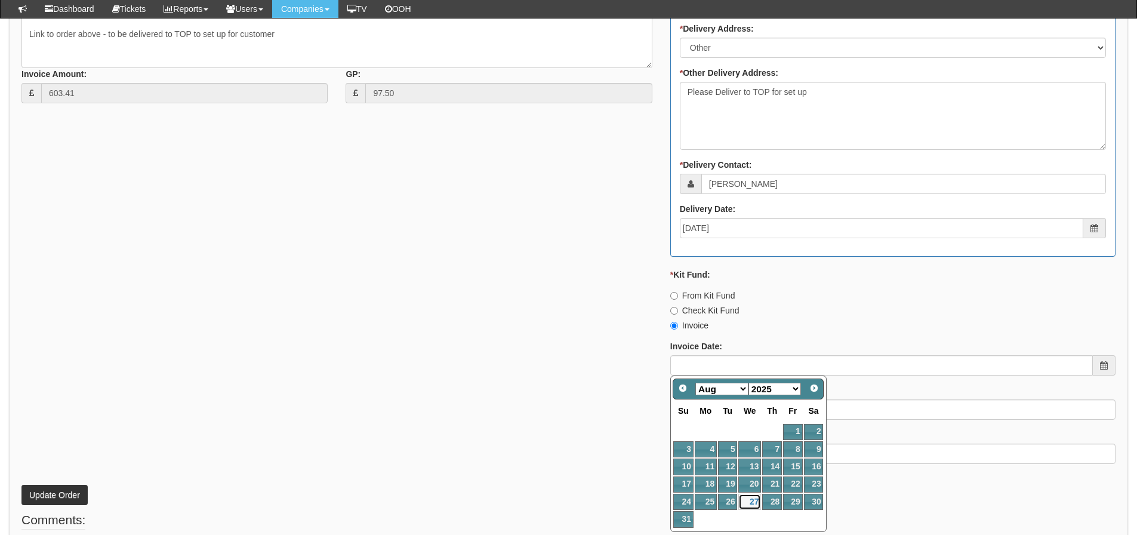
drag, startPoint x: 752, startPoint y: 498, endPoint x: 747, endPoint y: 470, distance: 27.9
click at [751, 498] on link "27" at bounding box center [750, 502] width 23 height 16
type input "[DATE]"
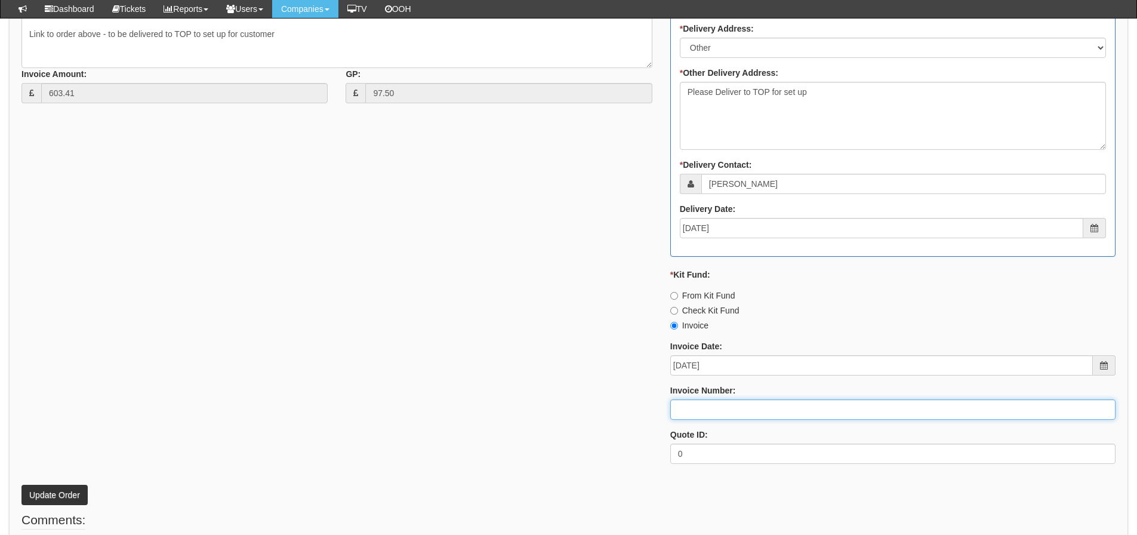
click at [718, 413] on input "Invoice Number:" at bounding box center [892, 409] width 445 height 20
type input "205139"
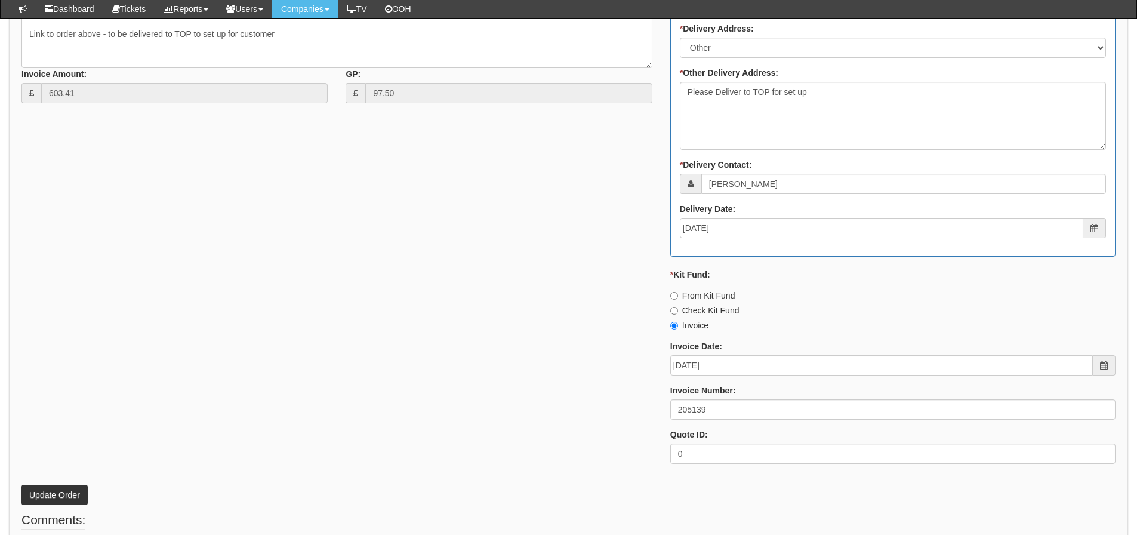
click at [427, 277] on div "* Supplier: Select 123 REG.co.uk 1Password 3 4Gon AA Jones Electric Ltd Abzorb …" at bounding box center [569, 144] width 1112 height 660
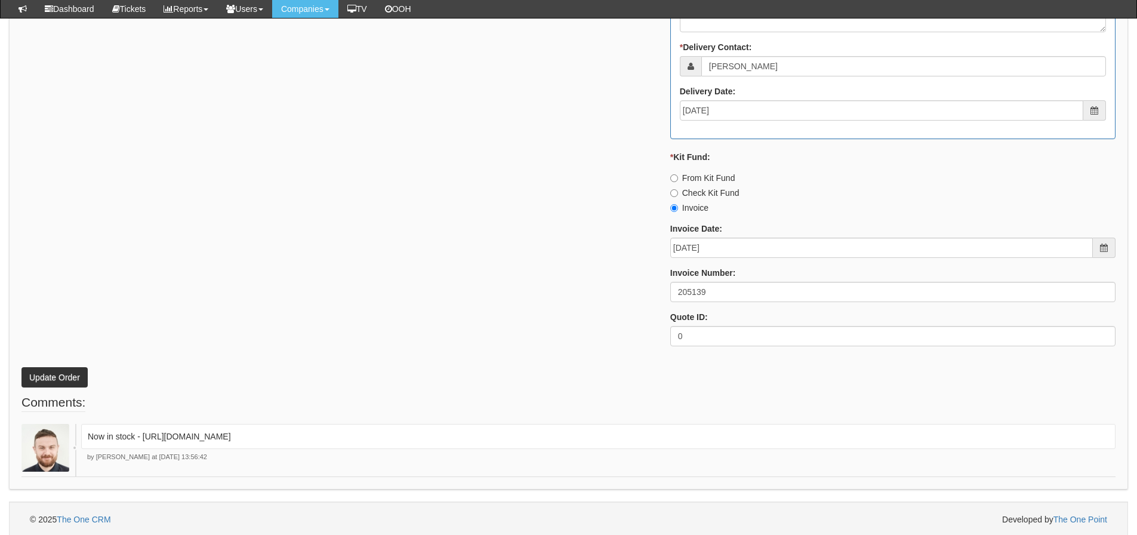
scroll to position [717, 0]
click at [27, 371] on button "Update Order" at bounding box center [54, 375] width 66 height 20
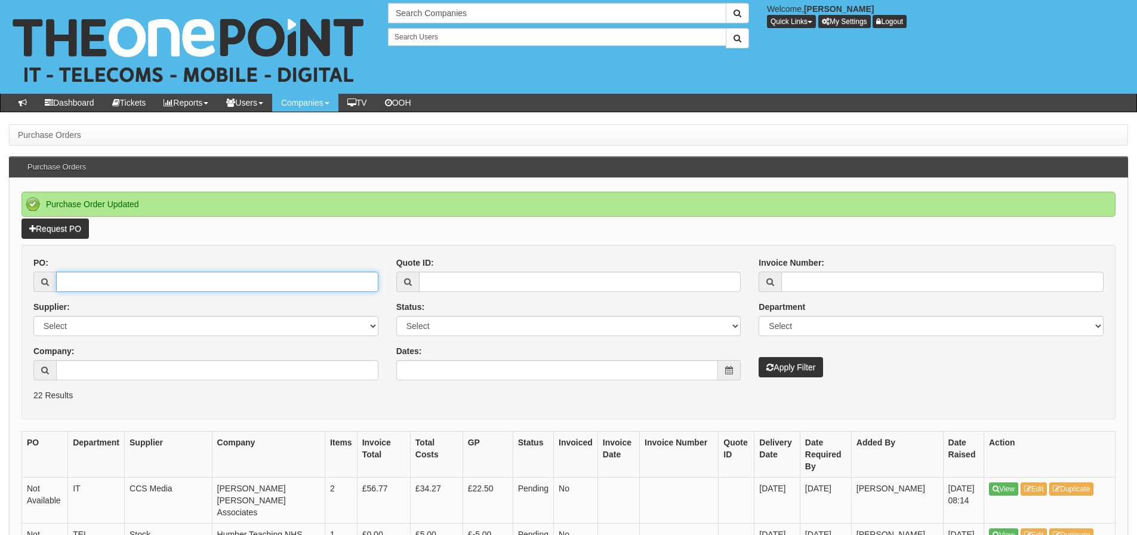
click at [207, 284] on input "PO:" at bounding box center [217, 282] width 322 height 20
type input "19332"
click at [759, 357] on button "Apply Filter" at bounding box center [791, 367] width 64 height 20
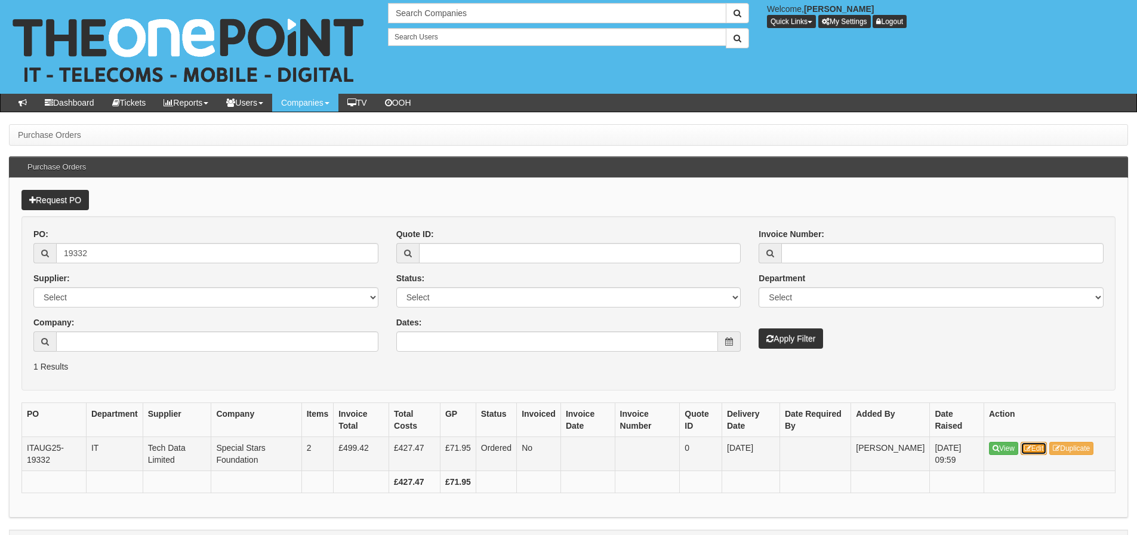
click at [1025, 451] on link "Edit" at bounding box center [1034, 448] width 27 height 13
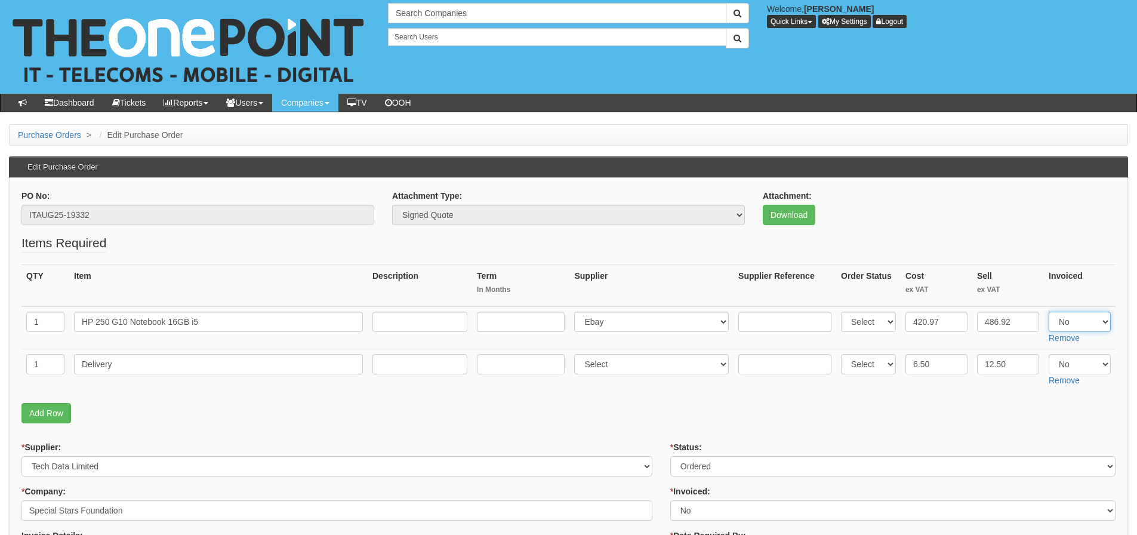
click at [1069, 327] on select "Select Yes No N/A" at bounding box center [1080, 322] width 62 height 20
select select "Yes"
click at [1049, 312] on select "Select Yes No N/A" at bounding box center [1080, 322] width 62 height 20
click at [1075, 367] on select "Select Yes No N/A" at bounding box center [1080, 364] width 62 height 20
select select "Yes"
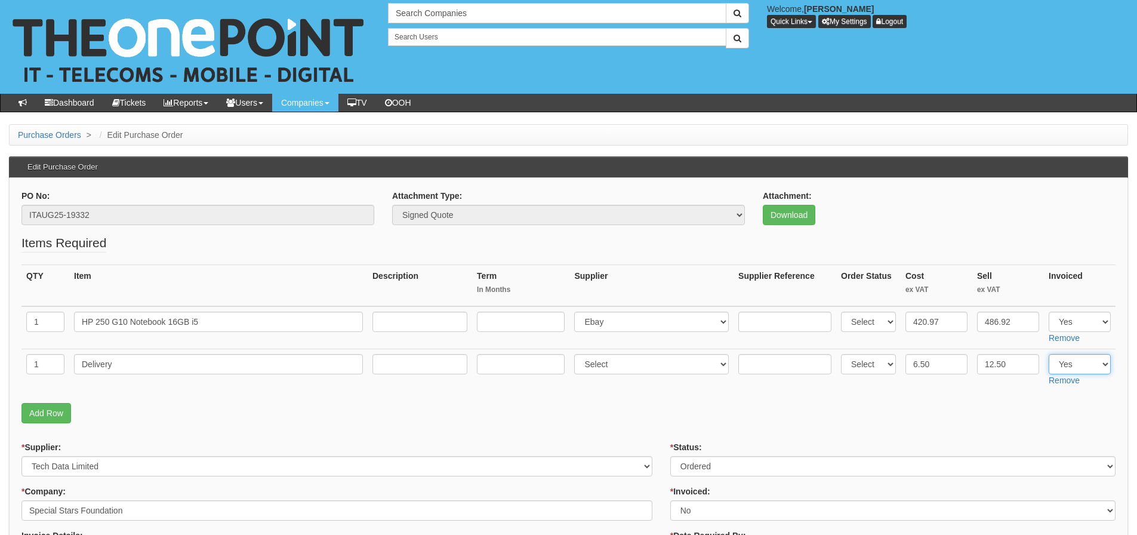
click at [1049, 354] on select "Select Yes No N/A" at bounding box center [1080, 364] width 62 height 20
click at [888, 407] on p "Add Row" at bounding box center [568, 413] width 1094 height 20
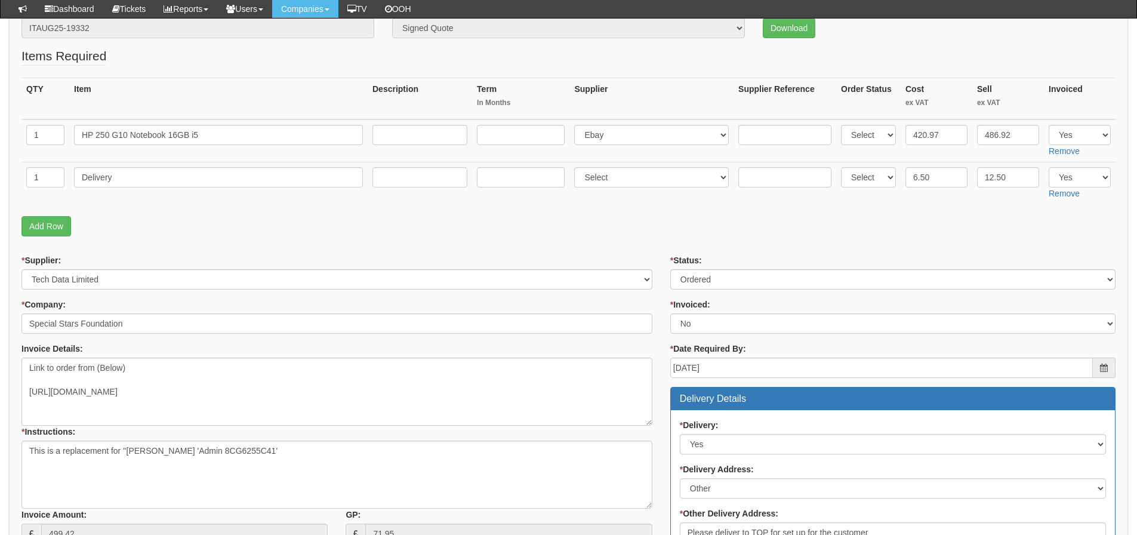
scroll to position [119, 0]
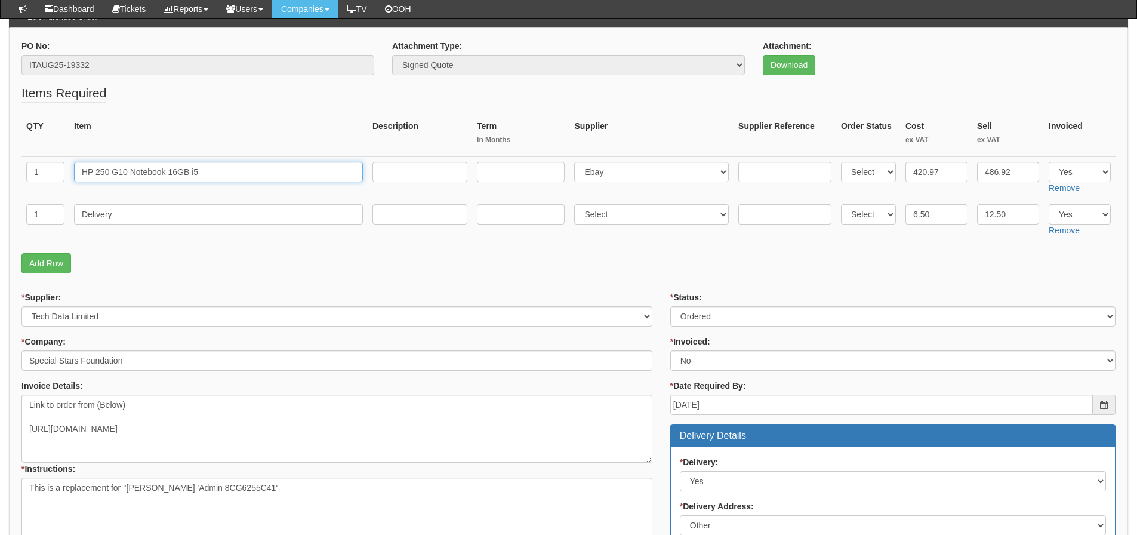
drag, startPoint x: 190, startPoint y: 167, endPoint x: 33, endPoint y: 172, distance: 157.7
click at [33, 172] on tr "1 HP 250 G10 Notebook 16GB i5 Select 123 [DOMAIN_NAME] 1Password 3 4Gon [PERSON…" at bounding box center [568, 177] width 1094 height 43
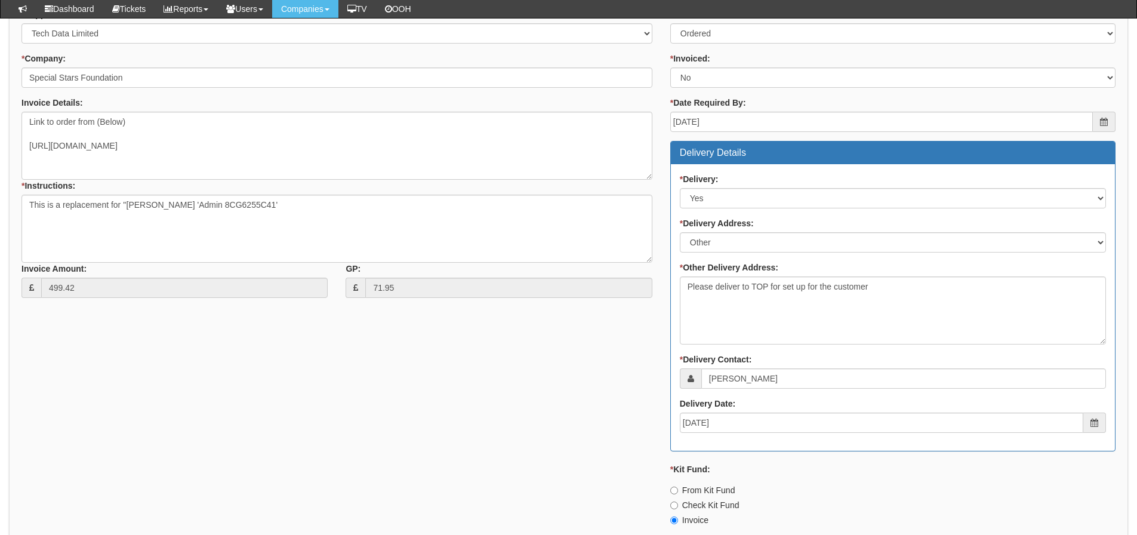
scroll to position [597, 0]
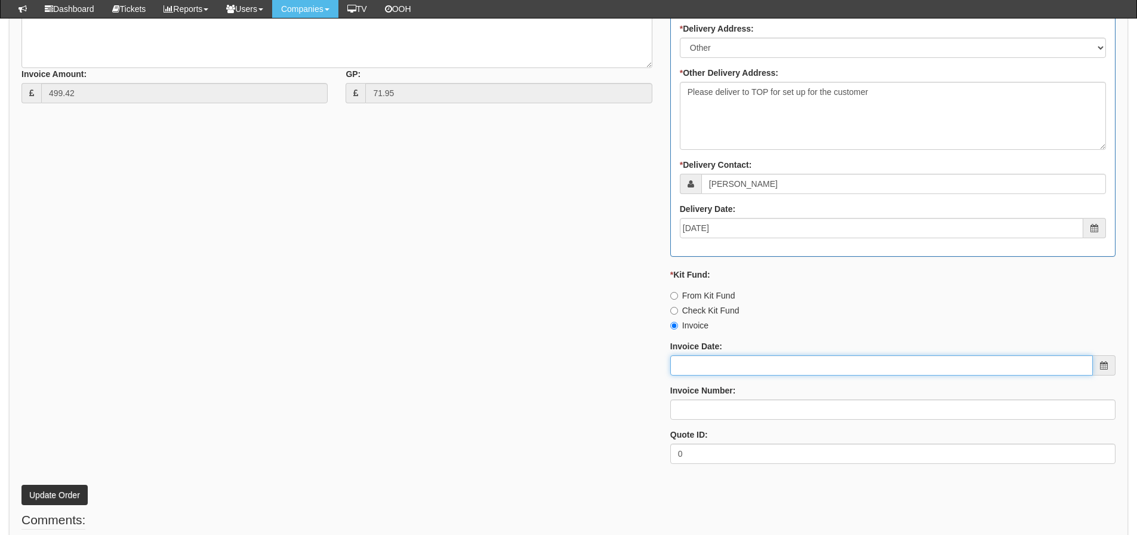
click at [753, 365] on input "Invoice Date:" at bounding box center [881, 365] width 423 height 20
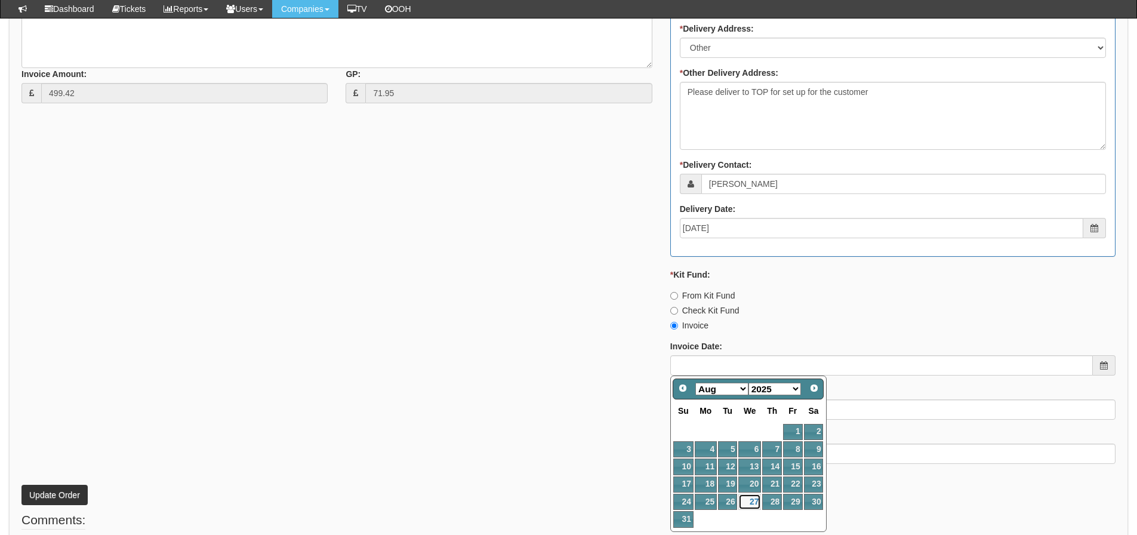
click at [752, 507] on link "27" at bounding box center [750, 502] width 23 height 16
type input "[DATE]"
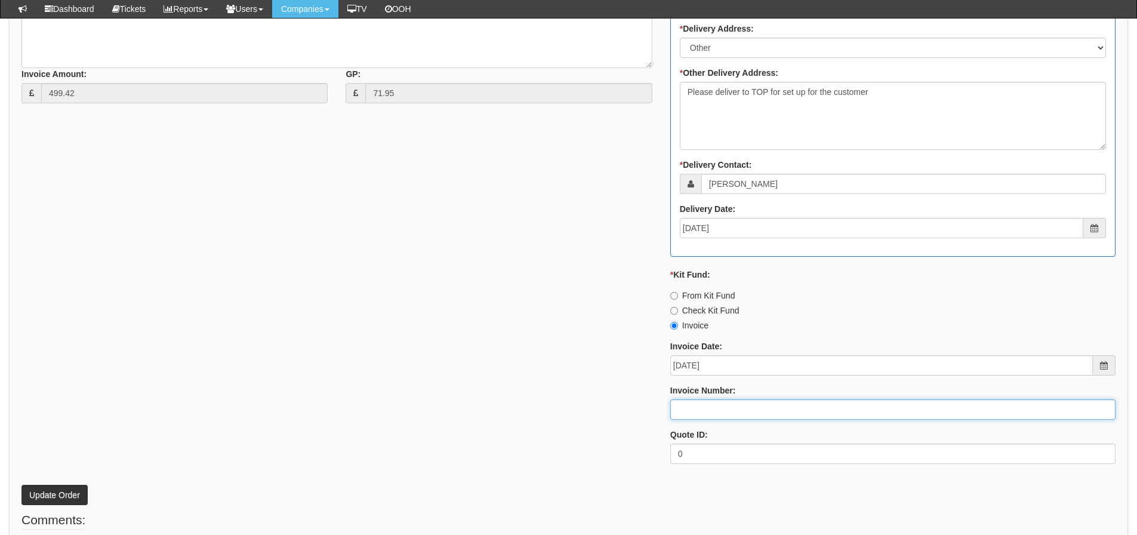
click at [737, 419] on input "Invoice Number:" at bounding box center [892, 409] width 445 height 20
type input "205140"
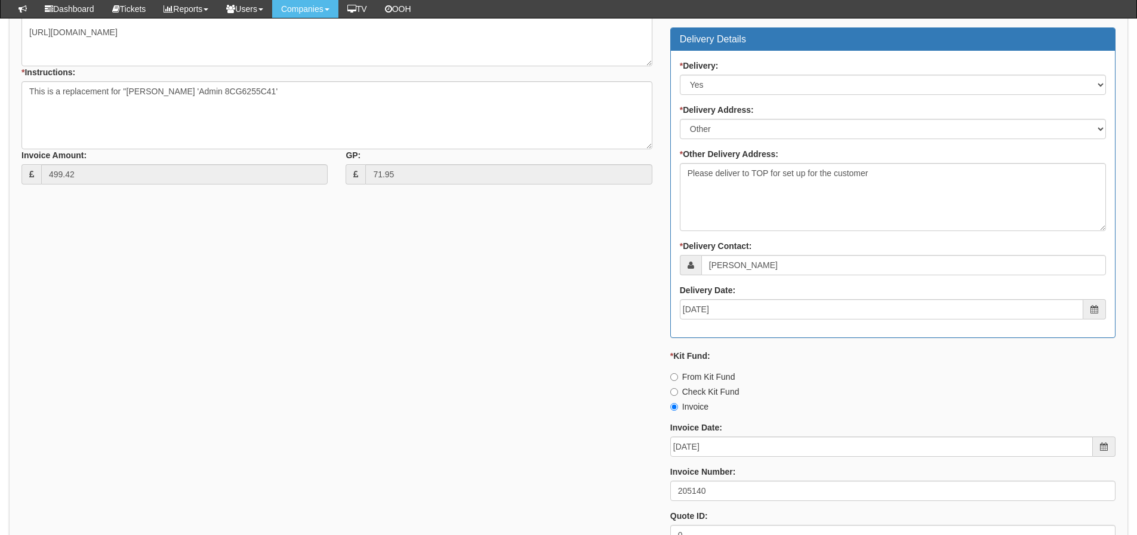
scroll to position [537, 0]
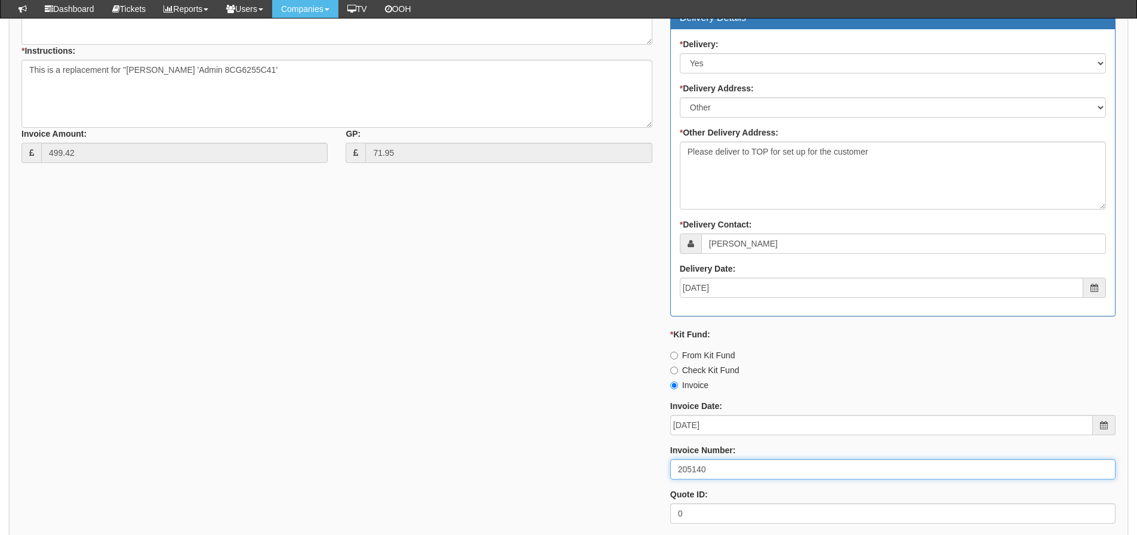
drag, startPoint x: 719, startPoint y: 465, endPoint x: 592, endPoint y: 464, distance: 127.2
click at [592, 464] on div "* Supplier: Select 123 REG.co.uk 1Password 3 4Gon AA Jones Electric Ltd Abzorb …" at bounding box center [569, 203] width 1112 height 660
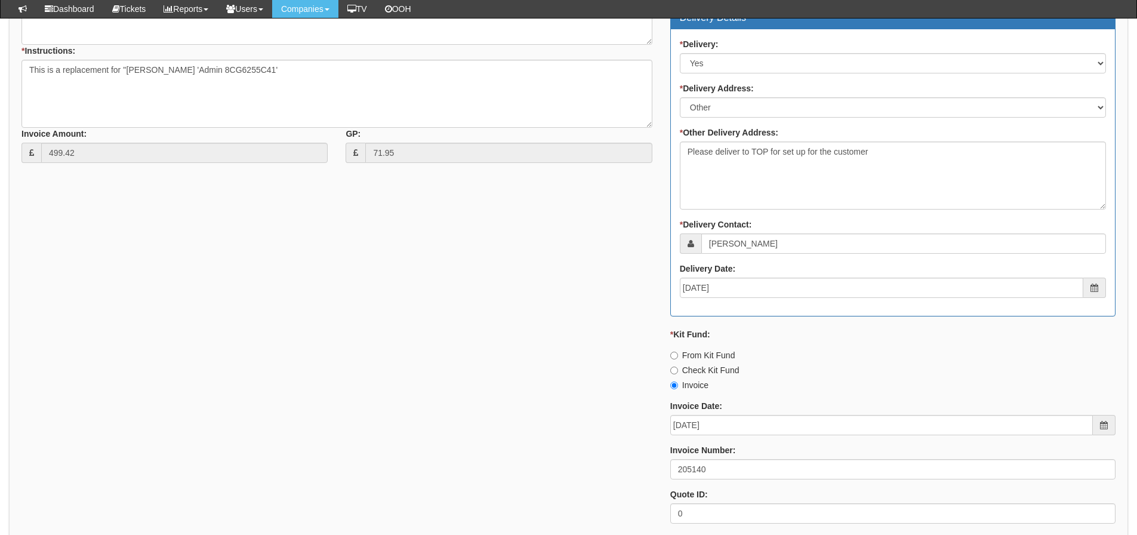
click at [503, 333] on div "* Supplier: Select 123 REG.co.uk 1Password 3 4Gon AA Jones Electric Ltd Abzorb …" at bounding box center [569, 203] width 1112 height 660
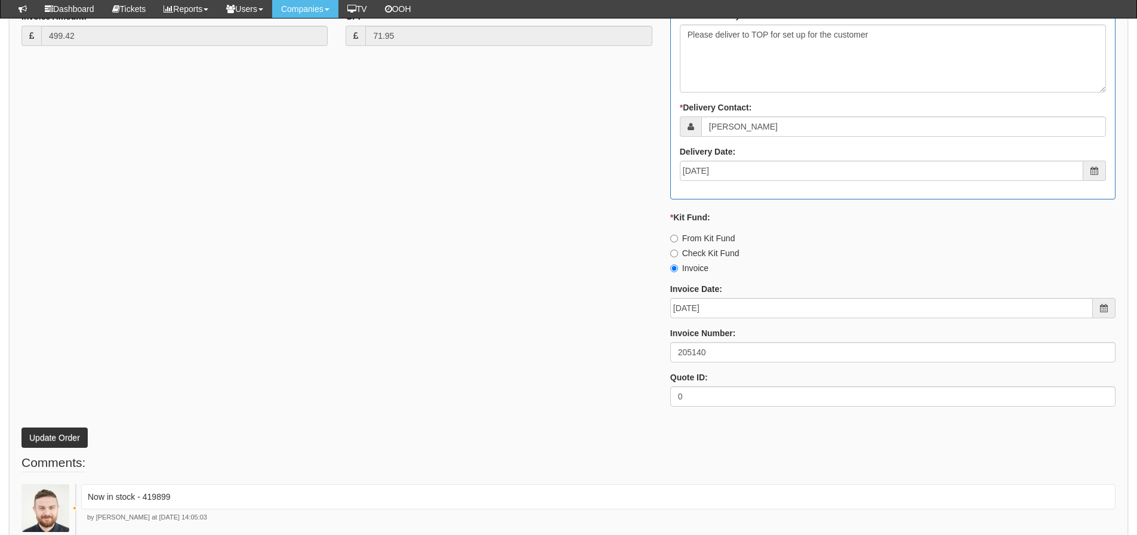
scroll to position [717, 0]
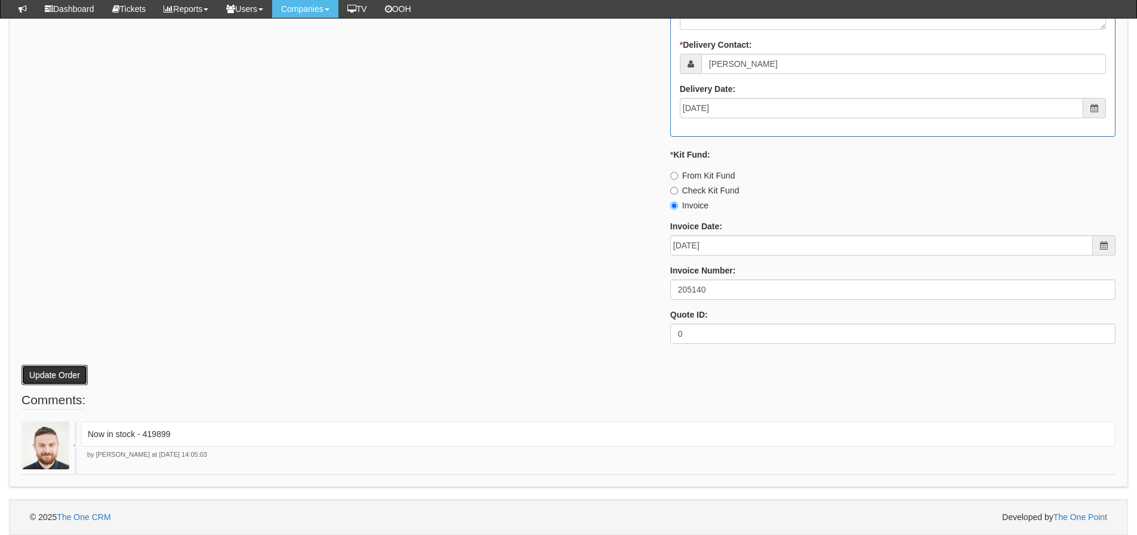
click at [57, 373] on button "Update Order" at bounding box center [54, 375] width 66 height 20
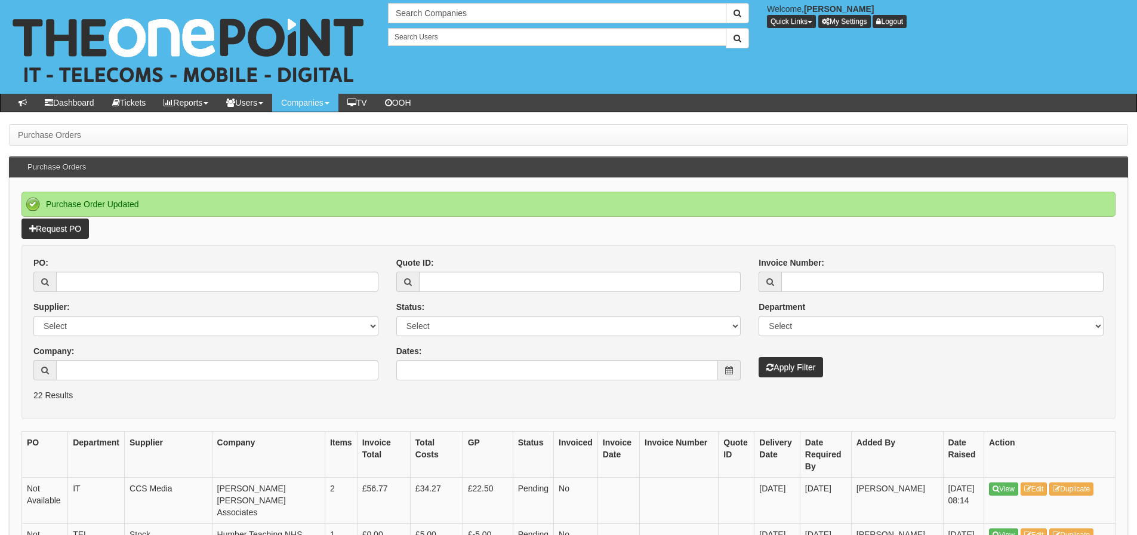
click at [191, 292] on div "PO: Supplier: Select 123 [DOMAIN_NAME] 1Password 3 4Gon [PERSON_NAME] Electric …" at bounding box center [205, 323] width 363 height 133
click at [198, 285] on input "PO:" at bounding box center [217, 282] width 322 height 20
type input "19330"
click at [759, 357] on button "Apply Filter" at bounding box center [791, 367] width 64 height 20
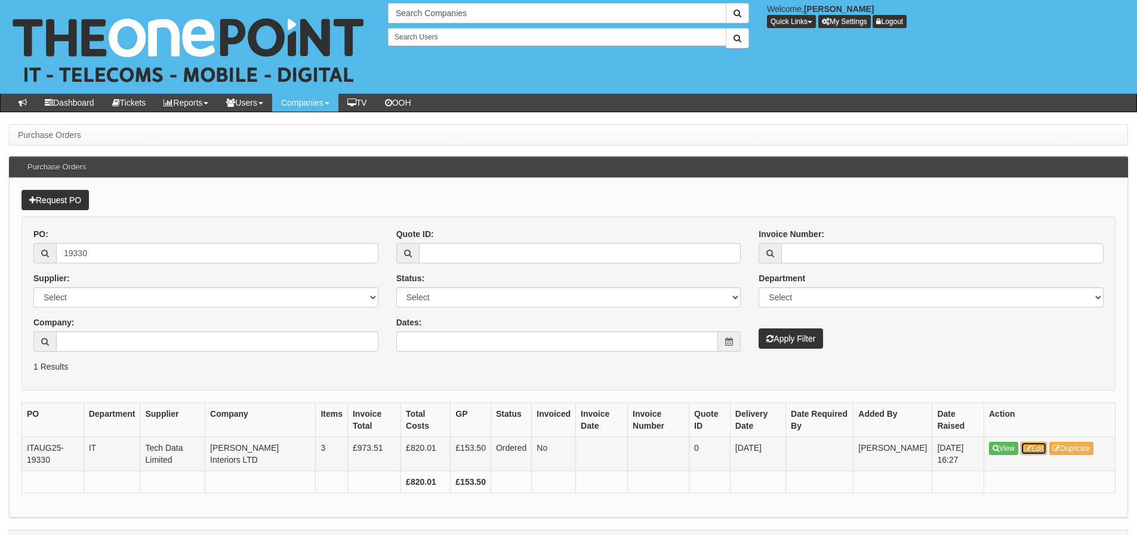
click at [1040, 444] on link "Edit" at bounding box center [1034, 448] width 27 height 13
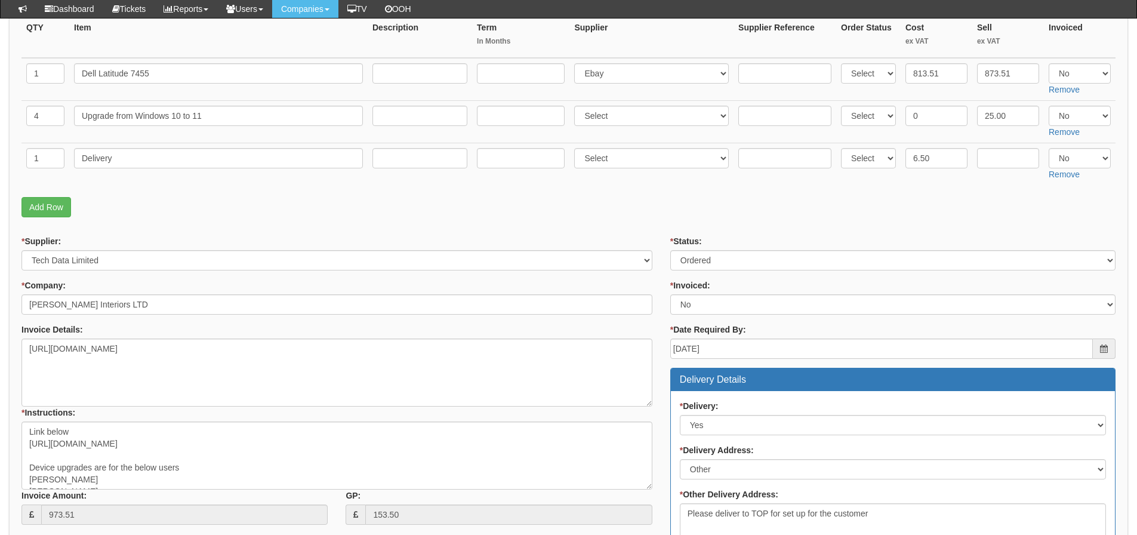
scroll to position [162, 0]
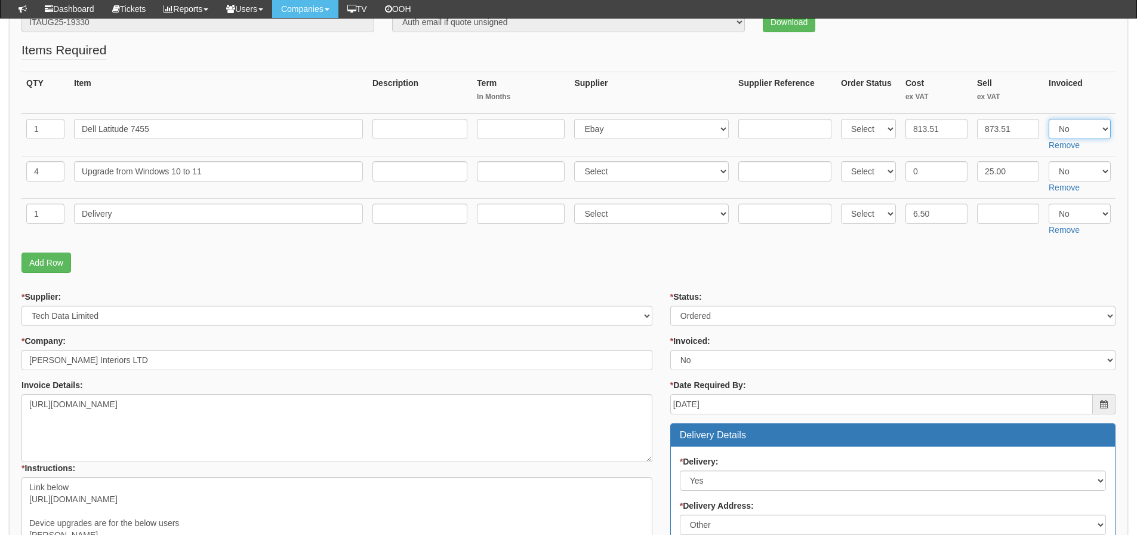
click at [1079, 134] on select "Select Yes No N/A" at bounding box center [1080, 129] width 62 height 20
select select "Yes"
click at [1049, 119] on select "Select Yes No N/A" at bounding box center [1080, 129] width 62 height 20
click at [1078, 208] on select "Select Yes No N/A" at bounding box center [1080, 214] width 62 height 20
select select "Yes"
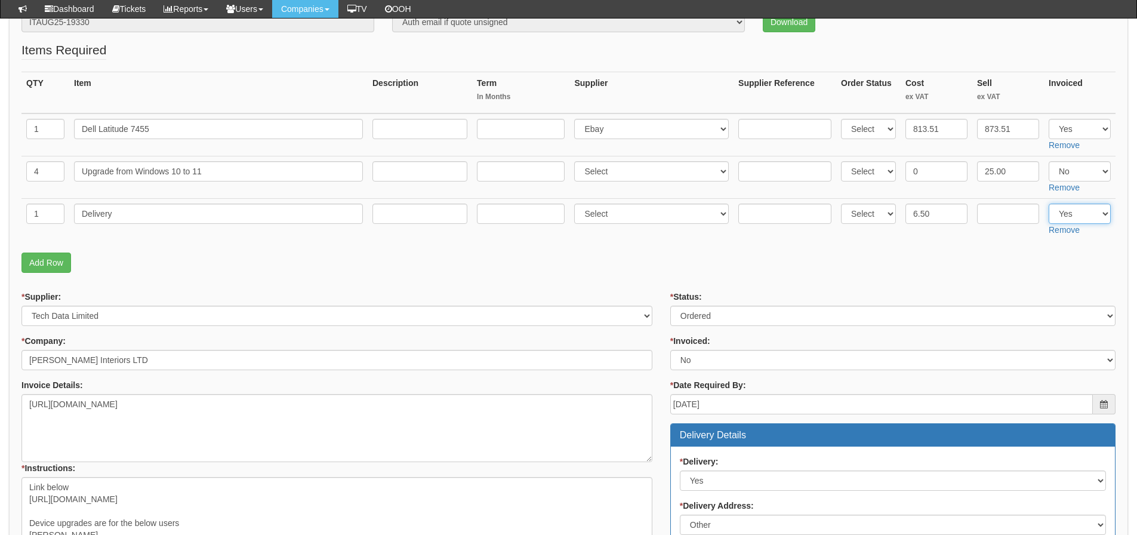
click at [1049, 204] on select "Select Yes No N/A" at bounding box center [1080, 214] width 62 height 20
click at [910, 256] on p "Add Row" at bounding box center [568, 263] width 1094 height 20
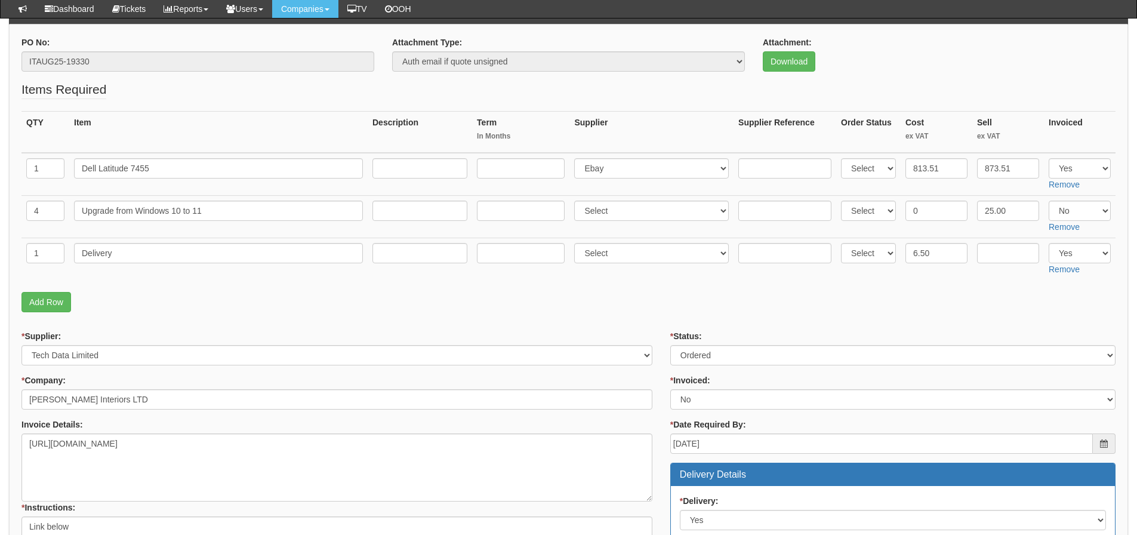
scroll to position [43, 0]
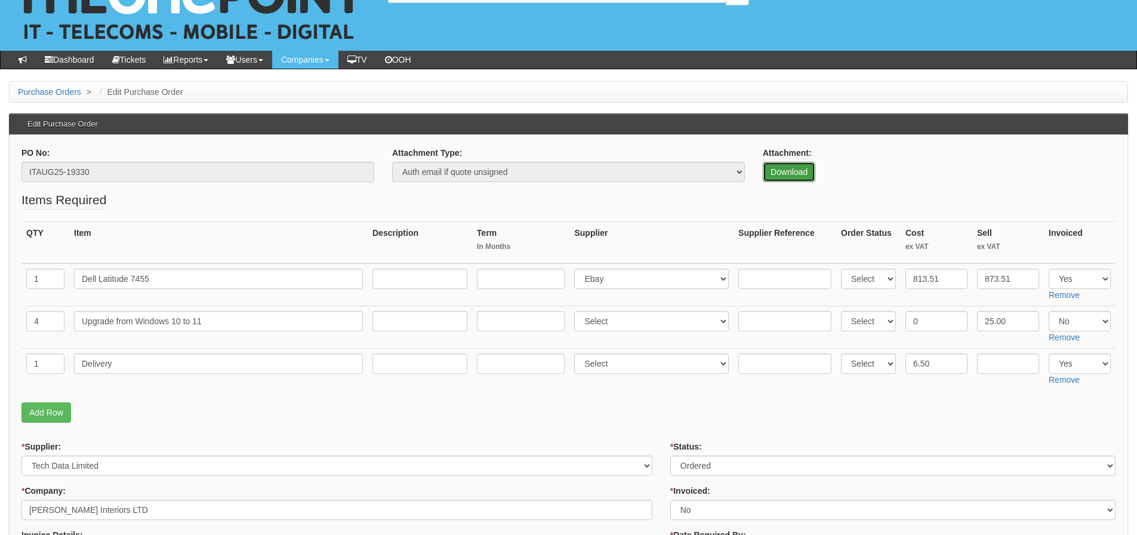
click at [789, 165] on link "Download" at bounding box center [789, 172] width 53 height 20
click at [1007, 370] on input "text" at bounding box center [1008, 363] width 62 height 20
type input "12.00"
click at [984, 405] on p "Add Row" at bounding box center [568, 412] width 1094 height 20
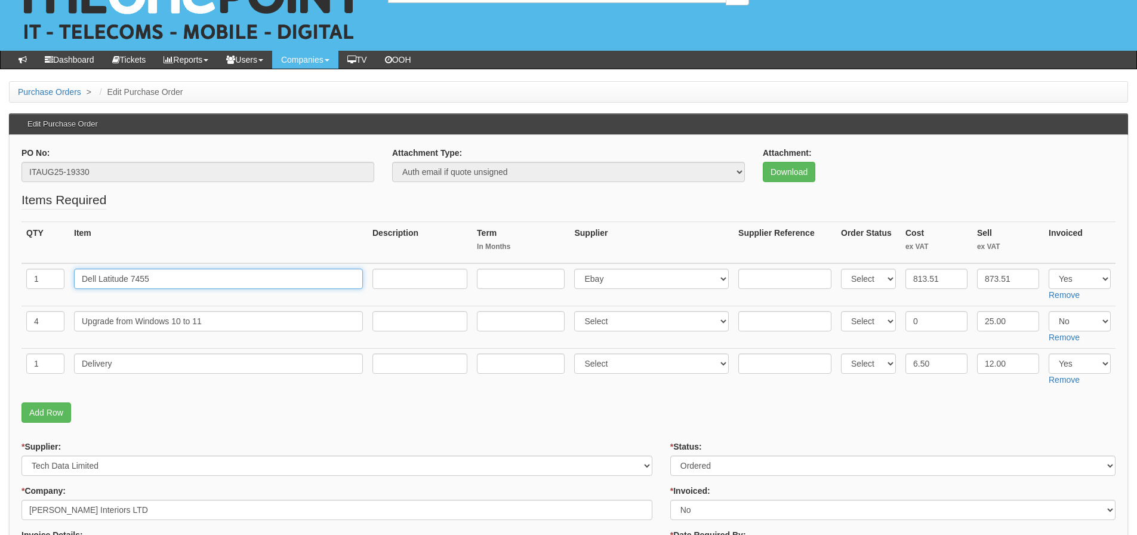
drag, startPoint x: 165, startPoint y: 278, endPoint x: 31, endPoint y: 279, distance: 134.3
click at [31, 279] on tr "1 Dell Latitude 7455 Select 123 REG.co.uk 1Password 3 4Gon AA Jones Electric Lt…" at bounding box center [568, 284] width 1094 height 43
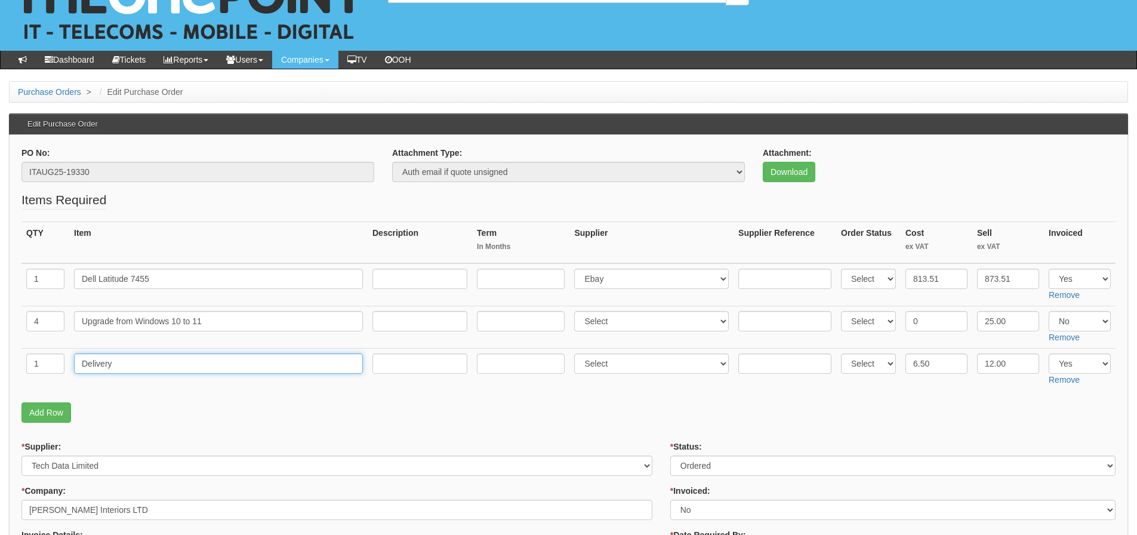
drag, startPoint x: 124, startPoint y: 367, endPoint x: -93, endPoint y: 374, distance: 216.2
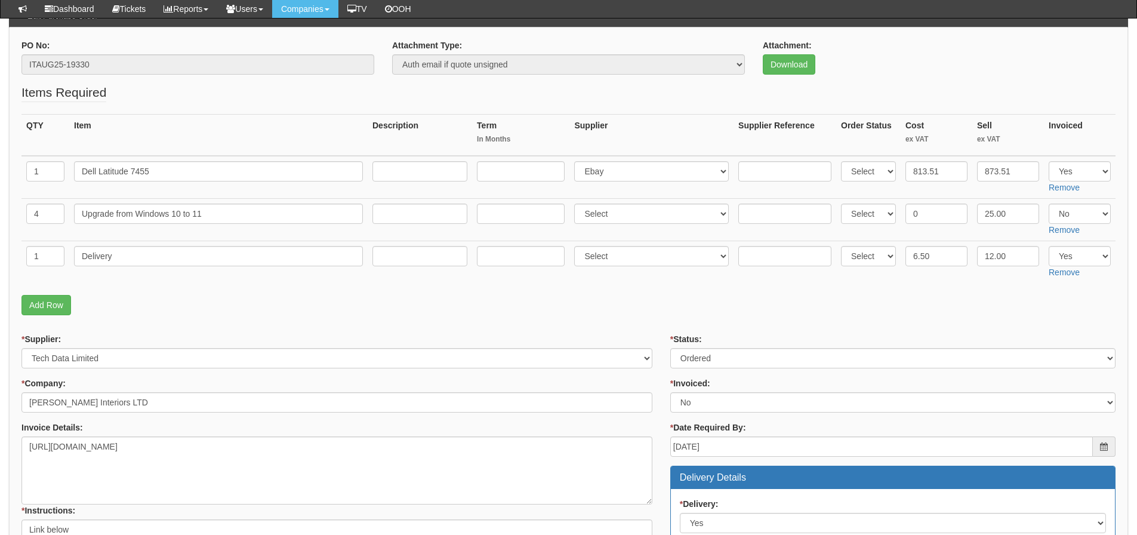
scroll to position [103, 0]
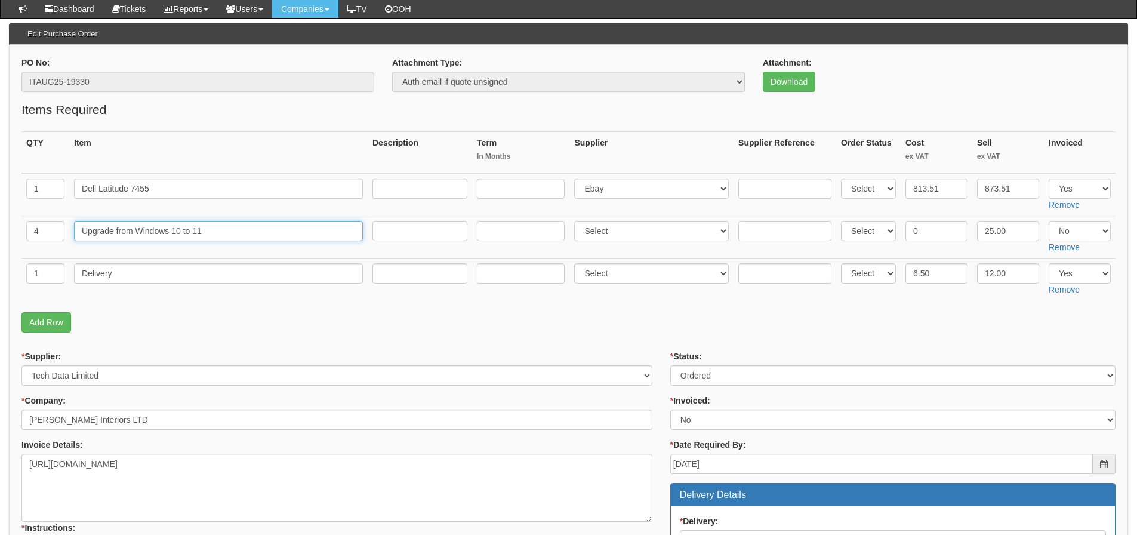
drag, startPoint x: 205, startPoint y: 228, endPoint x: 33, endPoint y: 244, distance: 173.3
click at [33, 244] on tr "4 Upgrade from Windows 10 to 11 Select 123 REG.co.uk 1Password 3 4Gon AA Jones …" at bounding box center [568, 237] width 1094 height 42
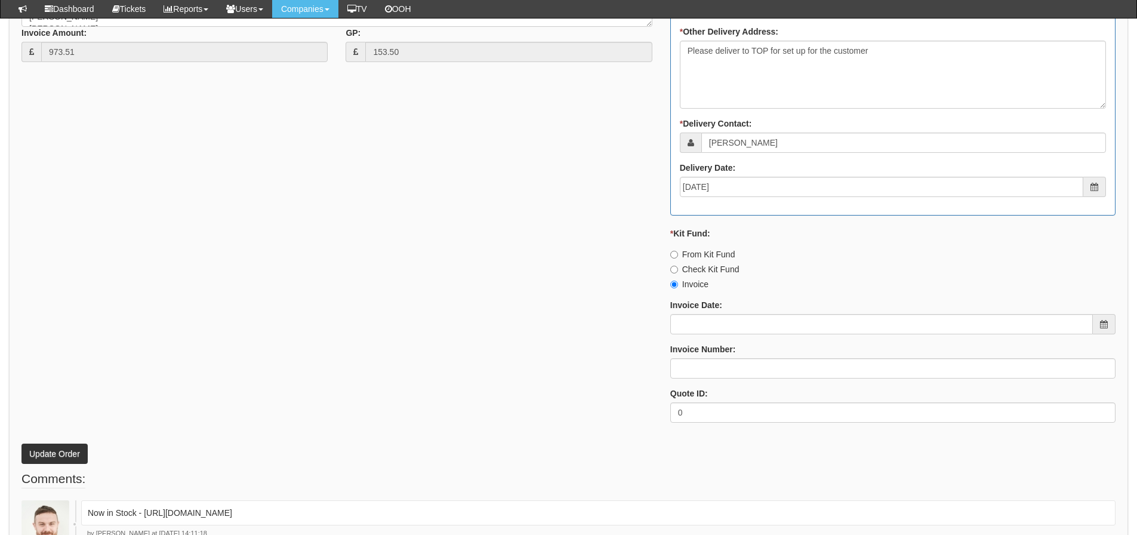
scroll to position [759, 0]
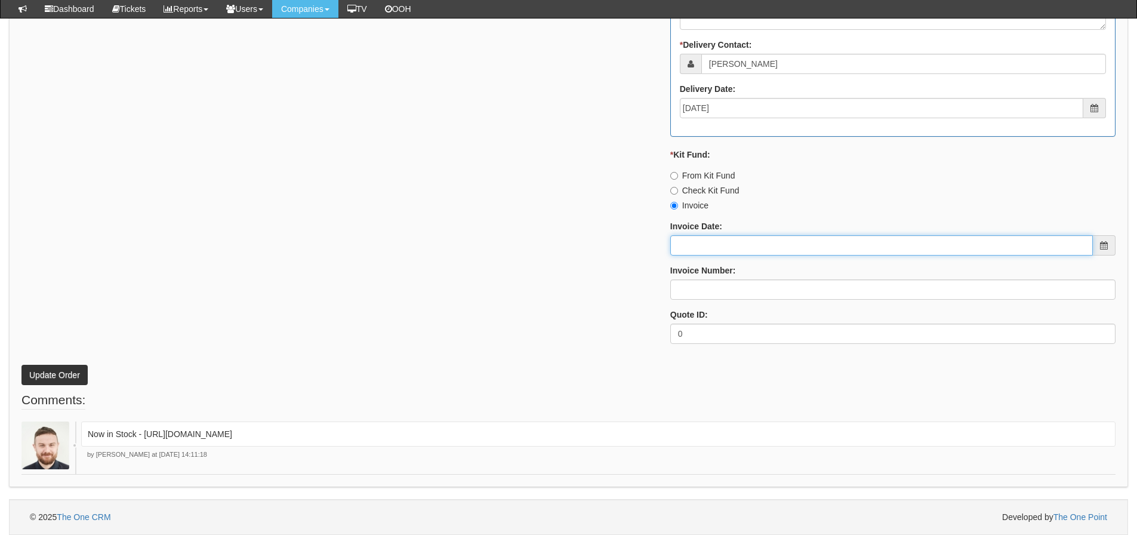
click at [748, 248] on input "Invoice Date:" at bounding box center [881, 245] width 423 height 20
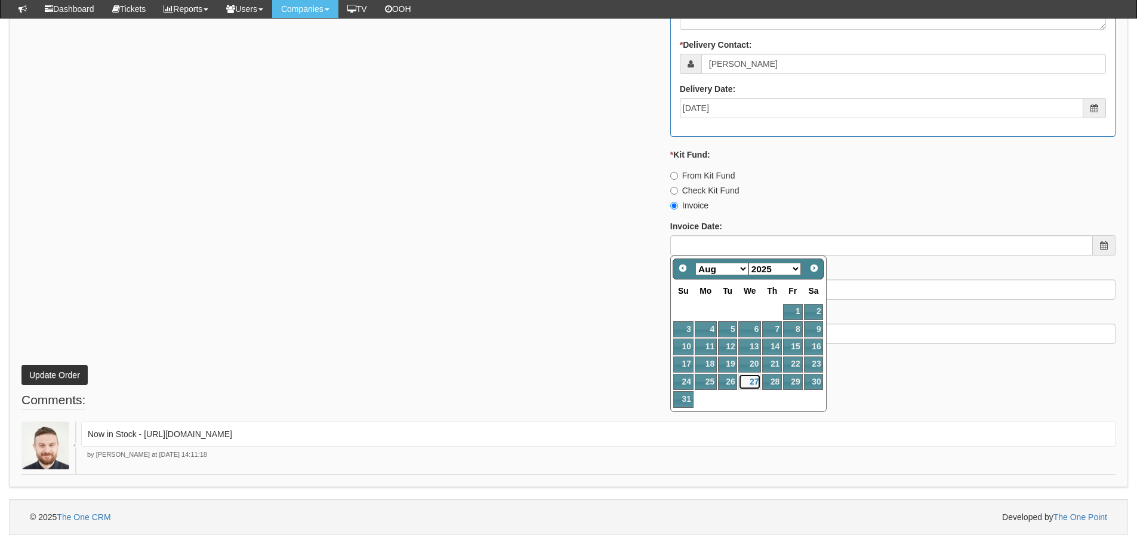
click at [749, 380] on link "27" at bounding box center [750, 382] width 23 height 16
type input "2025-08-27"
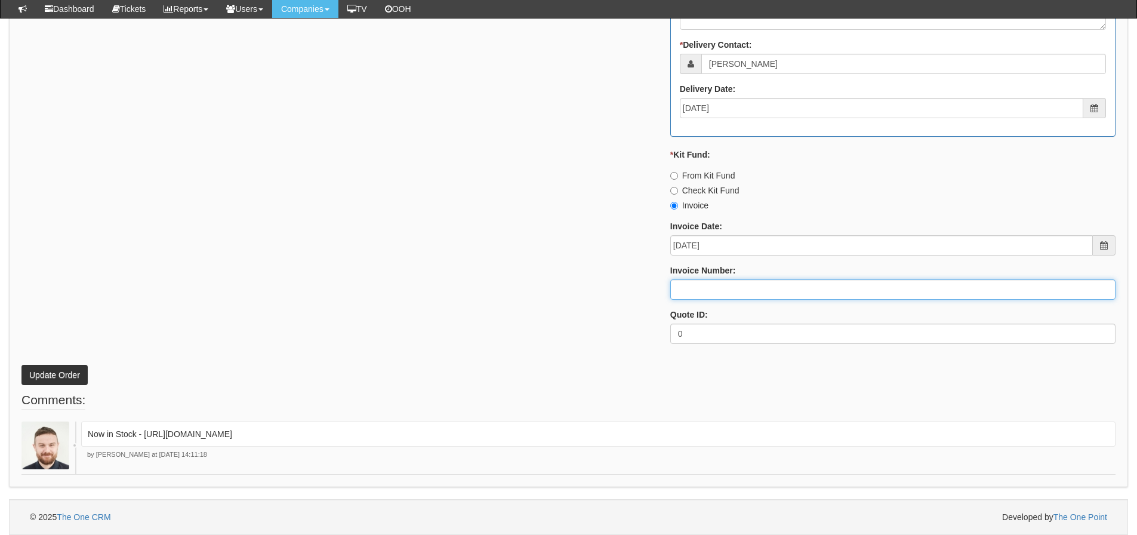
click at [723, 284] on input "Invoice Number:" at bounding box center [892, 289] width 445 height 20
type input "205141"
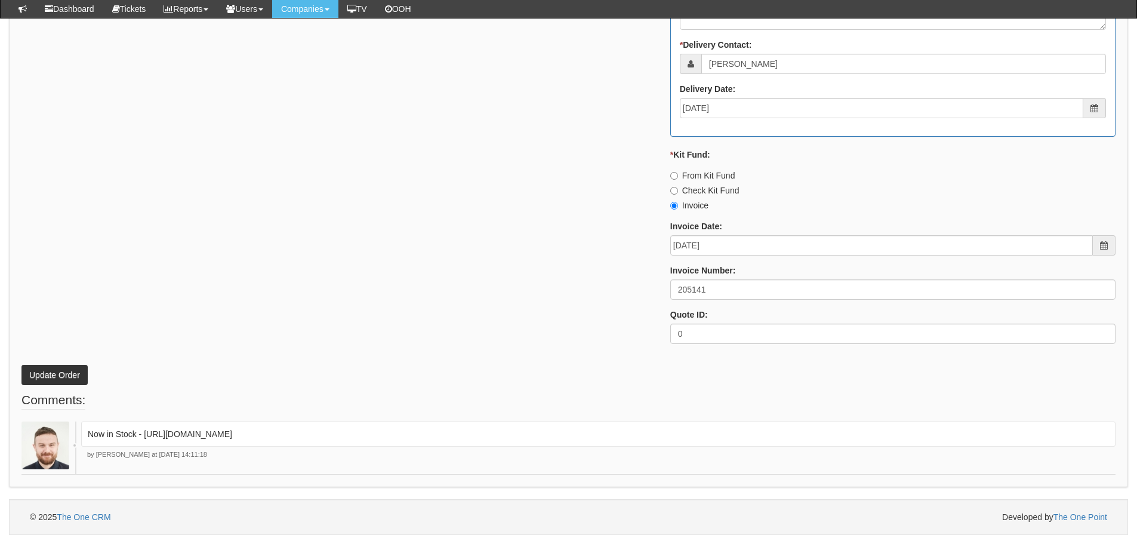
click at [573, 322] on div "* Supplier: Select 123 REG.co.uk 1Password 3 4Gon AA Jones Electric Ltd Abzorb …" at bounding box center [569, 24] width 1112 height 660
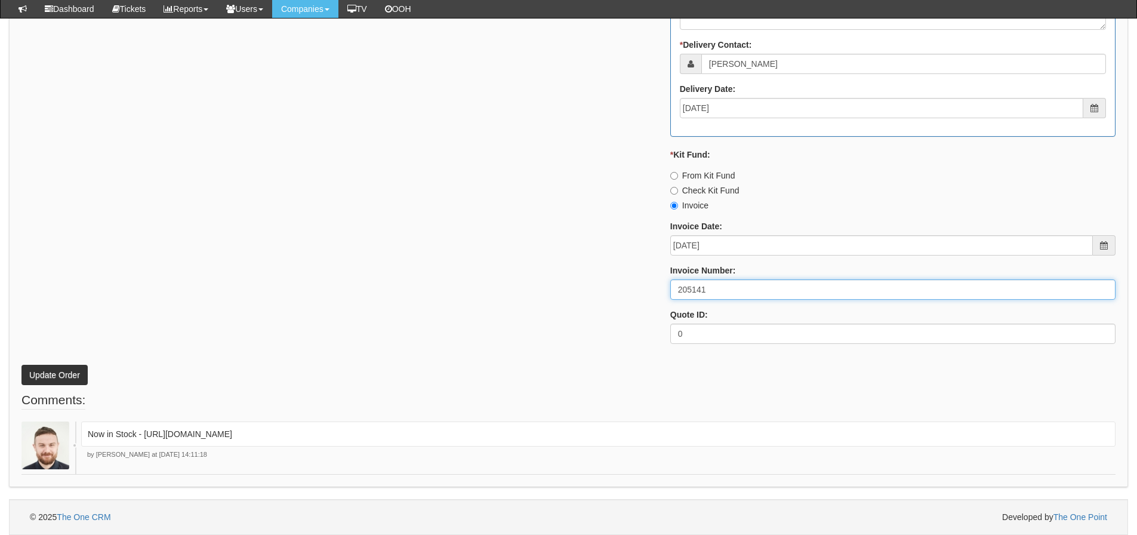
drag, startPoint x: 741, startPoint y: 284, endPoint x: 581, endPoint y: 292, distance: 160.2
click at [581, 292] on div "* Supplier: Select 123 REG.co.uk 1Password 3 4Gon AA Jones Electric Ltd Abzorb …" at bounding box center [569, 24] width 1112 height 660
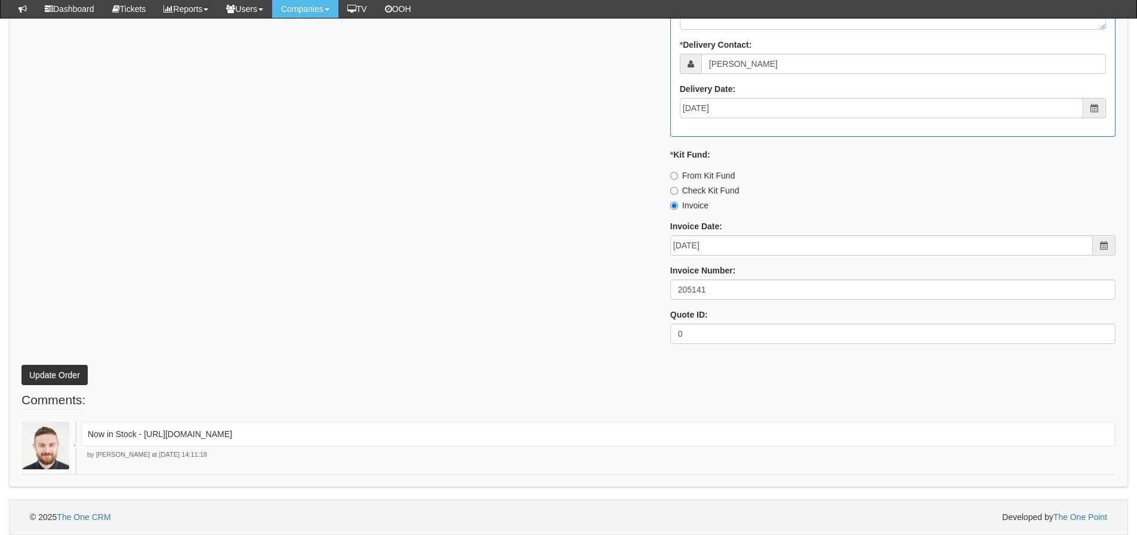
click at [493, 213] on div "* Supplier: Select 123 REG.co.uk 1Password 3 4Gon AA Jones Electric Ltd Abzorb …" at bounding box center [569, 24] width 1112 height 660
click at [42, 368] on button "Update Order" at bounding box center [54, 375] width 66 height 20
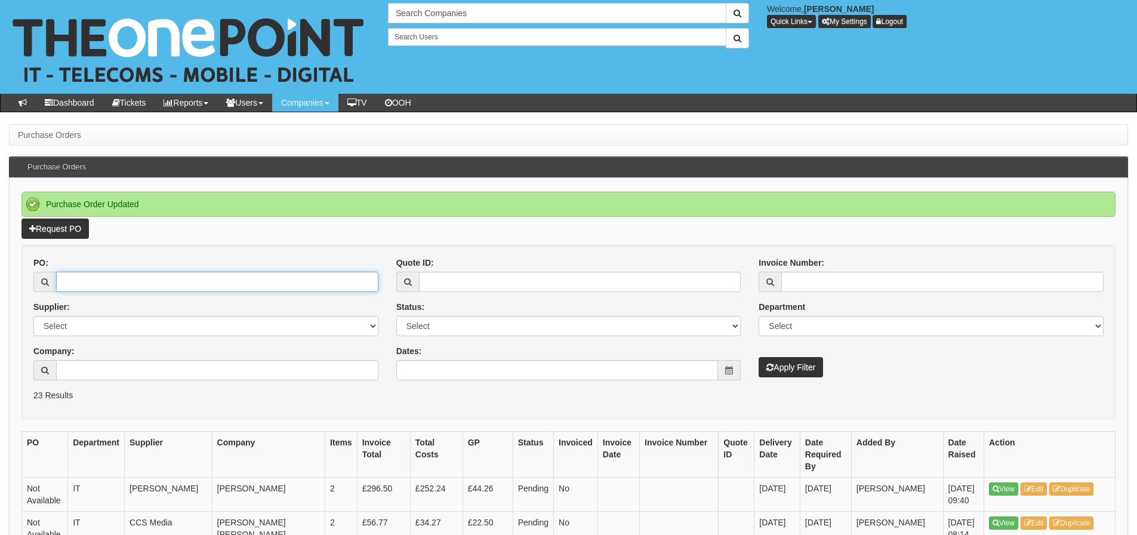
click at [174, 278] on input "PO:" at bounding box center [217, 282] width 322 height 20
type input "19344"
click at [759, 357] on button "Apply Filter" at bounding box center [791, 367] width 64 height 20
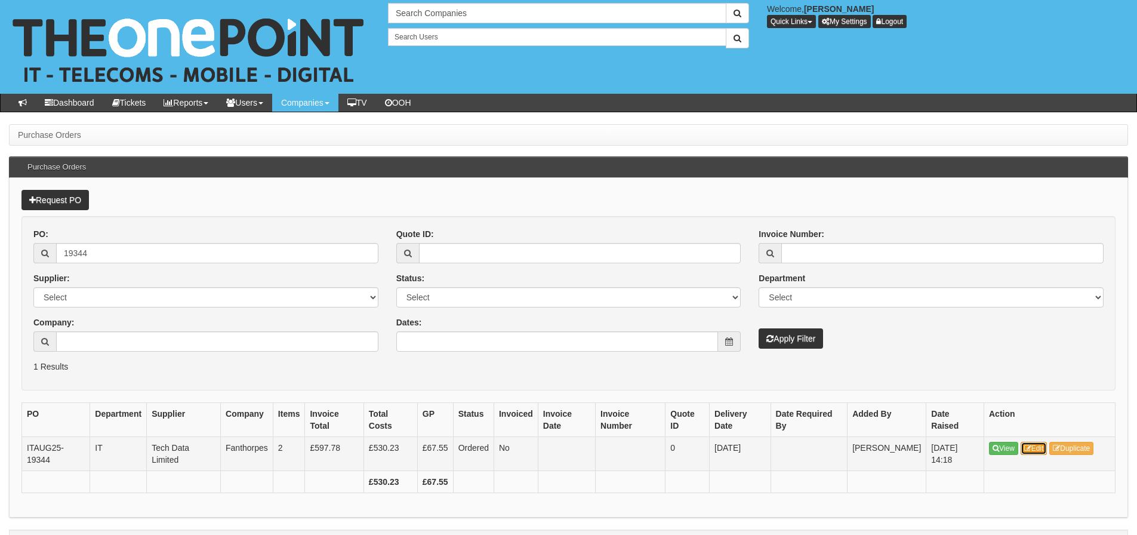
click at [1027, 443] on link "Edit" at bounding box center [1034, 448] width 27 height 13
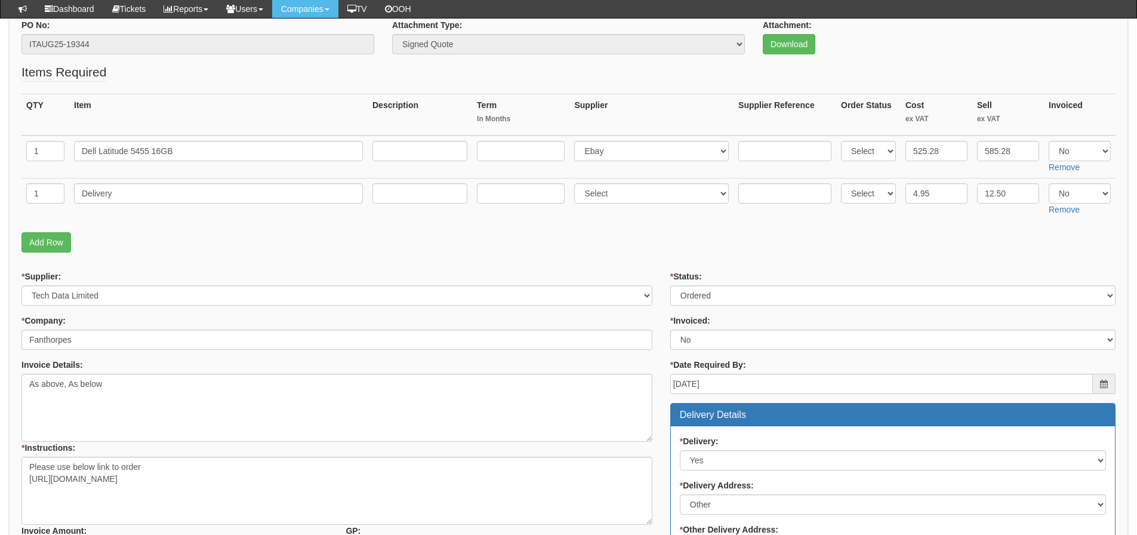
scroll to position [119, 0]
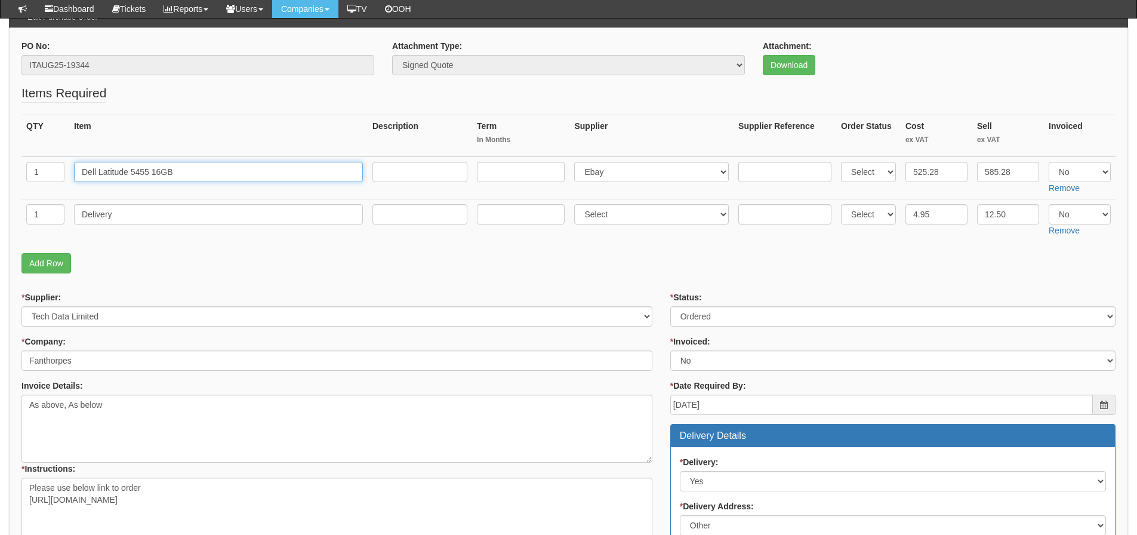
drag, startPoint x: 226, startPoint y: 176, endPoint x: -87, endPoint y: 184, distance: 313.0
click at [0, 184] on html "× Send Email × Add Appointment × Create Ticket × Create Proactive Activity × Ad…" at bounding box center [568, 507] width 1137 height 1252
drag, startPoint x: 127, startPoint y: 209, endPoint x: 1, endPoint y: 224, distance: 126.9
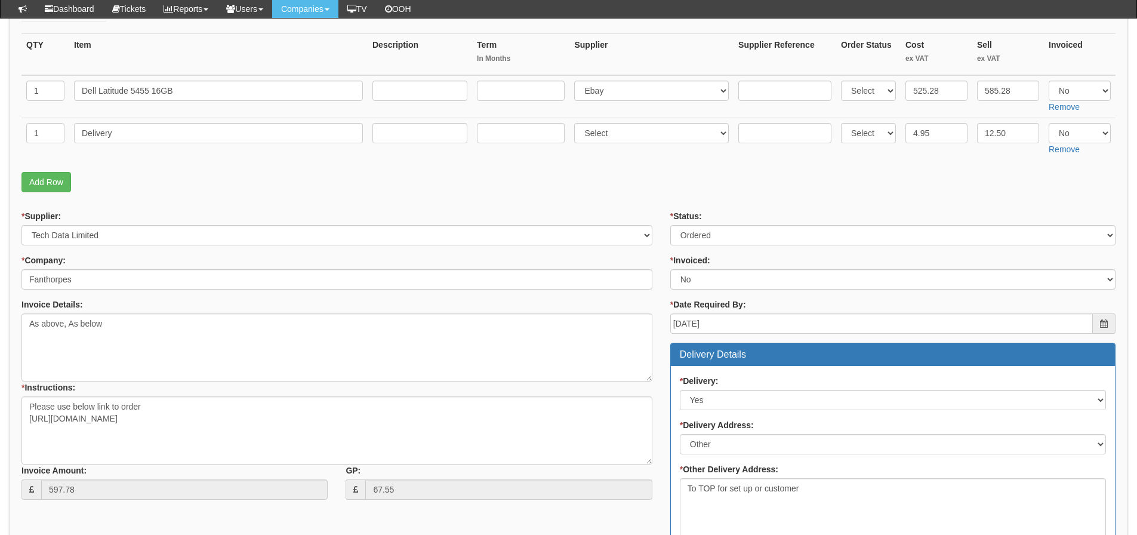
scroll to position [179, 0]
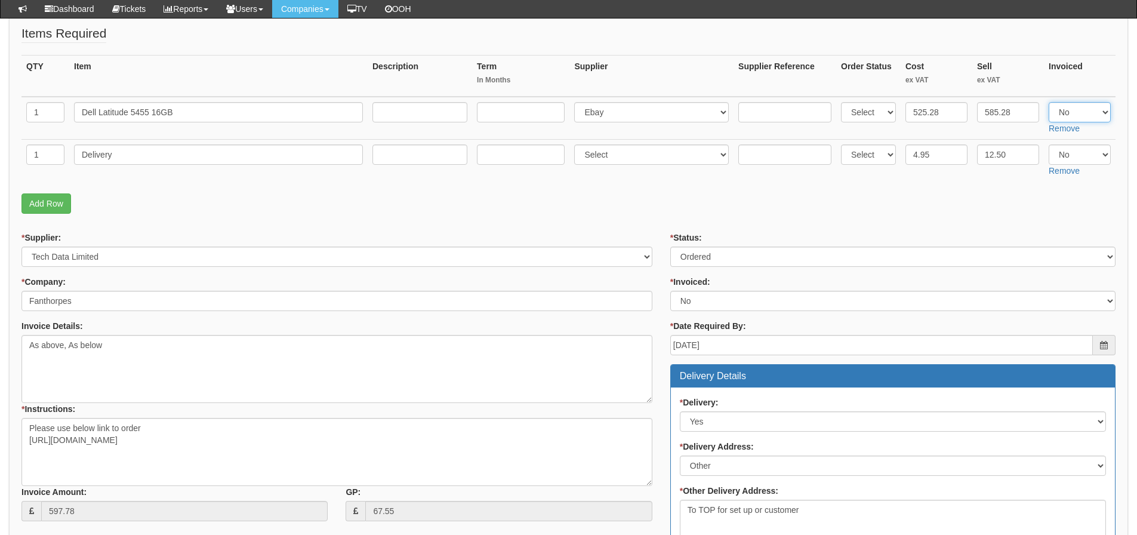
drag, startPoint x: 1059, startPoint y: 114, endPoint x: 1056, endPoint y: 121, distance: 7.2
click at [1059, 114] on select "Select Yes No N/A" at bounding box center [1080, 112] width 62 height 20
select select "Yes"
click at [1049, 102] on select "Select Yes No N/A" at bounding box center [1080, 112] width 62 height 20
click at [1066, 155] on select "Select Yes No N/A" at bounding box center [1080, 154] width 62 height 20
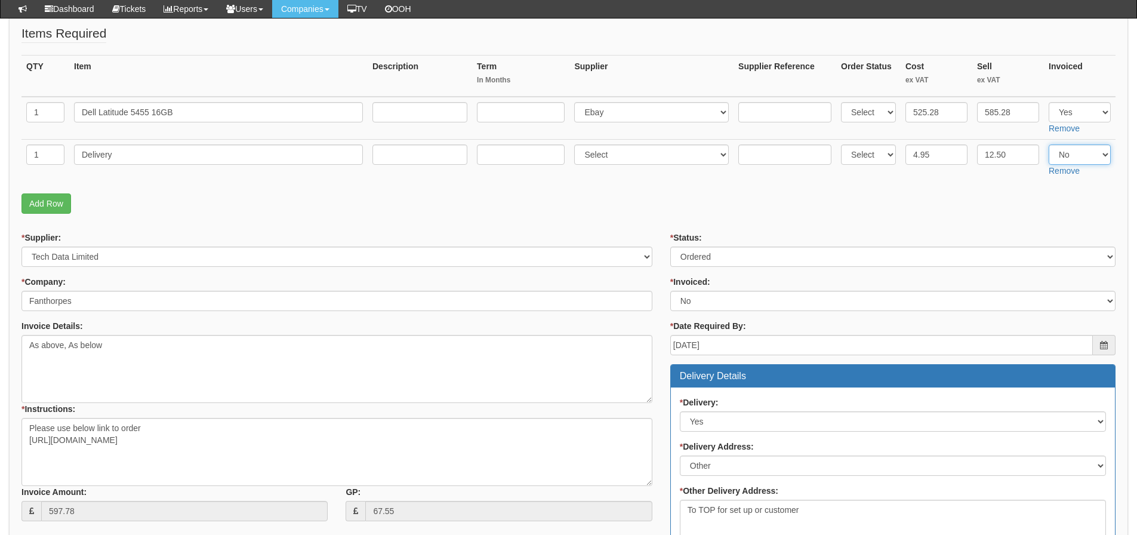
select select "Yes"
click at [1049, 144] on select "Select Yes No N/A" at bounding box center [1080, 154] width 62 height 20
click at [1019, 198] on p "Add Row" at bounding box center [568, 203] width 1094 height 20
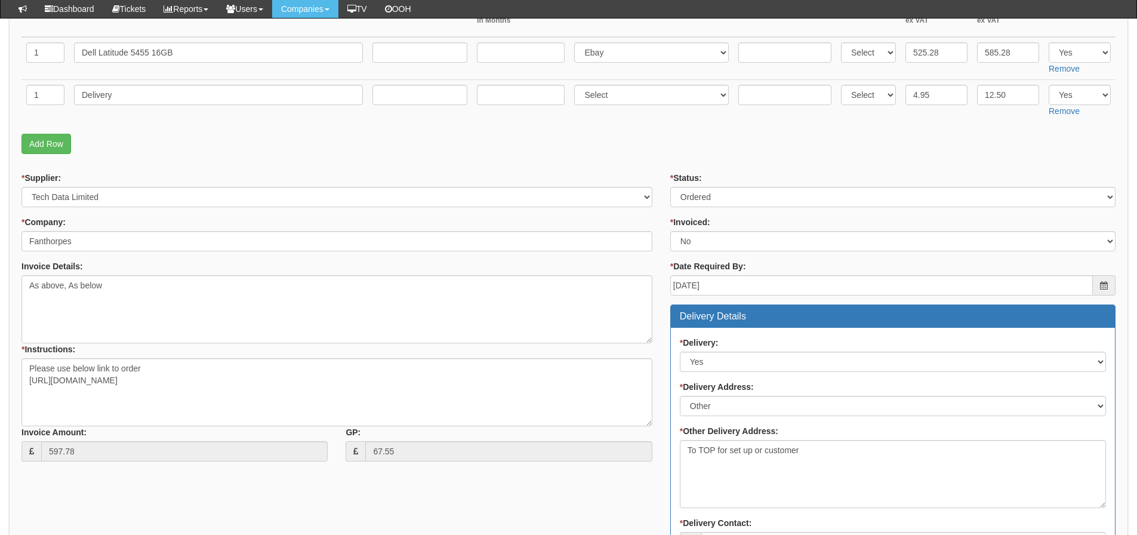
scroll to position [717, 0]
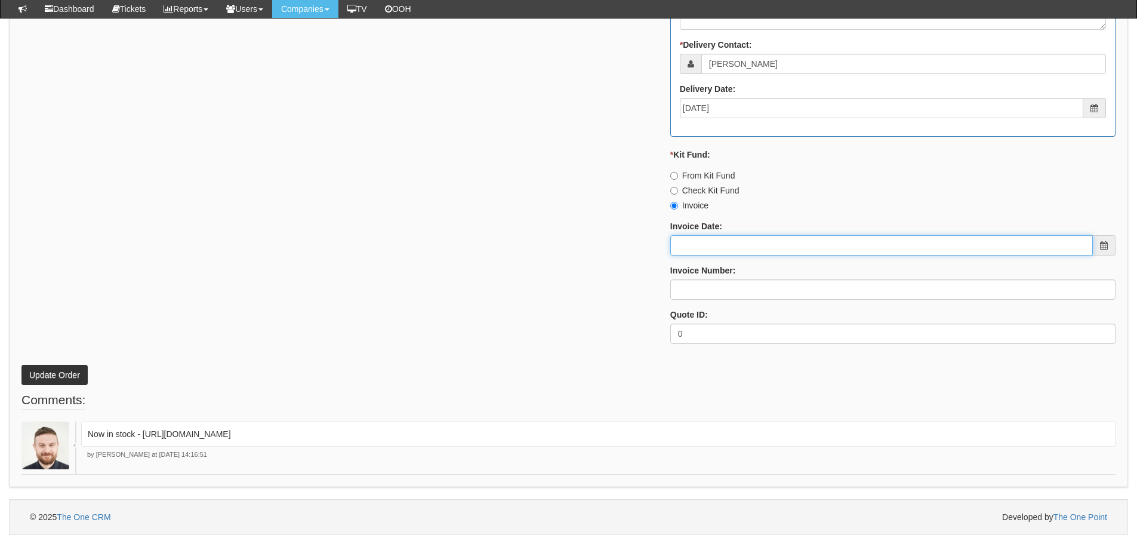
click at [798, 241] on input "Invoice Date:" at bounding box center [881, 245] width 423 height 20
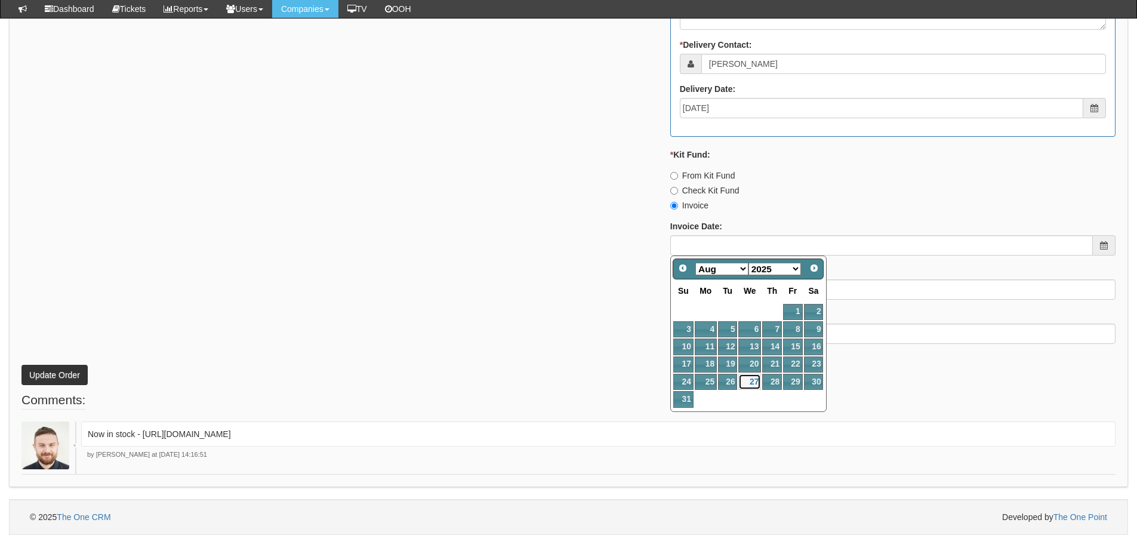
drag, startPoint x: 750, startPoint y: 380, endPoint x: 749, endPoint y: 364, distance: 16.8
click at [750, 380] on link "27" at bounding box center [750, 382] width 23 height 16
type input "[DATE]"
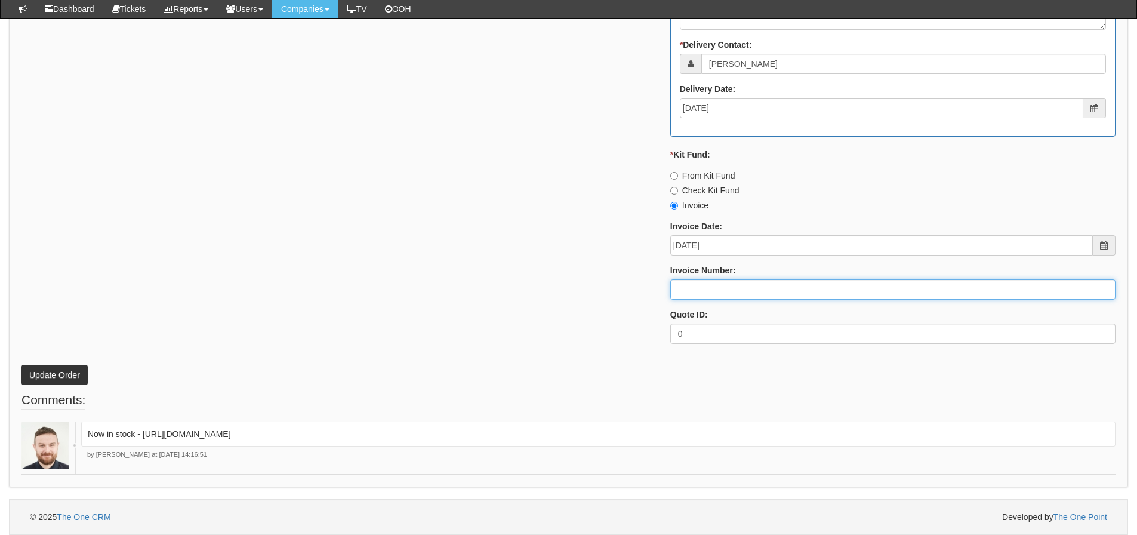
click at [733, 294] on input "Invoice Number:" at bounding box center [892, 289] width 445 height 20
type input "205142"
drag, startPoint x: 777, startPoint y: 293, endPoint x: 472, endPoint y: 268, distance: 306.1
click at [472, 268] on div "* Supplier: Select 123 REG.co.uk 1Password 3 4Gon AA Jones Electric Ltd Abzorb …" at bounding box center [569, 24] width 1112 height 660
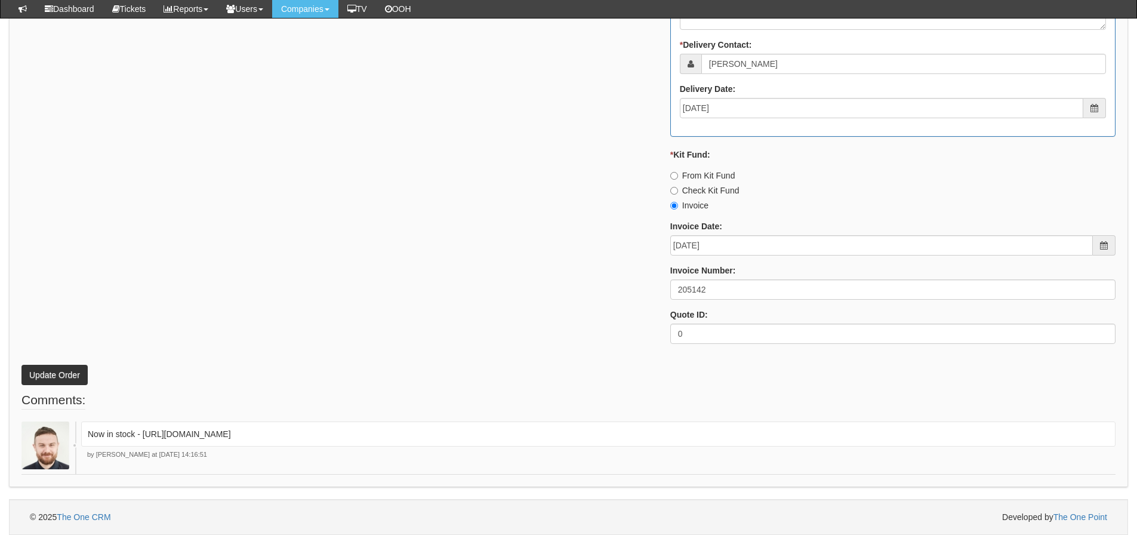
click at [311, 235] on div "* Supplier: Select 123 REG.co.uk 1Password 3 4Gon AA Jones Electric Ltd Abzorb …" at bounding box center [569, 24] width 1112 height 660
click at [40, 367] on button "Update Order" at bounding box center [54, 375] width 66 height 20
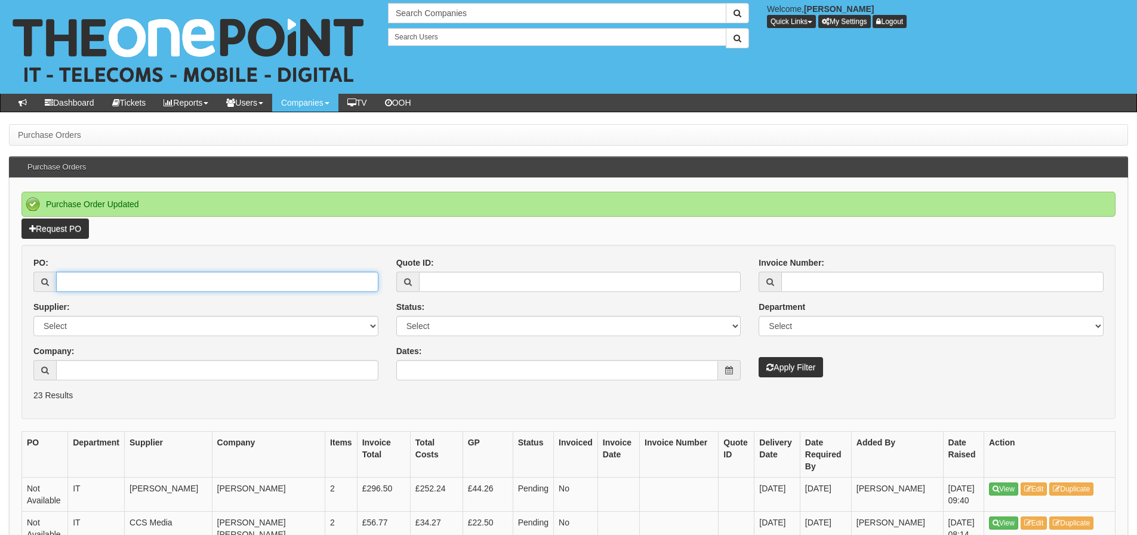
click at [122, 284] on input "PO:" at bounding box center [217, 282] width 322 height 20
type input "19234"
click at [759, 357] on button "Apply Filter" at bounding box center [791, 367] width 64 height 20
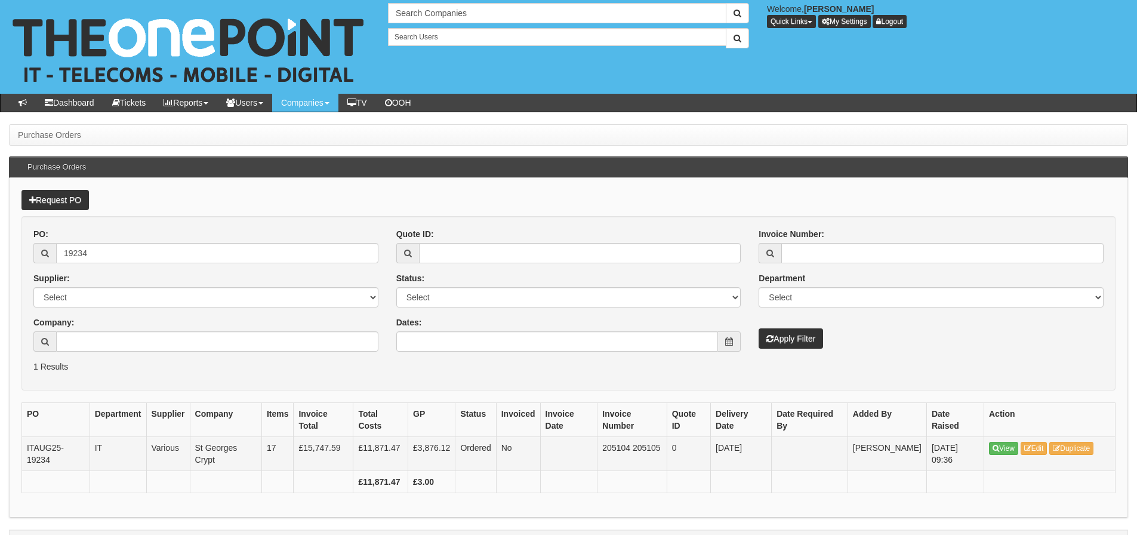
click at [626, 448] on td "205104 205105" at bounding box center [632, 453] width 69 height 34
copy td "205104"
click at [129, 244] on input "19234" at bounding box center [217, 253] width 322 height 20
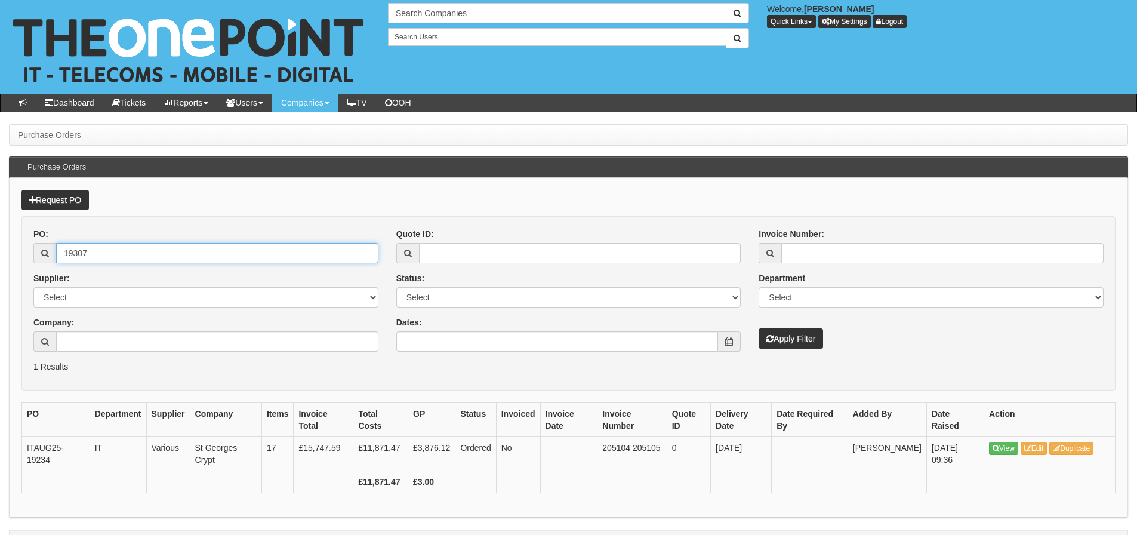
type input "19307"
click at [759, 328] on button "Apply Filter" at bounding box center [791, 338] width 64 height 20
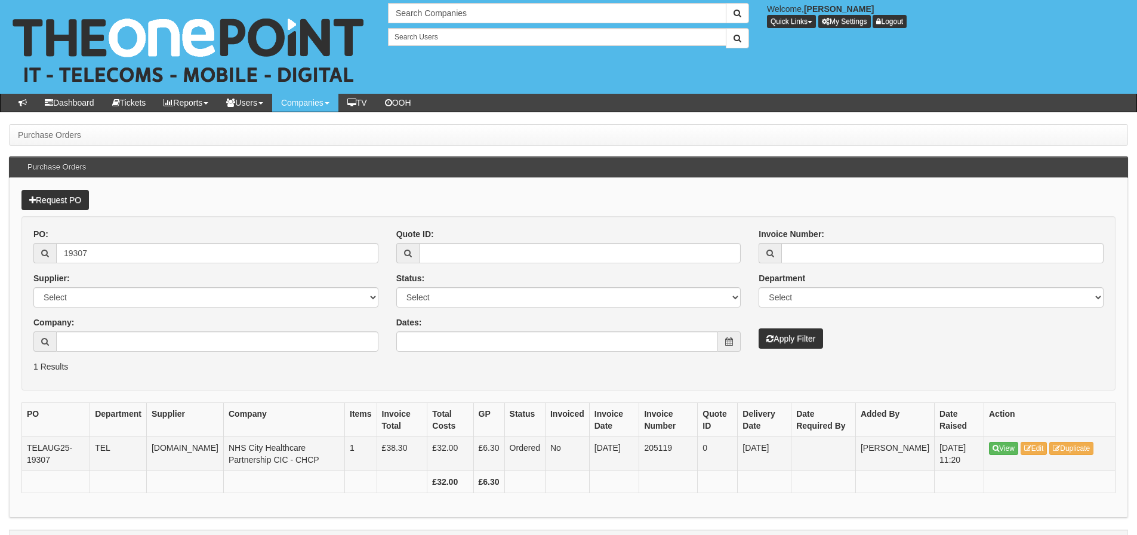
click at [673, 448] on td "205119" at bounding box center [668, 453] width 59 height 34
copy td "205119"
click at [94, 259] on input "19307" at bounding box center [217, 253] width 322 height 20
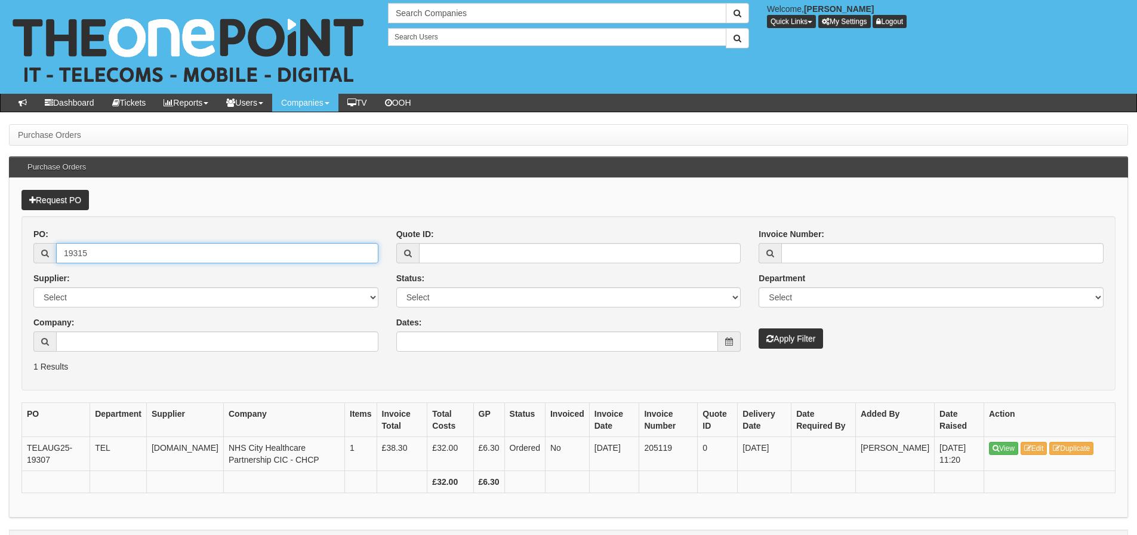
type input "19315"
click at [759, 328] on button "Apply Filter" at bounding box center [791, 338] width 64 height 20
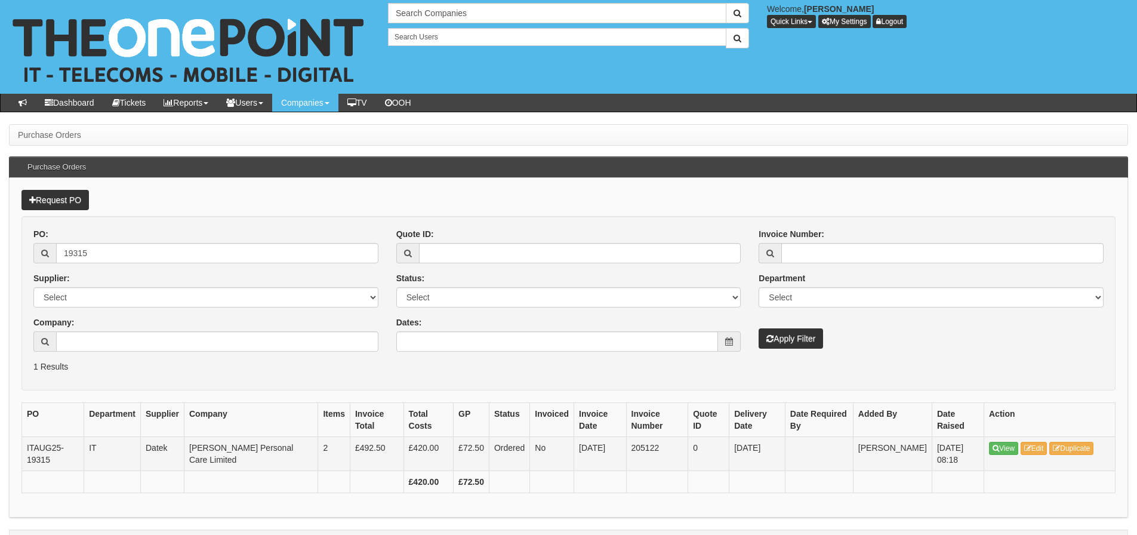
click at [640, 447] on td "205122" at bounding box center [657, 453] width 62 height 34
copy td "205122"
click at [82, 248] on input "19315" at bounding box center [217, 253] width 322 height 20
type input "19305"
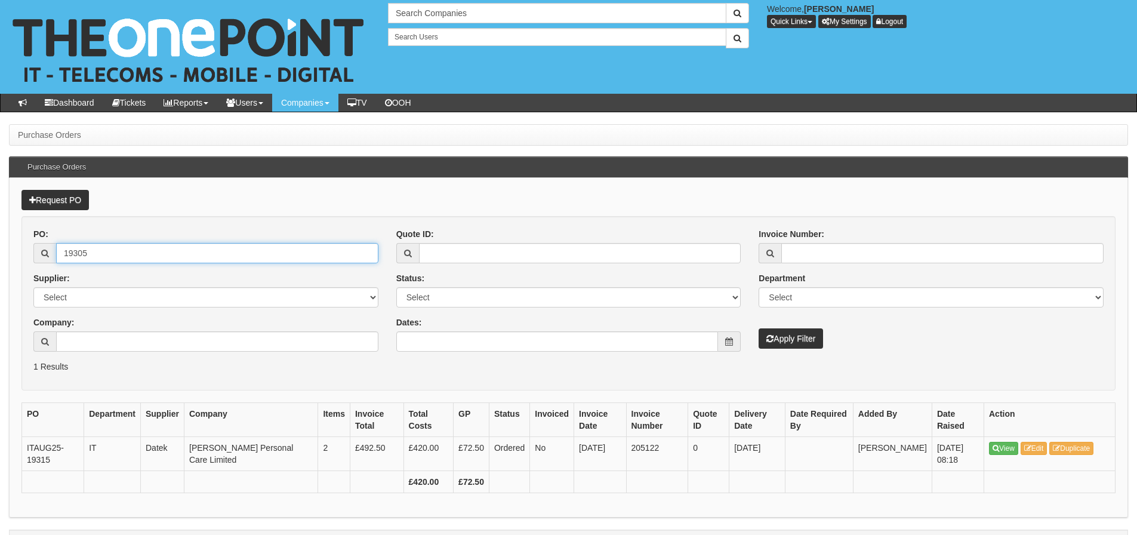
click at [759, 328] on button "Apply Filter" at bounding box center [791, 338] width 64 height 20
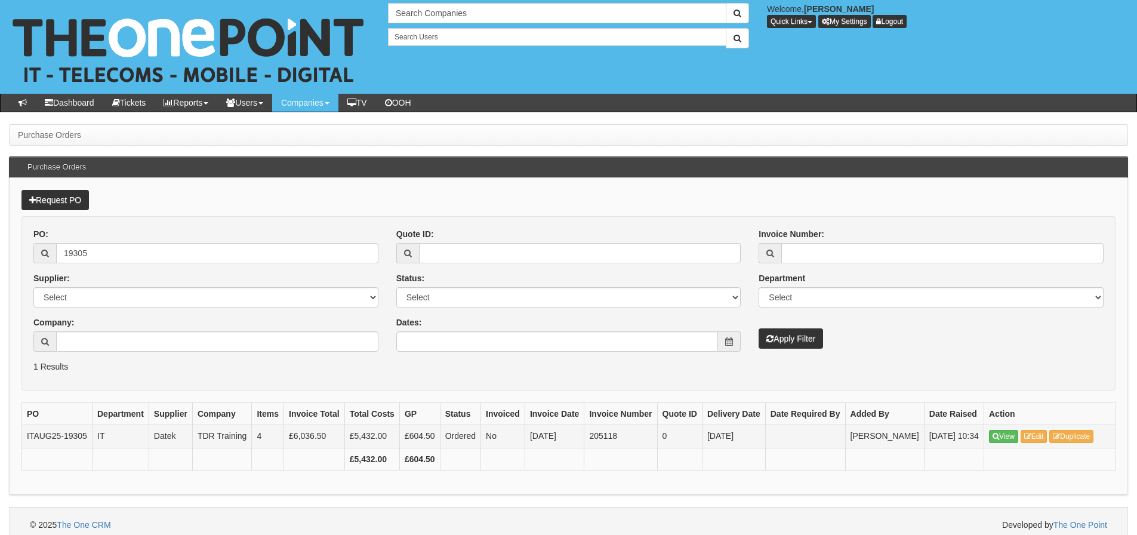
click at [602, 442] on td "205118" at bounding box center [621, 436] width 73 height 23
click at [604, 448] on td "205118" at bounding box center [621, 436] width 73 height 23
copy td "205118"
drag, startPoint x: 152, startPoint y: 259, endPoint x: 13, endPoint y: 270, distance: 139.6
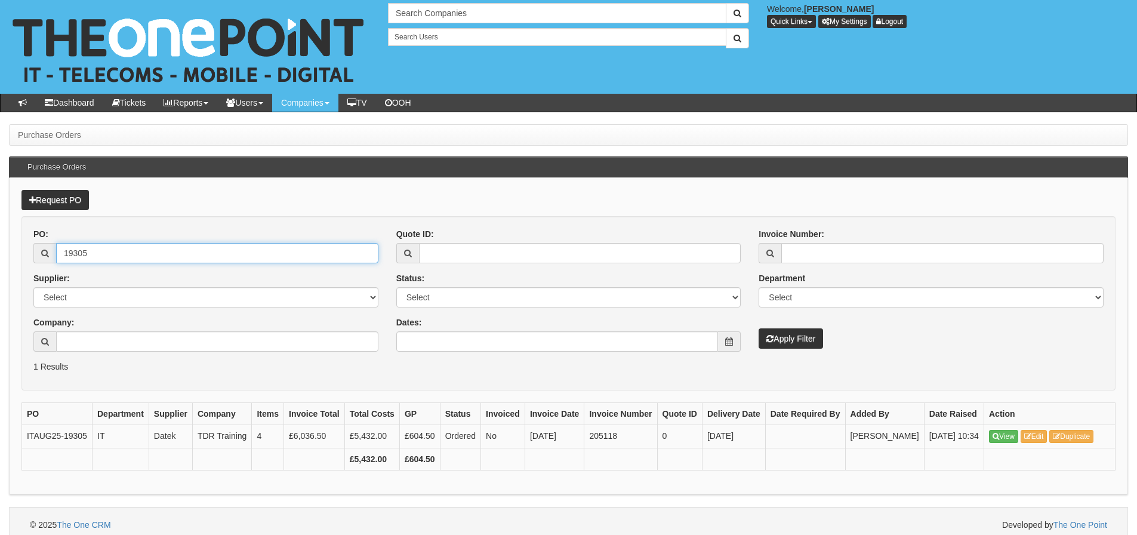
click at [13, 270] on div "Request PO PO: 19305 Supplier: Select 123 [DOMAIN_NAME] 1Password 3 4Gon [PERSO…" at bounding box center [568, 336] width 1119 height 317
type input "1928"
click at [759, 328] on button "Apply Filter" at bounding box center [791, 338] width 64 height 20
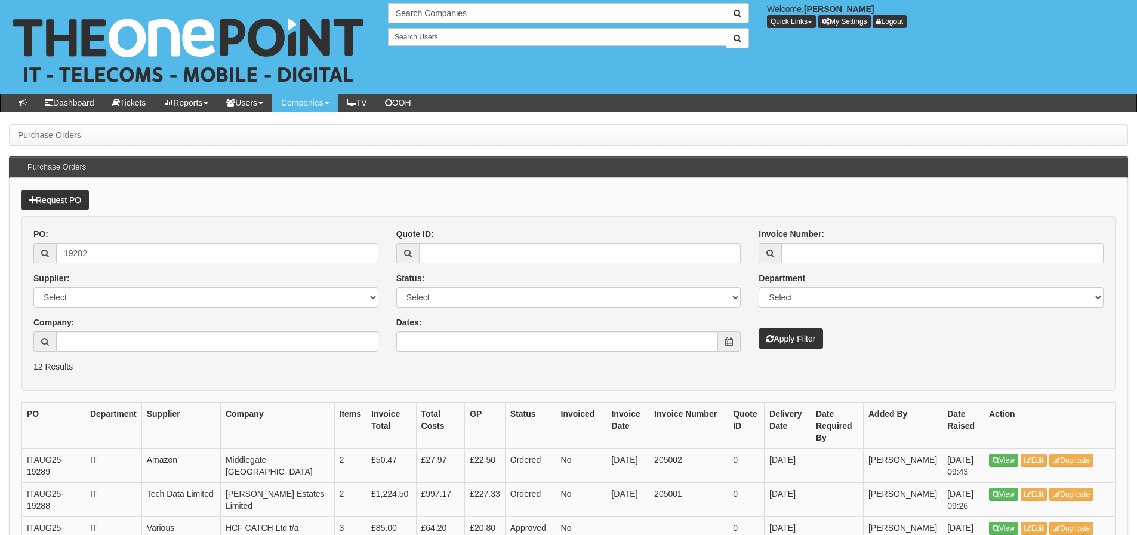
type input "19282"
click at [759, 328] on button "Apply Filter" at bounding box center [791, 338] width 64 height 20
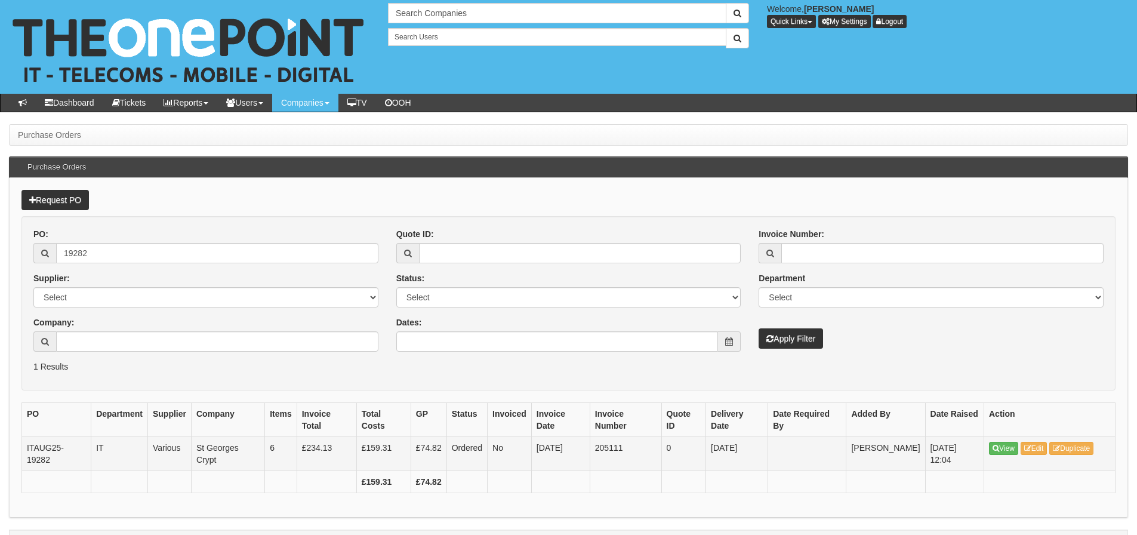
click at [620, 447] on td "205111" at bounding box center [626, 453] width 72 height 34
click at [621, 447] on td "205111" at bounding box center [626, 453] width 72 height 34
click at [608, 451] on td "205111" at bounding box center [626, 453] width 72 height 34
copy td "205111"
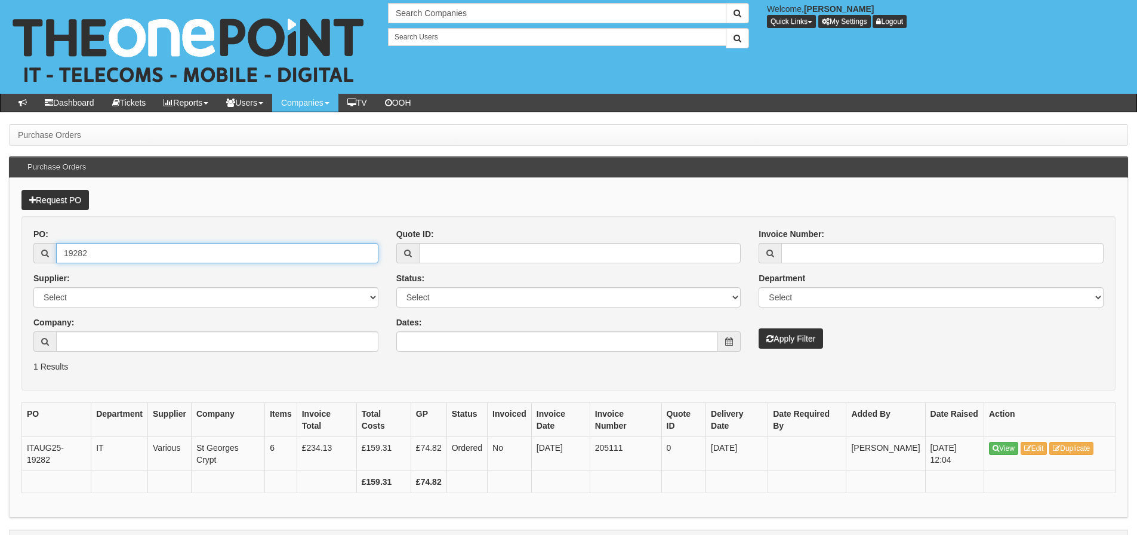
click at [112, 245] on input "19282" at bounding box center [217, 253] width 322 height 20
drag, startPoint x: 105, startPoint y: 249, endPoint x: 75, endPoint y: 268, distance: 35.9
click at [75, 268] on div "PO: 19282 Supplier: Select 123 REG.co.uk 1Password 3 4Gon AA Jones Electric Ltd…" at bounding box center [205, 294] width 363 height 133
type input "19234"
click at [759, 328] on button "Apply Filter" at bounding box center [791, 338] width 64 height 20
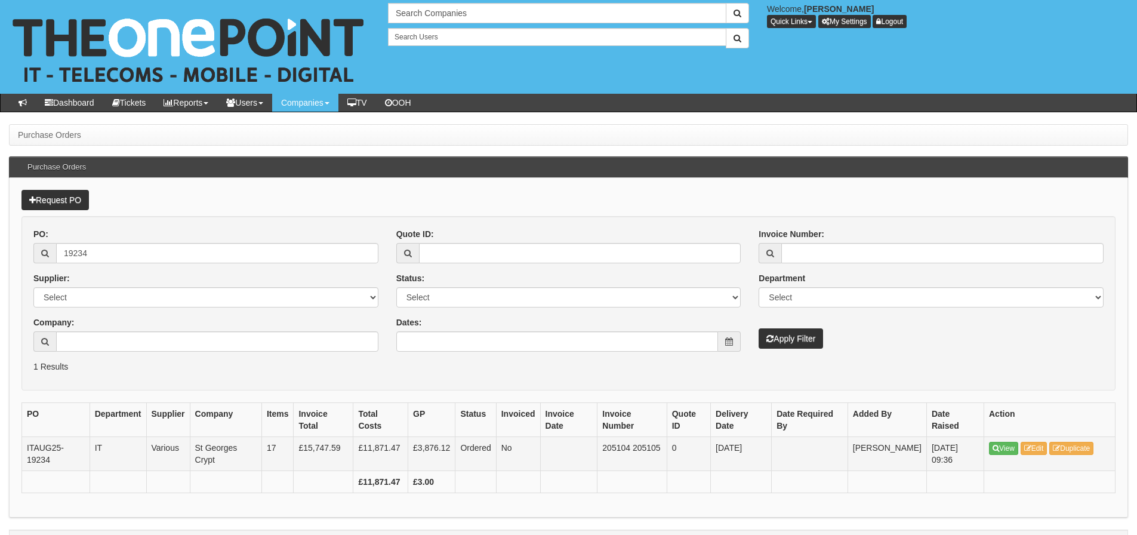
click at [621, 448] on td "205104 205105" at bounding box center [632, 453] width 69 height 34
copy td "205104"
click at [155, 257] on input "19234" at bounding box center [217, 253] width 322 height 20
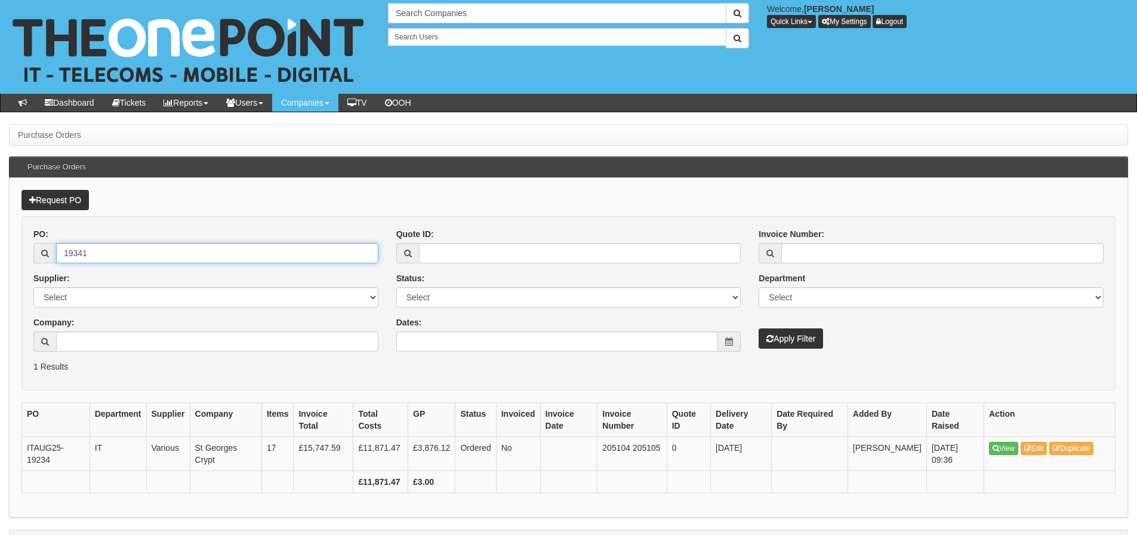
type input "19341"
click at [759, 328] on button "Apply Filter" at bounding box center [791, 338] width 64 height 20
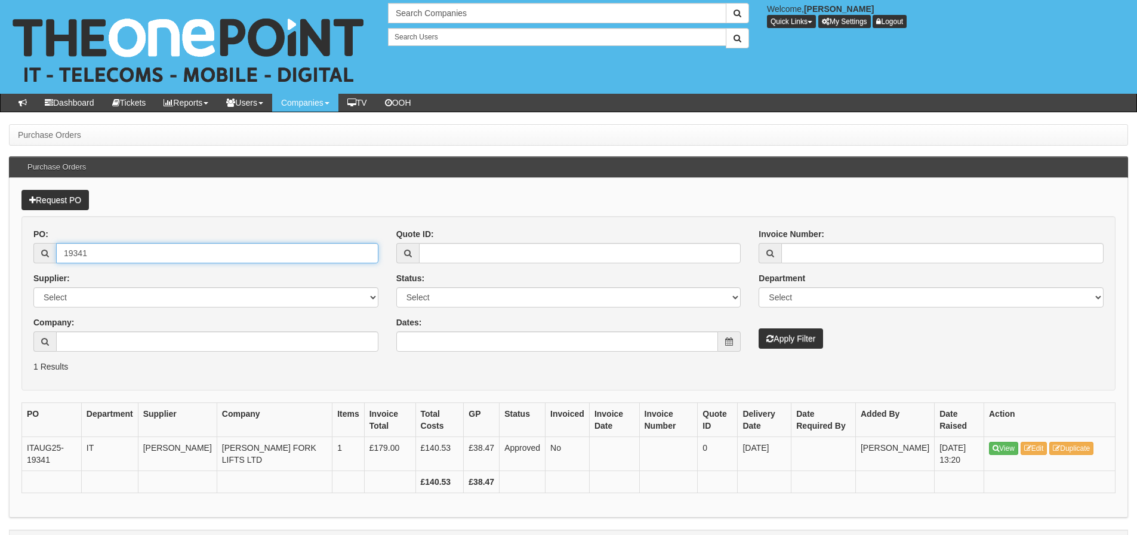
click at [159, 257] on input "19341" at bounding box center [217, 253] width 322 height 20
drag, startPoint x: 159, startPoint y: 257, endPoint x: 154, endPoint y: 253, distance: 6.8
click at [154, 253] on input "19341" at bounding box center [217, 253] width 322 height 20
type input "19296"
click at [759, 328] on button "Apply Filter" at bounding box center [791, 338] width 64 height 20
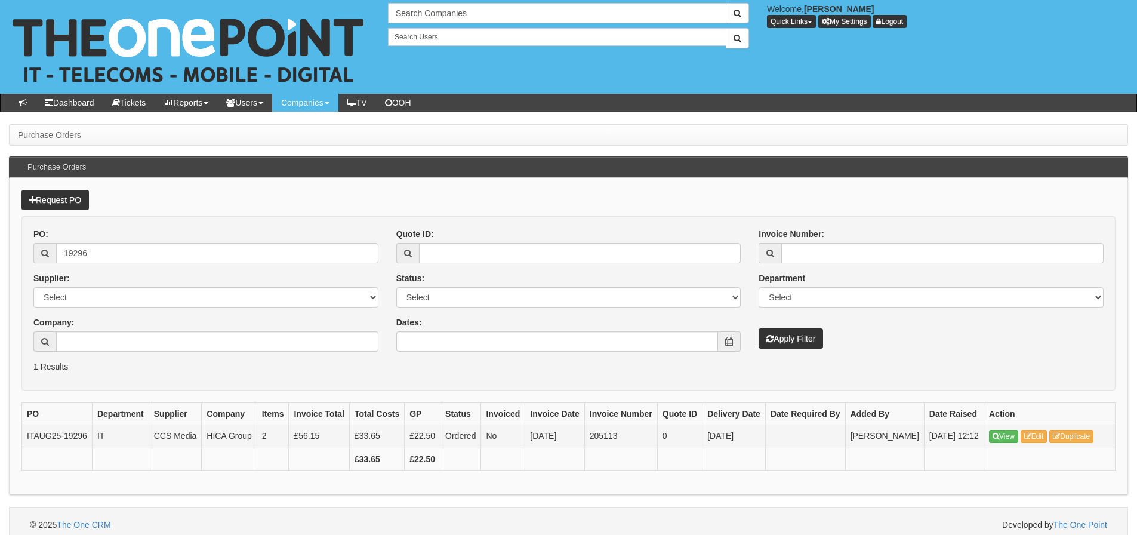
click at [604, 442] on td "205113" at bounding box center [621, 436] width 73 height 23
click at [604, 447] on td "205113" at bounding box center [621, 436] width 73 height 23
copy td "205113"
click at [148, 256] on input "19296" at bounding box center [217, 253] width 322 height 20
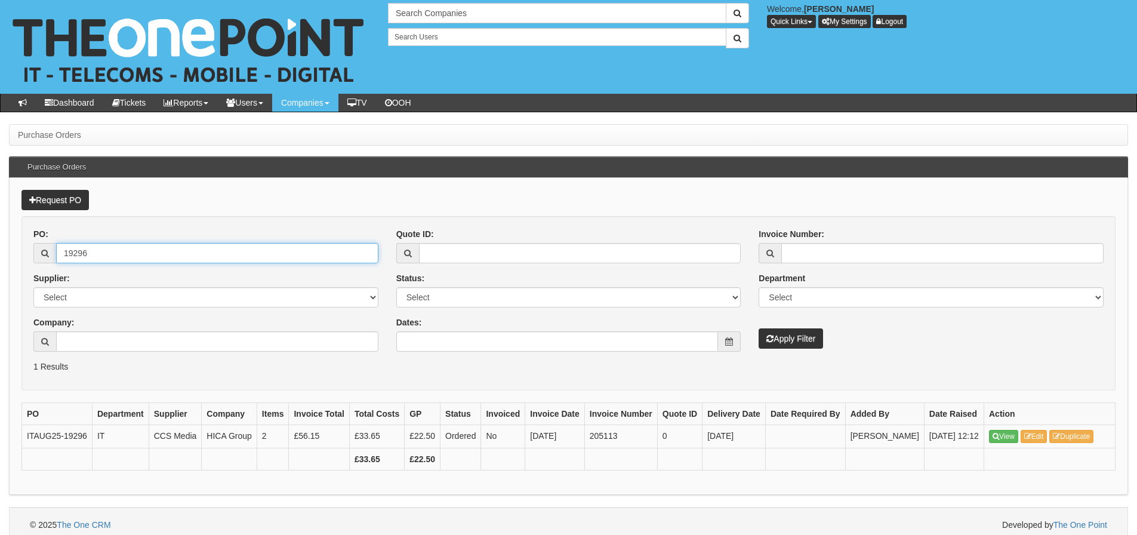
click at [148, 256] on input "19296" at bounding box center [217, 253] width 322 height 20
type input "19344"
click at [759, 328] on button "Apply Filter" at bounding box center [791, 338] width 64 height 20
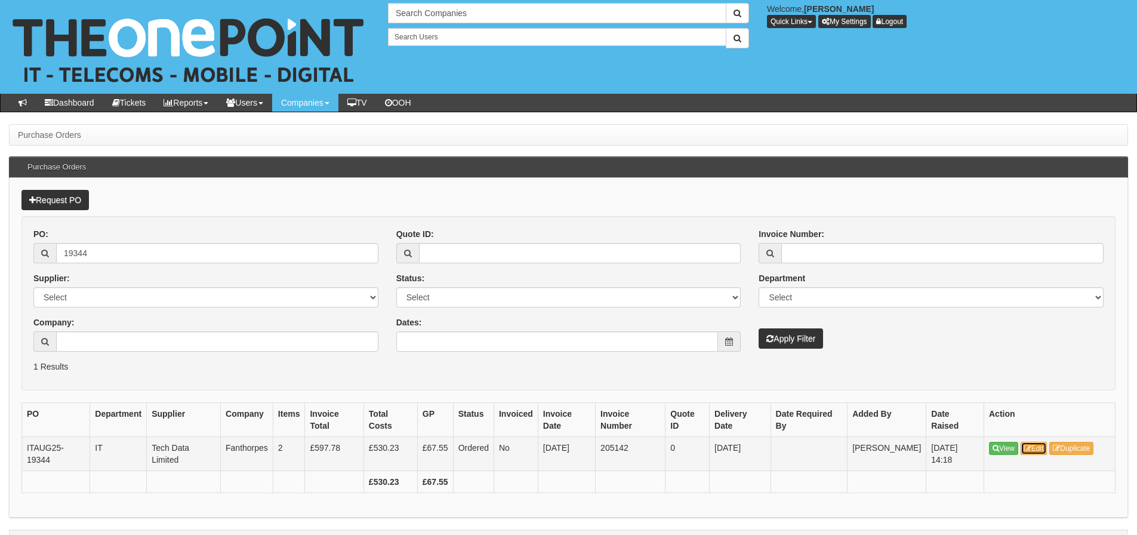
click at [1029, 447] on icon at bounding box center [1028, 448] width 7 height 7
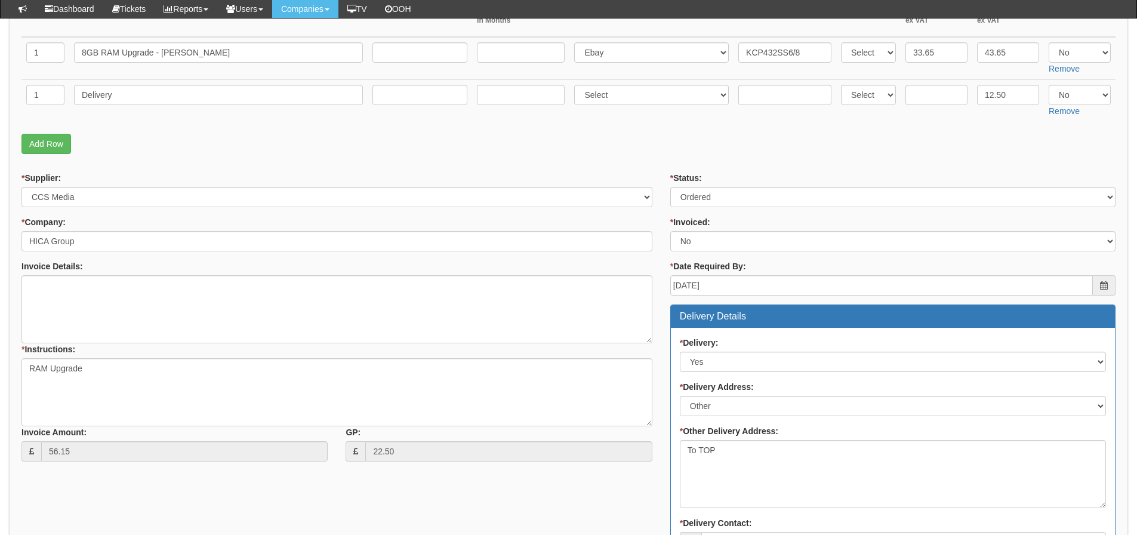
scroll to position [179, 0]
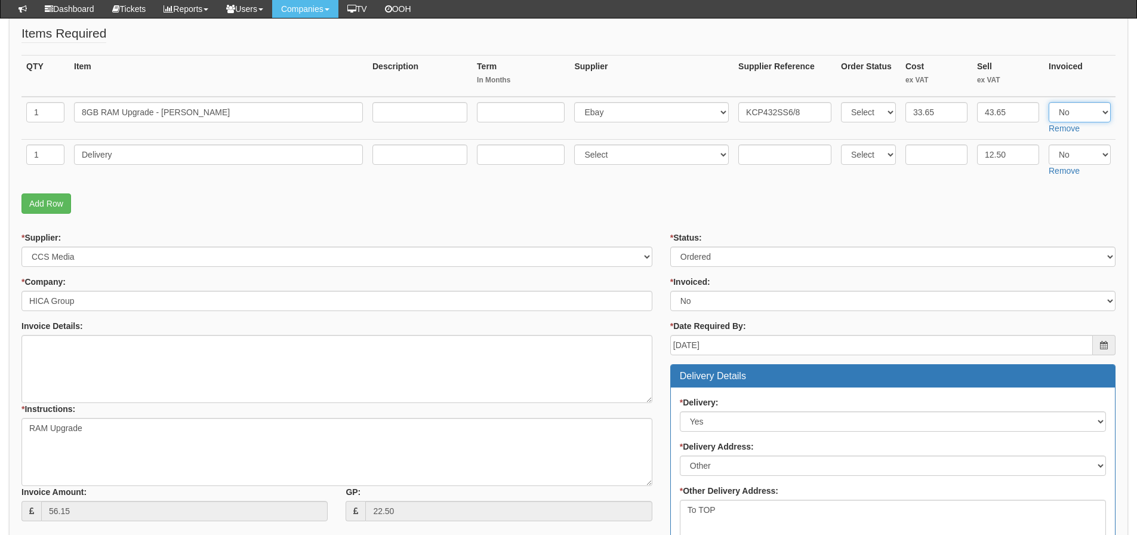
click at [1087, 121] on select "Select Yes No N/A" at bounding box center [1080, 112] width 62 height 20
select select "Yes"
click at [1049, 102] on select "Select Yes No N/A" at bounding box center [1080, 112] width 62 height 20
click at [1084, 155] on select "Select Yes No N/A" at bounding box center [1080, 154] width 62 height 20
select select "Yes"
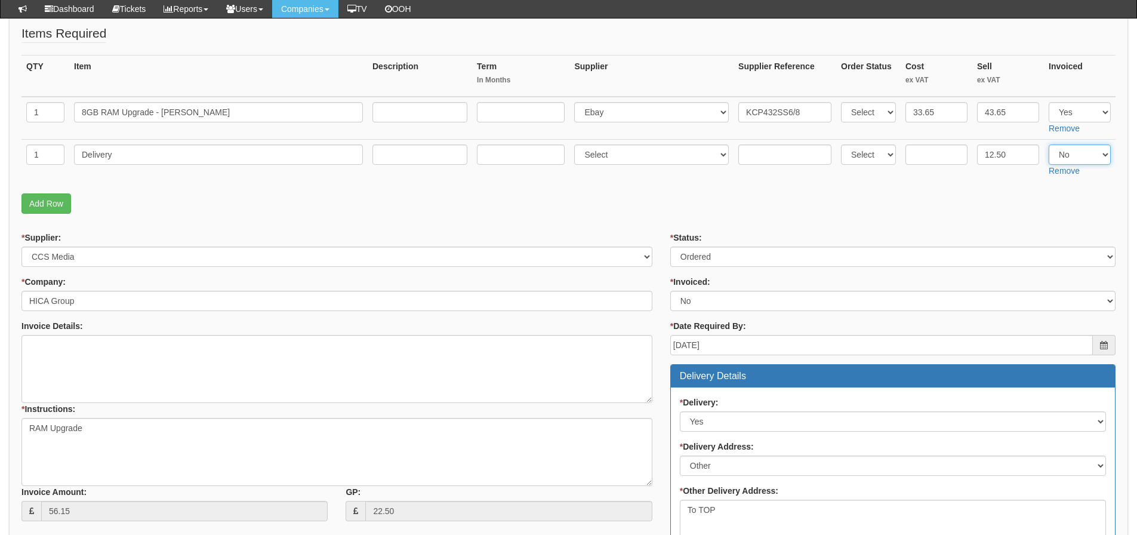
click at [1049, 144] on select "Select Yes No N/A" at bounding box center [1080, 154] width 62 height 20
click at [1073, 190] on fieldset "Items Required QTY Item Description Term In Months Supplier Supplier Reference …" at bounding box center [568, 121] width 1094 height 195
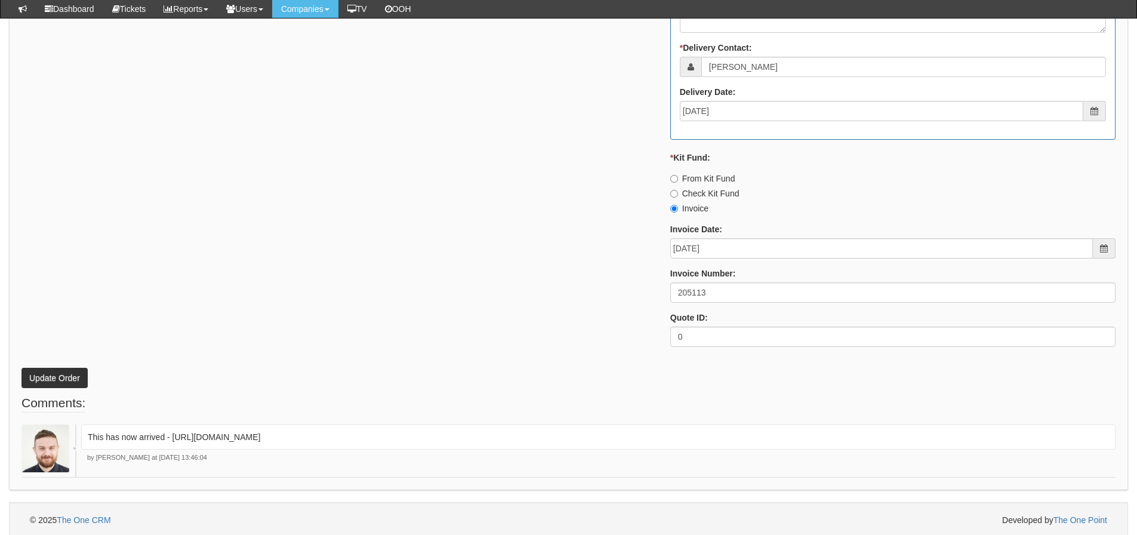
scroll to position [717, 0]
click at [59, 363] on p "Update Order" at bounding box center [568, 369] width 1094 height 32
click at [47, 374] on button "Update Order" at bounding box center [54, 375] width 66 height 20
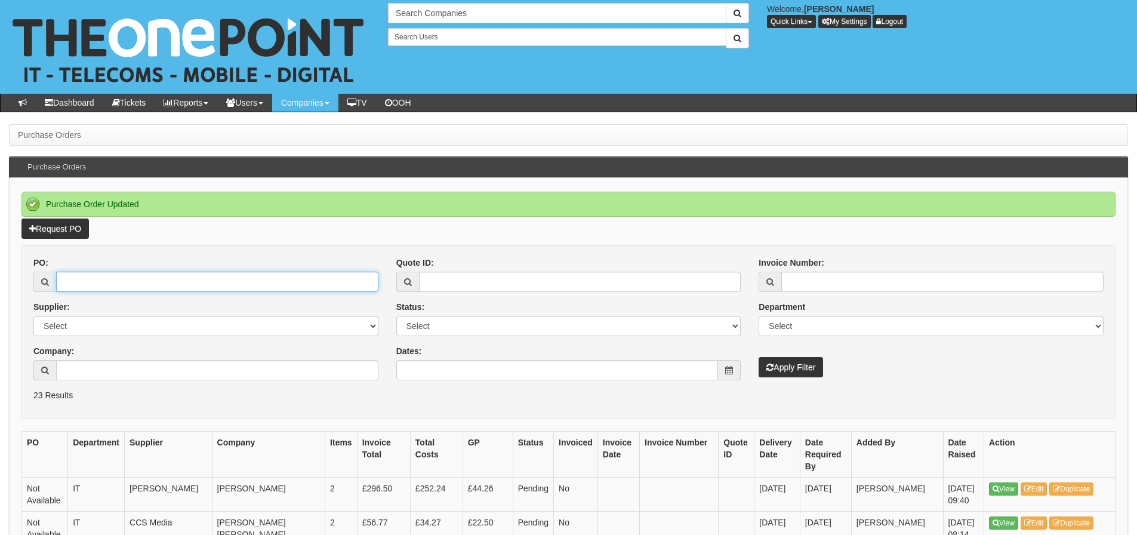
click at [59, 278] on input "PO:" at bounding box center [217, 282] width 322 height 20
type input "19307"
click at [759, 357] on button "Apply Filter" at bounding box center [791, 367] width 64 height 20
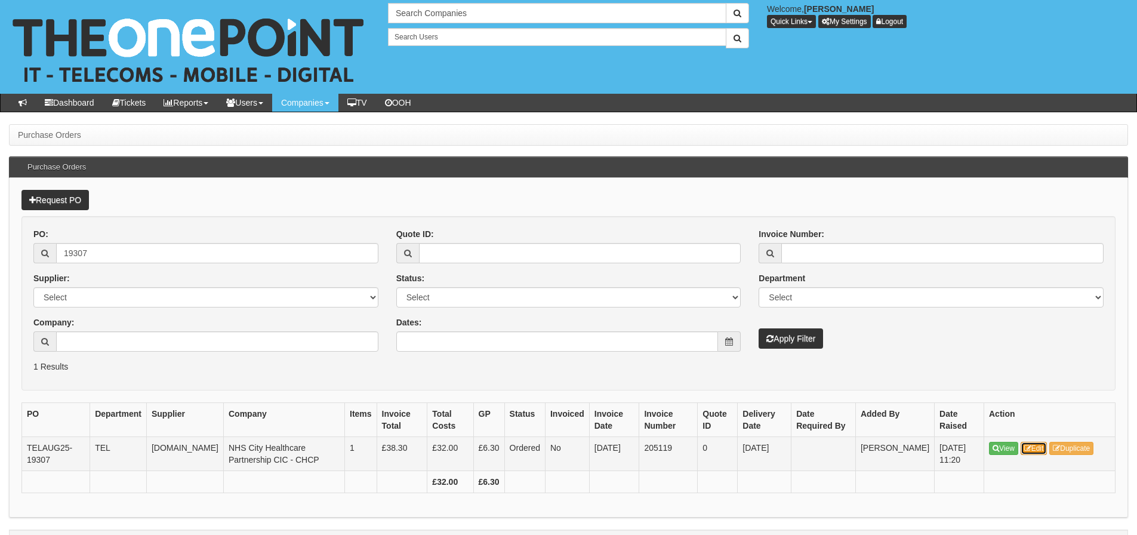
click at [1042, 447] on link "Edit" at bounding box center [1034, 448] width 27 height 13
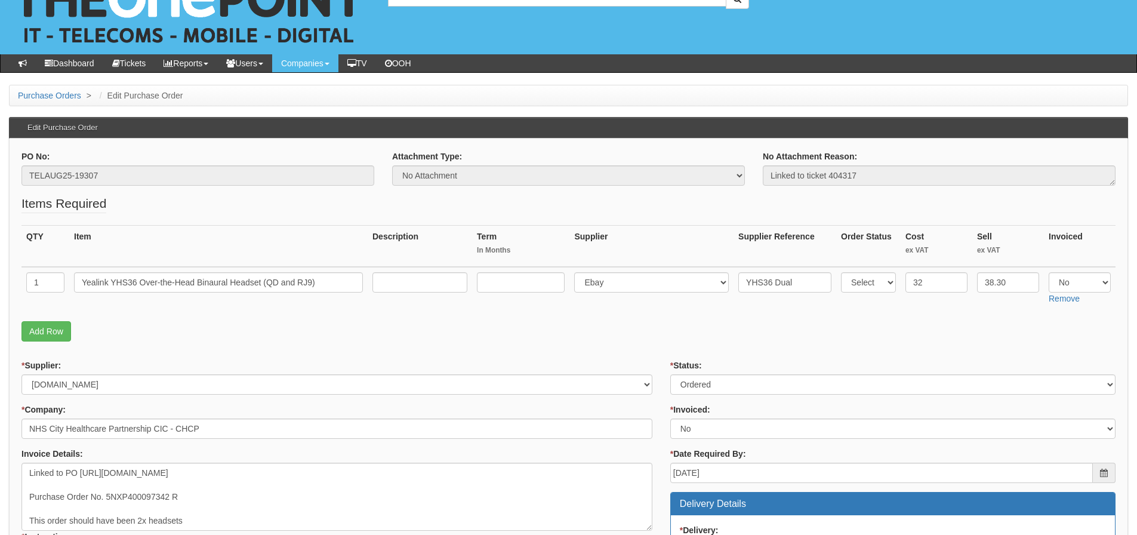
scroll to position [60, 0]
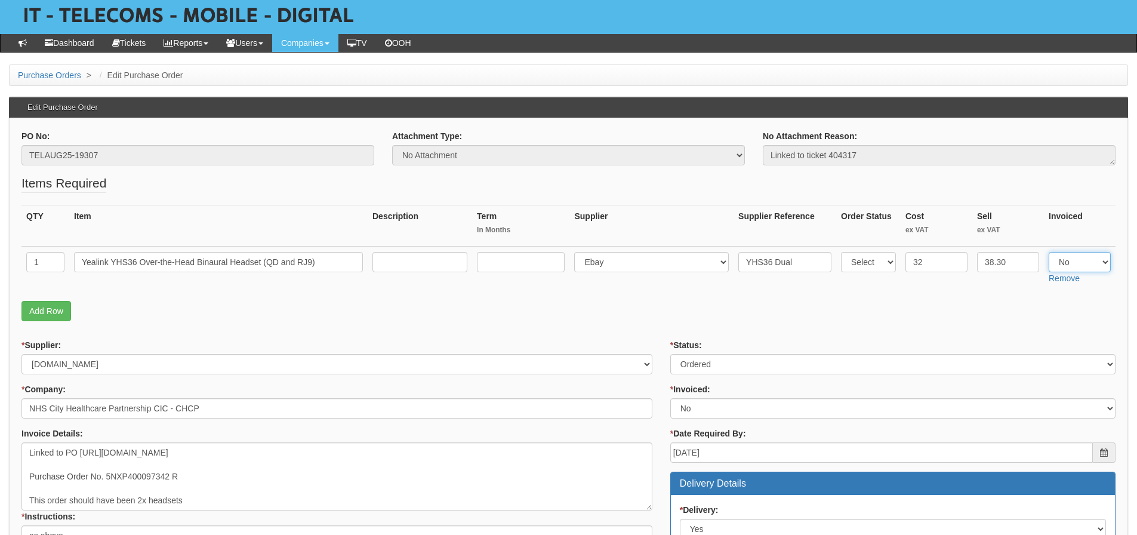
click at [1072, 260] on select "Select Yes No N/A" at bounding box center [1080, 262] width 62 height 20
select select "Yes"
click at [1049, 252] on select "Select Yes No N/A" at bounding box center [1080, 262] width 62 height 20
click at [999, 313] on p "Add Row" at bounding box center [568, 311] width 1094 height 20
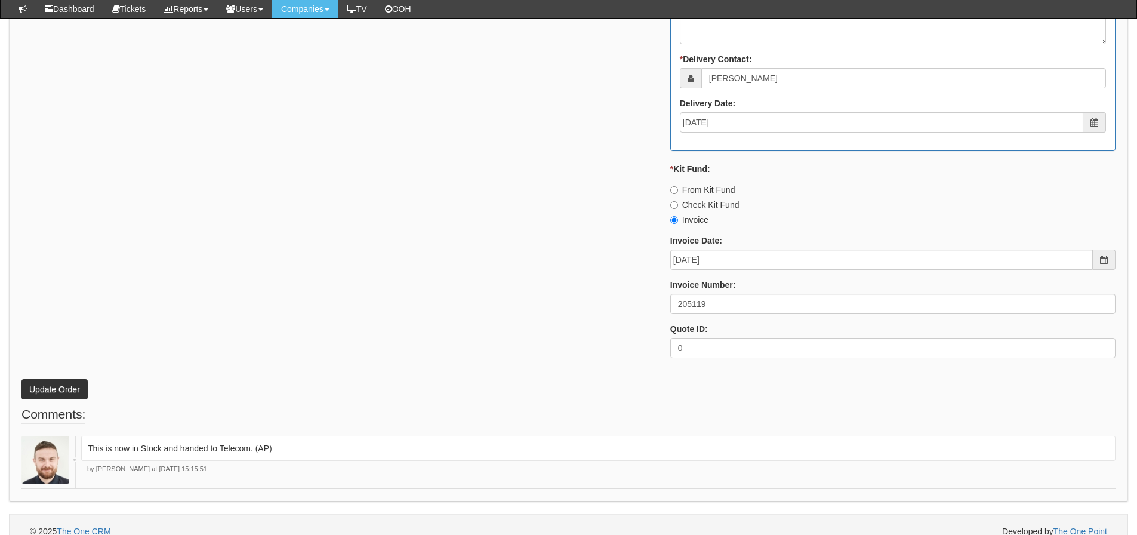
scroll to position [675, 0]
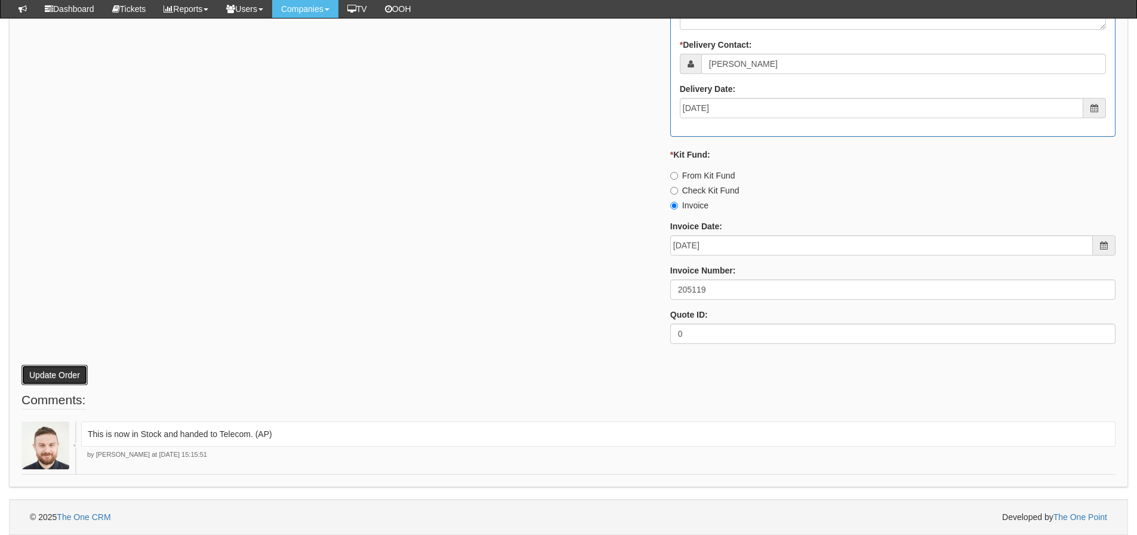
click at [59, 369] on button "Update Order" at bounding box center [54, 375] width 66 height 20
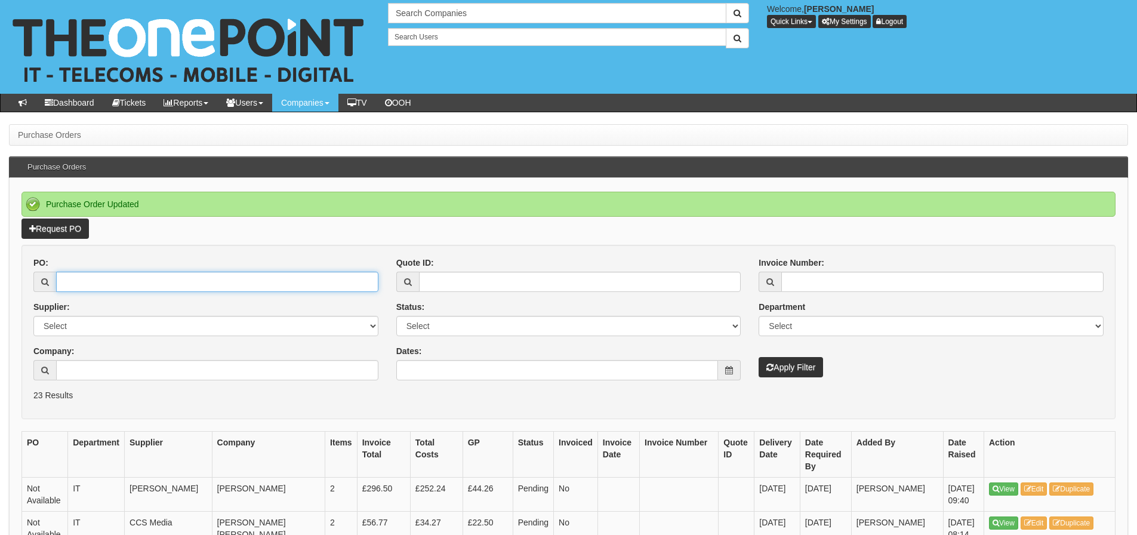
click at [180, 281] on input "PO:" at bounding box center [217, 282] width 322 height 20
type input "19234"
click at [759, 357] on button "Apply Filter" at bounding box center [791, 367] width 64 height 20
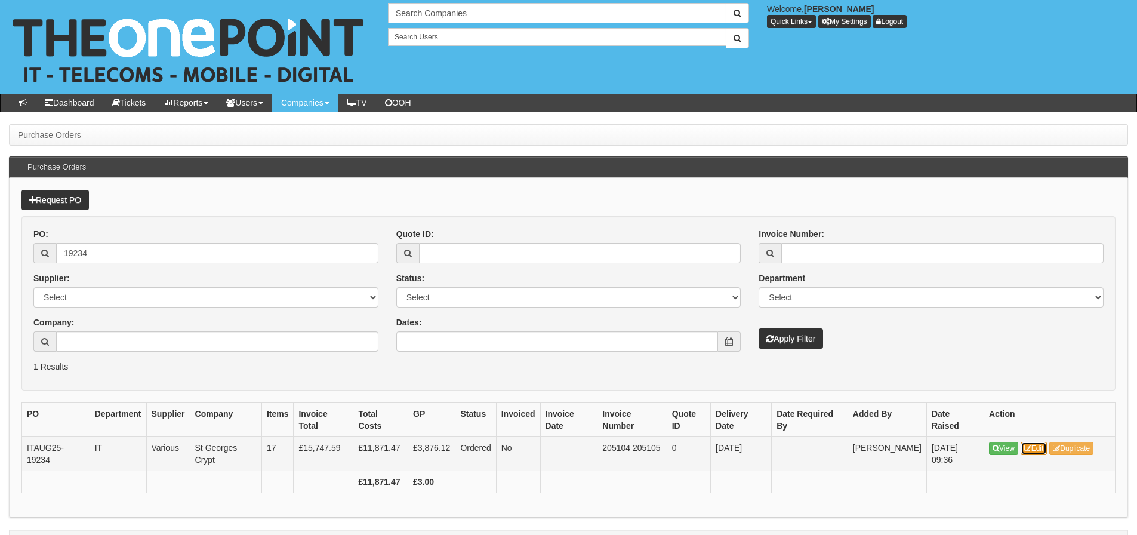
click at [1038, 444] on link "Edit" at bounding box center [1034, 448] width 27 height 13
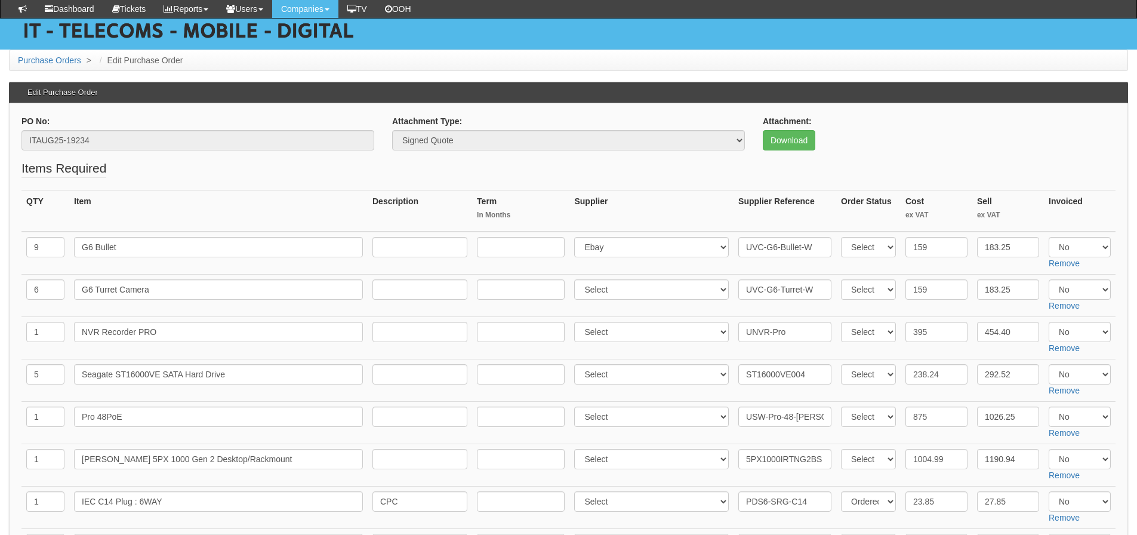
scroll to position [119, 0]
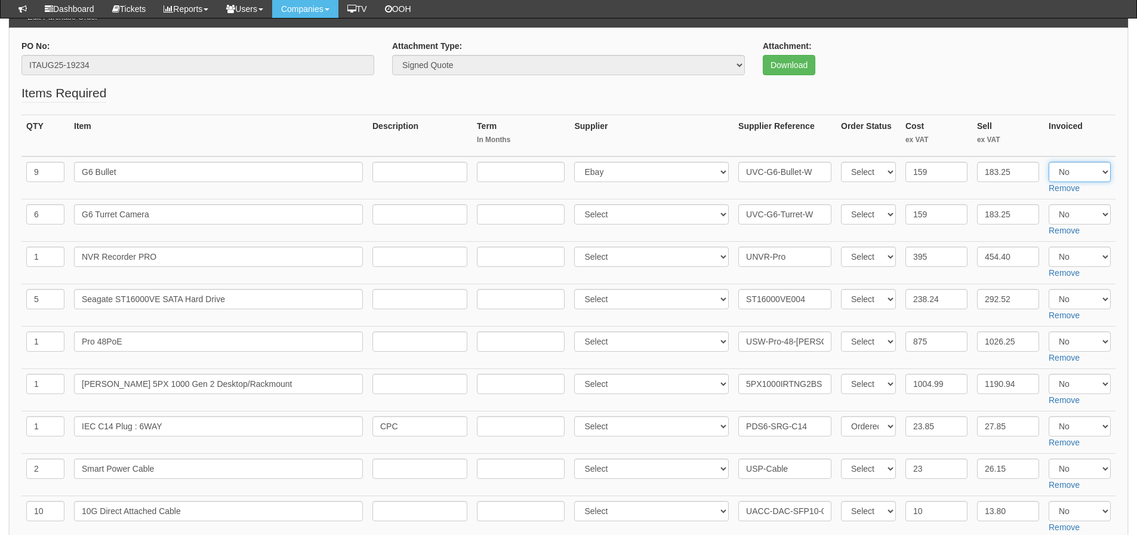
drag, startPoint x: 1079, startPoint y: 167, endPoint x: 1078, endPoint y: 180, distance: 12.6
click at [1079, 167] on select "Select Yes No N/A" at bounding box center [1080, 172] width 62 height 20
select select "Yes"
click at [1049, 162] on select "Select Yes No N/A" at bounding box center [1080, 172] width 62 height 20
click at [1069, 219] on select "Select Yes No N/A" at bounding box center [1080, 214] width 62 height 20
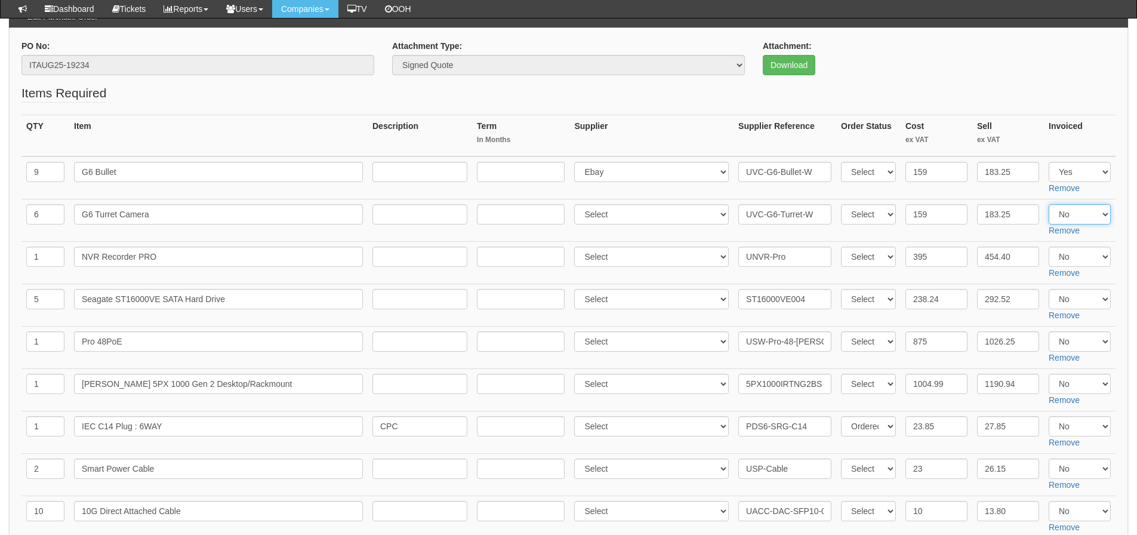
select select "Yes"
click at [1049, 204] on select "Select Yes No N/A" at bounding box center [1080, 214] width 62 height 20
click at [956, 109] on fieldset "Items Required QTY Item Description Term In Months Supplier Supplier Reference …" at bounding box center [568, 499] width 1094 height 831
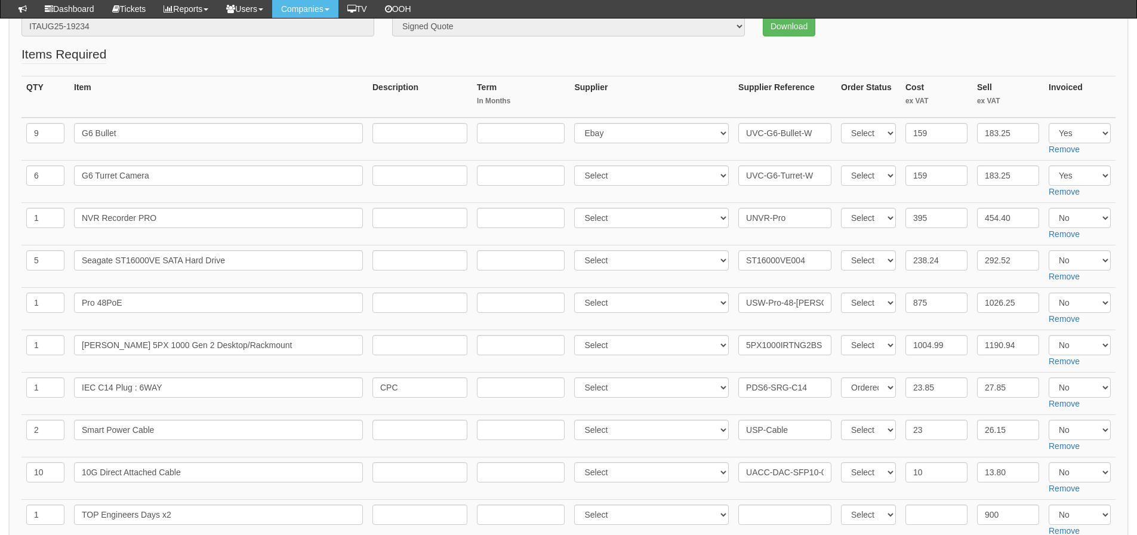
scroll to position [179, 0]
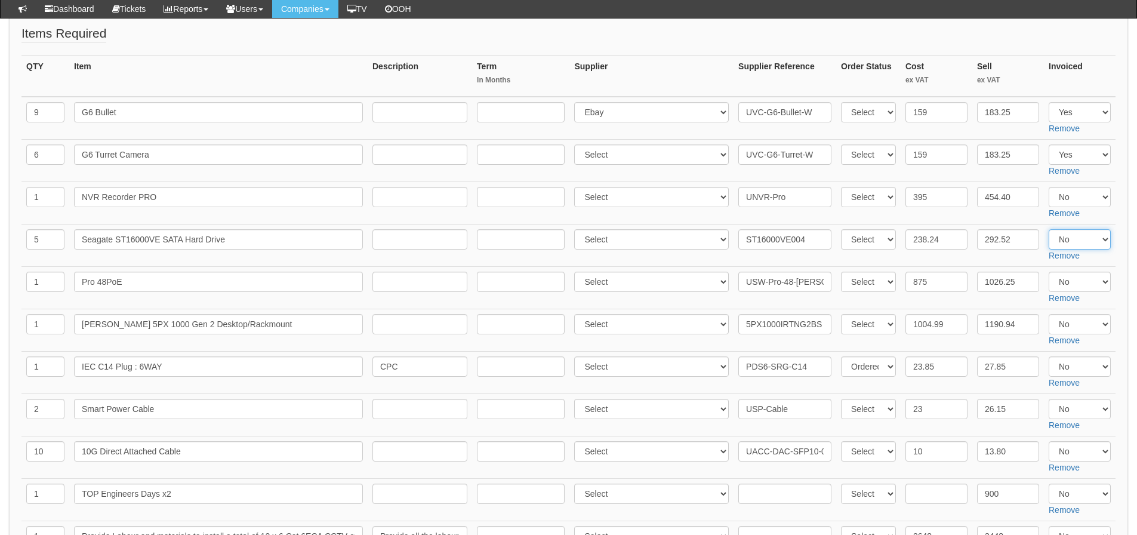
click at [1065, 242] on select "Select Yes No N/A" at bounding box center [1080, 239] width 62 height 20
select select "Yes"
click at [1049, 229] on select "Select Yes No N/A" at bounding box center [1080, 239] width 62 height 20
click at [964, 263] on td "238.24" at bounding box center [937, 245] width 72 height 42
drag, startPoint x: 1074, startPoint y: 282, endPoint x: 1072, endPoint y: 291, distance: 9.3
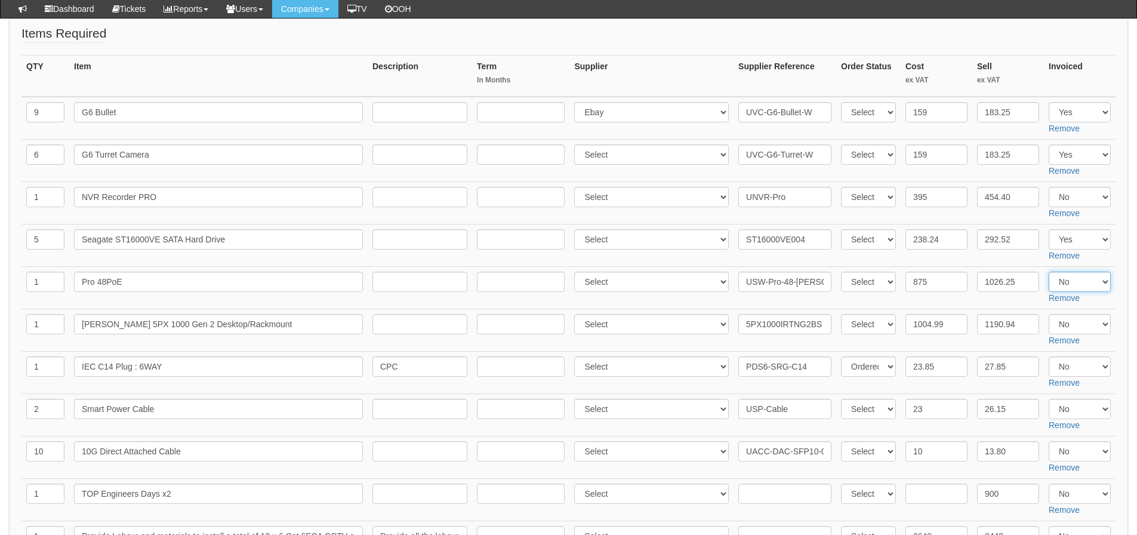
click at [1074, 282] on select "Select Yes No N/A" at bounding box center [1080, 282] width 62 height 20
select select "Yes"
click at [1049, 272] on select "Select Yes No N/A" at bounding box center [1080, 282] width 62 height 20
click at [967, 302] on td "875" at bounding box center [937, 287] width 72 height 42
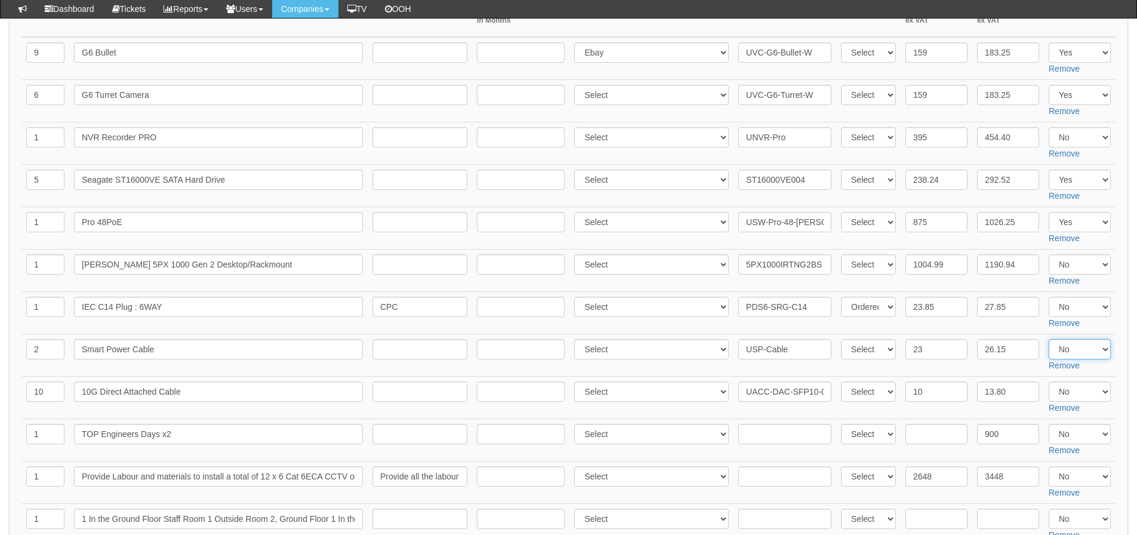
click at [1061, 352] on select "Select Yes No N/A" at bounding box center [1080, 349] width 62 height 20
select select "Yes"
click at [1049, 339] on select "Select Yes No N/A" at bounding box center [1080, 349] width 62 height 20
click at [992, 370] on td "26.15" at bounding box center [1009, 355] width 72 height 42
click at [1073, 393] on select "Select Yes No N/A" at bounding box center [1080, 392] width 62 height 20
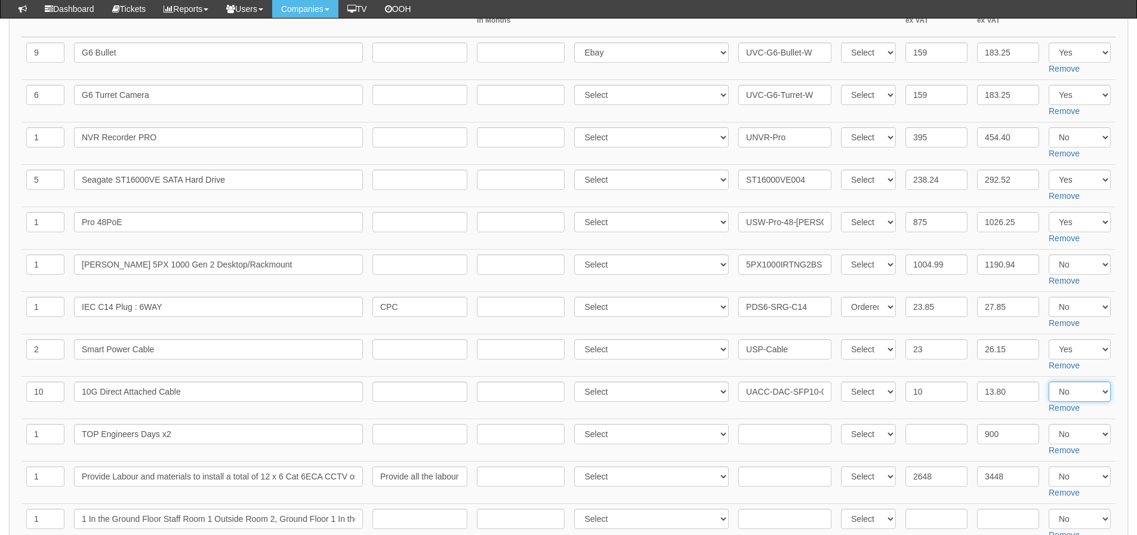
select select "Yes"
click at [1049, 382] on select "Select Yes No N/A" at bounding box center [1080, 392] width 62 height 20
click at [977, 411] on td "13.80" at bounding box center [1009, 397] width 72 height 42
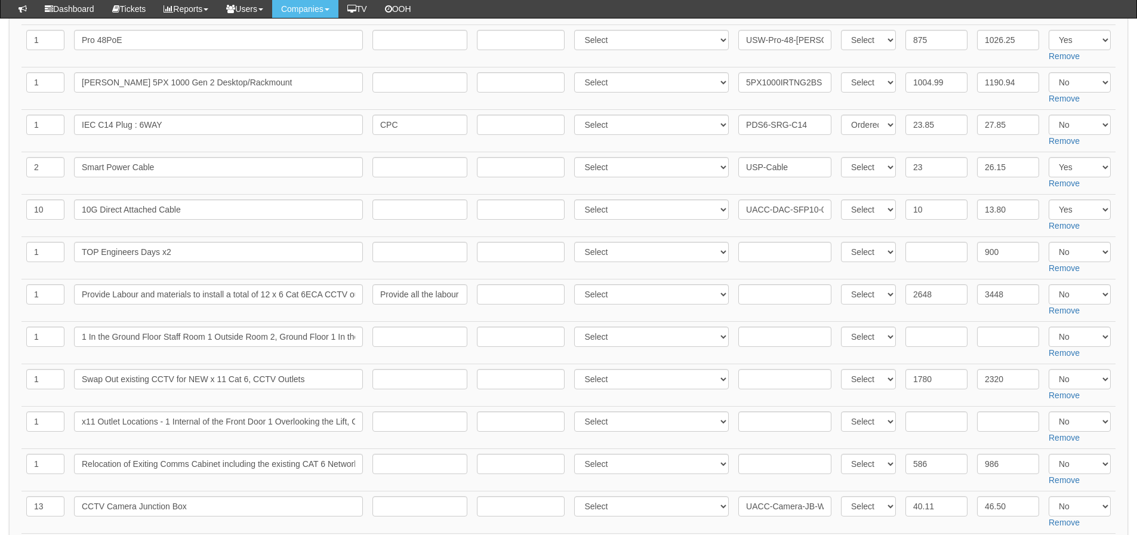
scroll to position [478, 0]
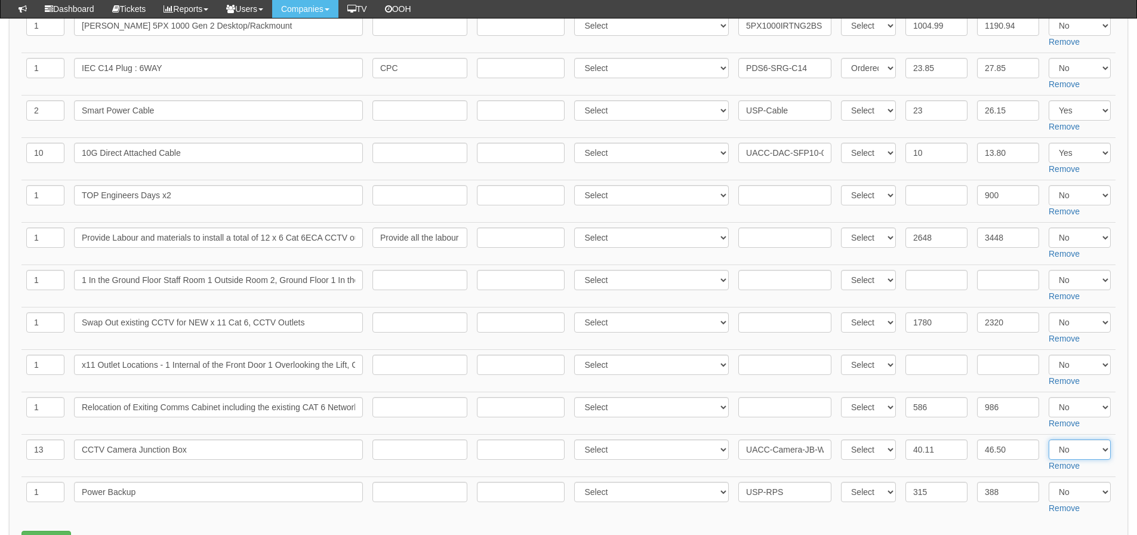
click at [1062, 452] on select "Select Yes No N/A" at bounding box center [1080, 449] width 62 height 20
select select "Yes"
click at [1049, 439] on select "Select Yes No N/A" at bounding box center [1080, 449] width 62 height 20
click at [930, 467] on td "40.11" at bounding box center [937, 455] width 72 height 42
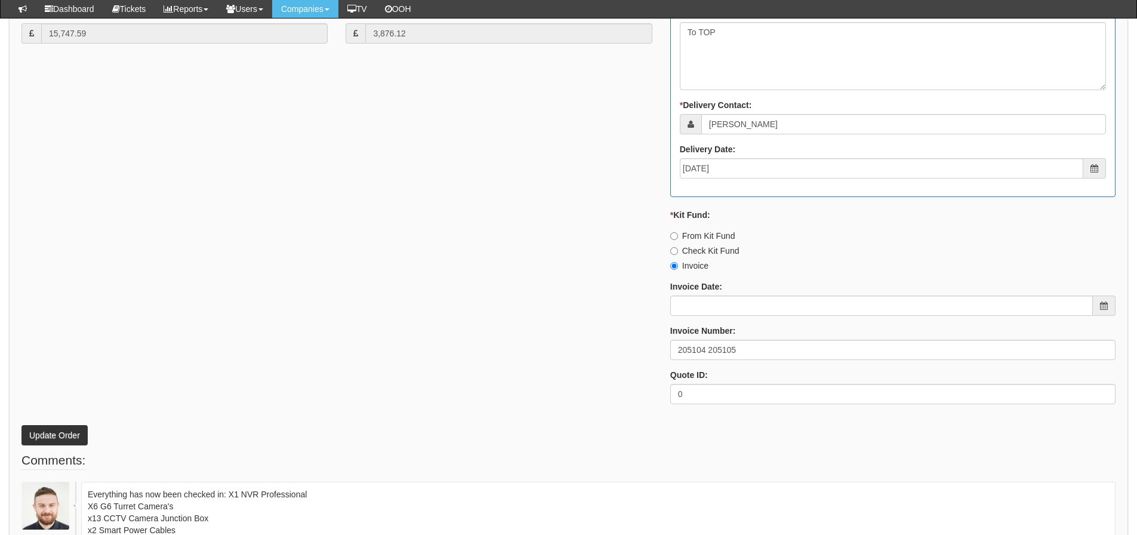
scroll to position [1314, 0]
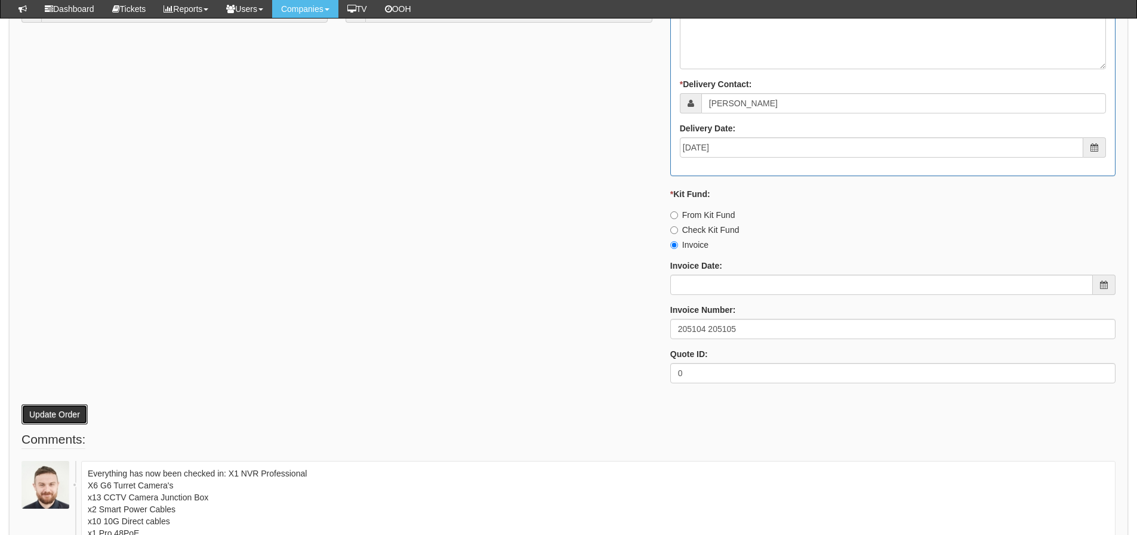
click at [41, 412] on button "Update Order" at bounding box center [54, 414] width 66 height 20
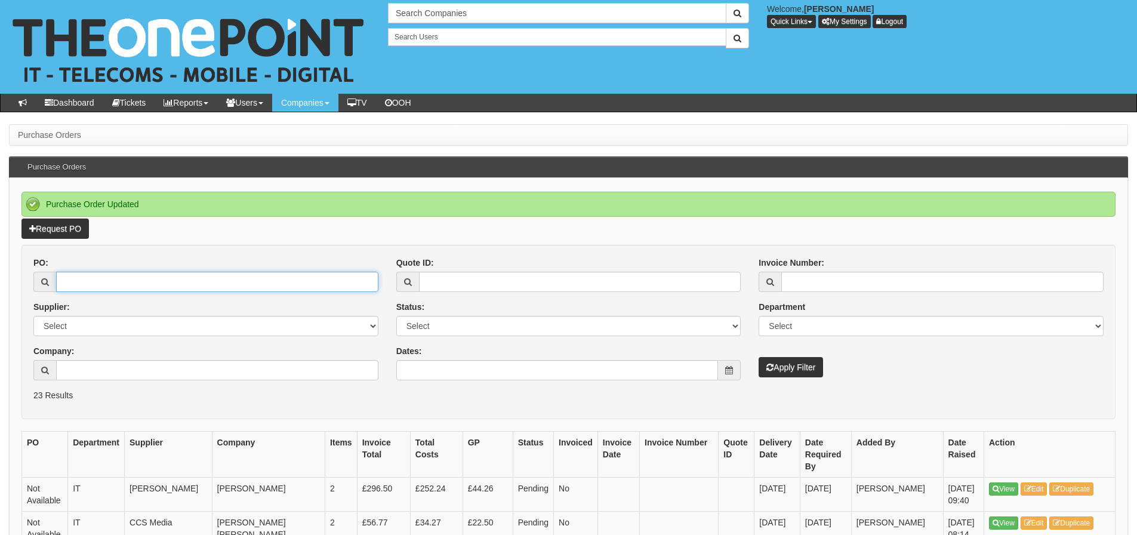
click at [116, 288] on input "PO:" at bounding box center [217, 282] width 322 height 20
type input "19315"
click at [759, 357] on button "Apply Filter" at bounding box center [791, 367] width 64 height 20
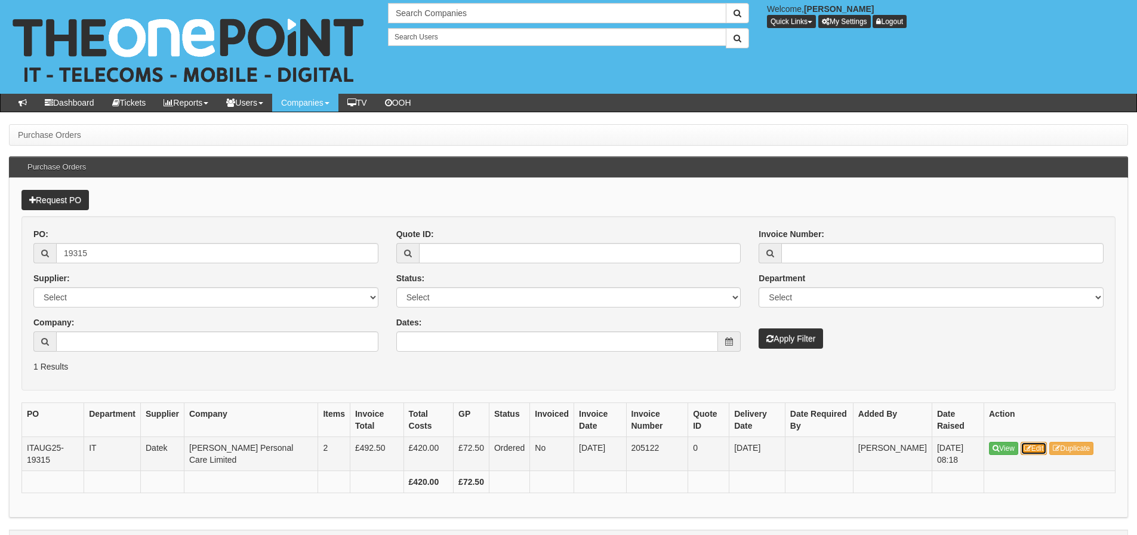
click at [1037, 444] on link "Edit" at bounding box center [1034, 448] width 27 height 13
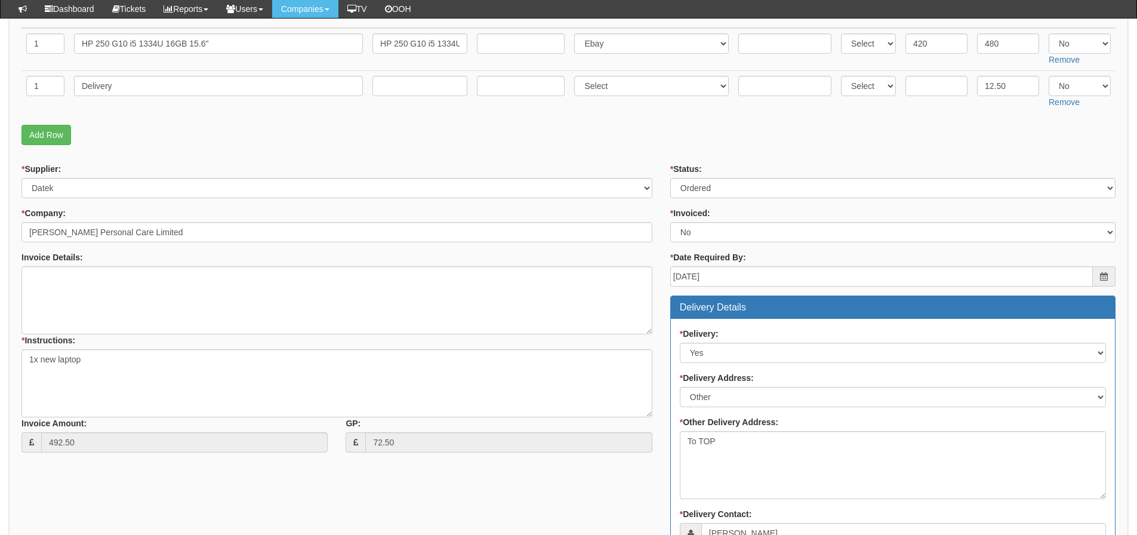
scroll to position [120, 0]
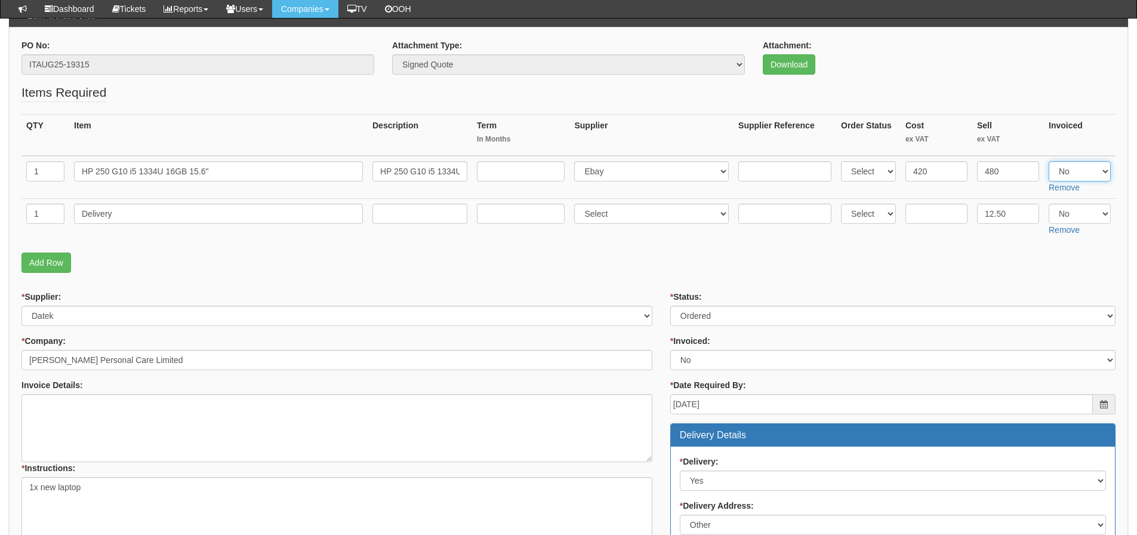
click at [1076, 177] on select "Select Yes No N/A" at bounding box center [1080, 171] width 62 height 20
select select "Yes"
click at [1049, 161] on select "Select Yes No N/A" at bounding box center [1080, 171] width 62 height 20
click at [1066, 210] on select "Select Yes No N/A" at bounding box center [1080, 214] width 62 height 20
select select "Yes"
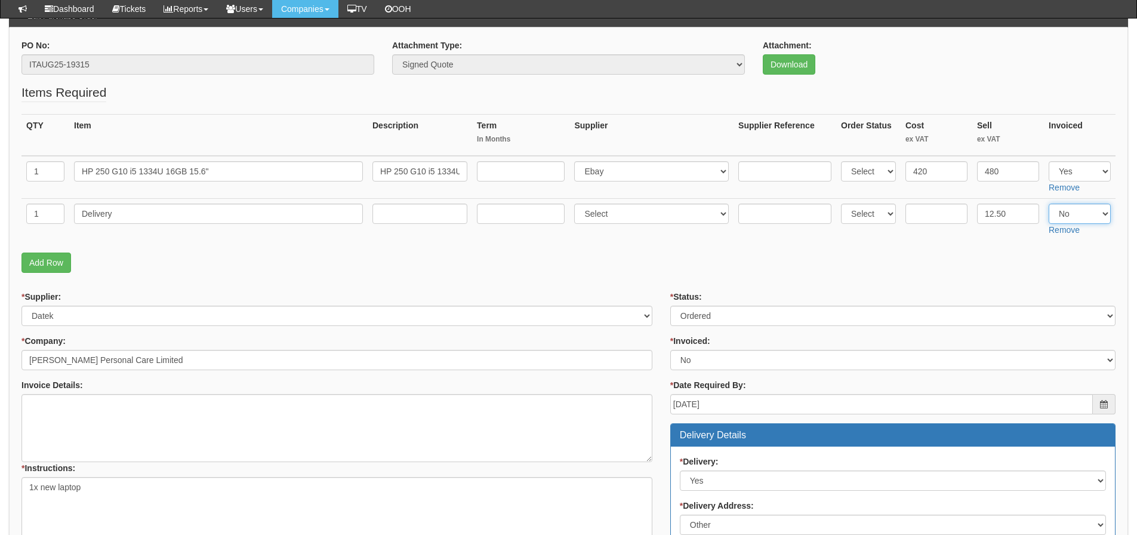
click at [1049, 204] on select "Select Yes No N/A" at bounding box center [1080, 214] width 62 height 20
click at [801, 266] on p "Add Row" at bounding box center [568, 263] width 1094 height 20
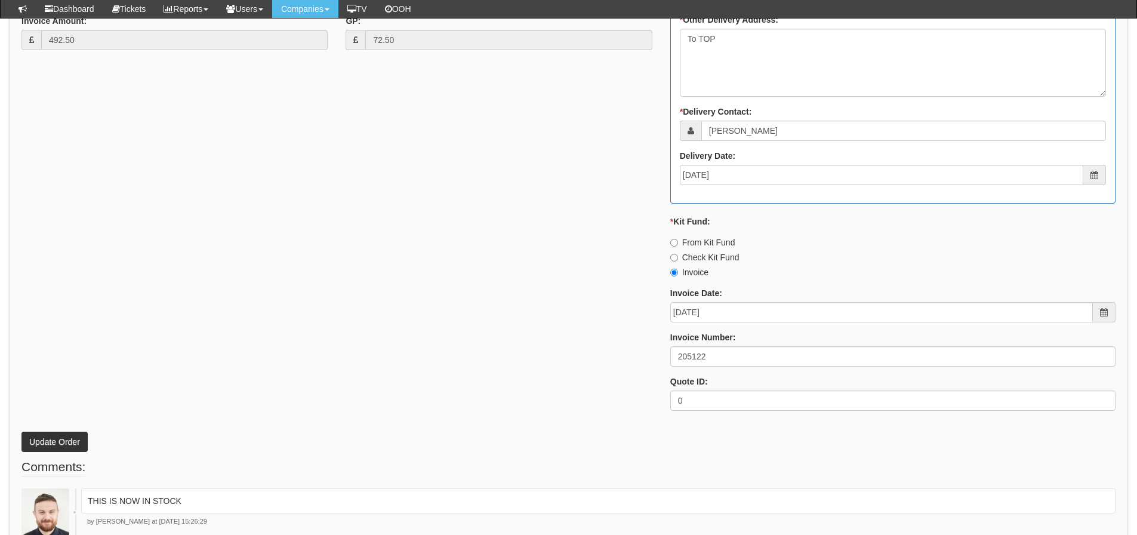
scroll to position [657, 0]
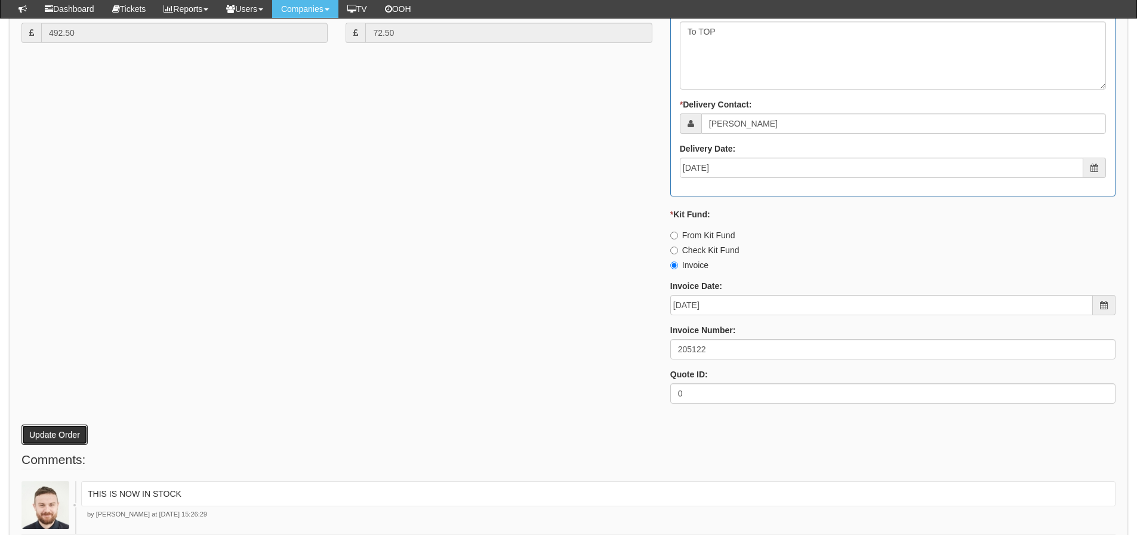
click at [50, 428] on button "Update Order" at bounding box center [54, 435] width 66 height 20
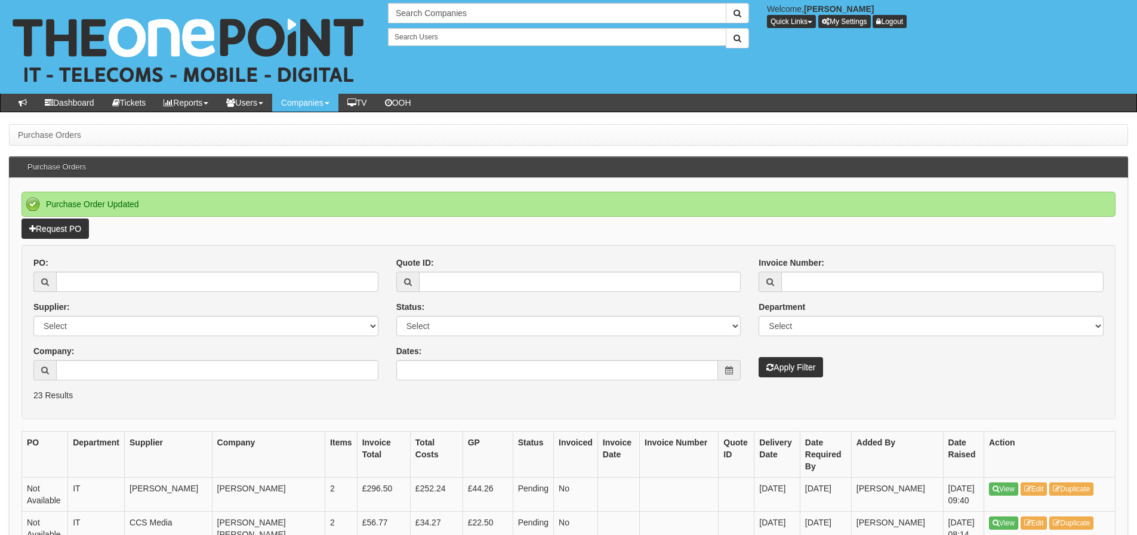
drag, startPoint x: 189, startPoint y: 264, endPoint x: 189, endPoint y: 272, distance: 8.4
click at [189, 264] on div "PO:" at bounding box center [205, 274] width 345 height 35
click at [184, 281] on input "PO:" at bounding box center [217, 282] width 322 height 20
type input "19305"
click at [759, 357] on button "Apply Filter" at bounding box center [791, 367] width 64 height 20
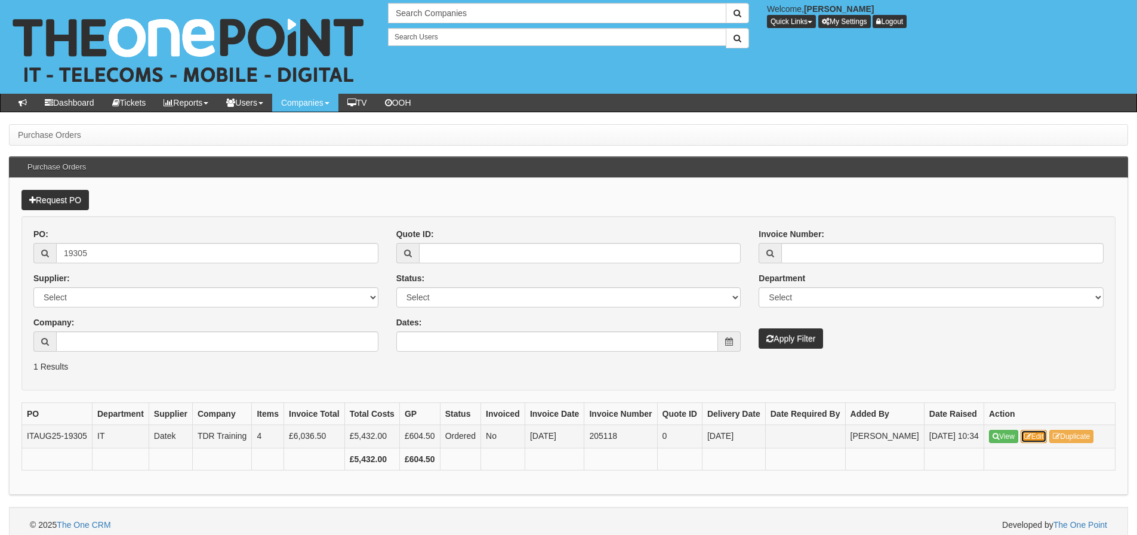
click at [1038, 443] on link "Edit" at bounding box center [1034, 436] width 27 height 13
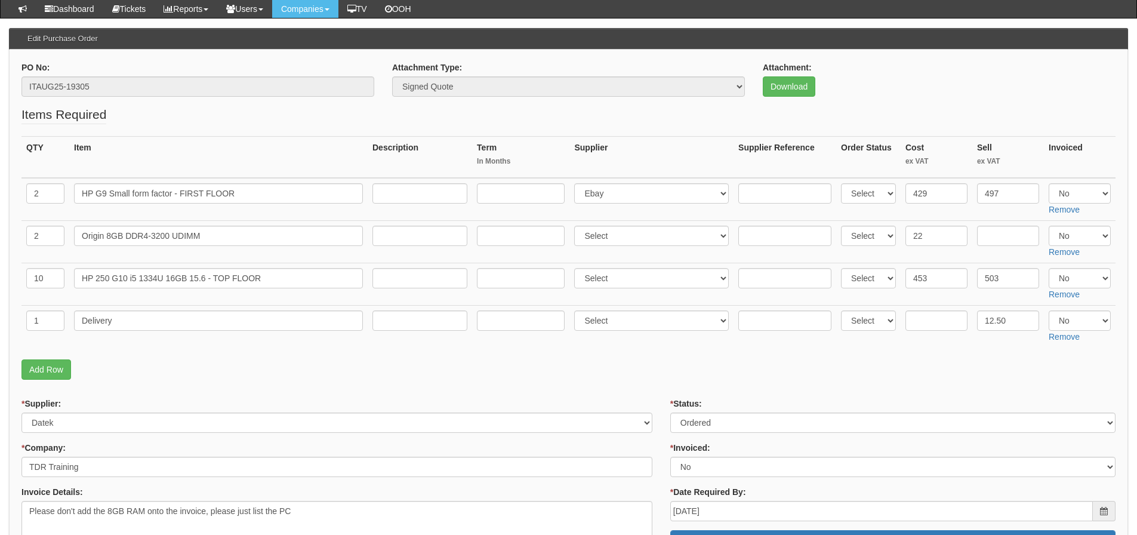
scroll to position [119, 0]
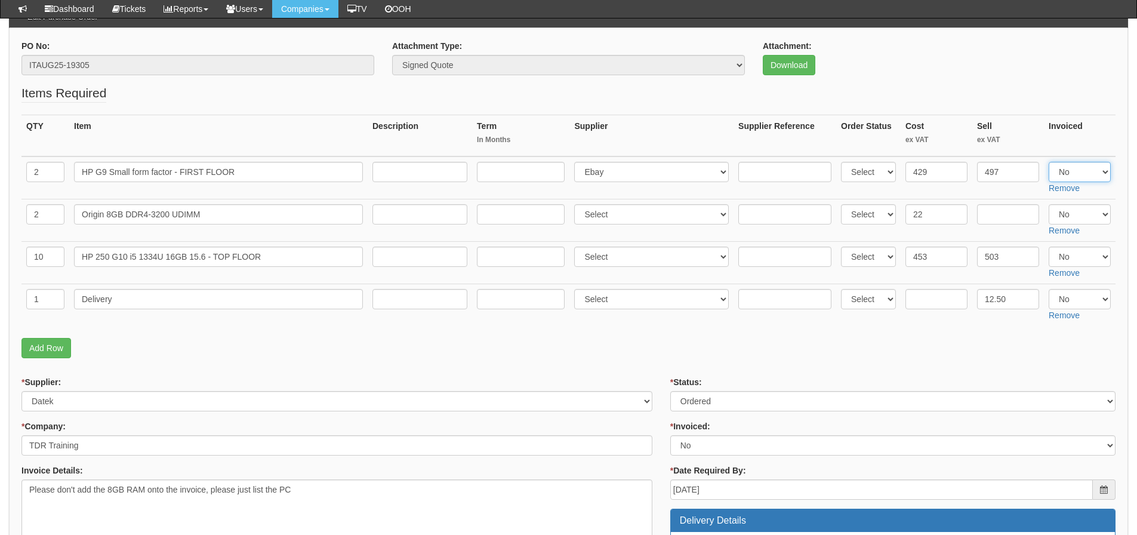
click at [1078, 172] on select "Select Yes No N/A" at bounding box center [1080, 172] width 62 height 20
select select "Yes"
click at [1049, 162] on select "Select Yes No N/A" at bounding box center [1080, 172] width 62 height 20
click at [1078, 217] on select "Select Yes No N/A" at bounding box center [1080, 214] width 62 height 20
select select "Yes"
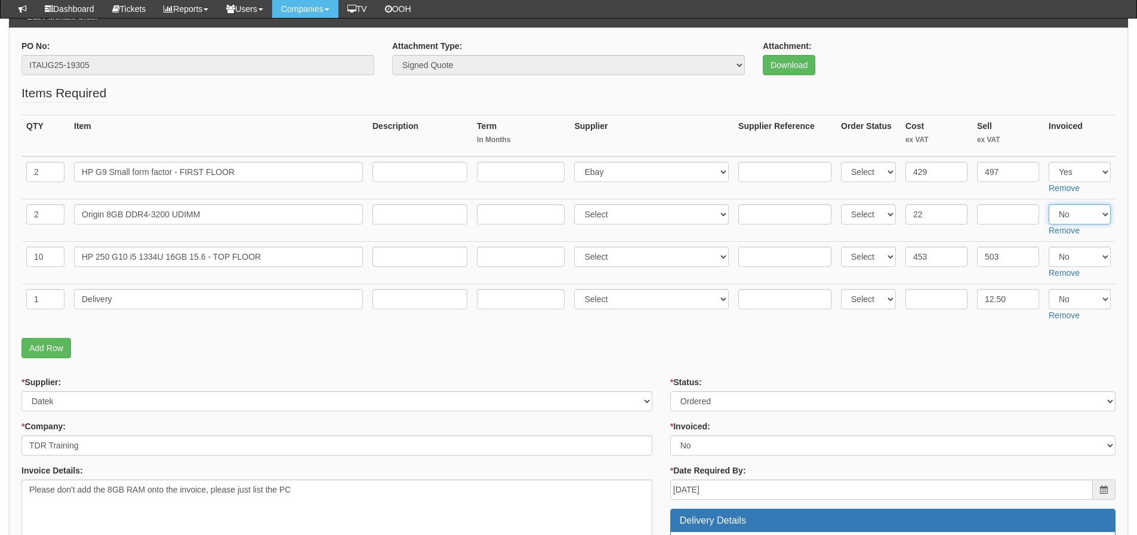
click at [1049, 204] on select "Select Yes No N/A" at bounding box center [1080, 214] width 62 height 20
click at [1072, 260] on select "Select Yes No N/A" at bounding box center [1080, 257] width 62 height 20
click at [1049, 247] on select "Select Yes No N/A" at bounding box center [1080, 257] width 62 height 20
click at [1072, 265] on select "Select Yes No N/A" at bounding box center [1080, 257] width 62 height 20
select select "Yes"
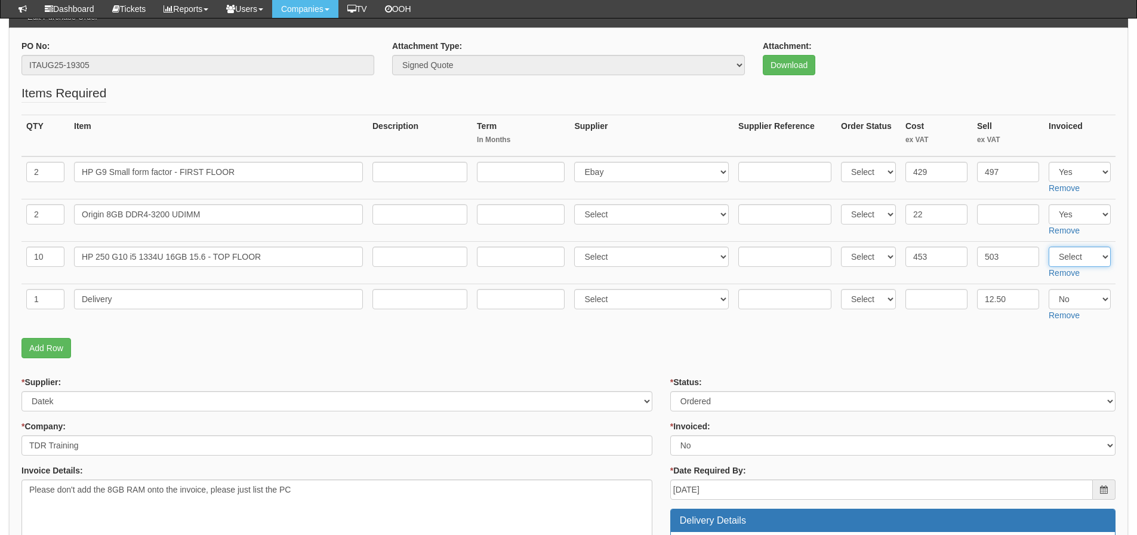
click at [1049, 247] on select "Select Yes No N/A" at bounding box center [1080, 257] width 62 height 20
click at [914, 361] on fieldset "Items Required QTY Item Description Term In Months Supplier Supplier Reference …" at bounding box center [568, 224] width 1094 height 280
click at [1092, 299] on select "Select Yes No N/A" at bounding box center [1080, 299] width 62 height 20
select select "Yes"
click at [1049, 289] on select "Select Yes No N/A" at bounding box center [1080, 299] width 62 height 20
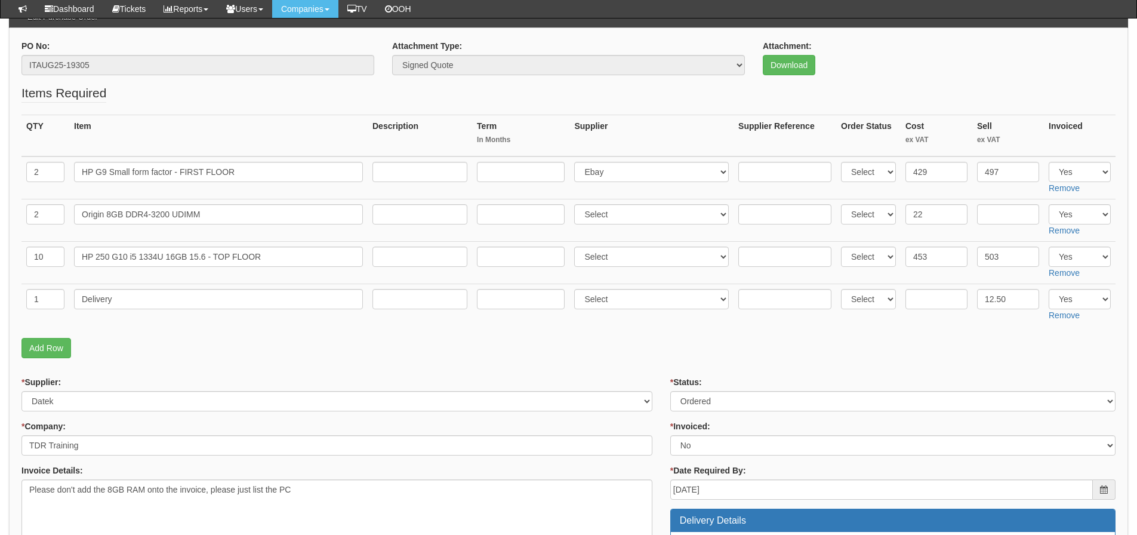
drag, startPoint x: 460, startPoint y: 350, endPoint x: 451, endPoint y: 350, distance: 9.0
click at [455, 350] on p "Add Row" at bounding box center [568, 348] width 1094 height 20
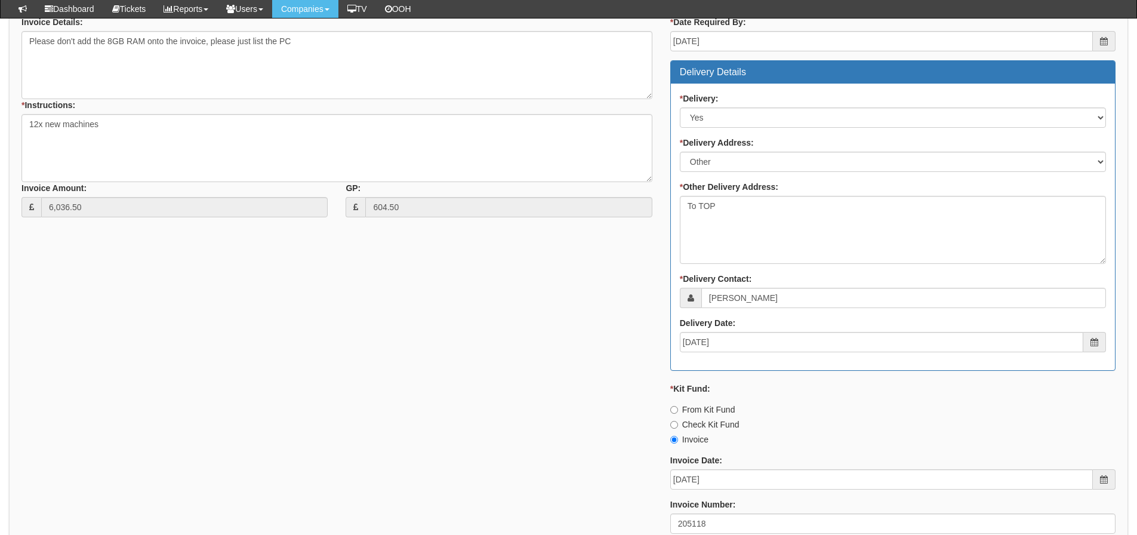
scroll to position [749, 0]
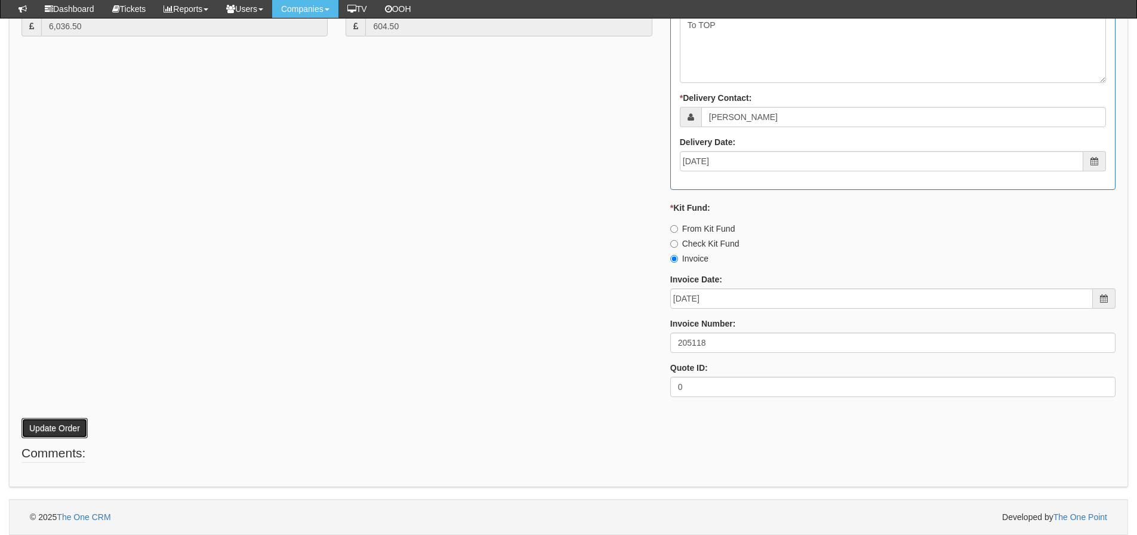
click at [74, 422] on button "Update Order" at bounding box center [54, 428] width 66 height 20
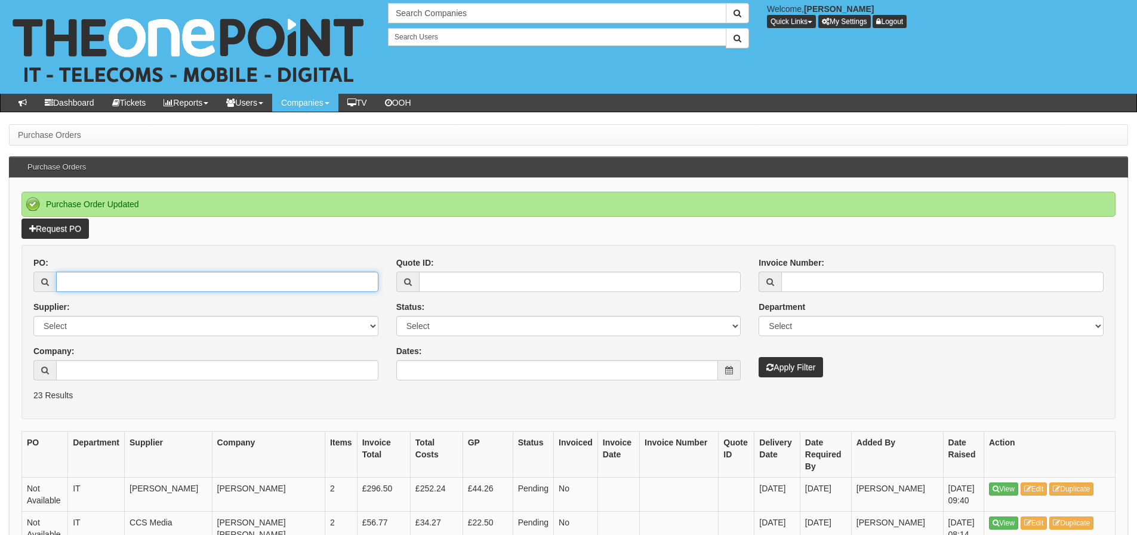
click at [157, 275] on input "PO:" at bounding box center [217, 282] width 322 height 20
type input "19282"
click at [759, 357] on button "Apply Filter" at bounding box center [791, 367] width 64 height 20
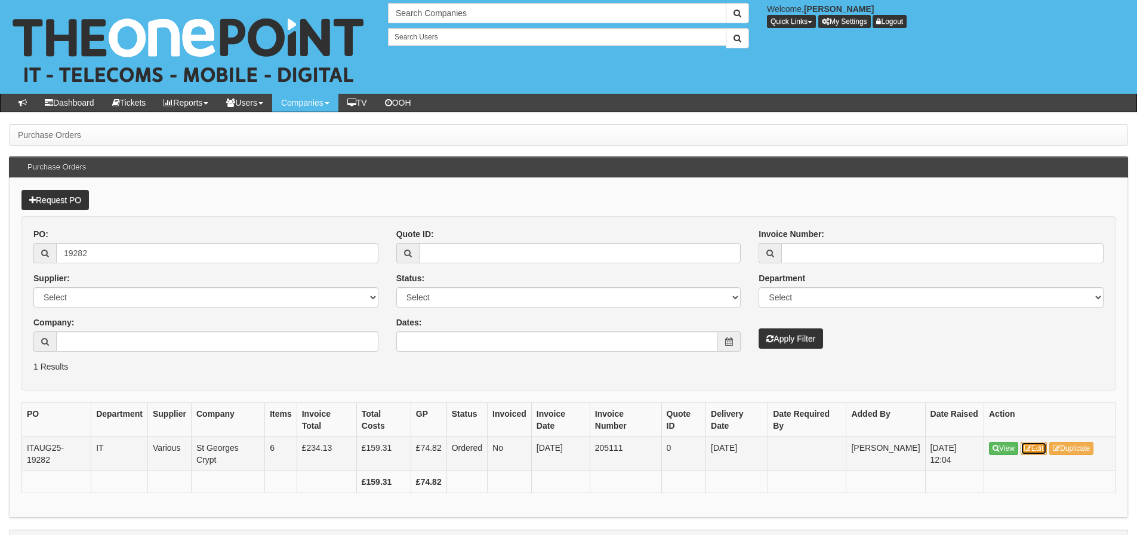
click at [1035, 446] on link "Edit" at bounding box center [1034, 448] width 27 height 13
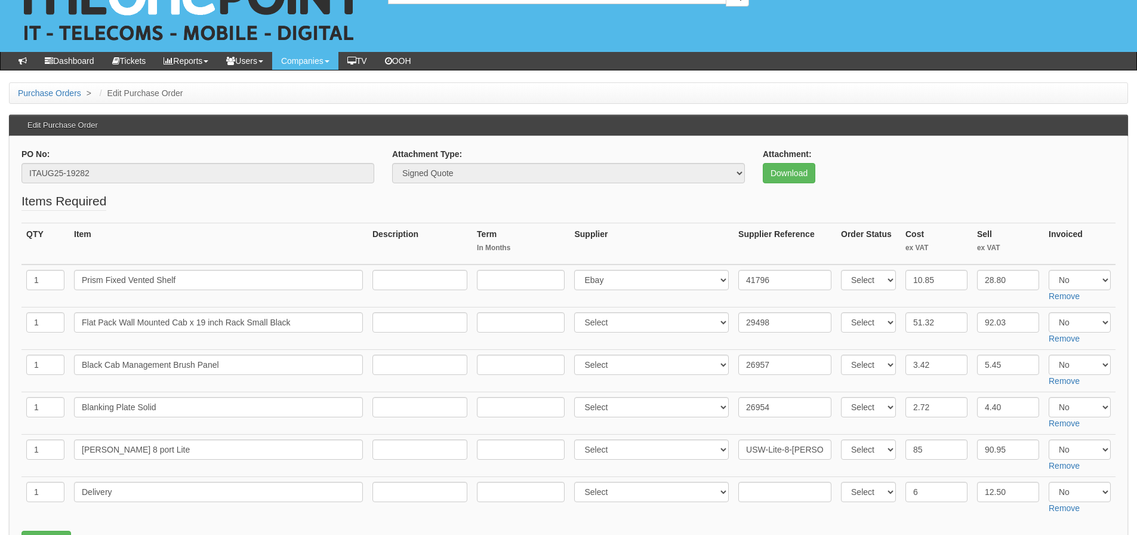
scroll to position [119, 0]
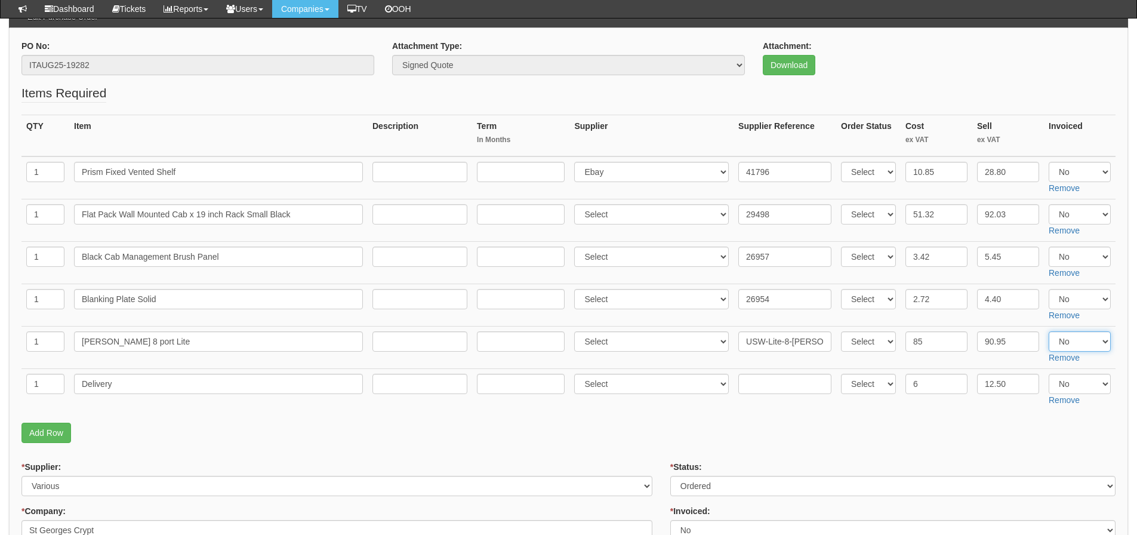
click at [1081, 347] on select "Select Yes No N/A" at bounding box center [1080, 341] width 62 height 20
select select "Yes"
click at [1049, 331] on select "Select Yes No N/A" at bounding box center [1080, 341] width 62 height 20
click at [977, 434] on p "Add Row" at bounding box center [568, 433] width 1094 height 20
click at [1074, 303] on select "Select Yes No N/A" at bounding box center [1080, 299] width 62 height 20
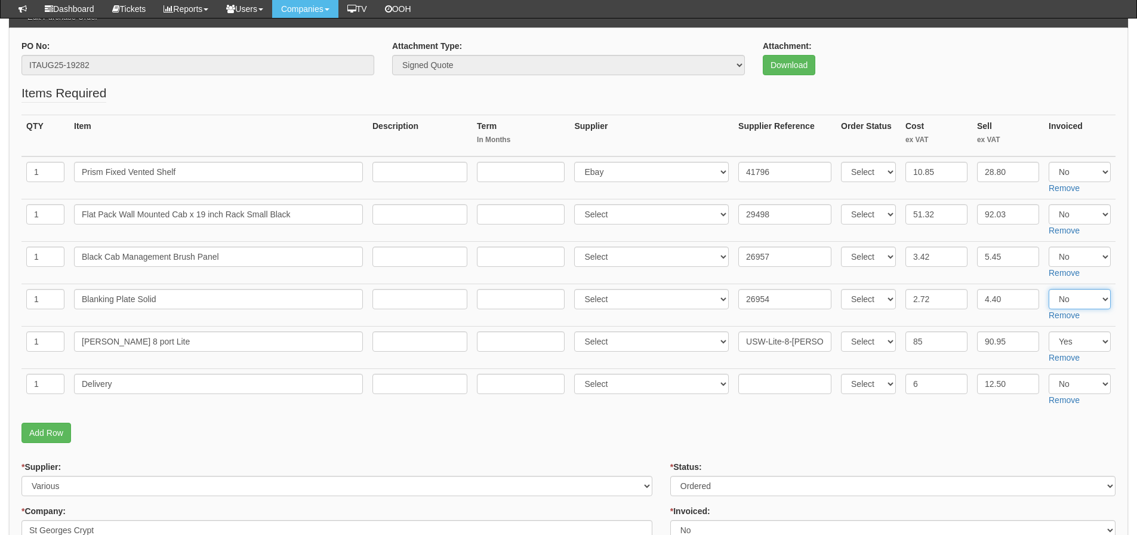
select select "Yes"
click at [1049, 289] on select "Select Yes No N/A" at bounding box center [1080, 299] width 62 height 20
click at [1091, 259] on select "Select Yes No N/A" at bounding box center [1080, 257] width 62 height 20
select select "Yes"
click at [1049, 247] on select "Select Yes No N/A" at bounding box center [1080, 257] width 62 height 20
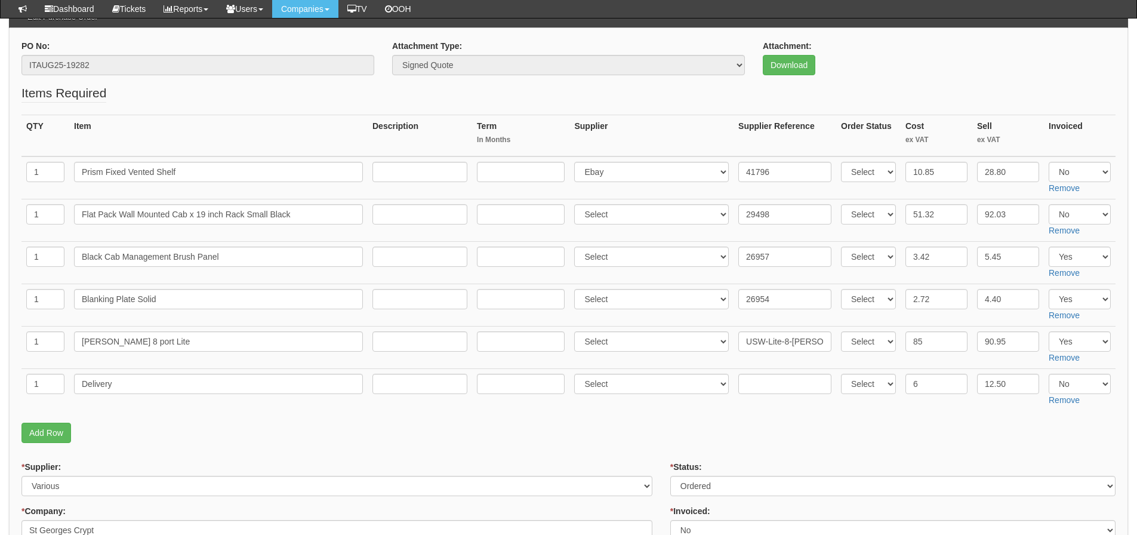
click at [848, 445] on fieldset "Items Required QTY Item Description Term In Months Supplier Supplier Reference …" at bounding box center [568, 266] width 1094 height 365
click at [1062, 218] on select "Select Yes No N/A" at bounding box center [1080, 214] width 62 height 20
select select "Yes"
click at [1049, 204] on select "Select Yes No N/A" at bounding box center [1080, 214] width 62 height 20
click at [1078, 165] on select "Select Yes No N/A" at bounding box center [1080, 172] width 62 height 20
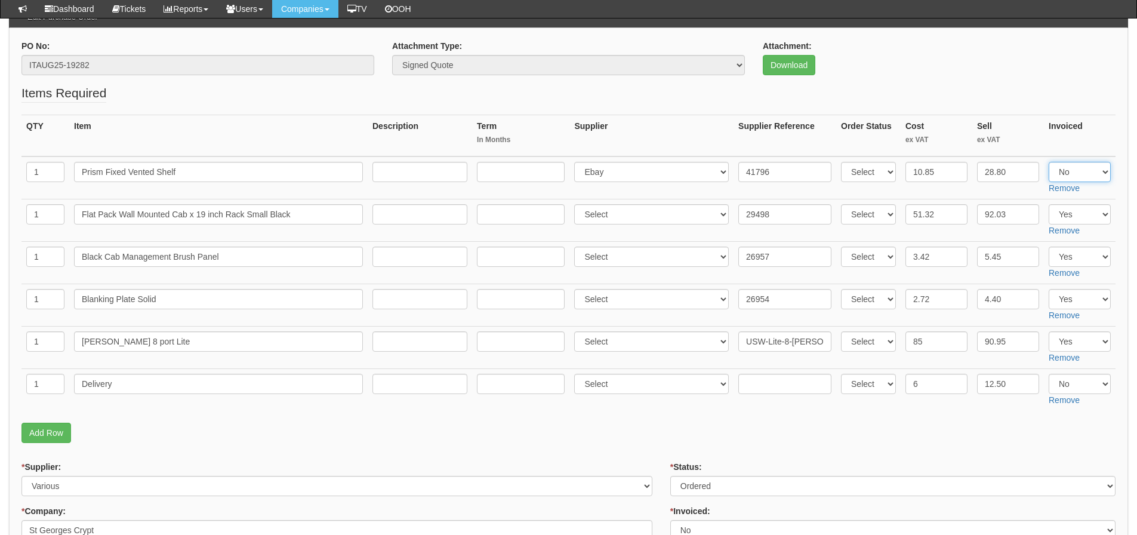
select select "Yes"
click at [1049, 162] on select "Select Yes No N/A" at bounding box center [1080, 172] width 62 height 20
drag, startPoint x: 1087, startPoint y: 379, endPoint x: 1082, endPoint y: 387, distance: 9.6
click at [1087, 379] on select "Select Yes No N/A" at bounding box center [1080, 384] width 62 height 20
select select "Yes"
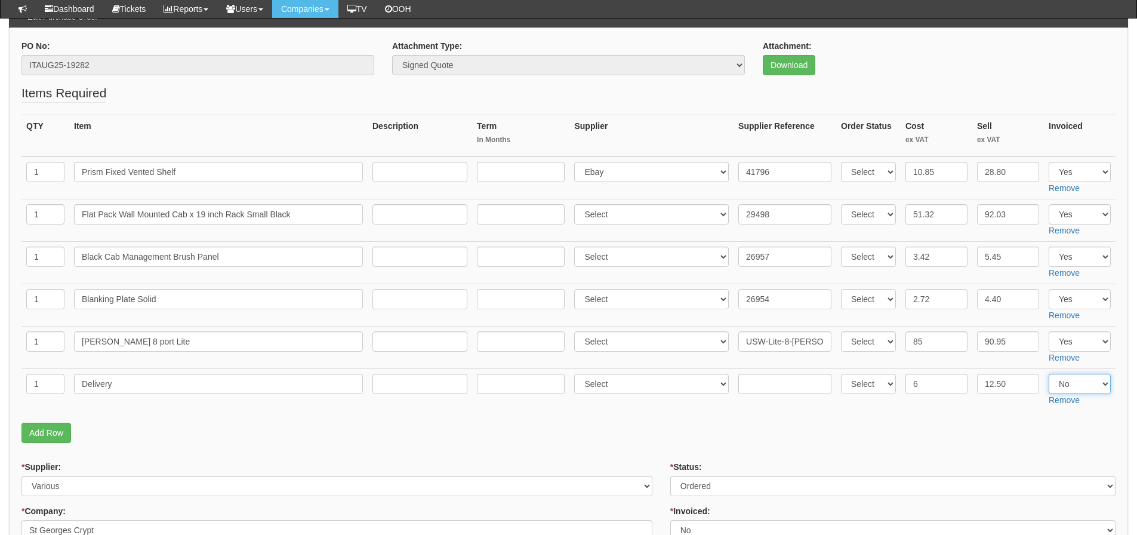
click at [1049, 374] on select "Select Yes No N/A" at bounding box center [1080, 384] width 62 height 20
click at [857, 425] on p "Add Row" at bounding box center [568, 433] width 1094 height 20
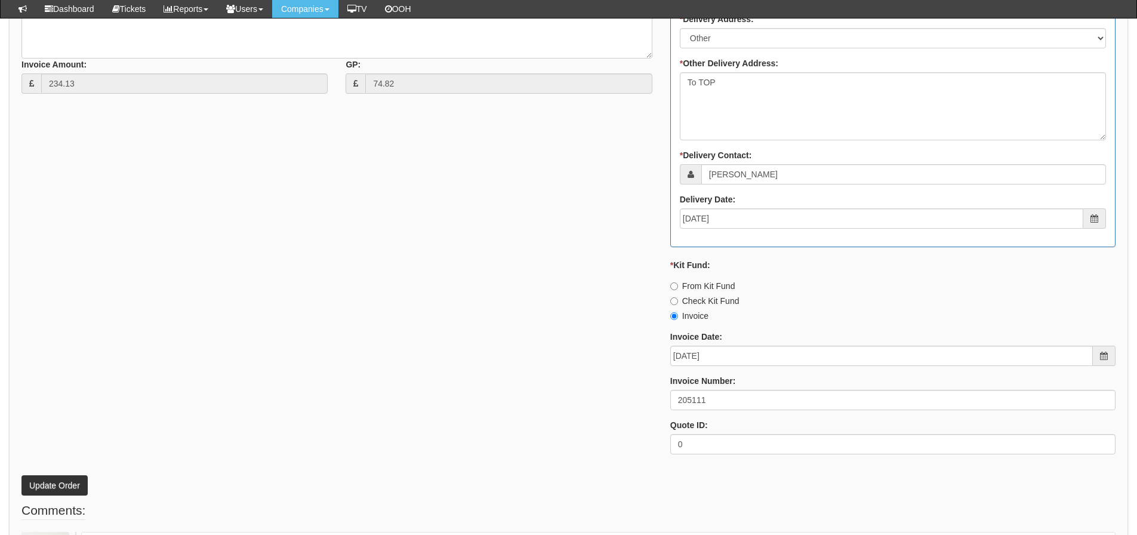
scroll to position [836, 0]
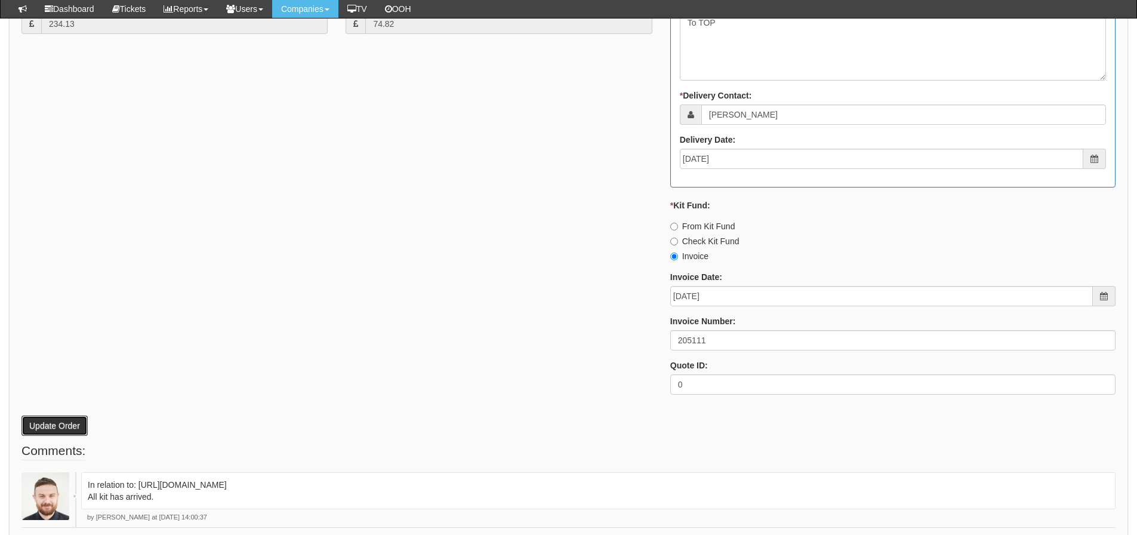
click at [54, 430] on button "Update Order" at bounding box center [54, 426] width 66 height 20
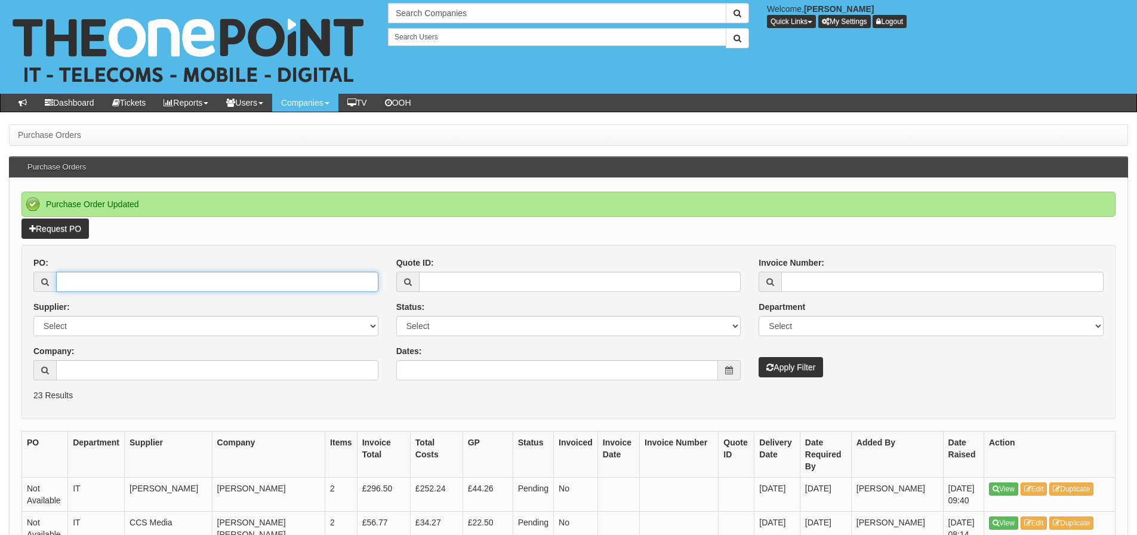
click at [264, 277] on input "PO:" at bounding box center [217, 282] width 322 height 20
type input "19234"
click at [759, 357] on button "Apply Filter" at bounding box center [791, 367] width 64 height 20
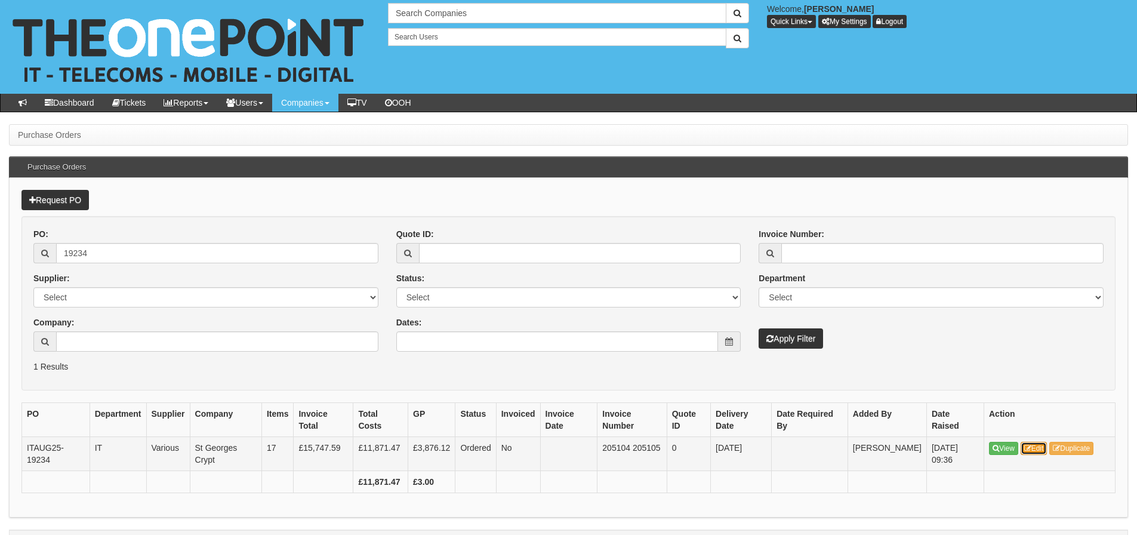
click at [1024, 442] on link "Edit" at bounding box center [1034, 448] width 27 height 13
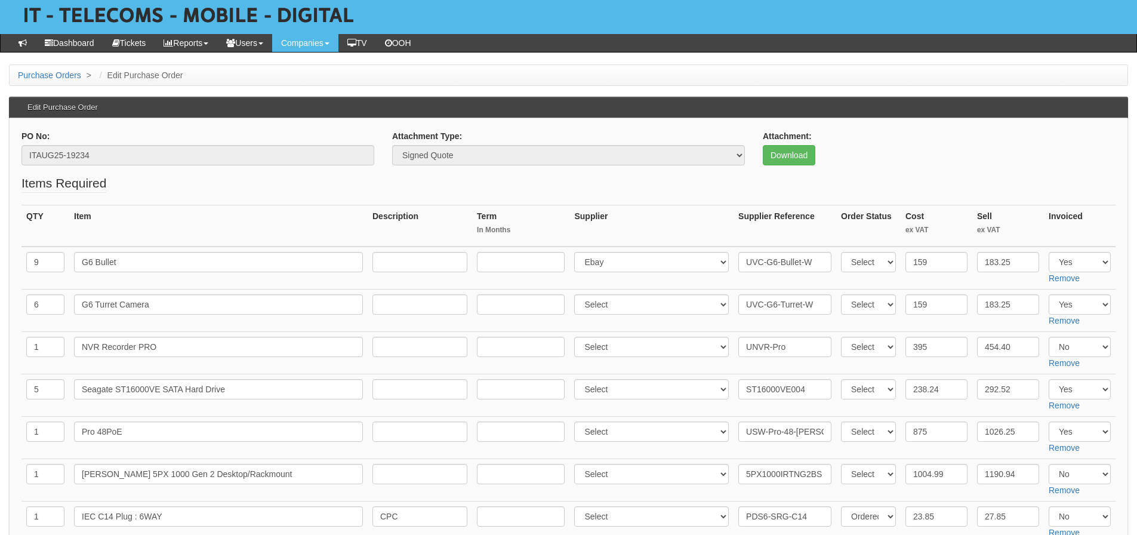
scroll to position [119, 0]
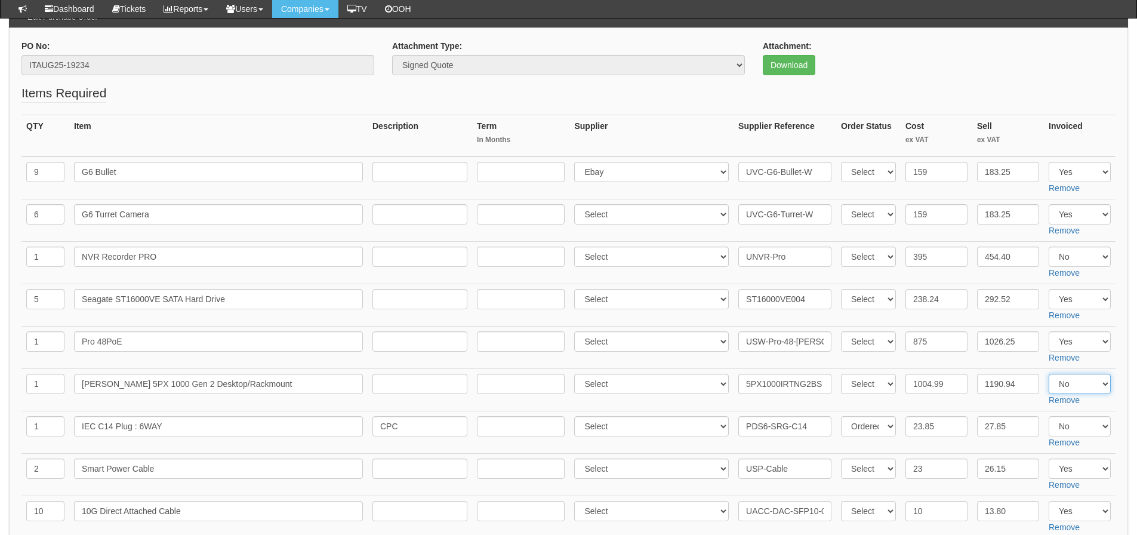
click at [1076, 383] on select "Select Yes No N/A" at bounding box center [1080, 384] width 62 height 20
select select "Yes"
click at [1049, 374] on select "Select Yes No N/A" at bounding box center [1080, 384] width 62 height 20
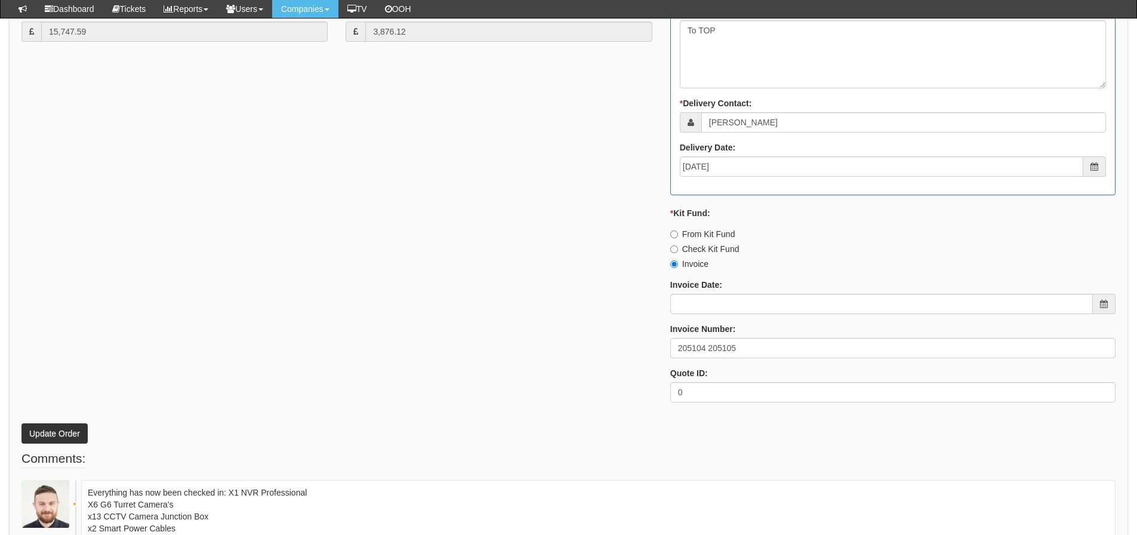
scroll to position [1493, 0]
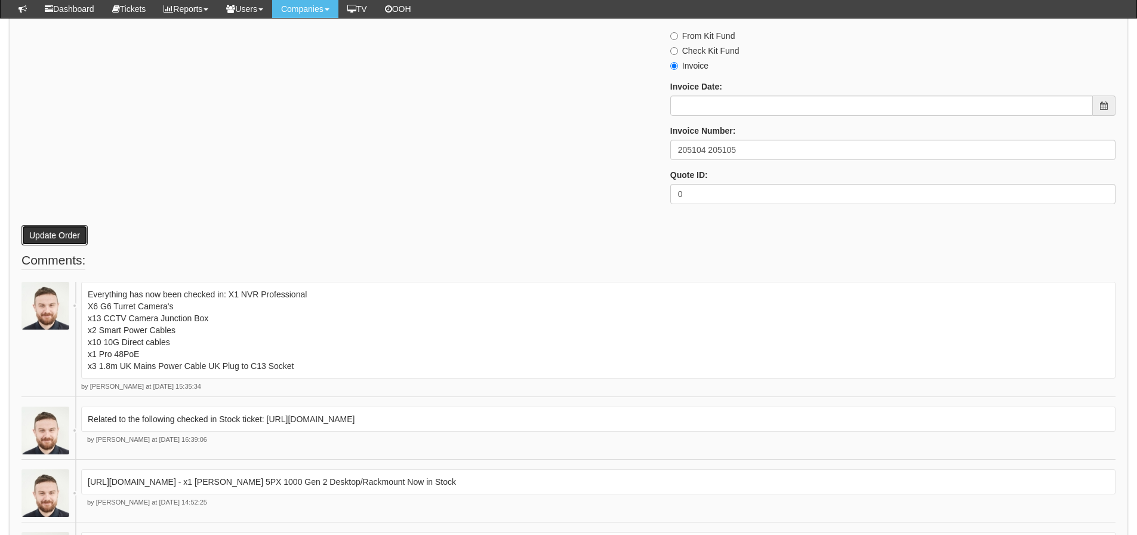
click at [42, 228] on button "Update Order" at bounding box center [54, 235] width 66 height 20
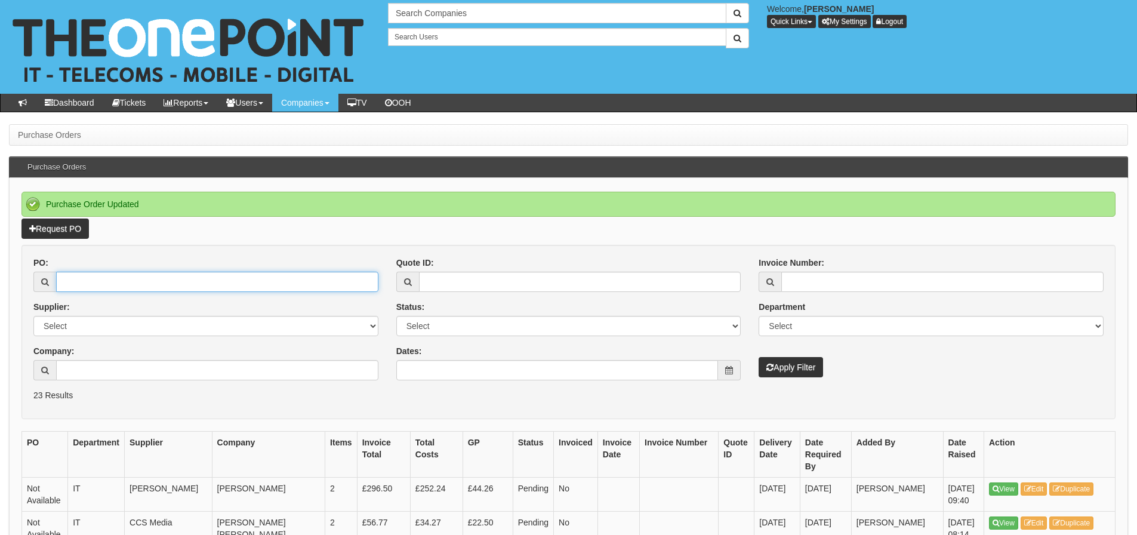
click at [94, 283] on input "PO:" at bounding box center [217, 282] width 322 height 20
type input "19029"
click at [759, 357] on button "Apply Filter" at bounding box center [791, 367] width 64 height 20
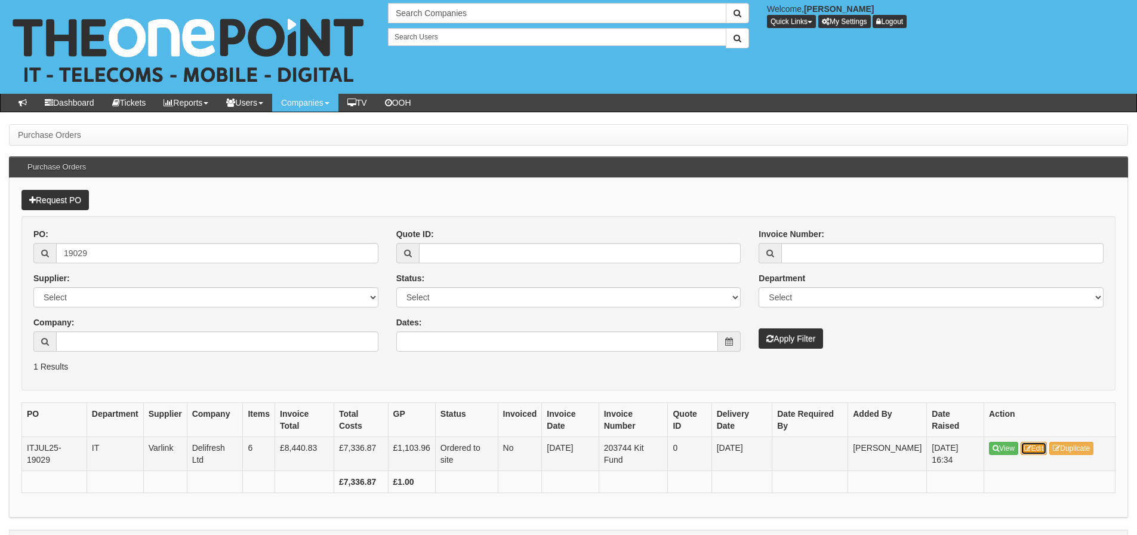
click at [1039, 451] on link "Edit" at bounding box center [1034, 448] width 27 height 13
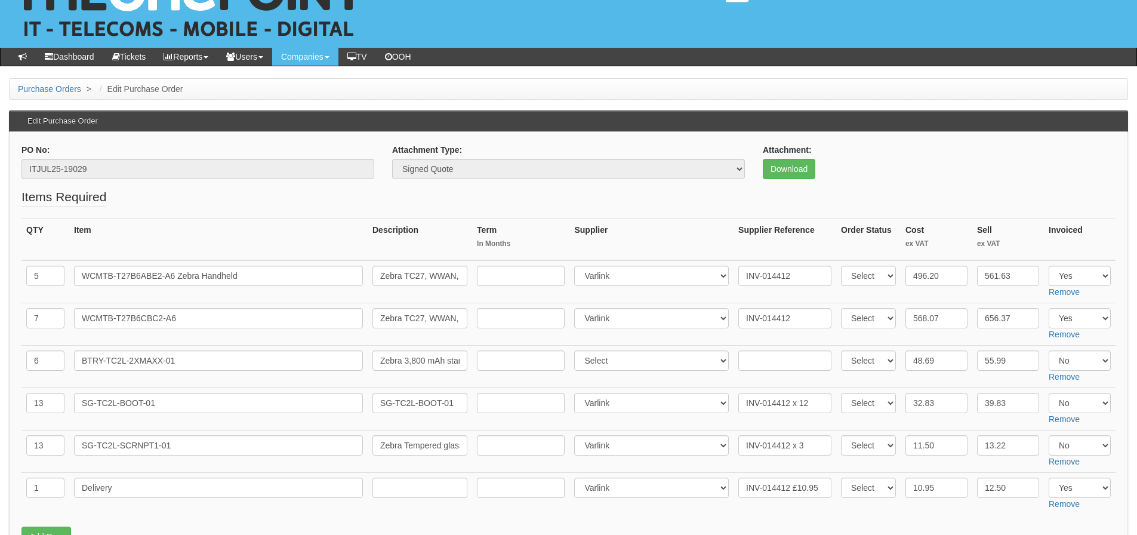
scroll to position [60, 0]
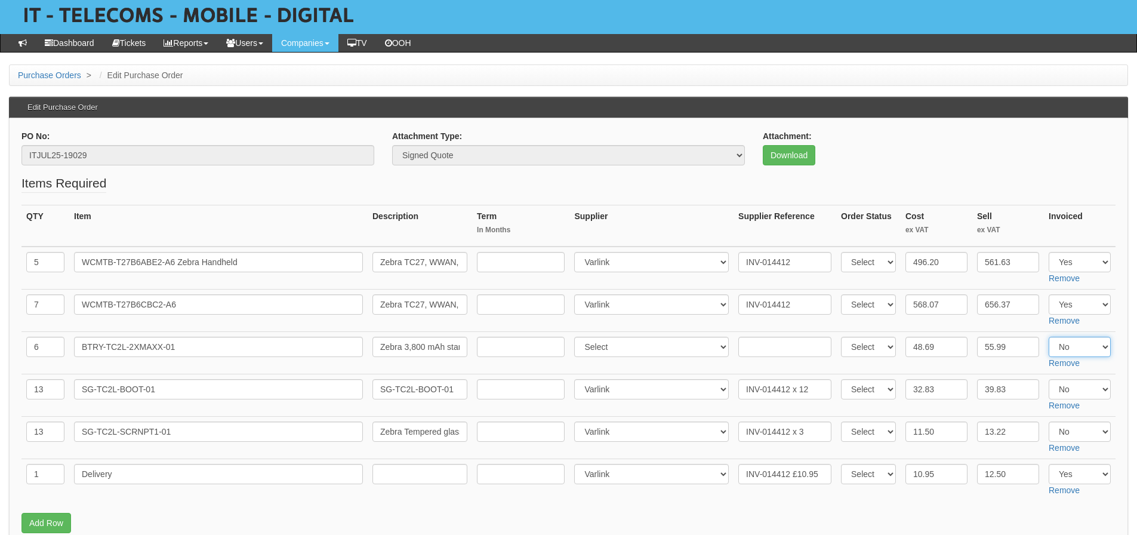
click at [1068, 346] on select "Select Yes No N/A" at bounding box center [1080, 347] width 62 height 20
select select "Yes"
click at [1049, 337] on select "Select Yes No N/A" at bounding box center [1080, 347] width 62 height 20
click at [962, 159] on p "Download" at bounding box center [939, 155] width 353 height 20
drag, startPoint x: 1071, startPoint y: 391, endPoint x: 1071, endPoint y: 398, distance: 7.2
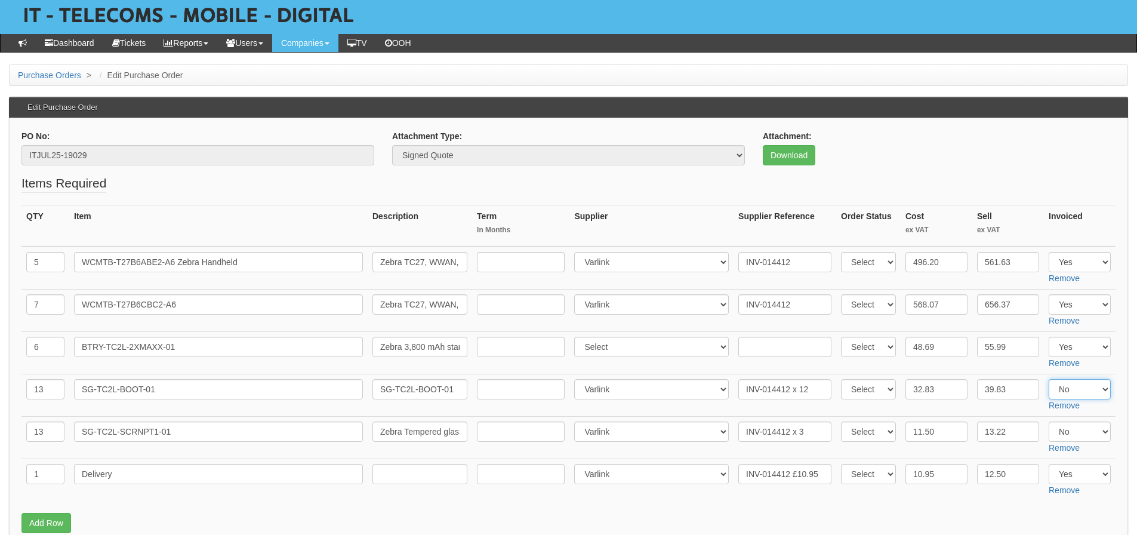
click at [1071, 391] on select "Select Yes No N/A" at bounding box center [1080, 389] width 62 height 20
select select "Yes"
click at [1049, 379] on select "Select Yes No N/A" at bounding box center [1080, 389] width 62 height 20
click at [1065, 437] on select "Select Yes No N/A" at bounding box center [1080, 432] width 62 height 20
select select "Yes"
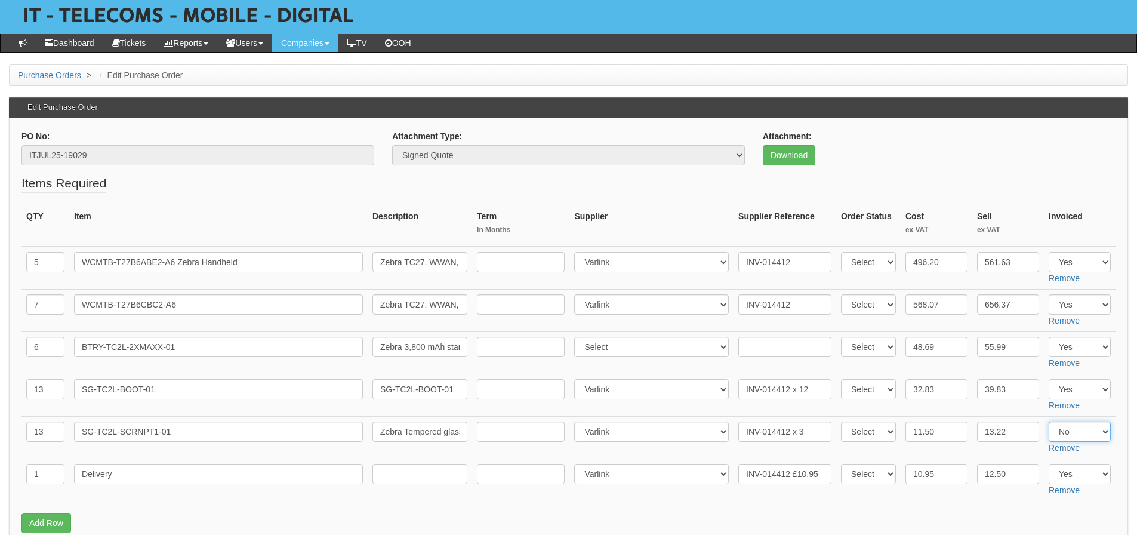
click at [1049, 422] on select "Select Yes No N/A" at bounding box center [1080, 432] width 62 height 20
click at [905, 510] on fieldset "Items Required QTY Item Description Term In Months Supplier Supplier Reference …" at bounding box center [568, 356] width 1094 height 365
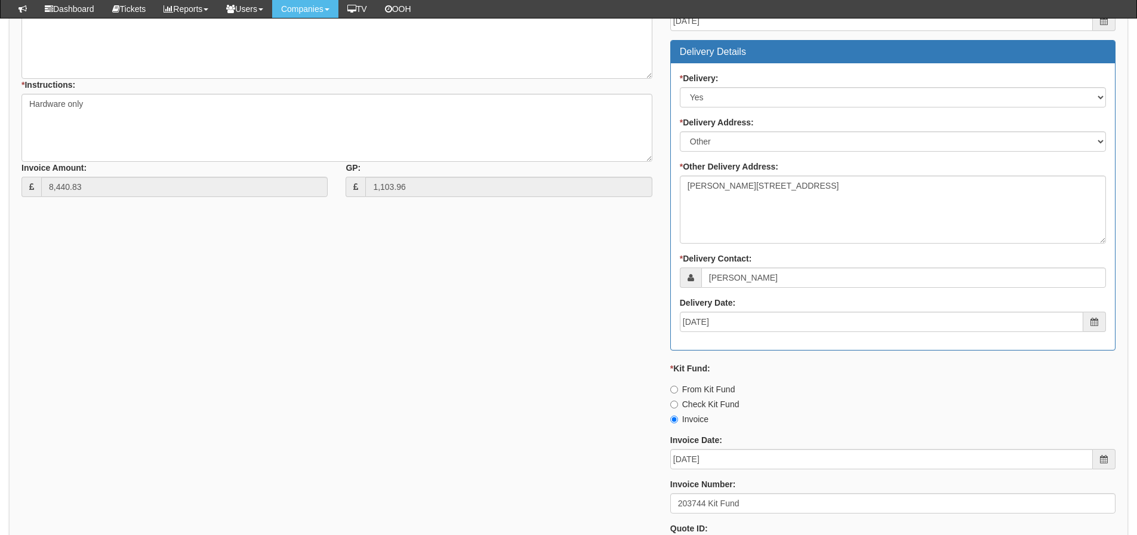
scroll to position [833, 0]
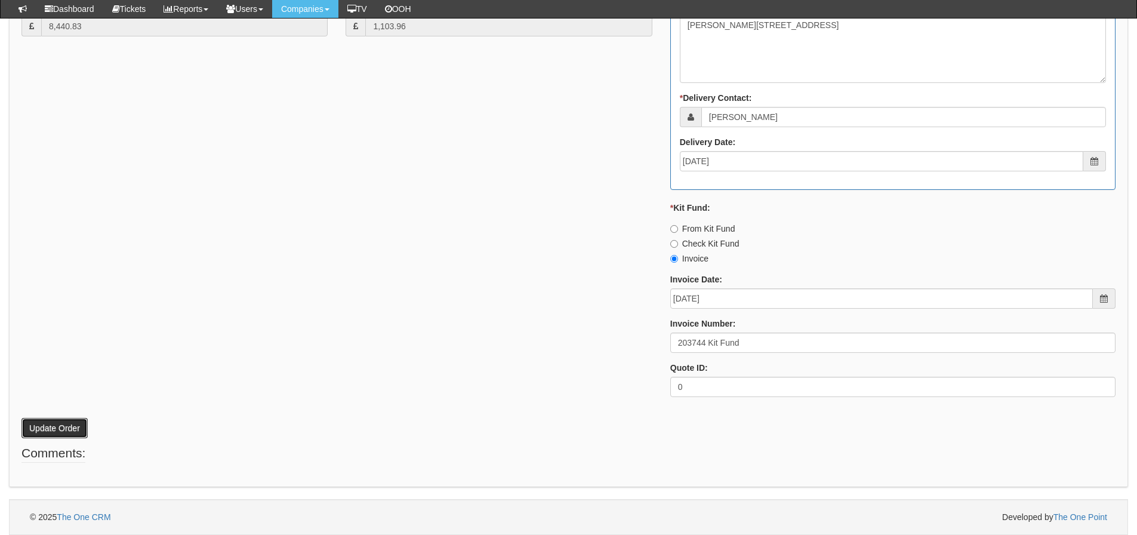
click at [45, 430] on button "Update Order" at bounding box center [54, 428] width 66 height 20
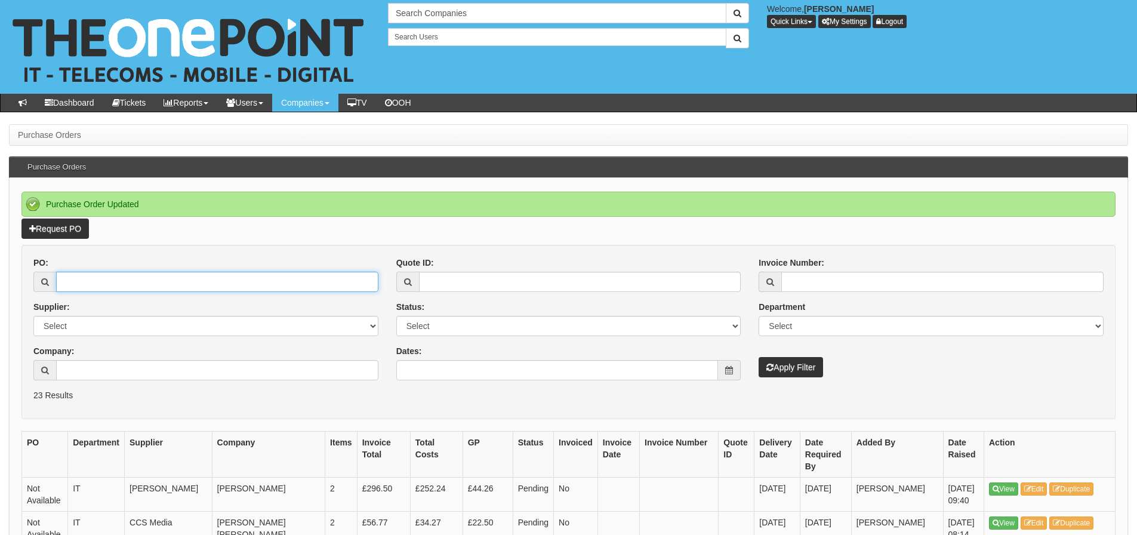
click at [128, 283] on input "PO:" at bounding box center [217, 282] width 322 height 20
type input "19299"
click at [759, 357] on button "Apply Filter" at bounding box center [791, 367] width 64 height 20
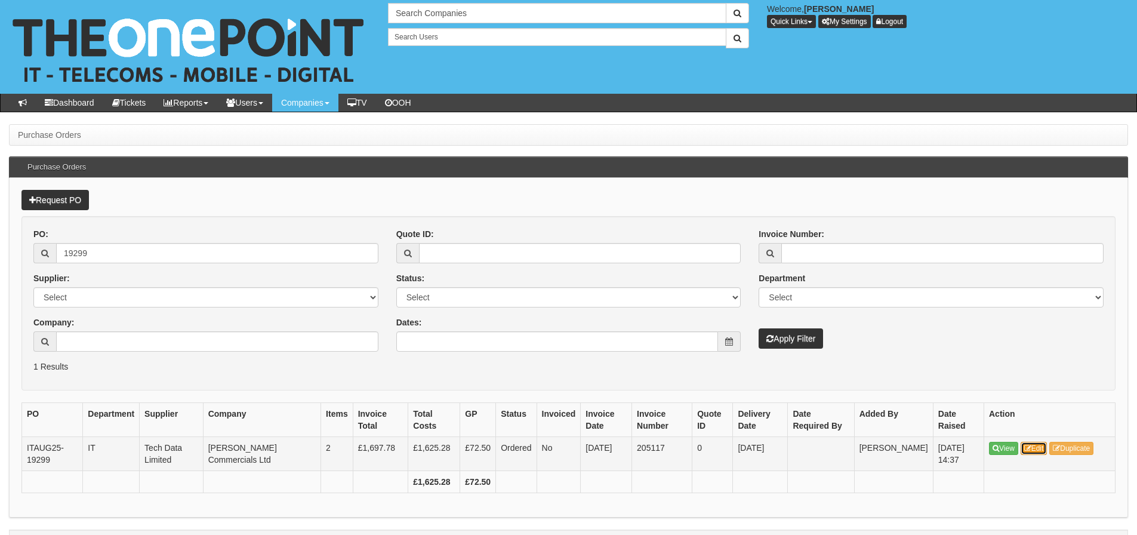
click at [1038, 450] on link "Edit" at bounding box center [1034, 448] width 27 height 13
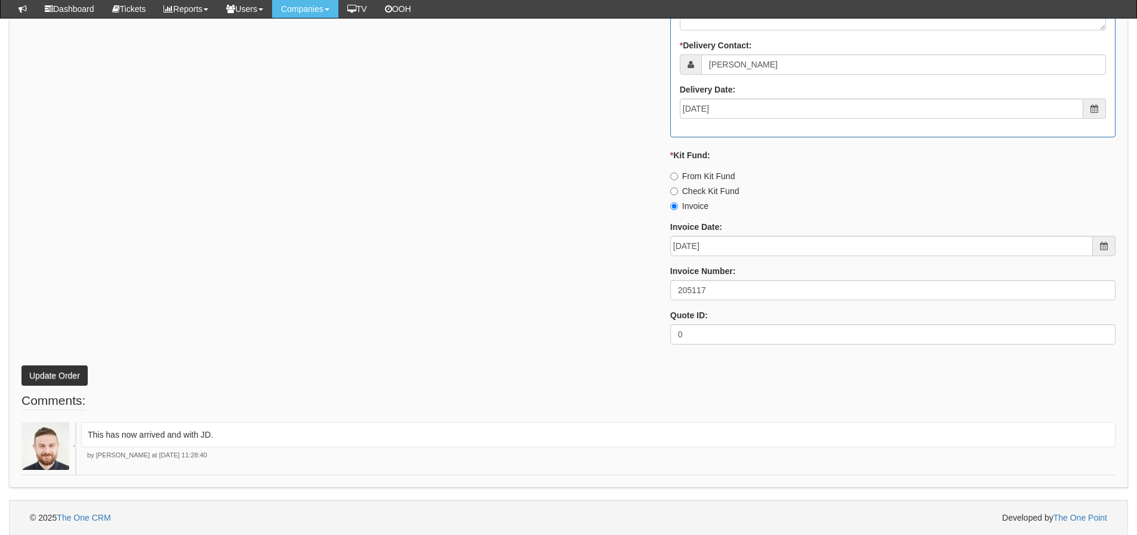
scroll to position [717, 0]
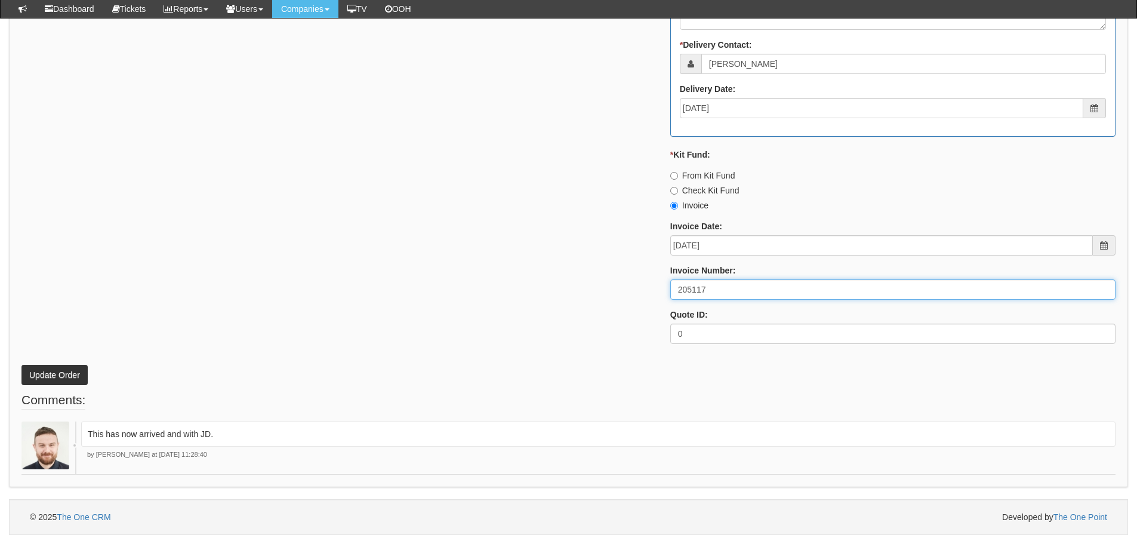
drag, startPoint x: 755, startPoint y: 296, endPoint x: 611, endPoint y: 297, distance: 143.3
click at [611, 297] on div "* Supplier: Select 123 [DOMAIN_NAME] 1Password 3 4Gon [PERSON_NAME] Electric Lt…" at bounding box center [569, 24] width 1112 height 660
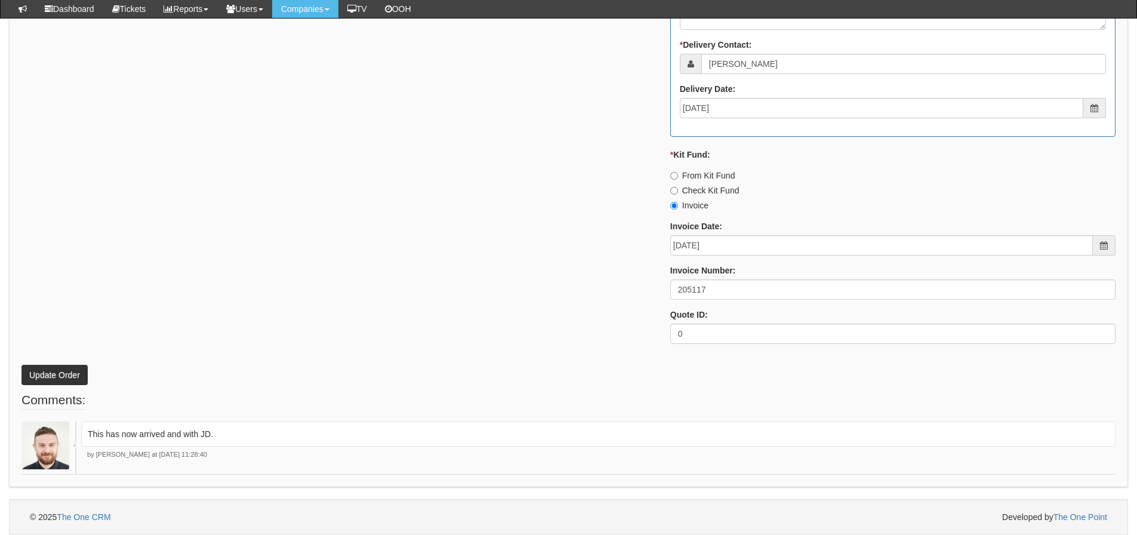
click at [354, 187] on div "* Supplier: Select 123 REG.co.uk 1Password 3 4Gon AA Jones Electric Ltd Abzorb …" at bounding box center [569, 24] width 1112 height 660
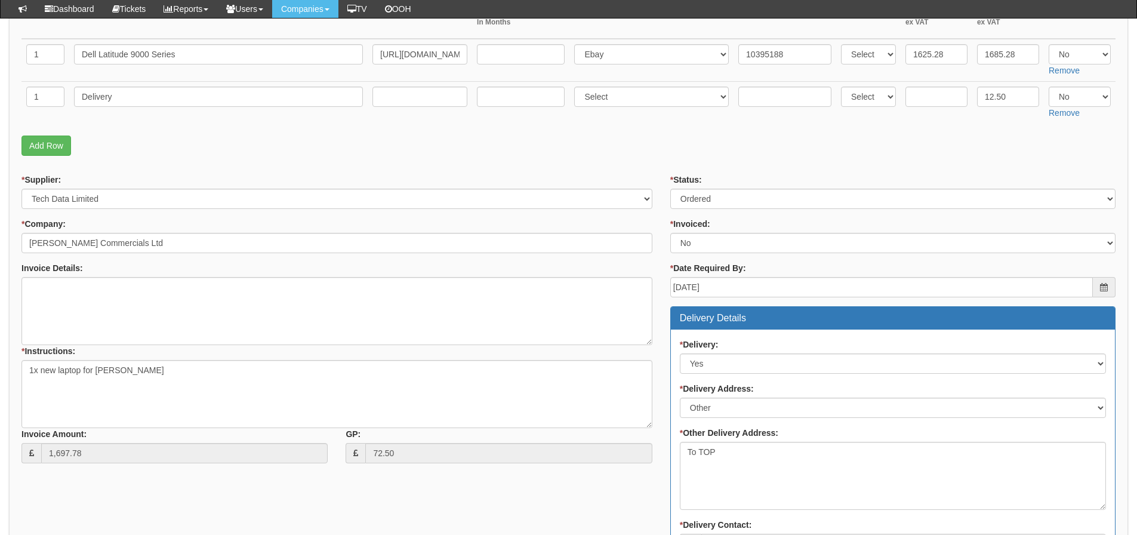
scroll to position [1, 0]
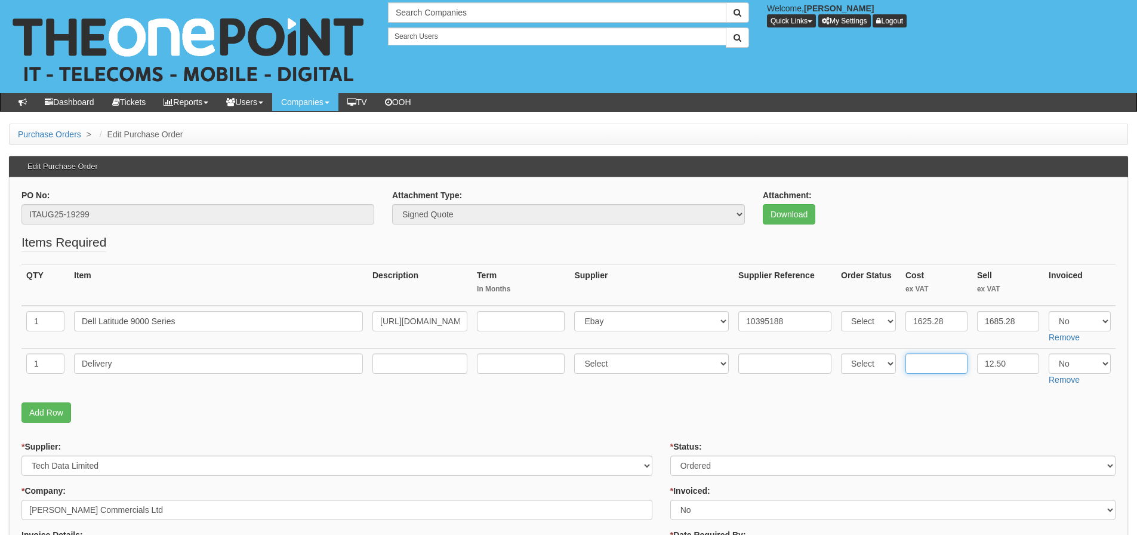
click at [931, 365] on input "text" at bounding box center [937, 363] width 62 height 20
type input "4.95"
click at [1073, 323] on select "Select Yes No N/A" at bounding box center [1080, 321] width 62 height 20
select select "Yes"
click at [1049, 311] on select "Select Yes No N/A" at bounding box center [1080, 321] width 62 height 20
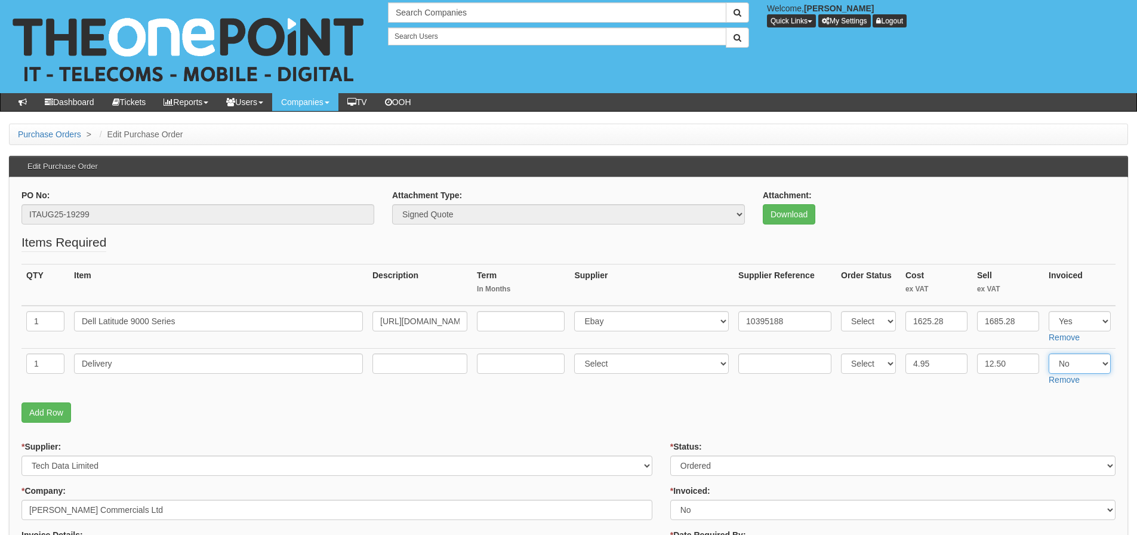
click at [1069, 356] on select "Select Yes No N/A" at bounding box center [1080, 363] width 62 height 20
select select "Yes"
click at [1049, 353] on select "Select Yes No N/A" at bounding box center [1080, 363] width 62 height 20
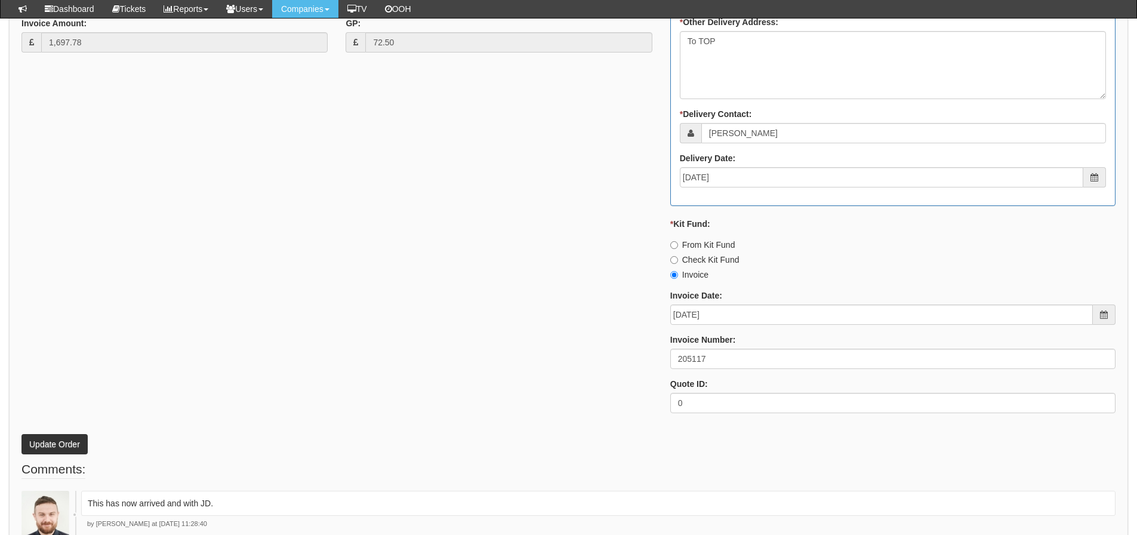
scroll to position [657, 0]
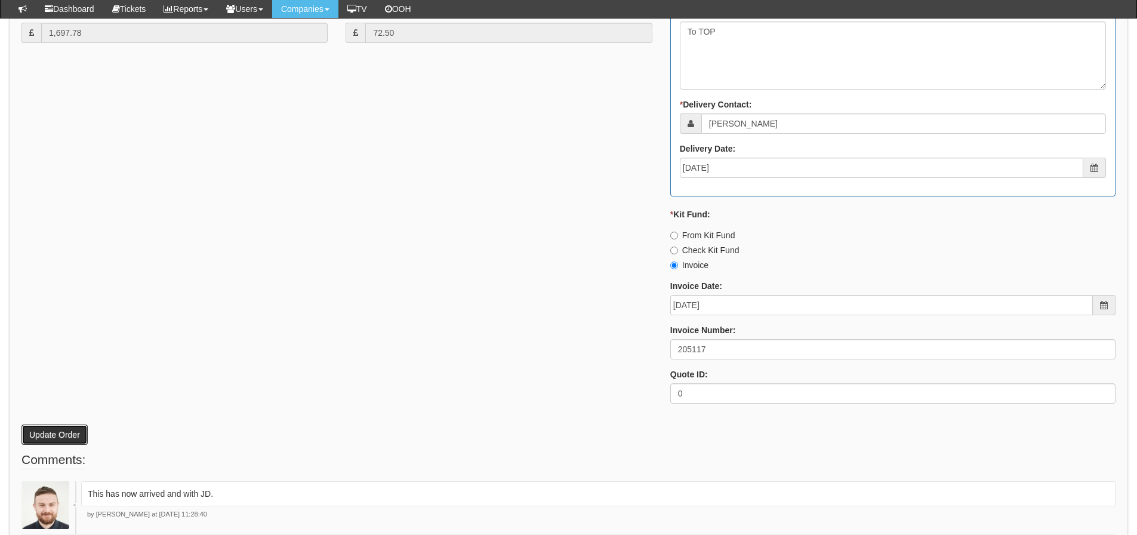
click at [79, 433] on button "Update Order" at bounding box center [54, 435] width 66 height 20
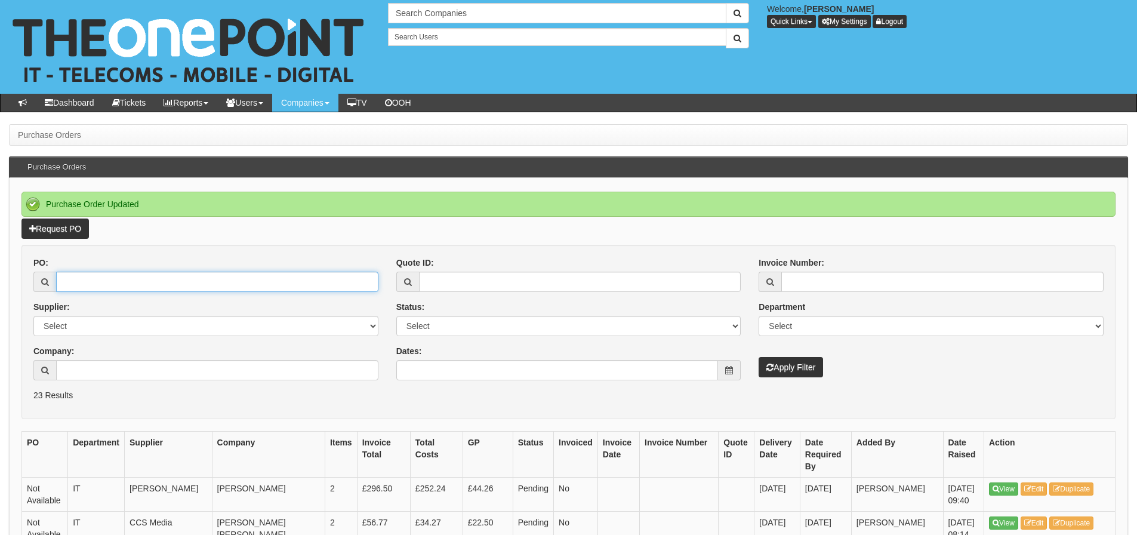
click at [205, 282] on input "PO:" at bounding box center [217, 282] width 322 height 20
type input "19306"
click at [759, 357] on button "Apply Filter" at bounding box center [791, 367] width 64 height 20
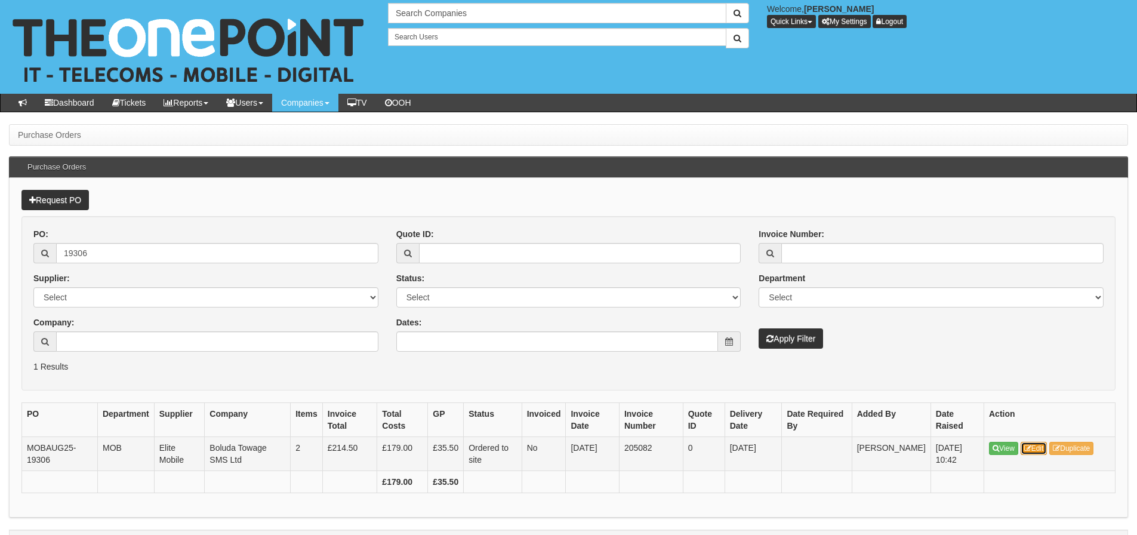
click at [1032, 450] on icon at bounding box center [1028, 448] width 7 height 7
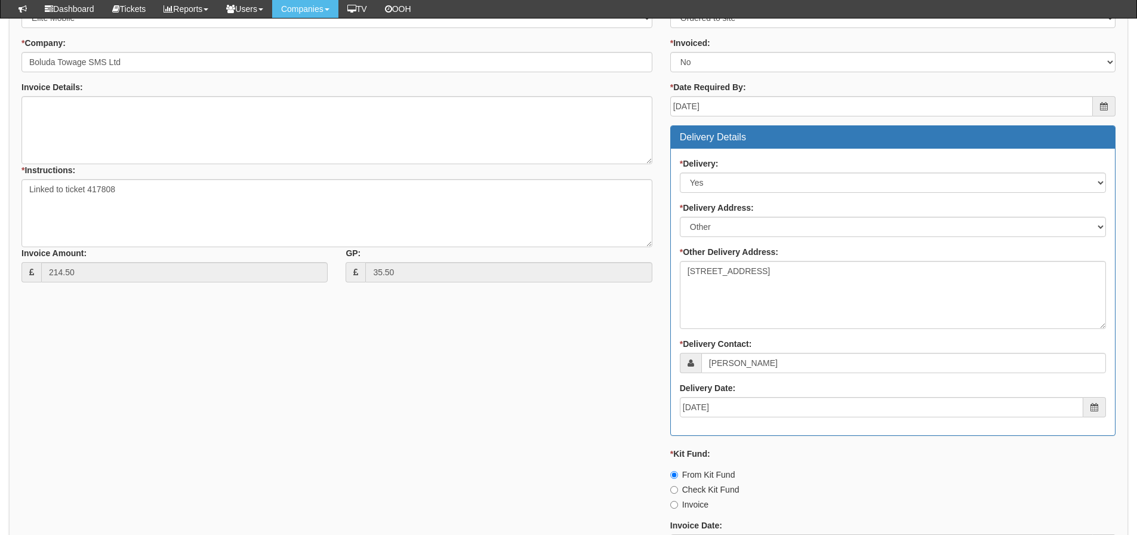
scroll to position [119, 0]
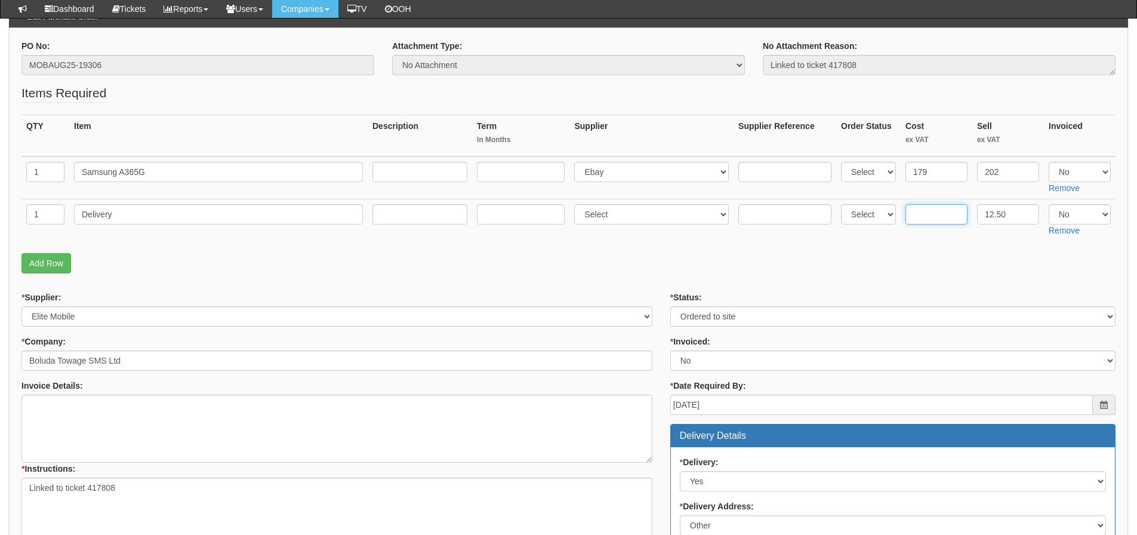
click at [924, 217] on input "text" at bounding box center [937, 214] width 62 height 20
type input "6"
click at [1077, 156] on td "Select Yes No N/A Remove" at bounding box center [1080, 177] width 72 height 43
click at [1072, 168] on select "Select Yes No N/A" at bounding box center [1080, 172] width 62 height 20
select select "Yes"
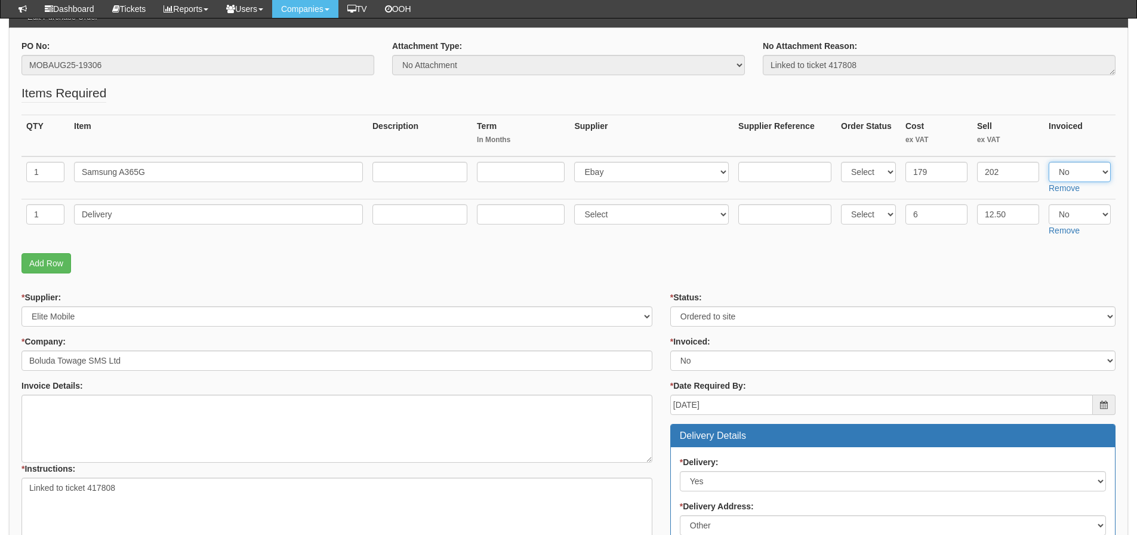
click at [1049, 162] on select "Select Yes No N/A" at bounding box center [1080, 172] width 62 height 20
click at [1069, 209] on select "Select Yes No N/A" at bounding box center [1080, 214] width 62 height 20
select select "Yes"
click at [1049, 204] on select "Select Yes No N/A" at bounding box center [1080, 214] width 62 height 20
click at [998, 272] on p "Add Row" at bounding box center [568, 263] width 1094 height 20
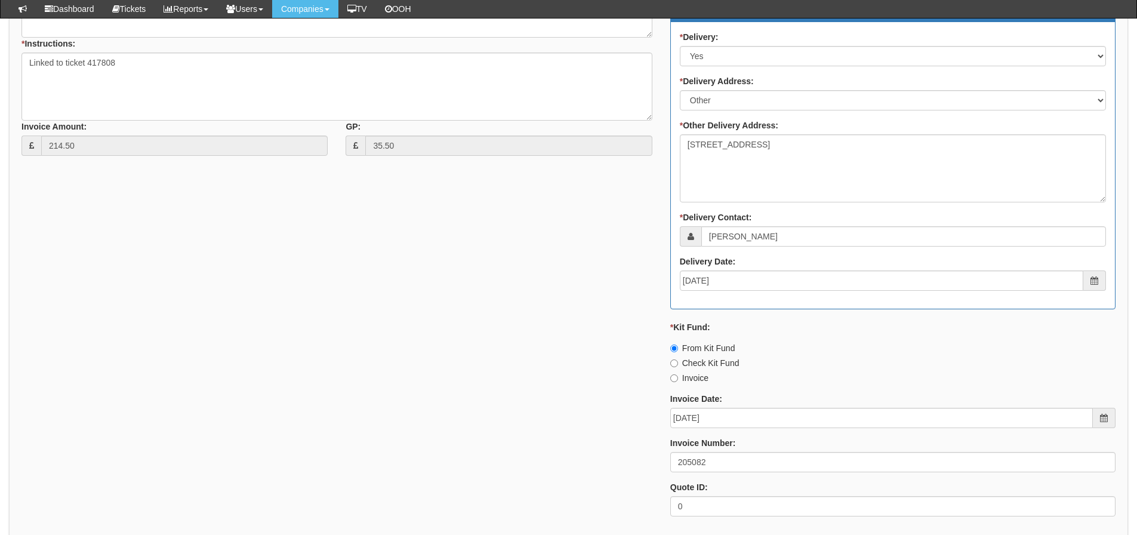
scroll to position [657, 0]
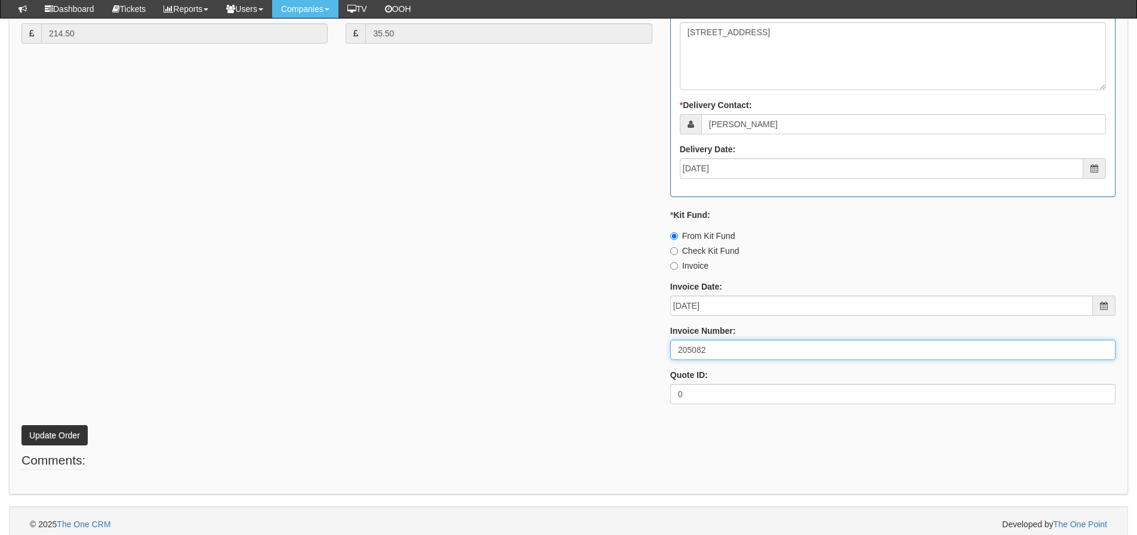
drag, startPoint x: 727, startPoint y: 353, endPoint x: 550, endPoint y: 349, distance: 176.8
click at [550, 349] on div "* Supplier: Select 123 REG.co.uk 1Password 3 4Gon AA Jones Electric Ltd Abzorb …" at bounding box center [569, 84] width 1112 height 660
click at [792, 350] on input "205082" at bounding box center [892, 350] width 445 height 20
type input "205082 Kit Fund"
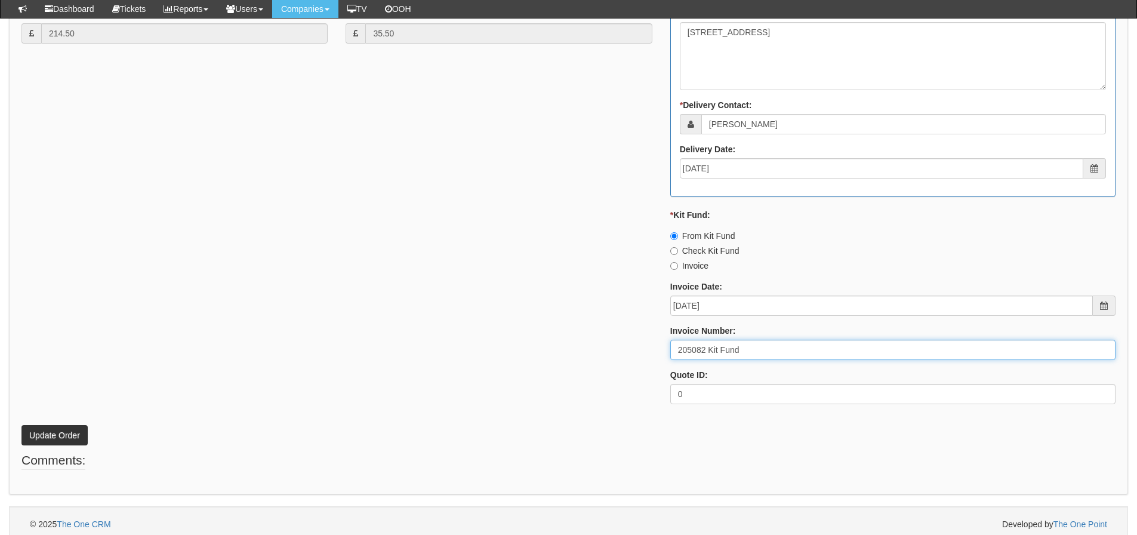
drag, startPoint x: 750, startPoint y: 346, endPoint x: 553, endPoint y: 352, distance: 197.1
click at [553, 352] on div "* Supplier: Select 123 REG.co.uk 1Password 3 4Gon AA Jones Electric Ltd Abzorb …" at bounding box center [569, 84] width 1112 height 660
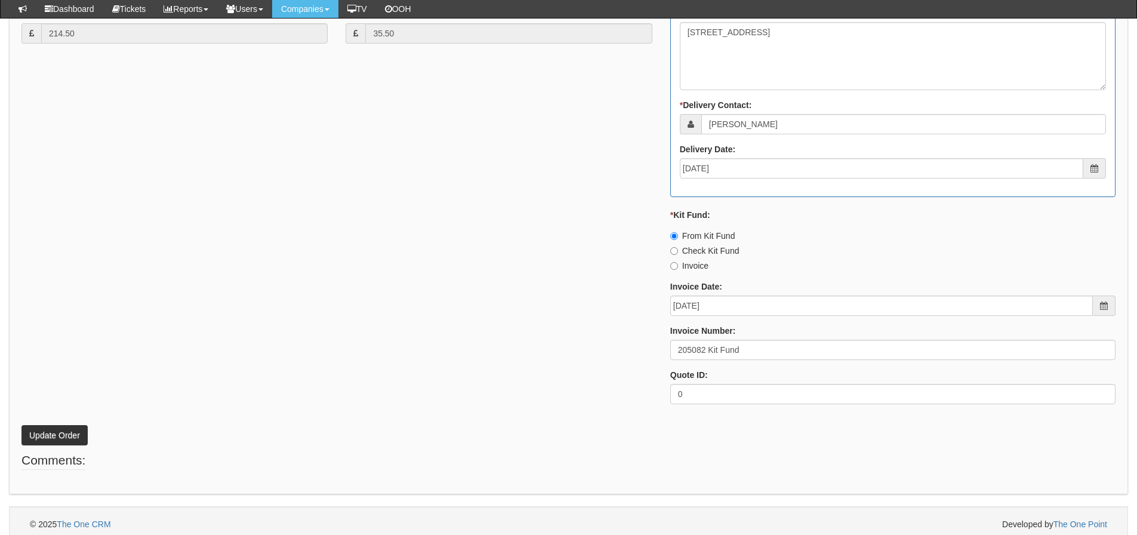
click at [195, 278] on div "* Supplier: Select 123 REG.co.uk 1Password 3 4Gon AA Jones Electric Ltd Abzorb …" at bounding box center [569, 84] width 1112 height 660
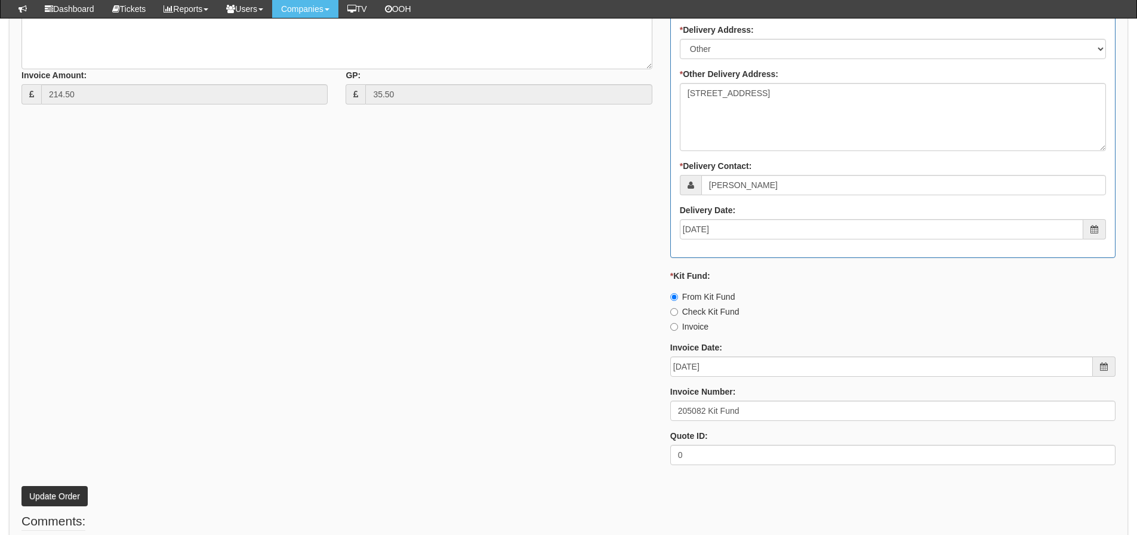
scroll to position [597, 0]
click at [73, 491] on button "Update Order" at bounding box center [54, 495] width 66 height 20
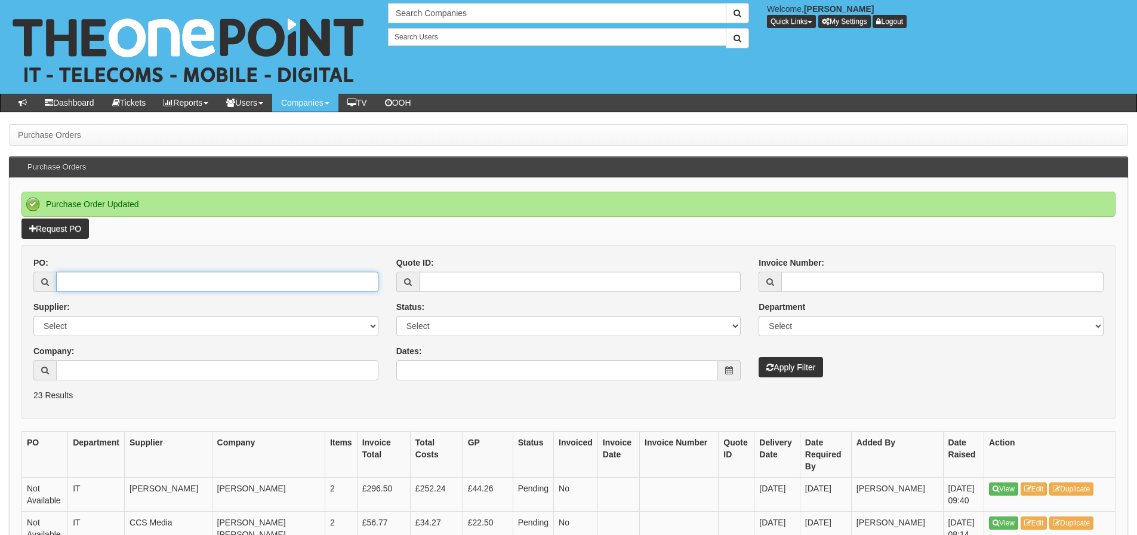
click at [176, 290] on input "PO:" at bounding box center [217, 282] width 322 height 20
type input "19232"
click at [759, 357] on button "Apply Filter" at bounding box center [791, 367] width 64 height 20
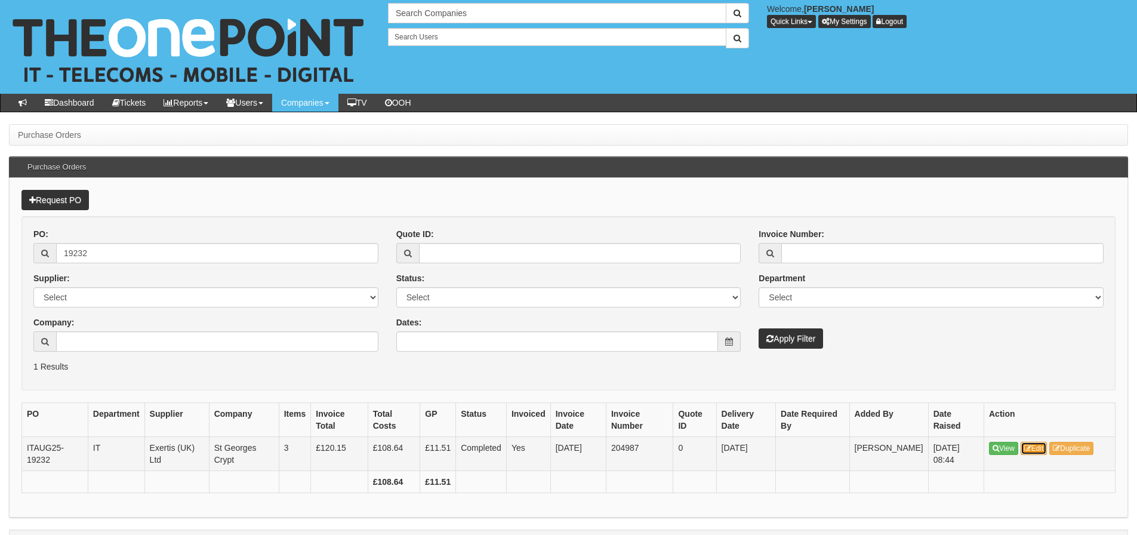
click at [1043, 450] on link "Edit" at bounding box center [1034, 448] width 27 height 13
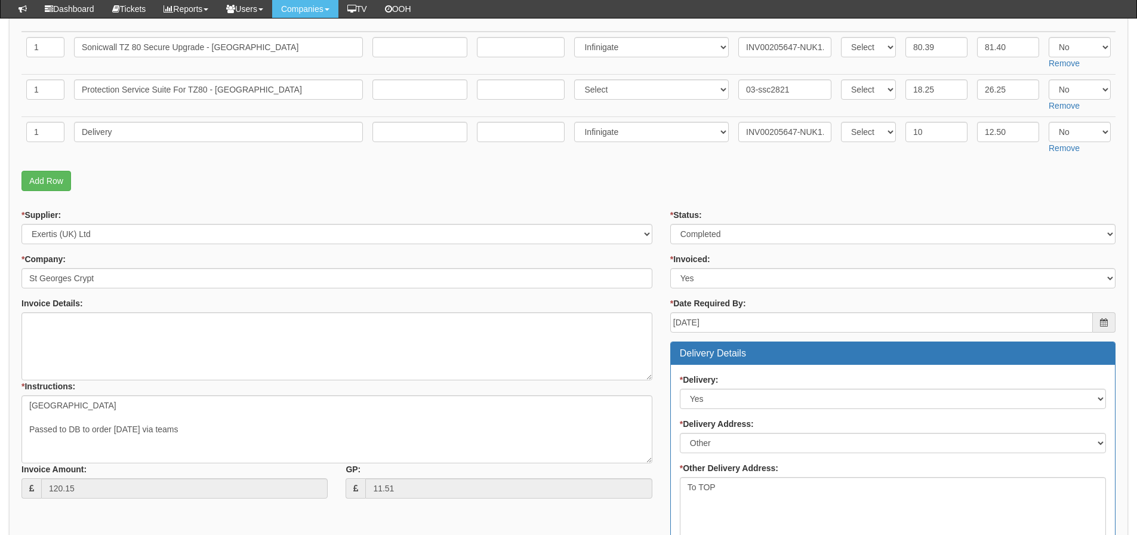
scroll to position [165, 0]
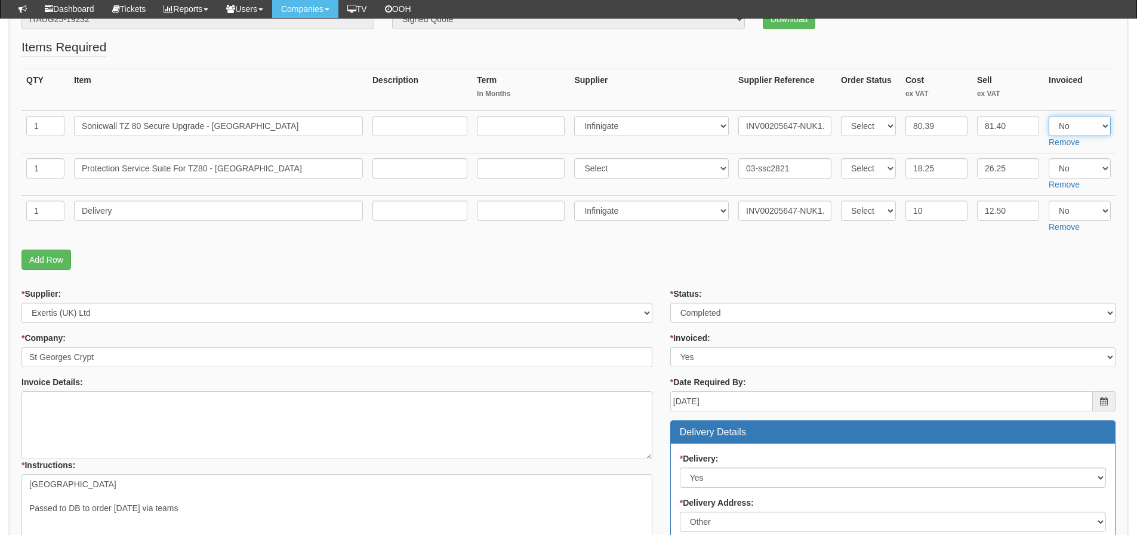
click at [1062, 122] on select "Select Yes No N/A" at bounding box center [1080, 126] width 62 height 20
select select "Yes"
click at [1049, 116] on select "Select Yes No N/A" at bounding box center [1080, 126] width 62 height 20
click at [1076, 208] on select "Select Yes No N/A" at bounding box center [1080, 211] width 62 height 20
select select "Yes"
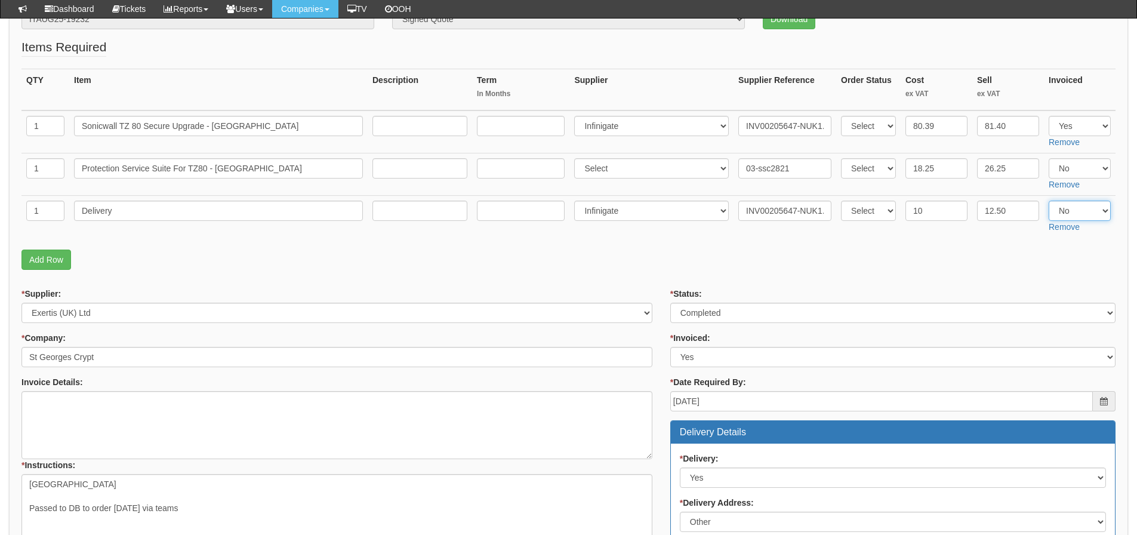
click at [1049, 201] on select "Select Yes No N/A" at bounding box center [1080, 211] width 62 height 20
click at [906, 277] on form "PO No: ITAUG25-19232 Attachment Type: Select Signed Quote Auth email if quote u…" at bounding box center [568, 487] width 1094 height 986
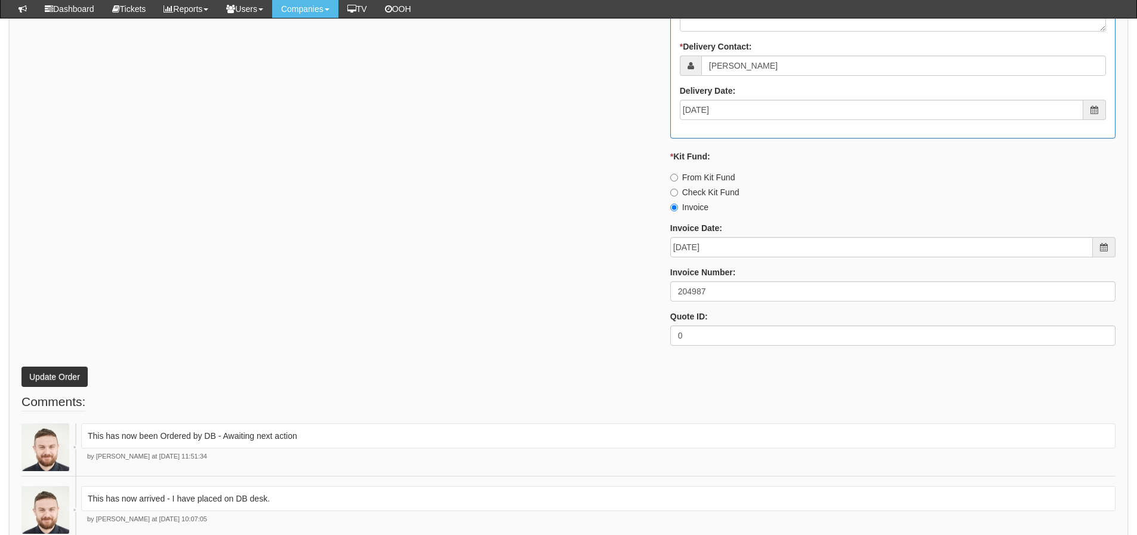
scroll to position [822, 0]
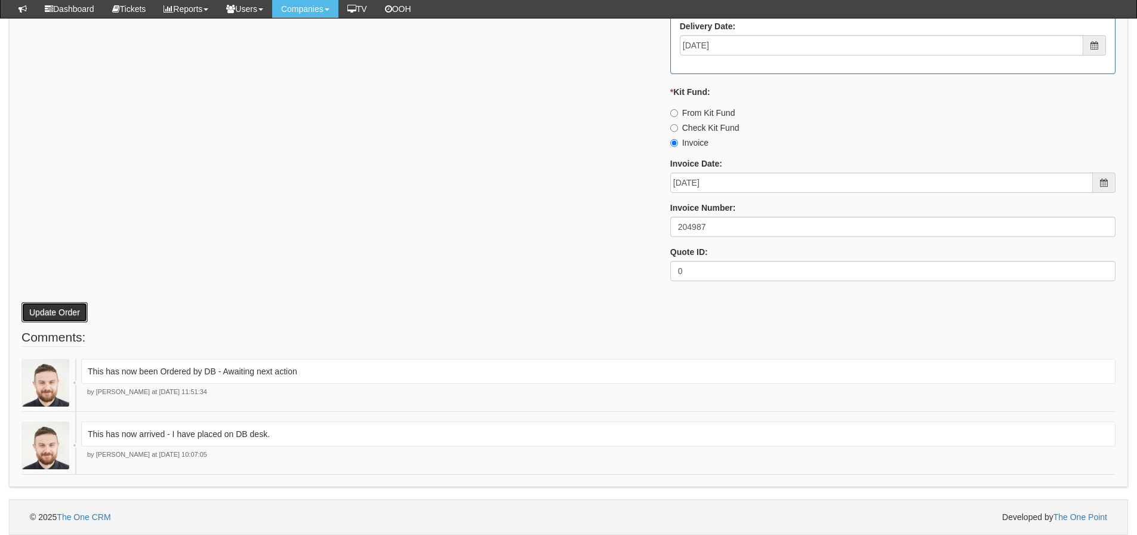
click at [67, 317] on button "Update Order" at bounding box center [54, 312] width 66 height 20
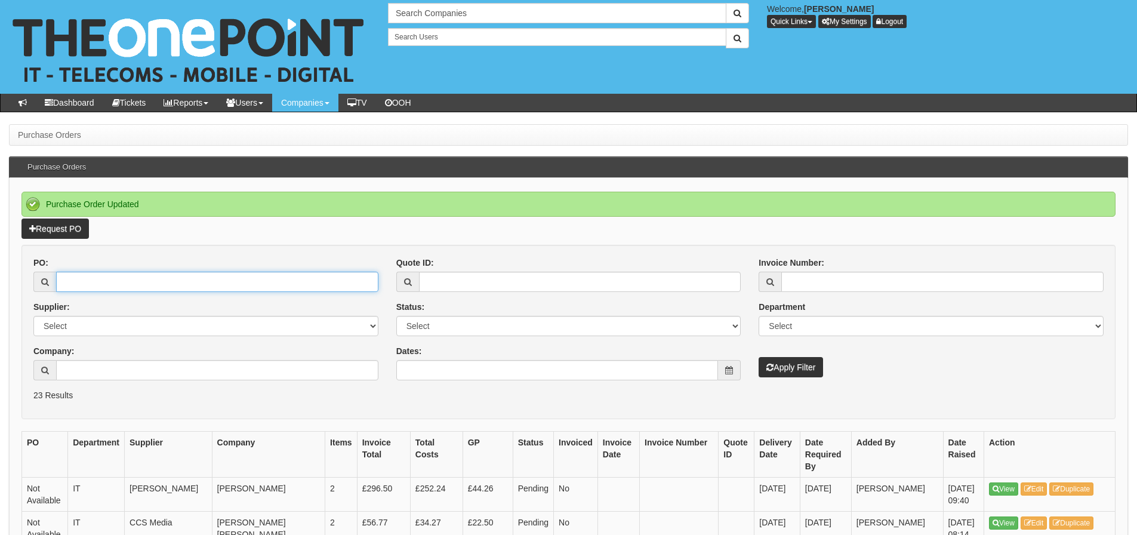
click at [165, 288] on input "PO:" at bounding box center [217, 282] width 322 height 20
type input "19267"
click at [759, 357] on button "Apply Filter" at bounding box center [791, 367] width 64 height 20
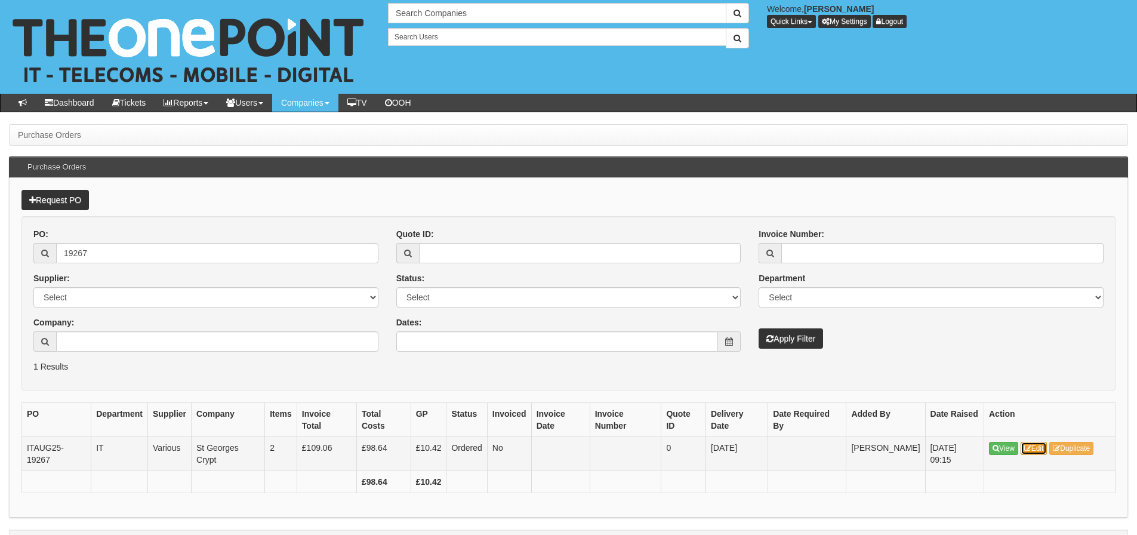
click at [1027, 450] on icon at bounding box center [1028, 448] width 7 height 7
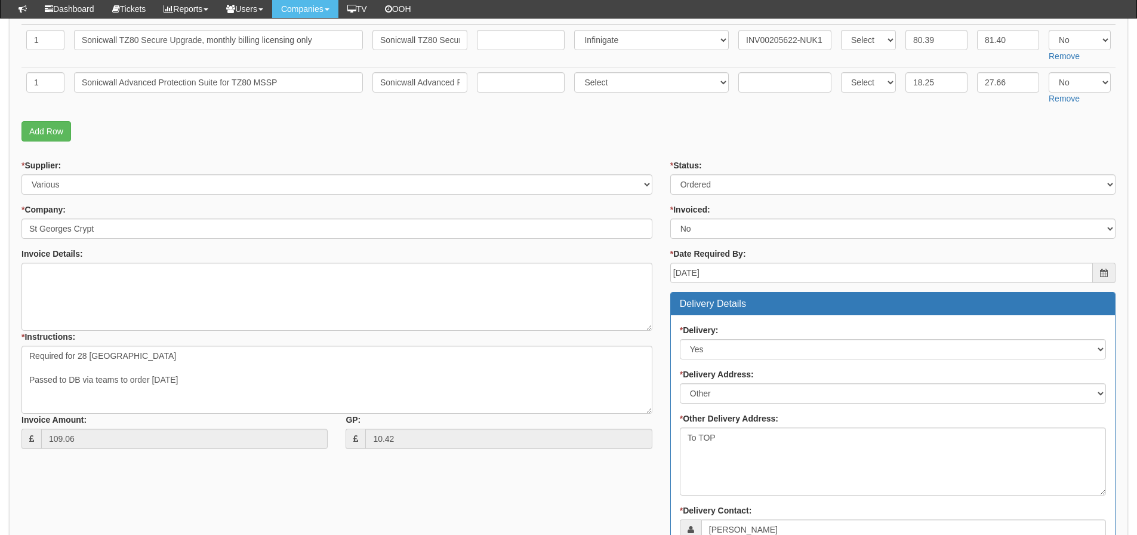
scroll to position [179, 0]
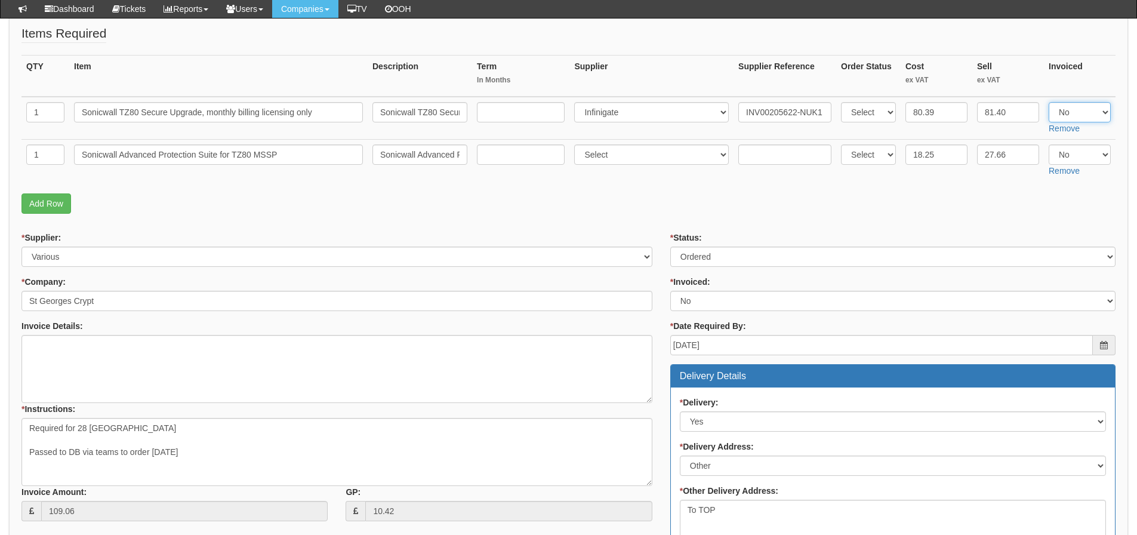
click at [1062, 109] on select "Select Yes No N/A" at bounding box center [1080, 112] width 62 height 20
select select "Yes"
click at [1049, 102] on select "Select Yes No N/A" at bounding box center [1080, 112] width 62 height 20
click at [876, 219] on fieldset "Items Required QTY Item Description Term In Months Supplier Supplier Reference …" at bounding box center [568, 121] width 1094 height 195
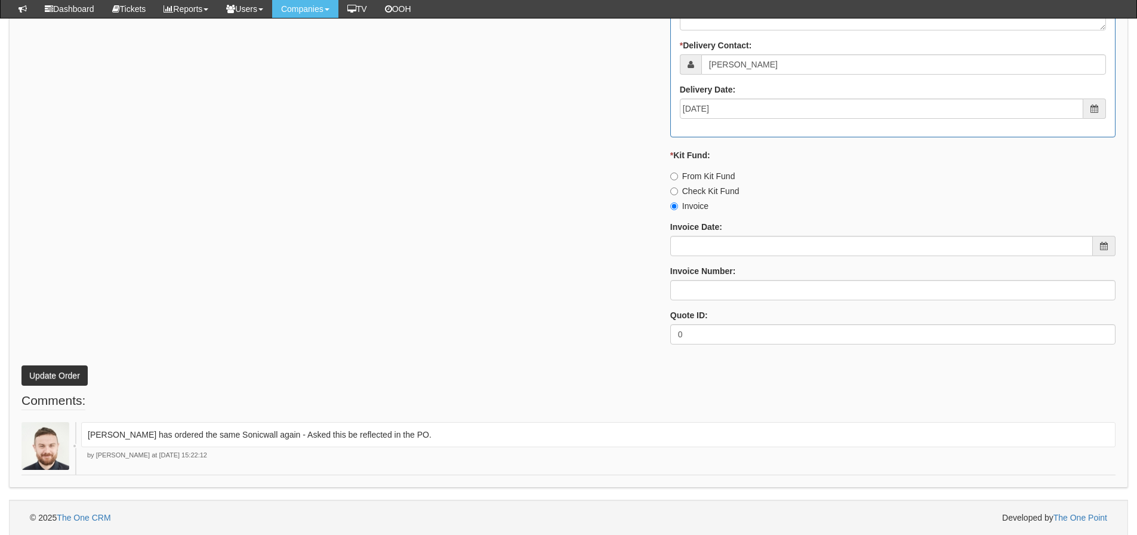
scroll to position [717, 0]
click at [72, 380] on button "Update Order" at bounding box center [54, 375] width 66 height 20
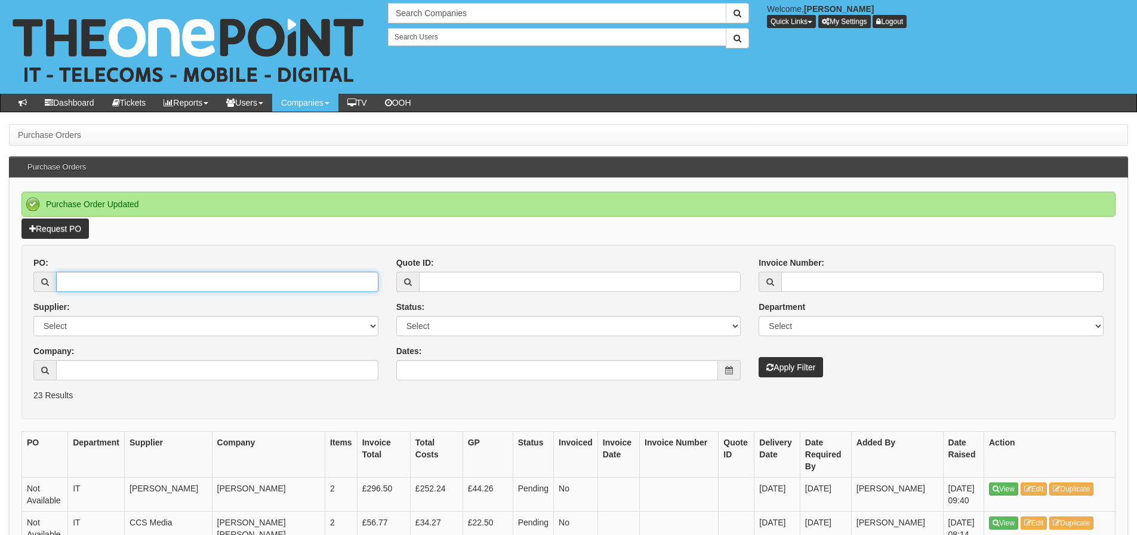
click at [173, 290] on input "PO:" at bounding box center [217, 282] width 322 height 20
type input "18485"
click at [759, 357] on button "Apply Filter" at bounding box center [791, 367] width 64 height 20
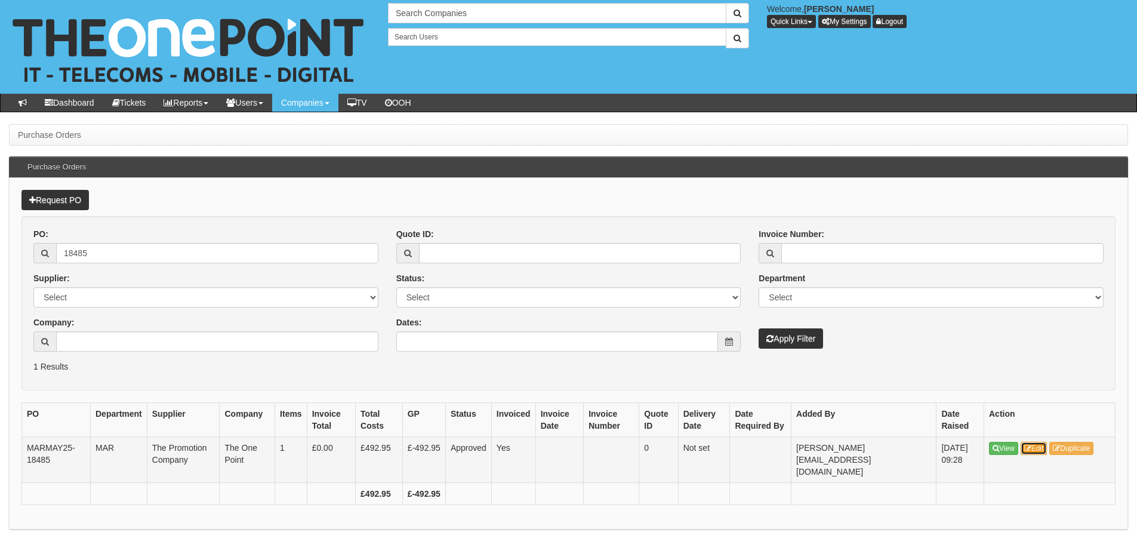
click at [1031, 453] on link "Edit" at bounding box center [1034, 448] width 27 height 13
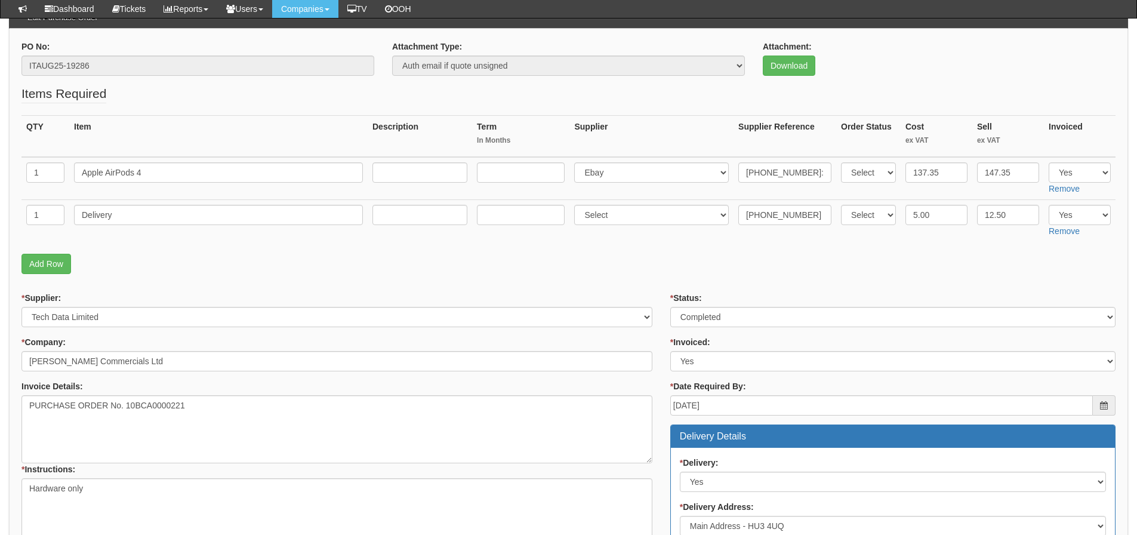
scroll to position [119, 0]
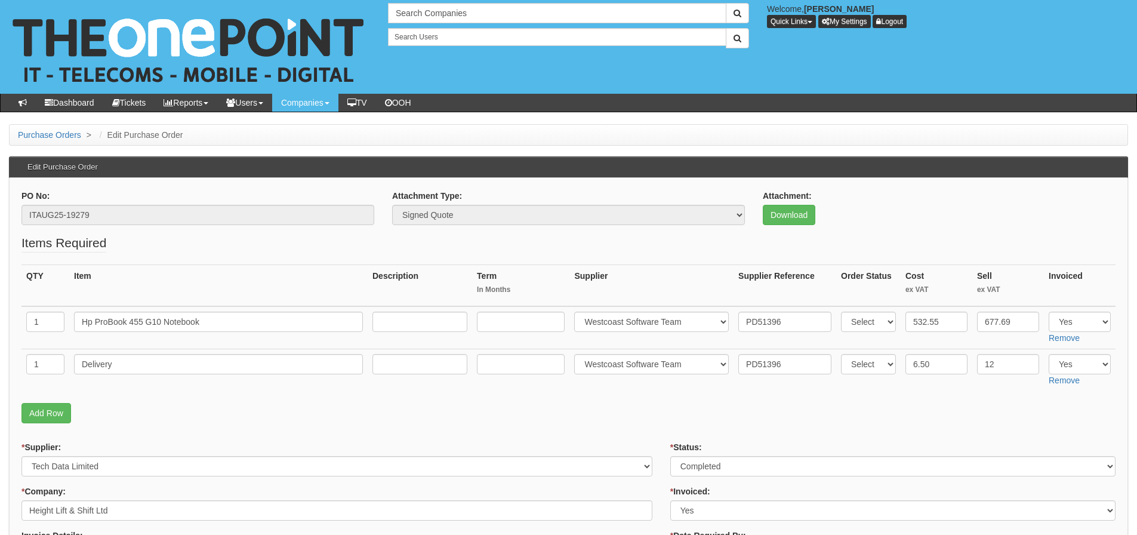
scroll to position [60, 0]
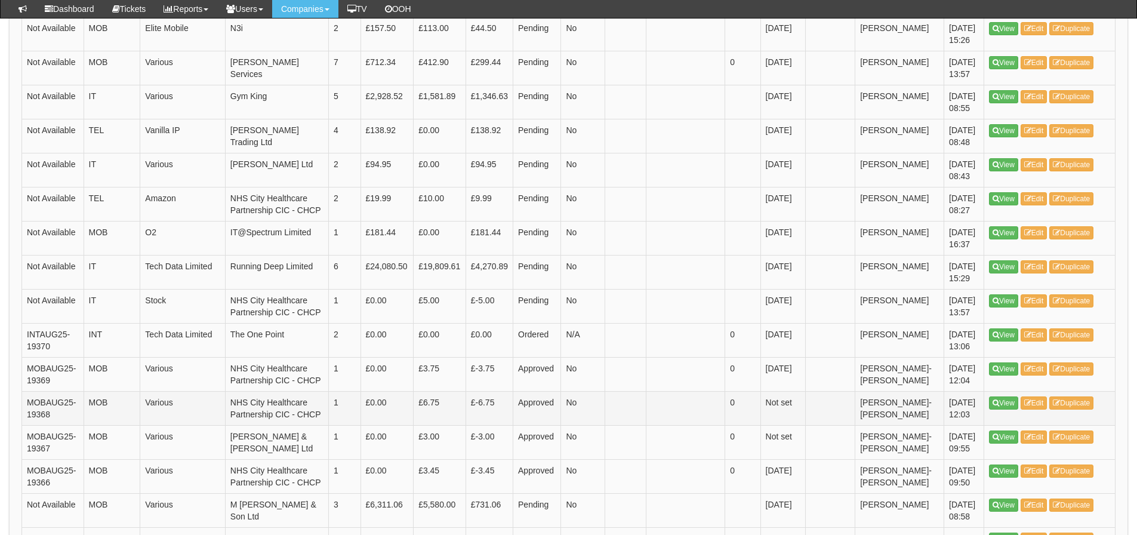
scroll to position [239, 0]
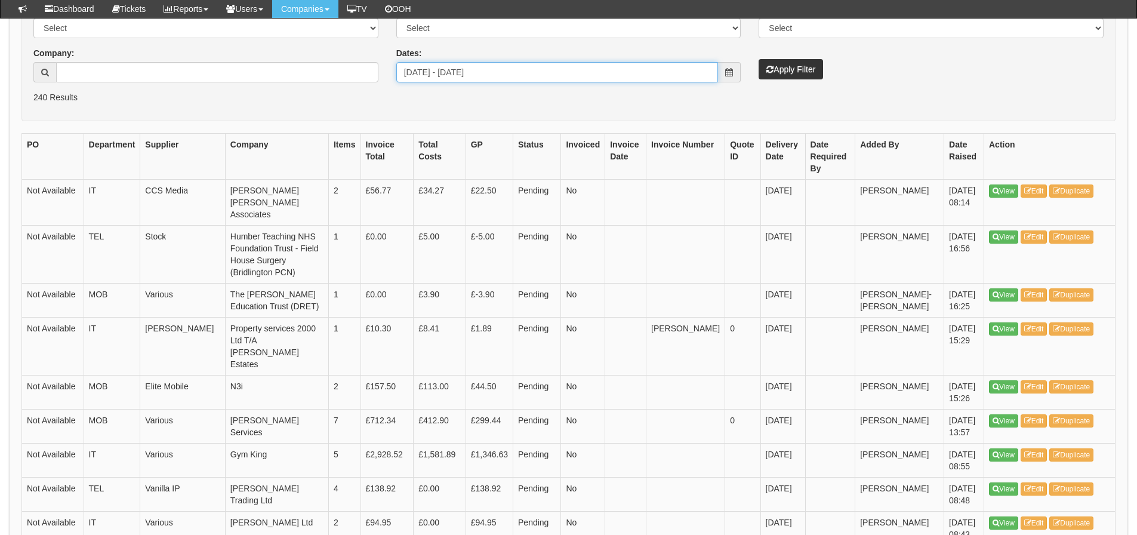
click at [550, 75] on input "2025-07-29 - 2025-08-27" at bounding box center [557, 72] width 322 height 20
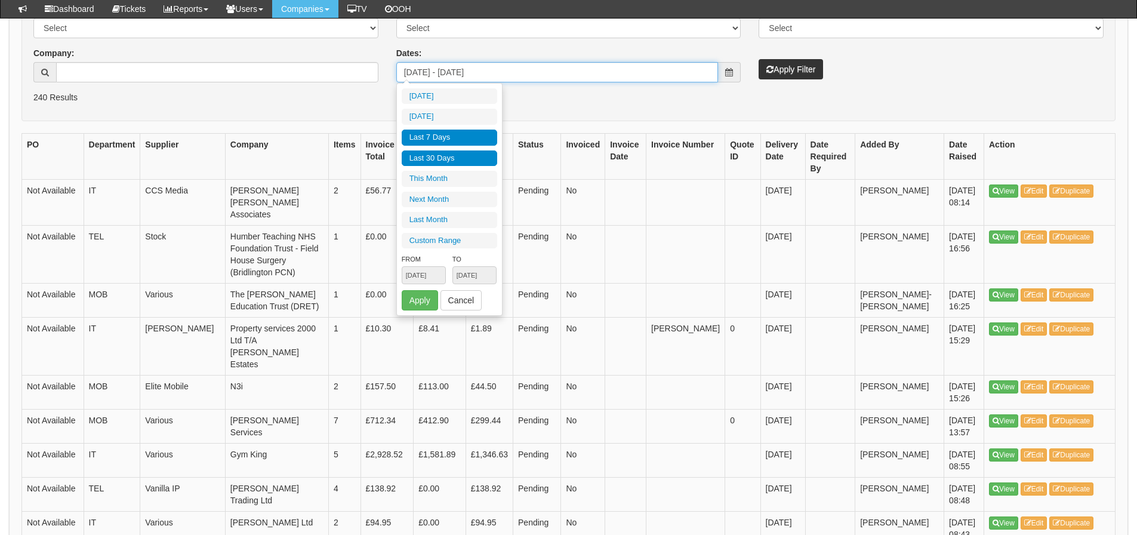
type input "2025-08-26"
type input "[DATE]"
type input "2025-07-29"
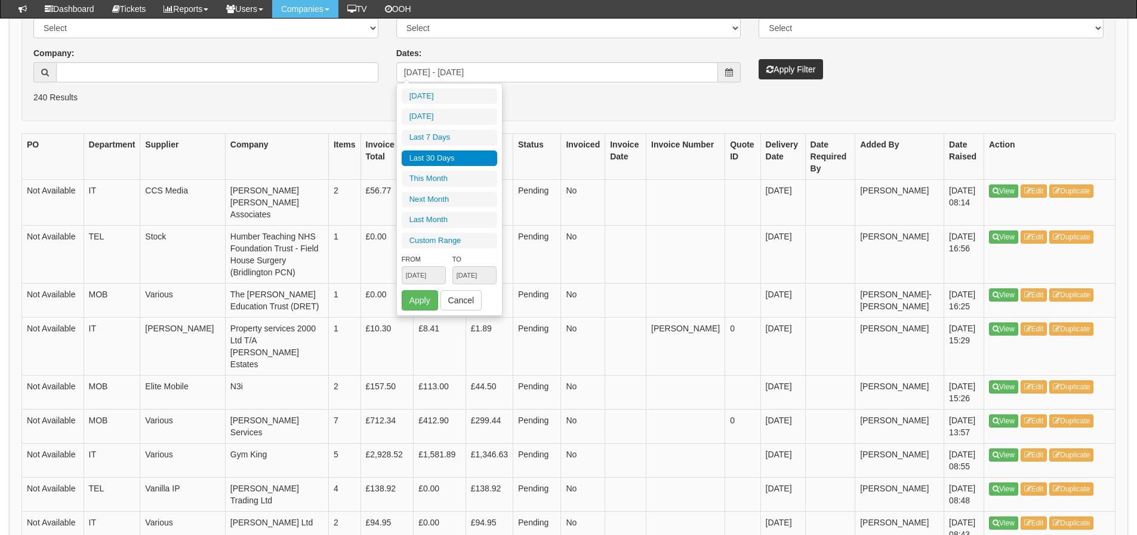
click at [468, 155] on li "Last 30 Days" at bounding box center [450, 158] width 96 height 16
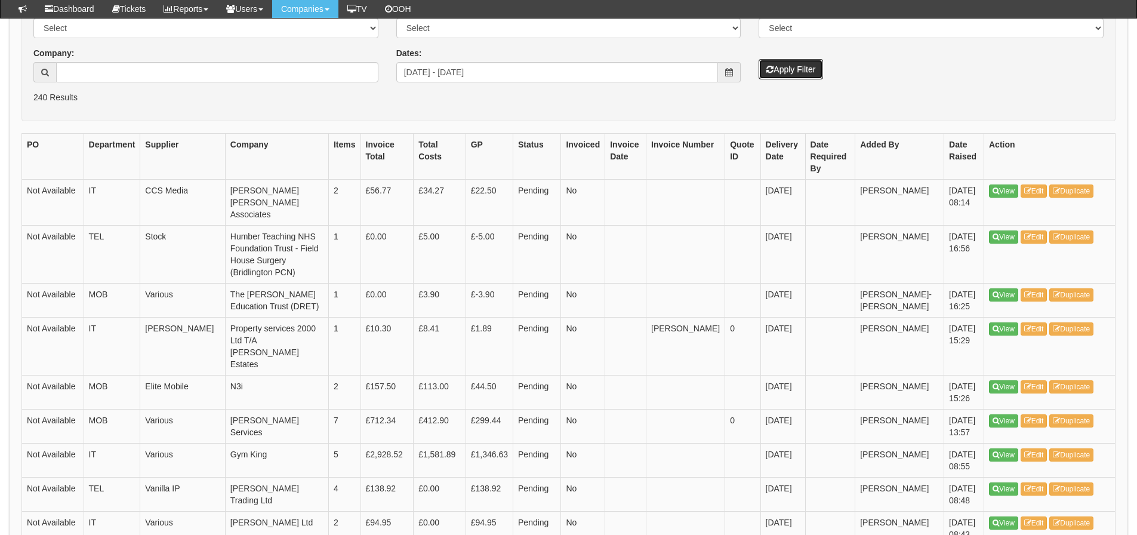
click at [788, 64] on button "Apply Filter" at bounding box center [791, 69] width 64 height 20
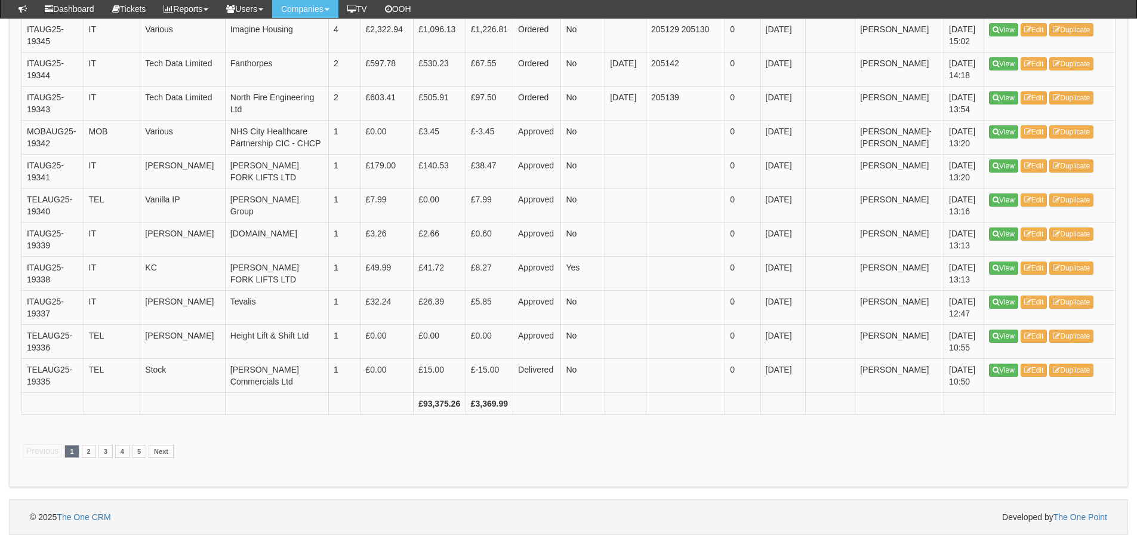
scroll to position [2269, 0]
click at [89, 458] on link "2" at bounding box center [89, 451] width 14 height 13
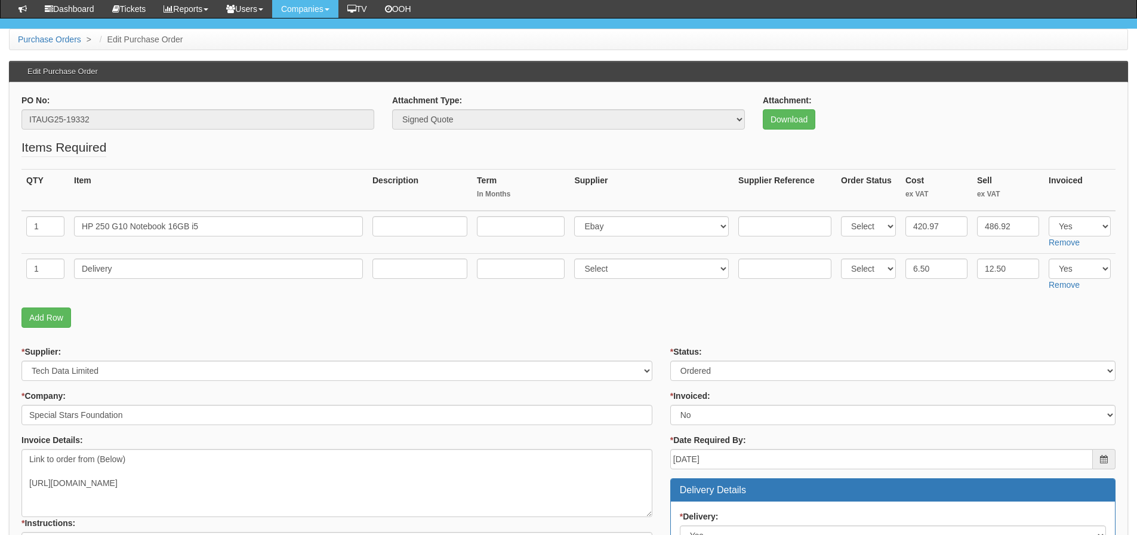
scroll to position [60, 0]
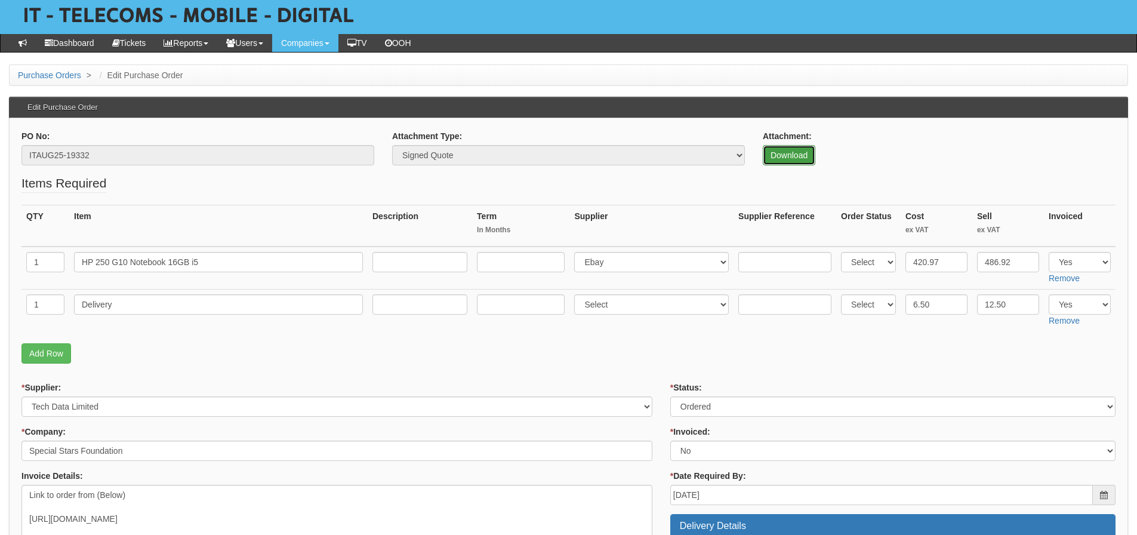
click at [798, 158] on link "Download" at bounding box center [789, 155] width 53 height 20
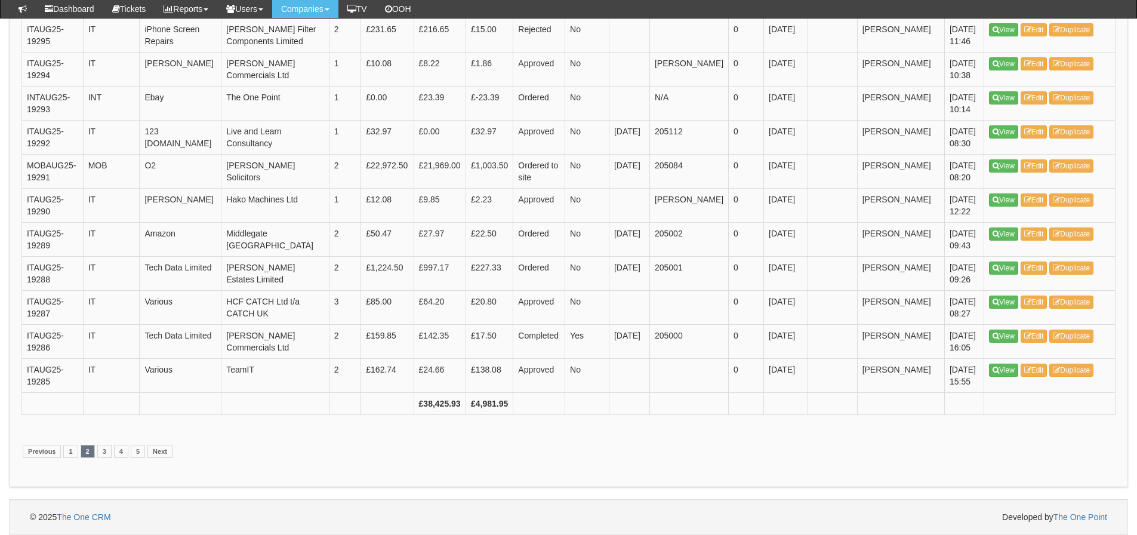
scroll to position [1811, 0]
